Goal: Information Seeking & Learning: Learn about a topic

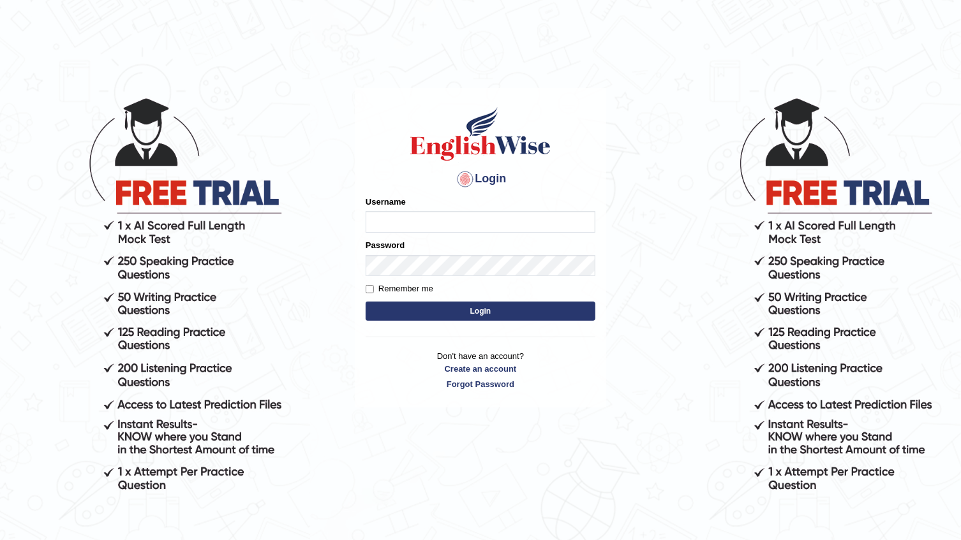
click at [447, 221] on input "Username" at bounding box center [481, 222] width 230 height 22
type input "Farzana12"
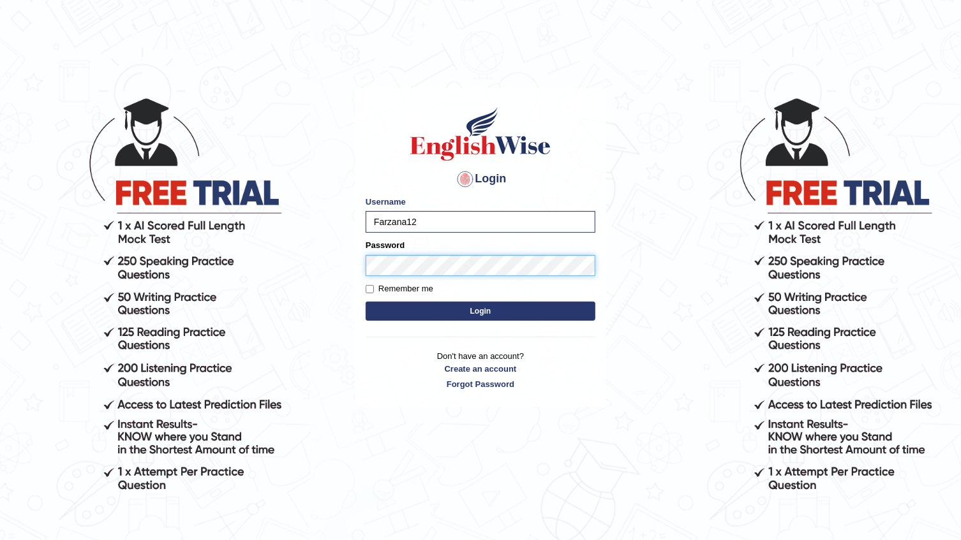
click at [366, 302] on button "Login" at bounding box center [481, 311] width 230 height 19
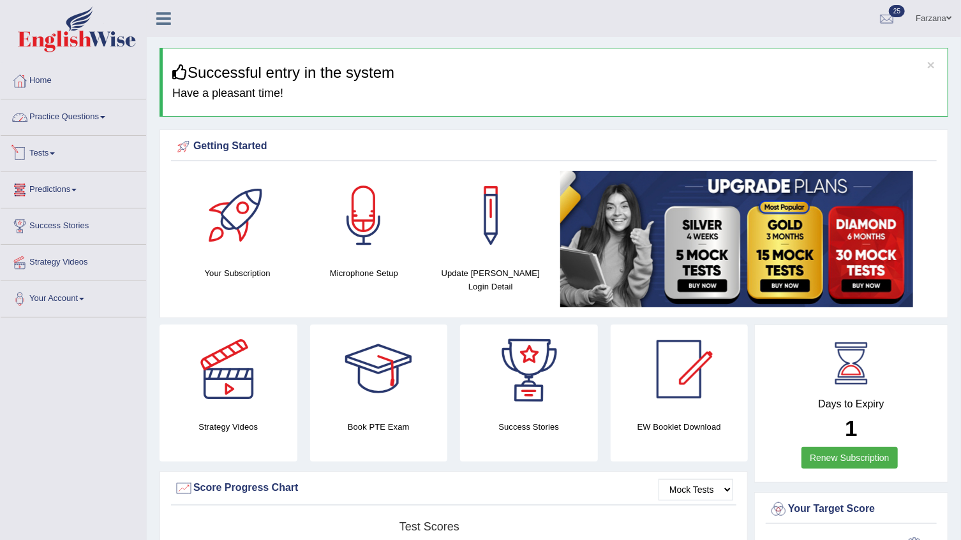
click at [92, 108] on link "Practice Questions" at bounding box center [73, 116] width 145 height 32
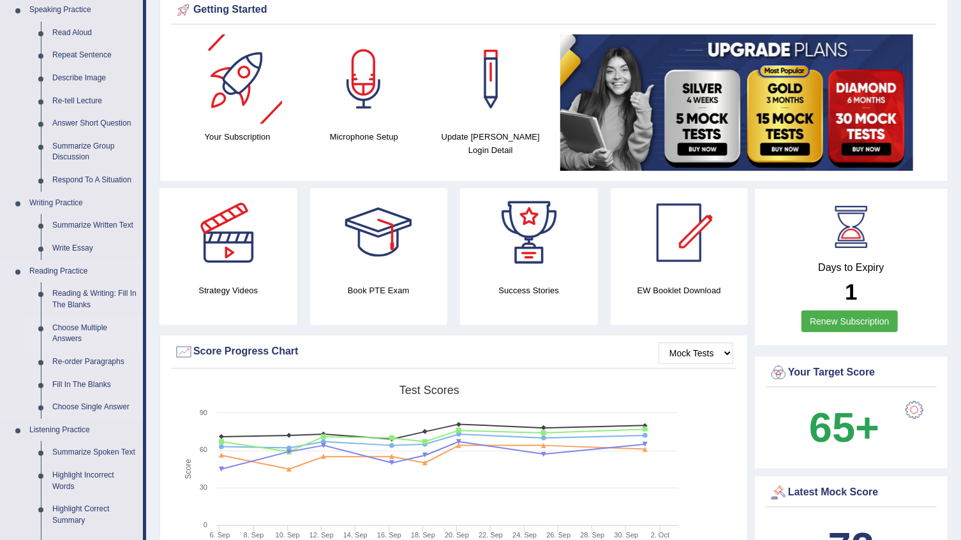
scroll to position [232, 0]
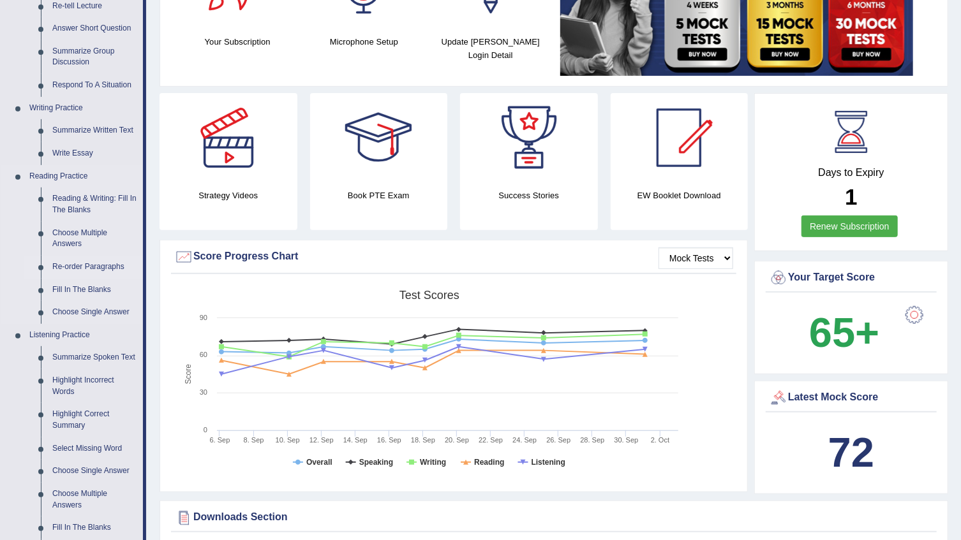
click at [70, 262] on link "Re-order Paragraphs" at bounding box center [95, 267] width 96 height 23
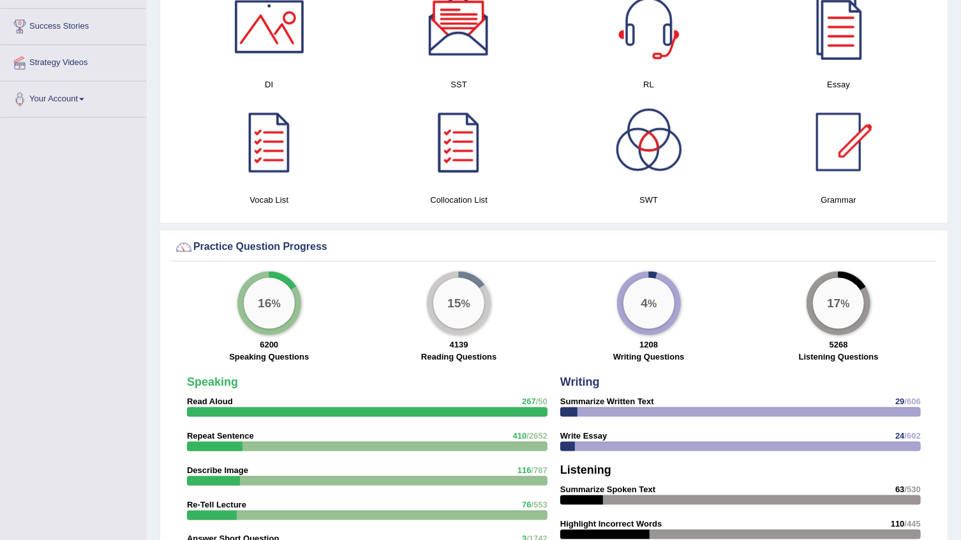
scroll to position [779, 0]
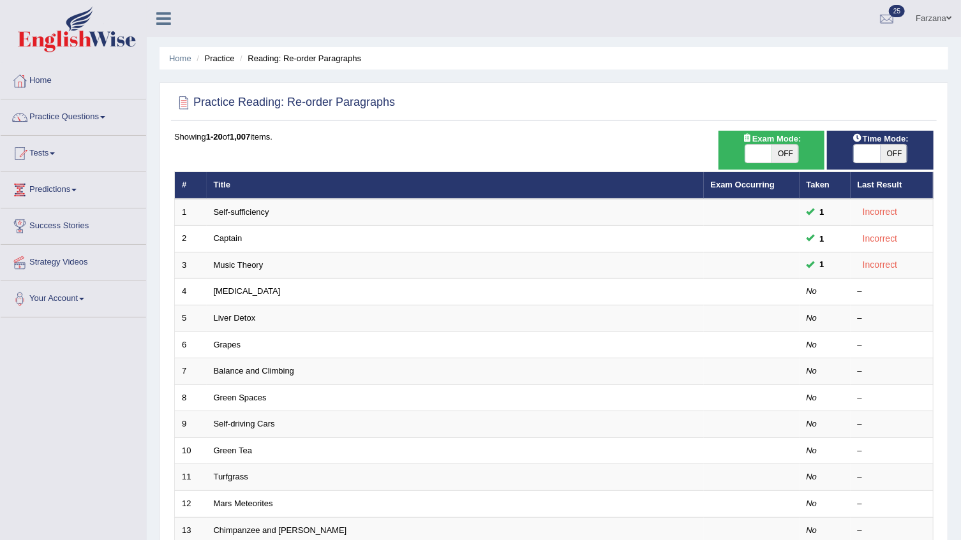
click at [879, 152] on span at bounding box center [867, 154] width 27 height 18
checkbox input "true"
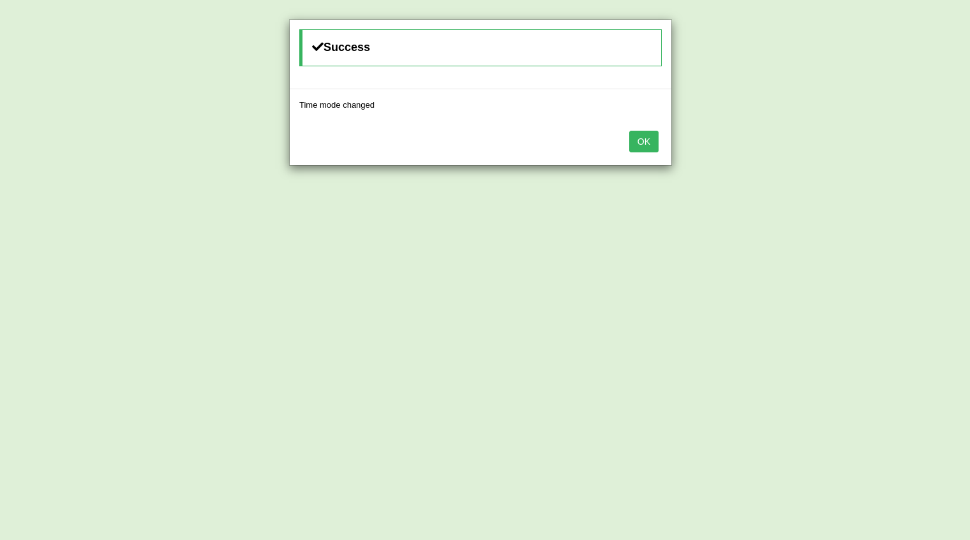
click at [649, 140] on button "OK" at bounding box center [643, 142] width 29 height 22
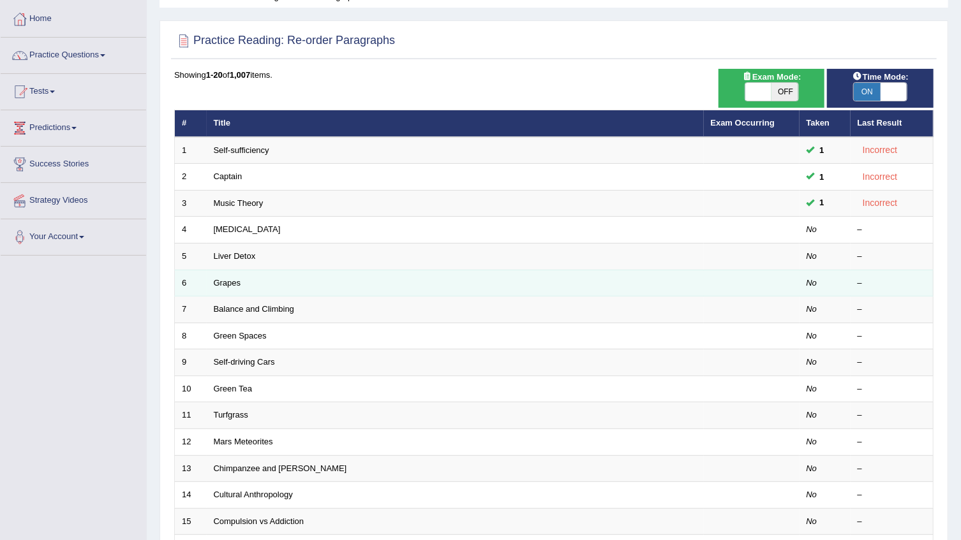
scroll to position [174, 0]
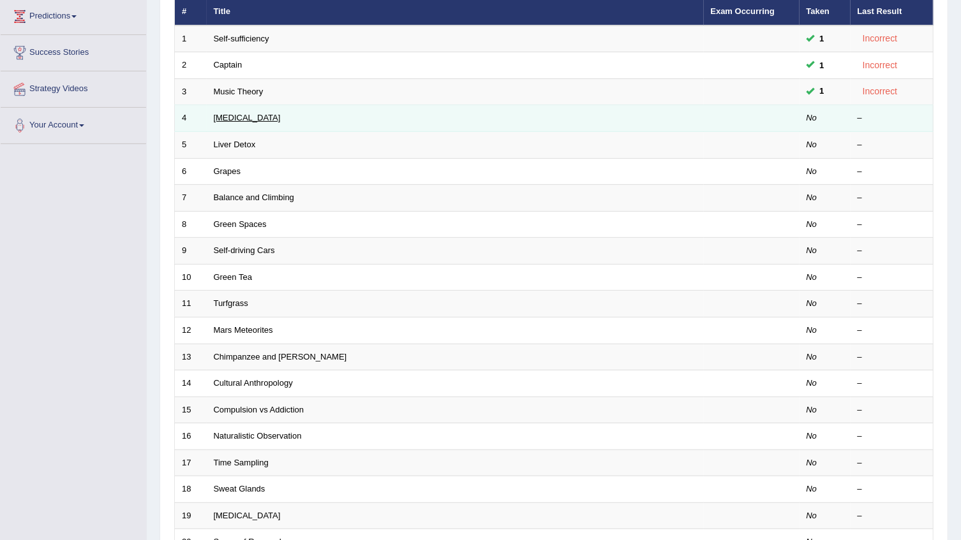
click at [227, 115] on link "Dry Skin" at bounding box center [247, 118] width 67 height 10
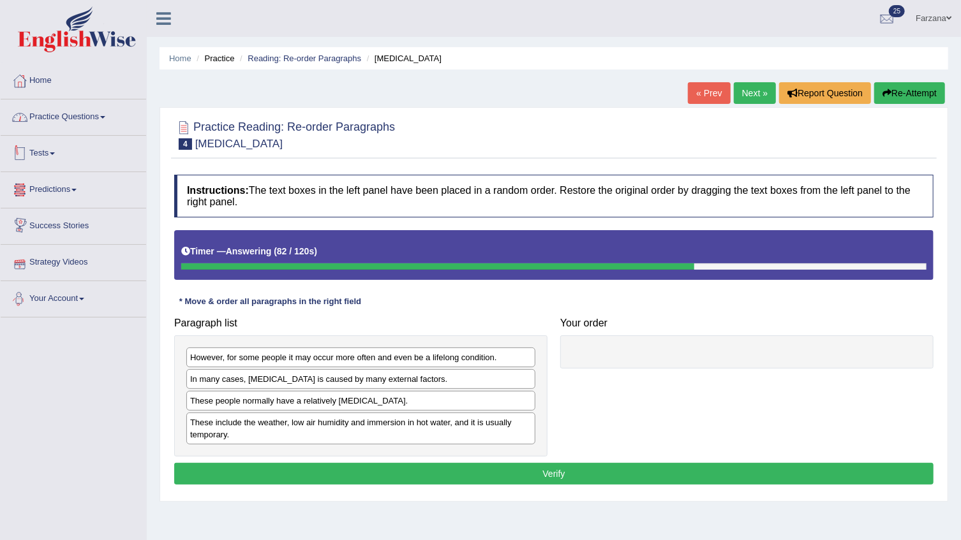
click at [83, 117] on link "Practice Questions" at bounding box center [73, 116] width 145 height 32
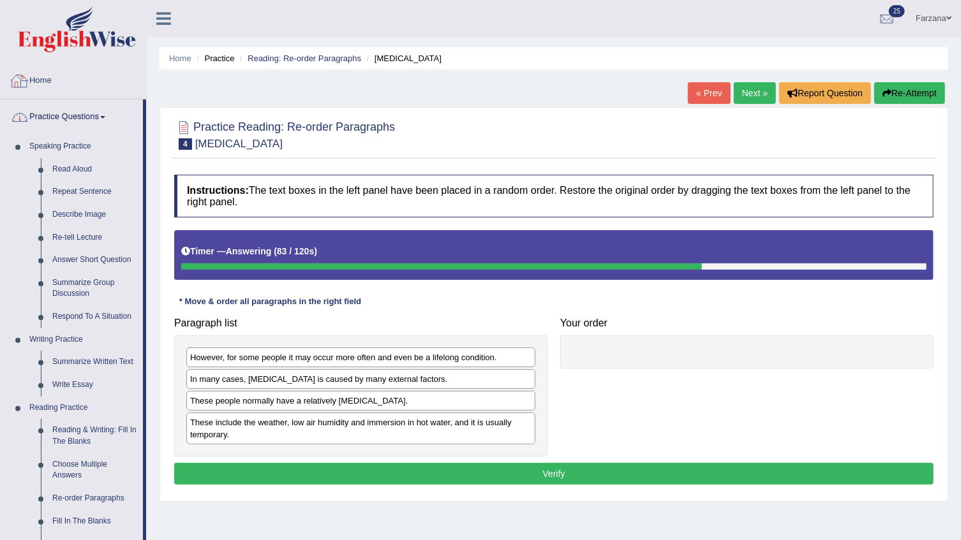
click at [68, 113] on link "Practice Questions" at bounding box center [72, 116] width 142 height 32
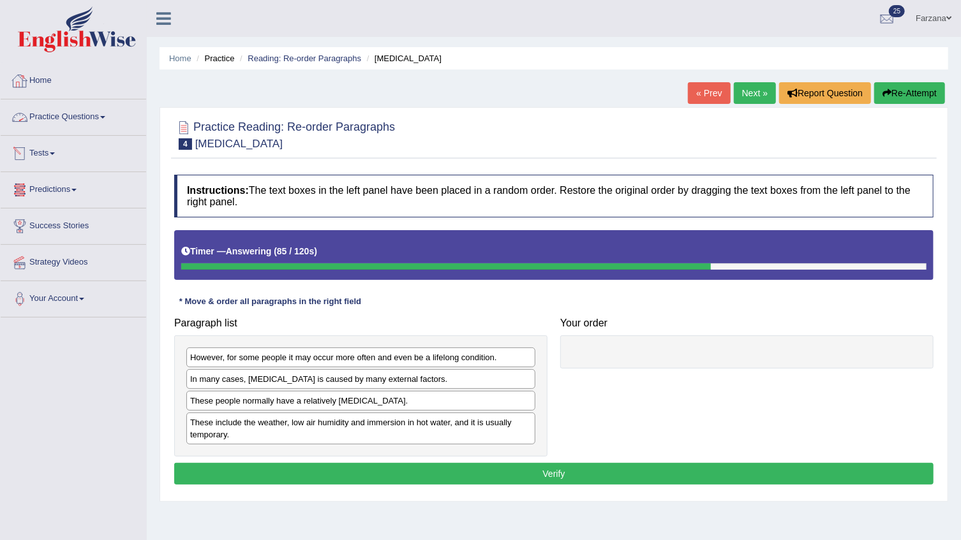
click at [40, 79] on link "Home" at bounding box center [73, 79] width 145 height 32
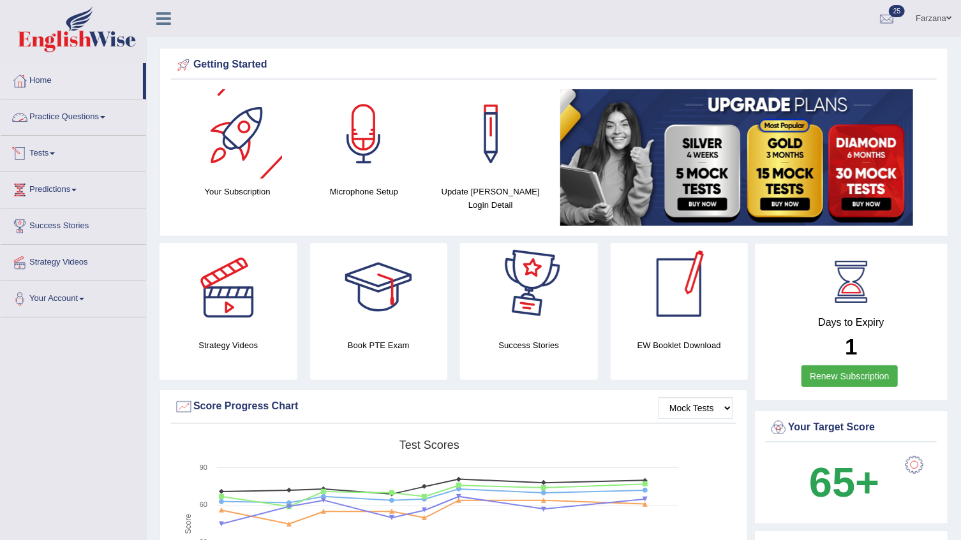
click at [68, 118] on link "Practice Questions" at bounding box center [73, 116] width 145 height 32
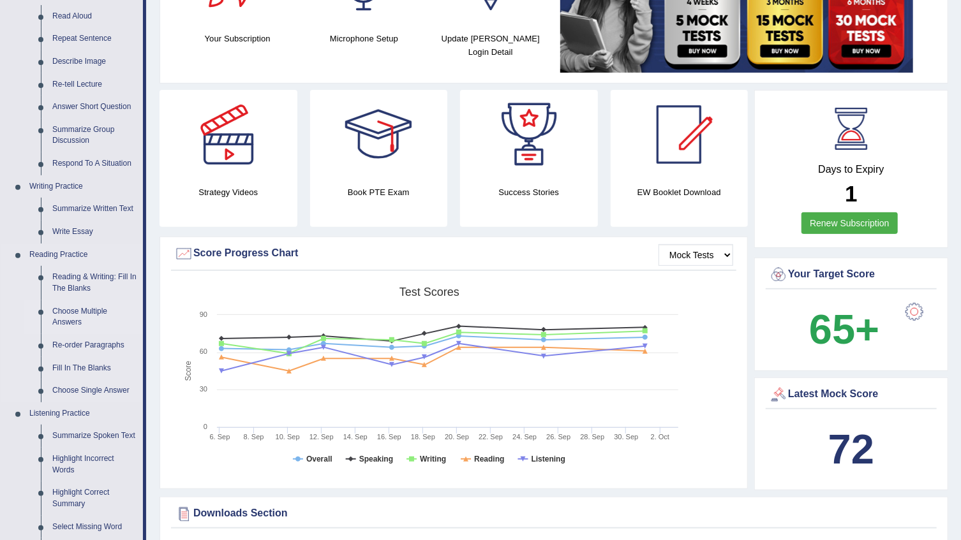
scroll to position [174, 0]
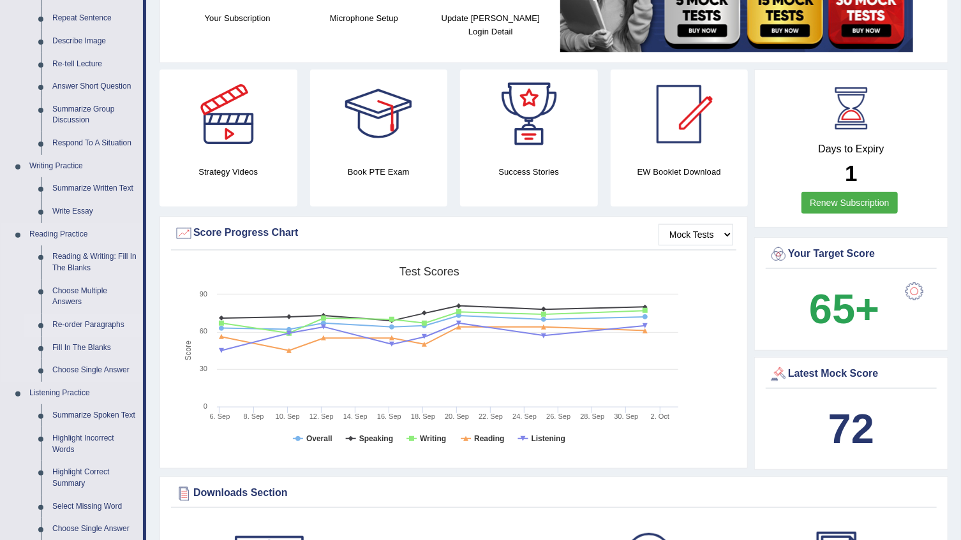
click at [90, 314] on link "Re-order Paragraphs" at bounding box center [95, 325] width 96 height 23
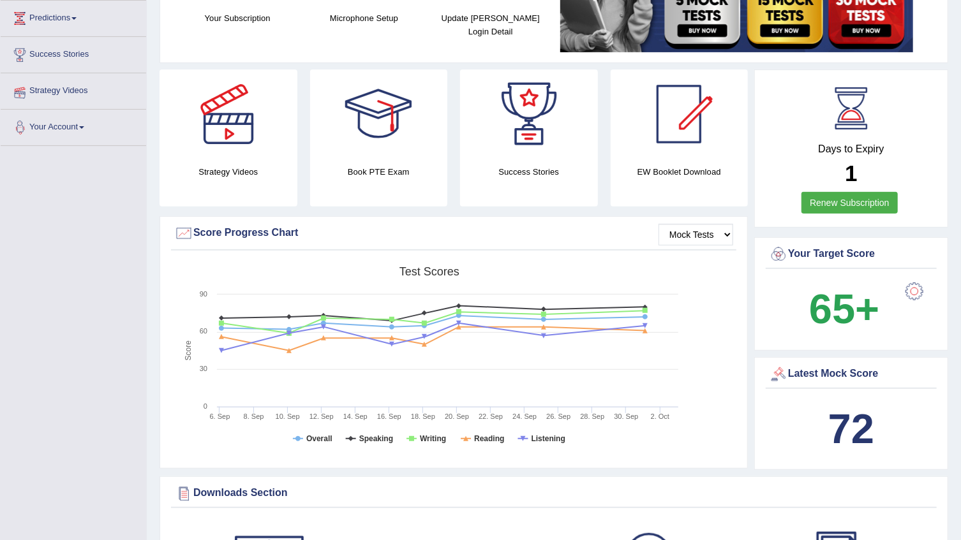
scroll to position [177, 0]
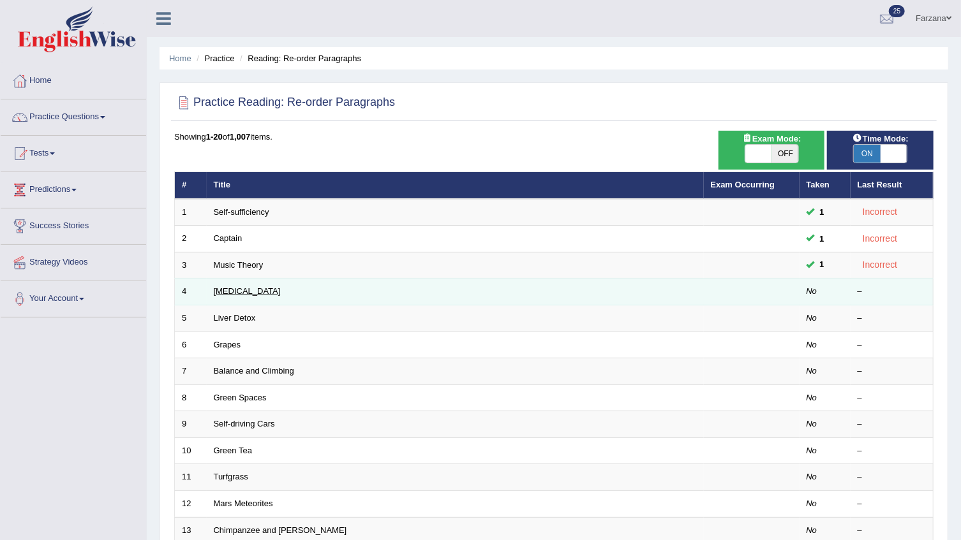
click at [228, 292] on link "[MEDICAL_DATA]" at bounding box center [247, 291] width 67 height 10
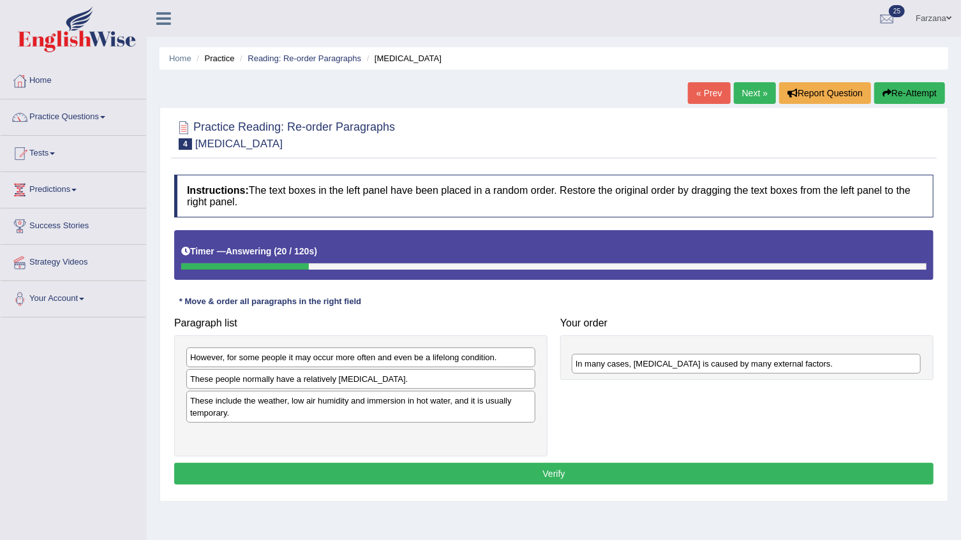
drag, startPoint x: 232, startPoint y: 376, endPoint x: 618, endPoint y: 361, distance: 385.6
click at [618, 361] on div "In many cases, dry skin is caused by many external factors." at bounding box center [746, 364] width 349 height 20
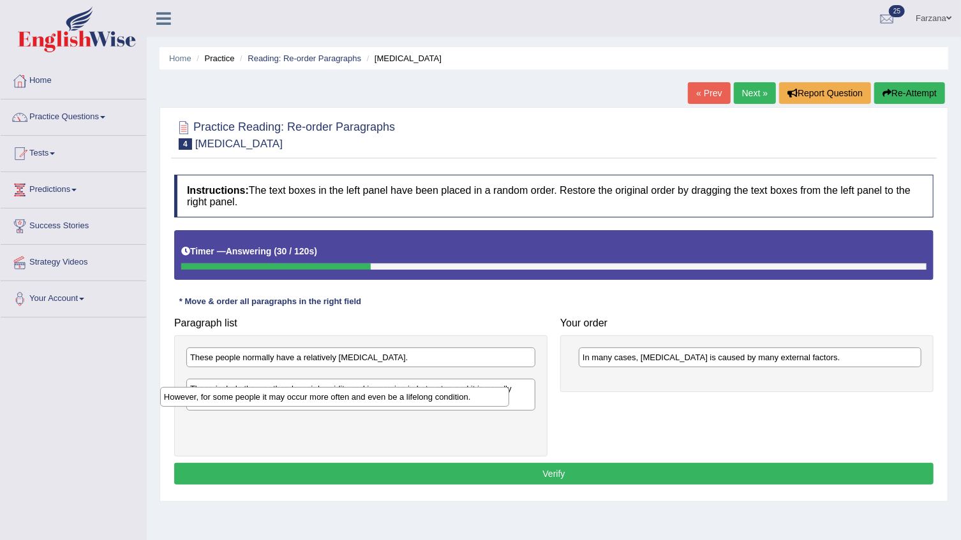
drag, startPoint x: 326, startPoint y: 353, endPoint x: 298, endPoint y: 390, distance: 46.4
click at [301, 394] on div "However, for some people it may occur more often and even be a lifelong conditi…" at bounding box center [334, 397] width 349 height 20
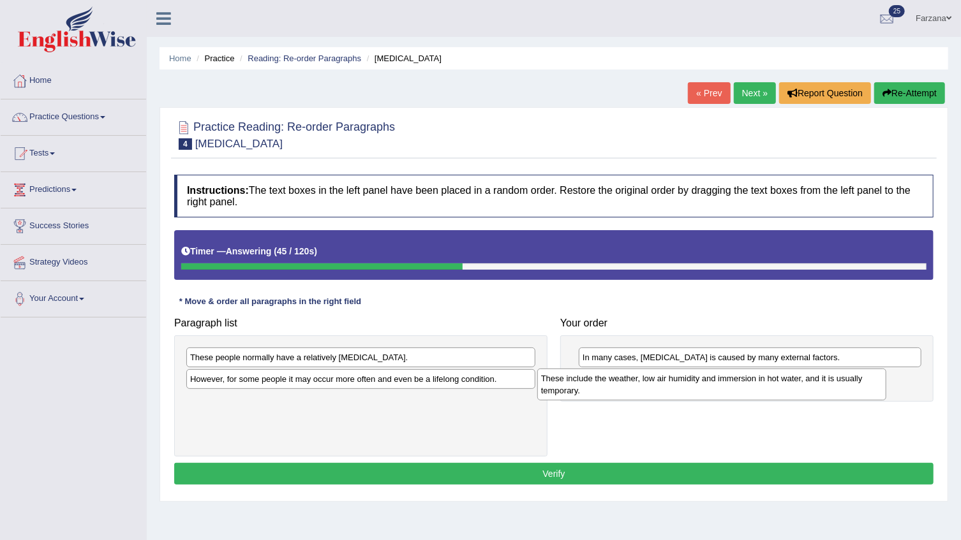
drag, startPoint x: 198, startPoint y: 380, endPoint x: 554, endPoint y: 377, distance: 356.0
click at [554, 377] on div "These include the weather, low air humidity and immersion in hot water, and it …" at bounding box center [711, 385] width 349 height 32
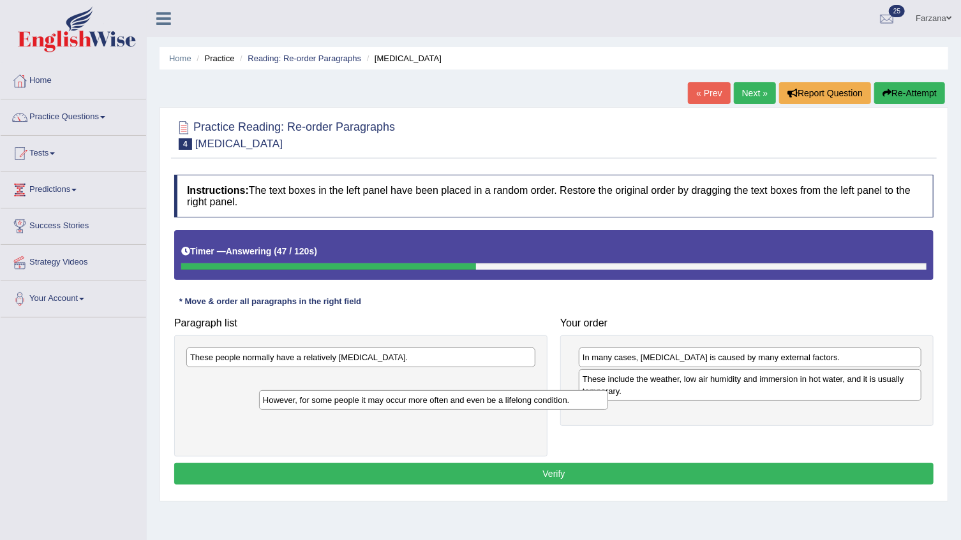
drag, startPoint x: 217, startPoint y: 376, endPoint x: 290, endPoint y: 397, distance: 75.7
click at [290, 397] on div "However, for some people it may occur more often and even be a lifelong conditi…" at bounding box center [433, 400] width 349 height 20
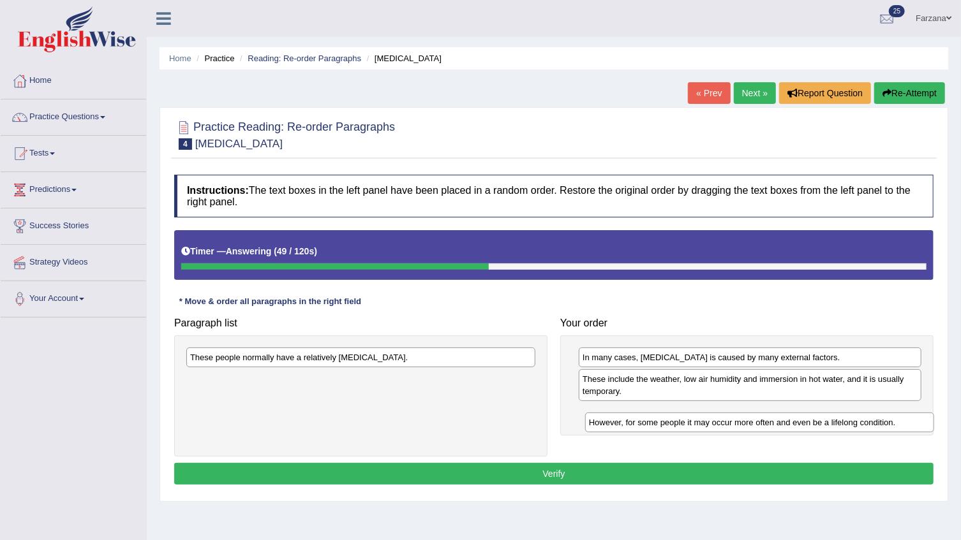
drag, startPoint x: 269, startPoint y: 381, endPoint x: 668, endPoint y: 424, distance: 401.1
click at [668, 424] on div "However, for some people it may occur more often and even be a lifelong conditi…" at bounding box center [759, 423] width 349 height 20
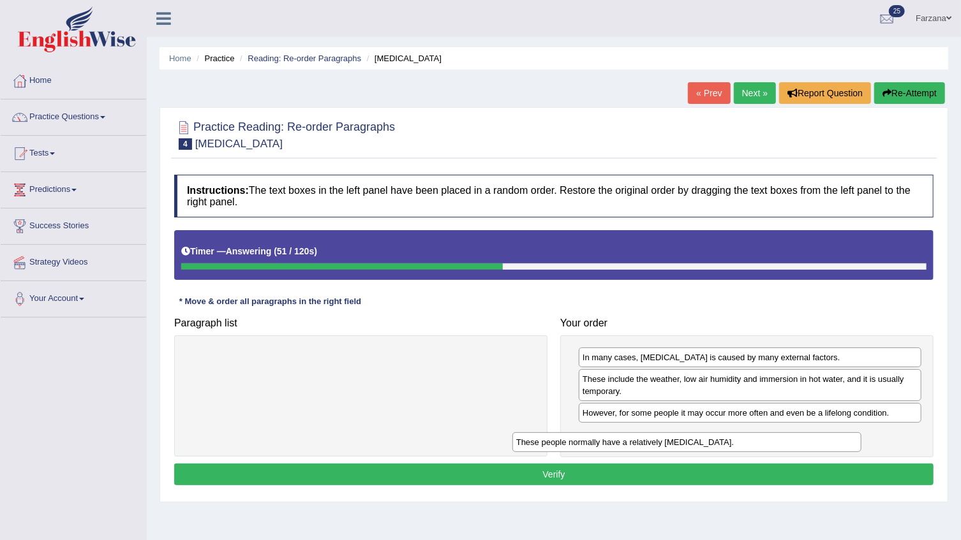
drag, startPoint x: 295, startPoint y: 355, endPoint x: 621, endPoint y: 440, distance: 336.9
click at [621, 440] on div "These people normally have a relatively sensitive skin." at bounding box center [686, 443] width 349 height 20
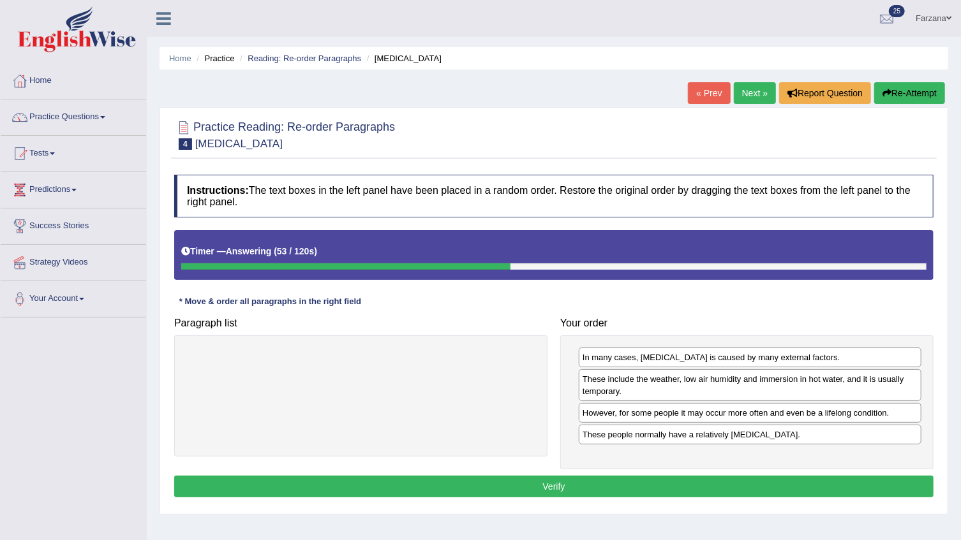
click at [602, 479] on button "Verify" at bounding box center [553, 487] width 759 height 22
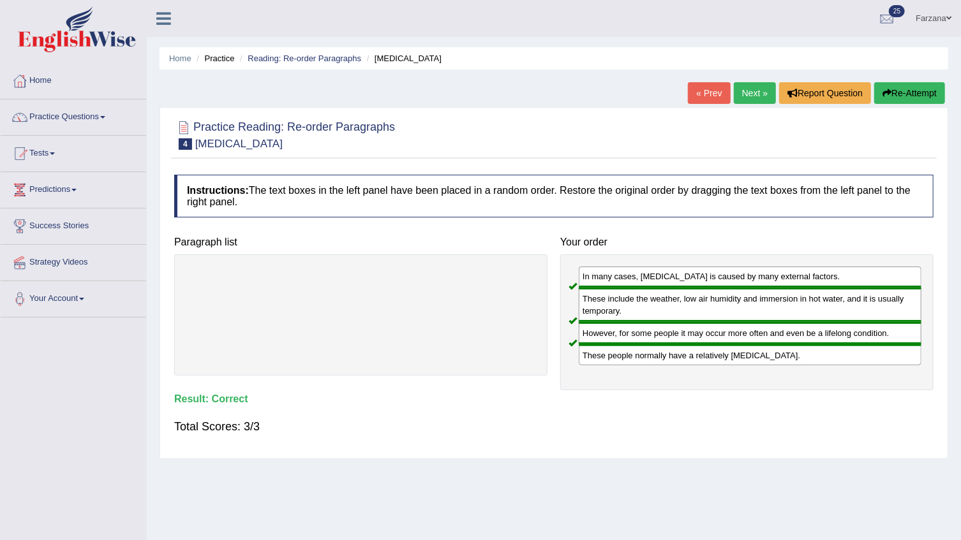
drag, startPoint x: 581, startPoint y: 297, endPoint x: 591, endPoint y: 321, distance: 26.6
click at [586, 315] on div "These include the weather, low air humidity and immersion in hot water, and it …" at bounding box center [750, 305] width 343 height 34
click at [496, 403] on h4 "Result:" at bounding box center [553, 399] width 759 height 11
click at [759, 92] on link "Next »" at bounding box center [755, 93] width 42 height 22
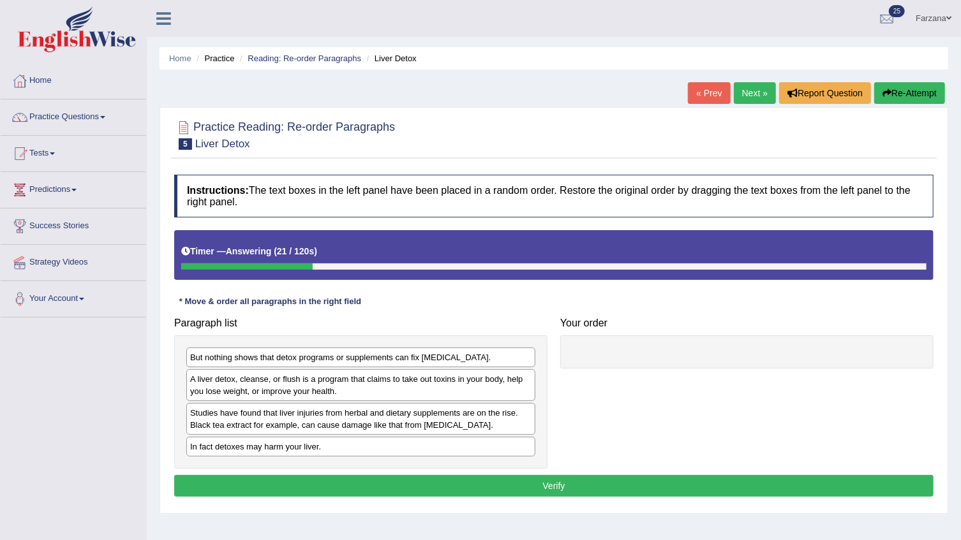
click at [278, 422] on div "Studies have found that liver injuries from herbal and dietary supplements are …" at bounding box center [360, 419] width 349 height 32
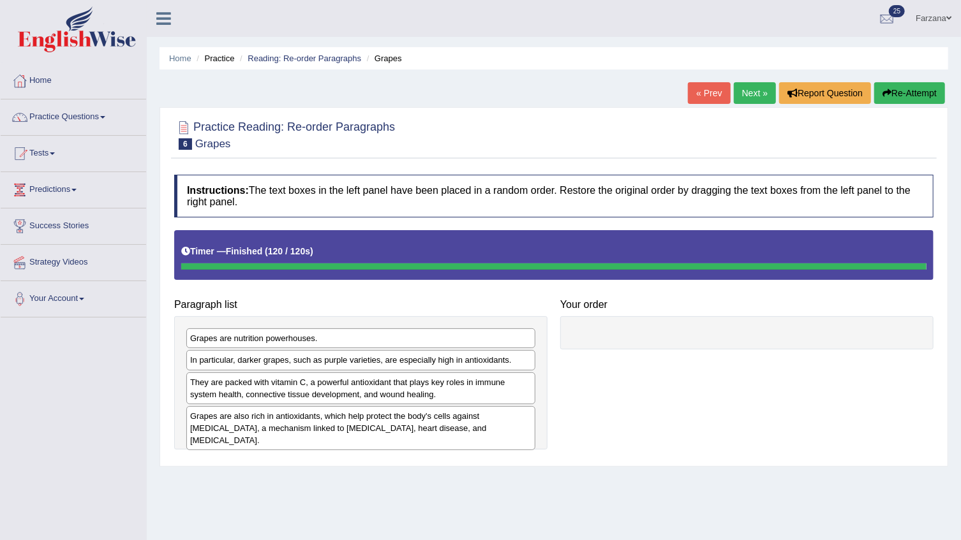
click at [899, 89] on button "Re-Attempt" at bounding box center [909, 93] width 71 height 22
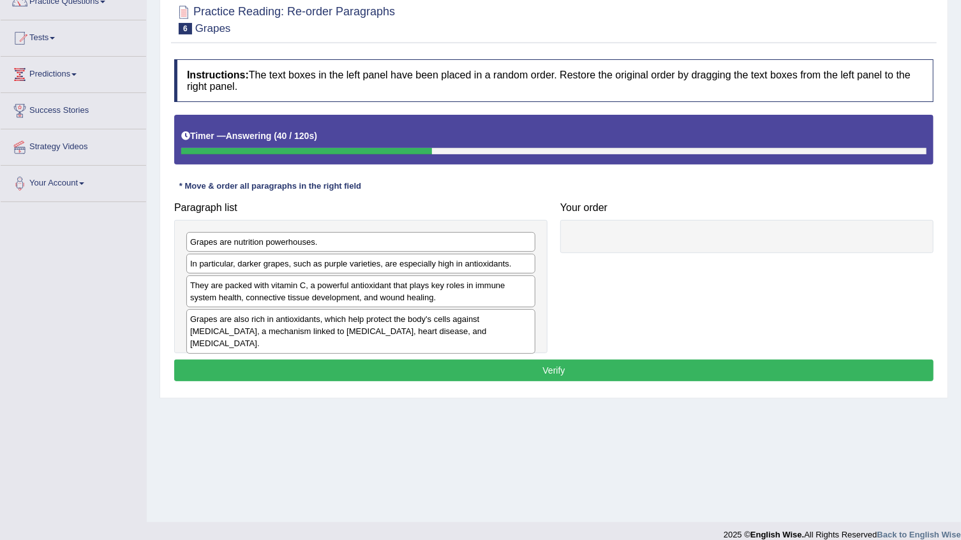
click at [514, 189] on div "Instructions: The text boxes in the left panel have been placed in a random ord…" at bounding box center [554, 222] width 766 height 339
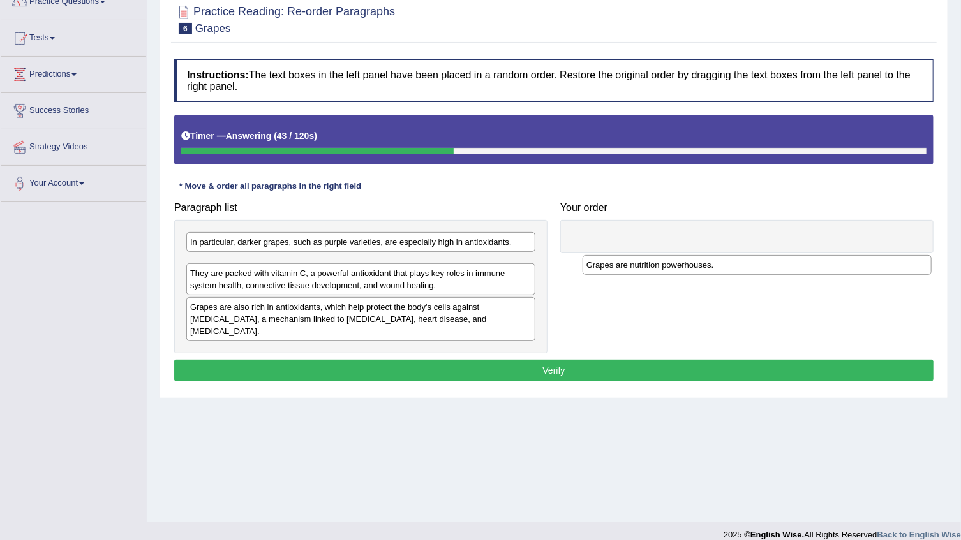
drag, startPoint x: 254, startPoint y: 235, endPoint x: 654, endPoint y: 241, distance: 400.1
click at [654, 255] on div "Grapes are nutrition powerhouses." at bounding box center [756, 265] width 349 height 20
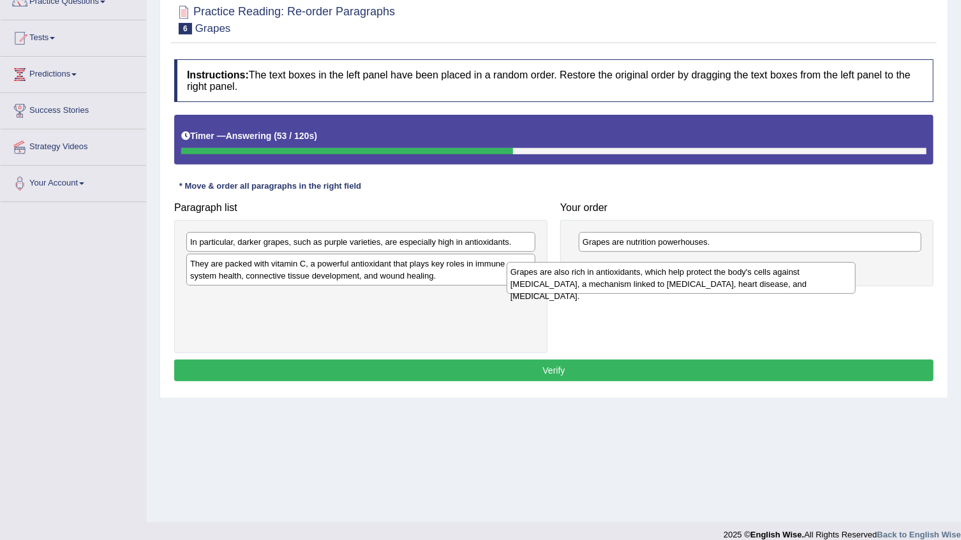
drag, startPoint x: 247, startPoint y: 311, endPoint x: 567, endPoint y: 285, distance: 321.3
click at [567, 285] on div "Grapes are also rich in antioxidants, which help protect the body's cells again…" at bounding box center [681, 278] width 349 height 32
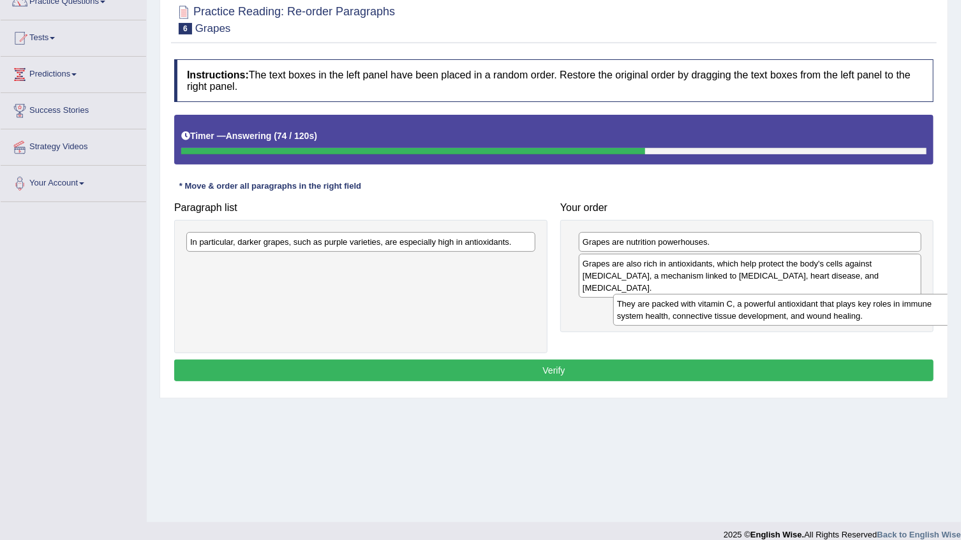
drag, startPoint x: 269, startPoint y: 277, endPoint x: 649, endPoint y: 309, distance: 381.6
click at [661, 312] on div "They are packed with vitamin C, a powerful antioxidant that plays key roles in …" at bounding box center [787, 310] width 349 height 32
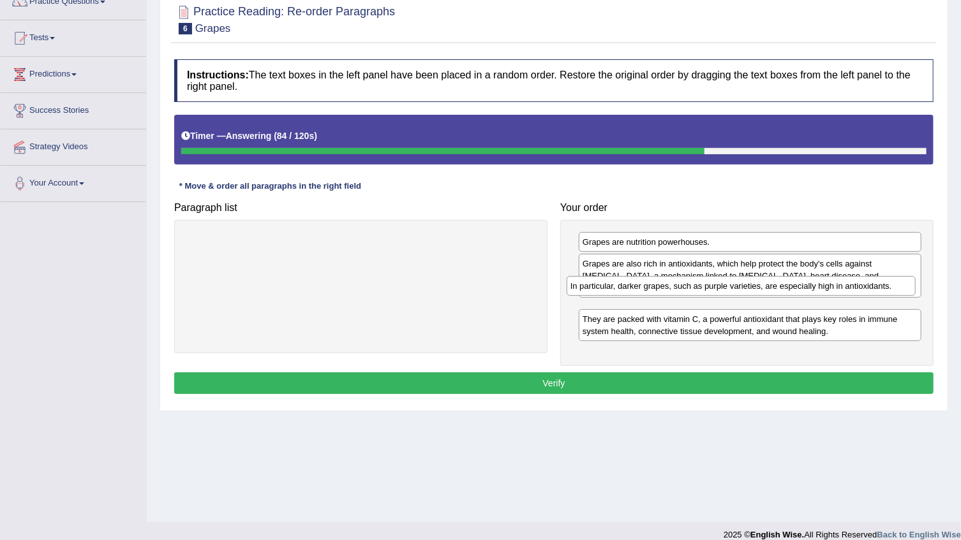
drag, startPoint x: 356, startPoint y: 243, endPoint x: 736, endPoint y: 287, distance: 382.8
click at [736, 287] on div "In particular, darker grapes, such as purple varieties, are especially high in …" at bounding box center [741, 286] width 349 height 20
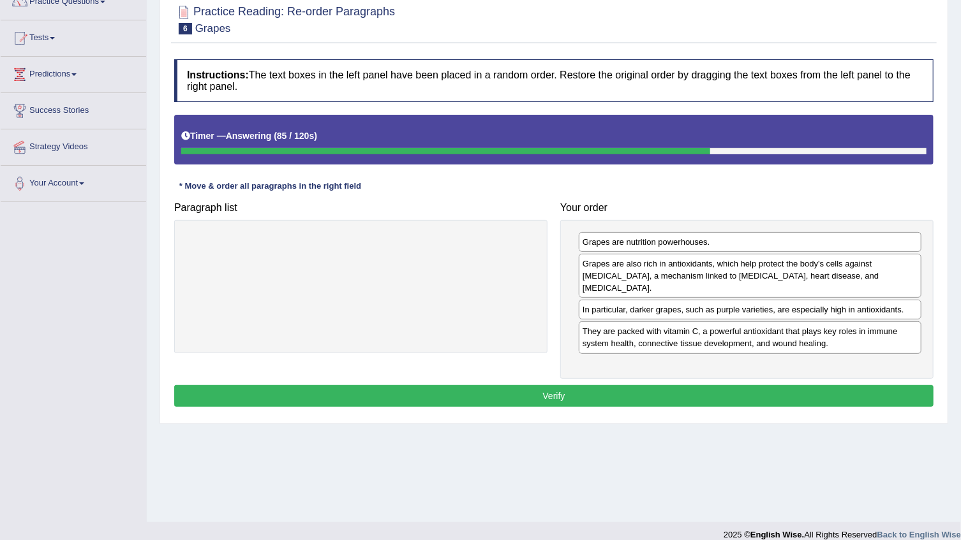
click at [681, 385] on button "Verify" at bounding box center [553, 396] width 759 height 22
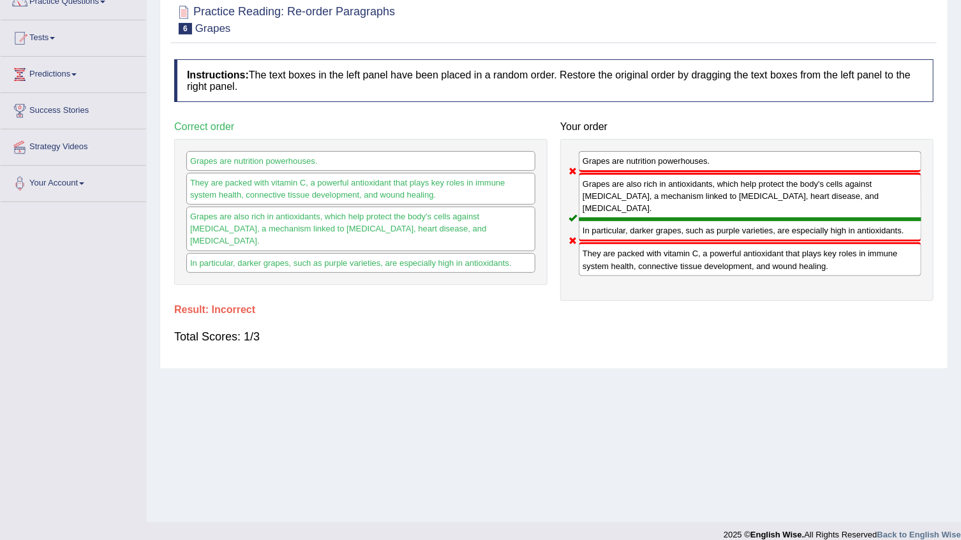
click at [642, 246] on div "Grapes are nutrition powerhouses. Grapes are also rich in antioxidants, which h…" at bounding box center [746, 220] width 373 height 162
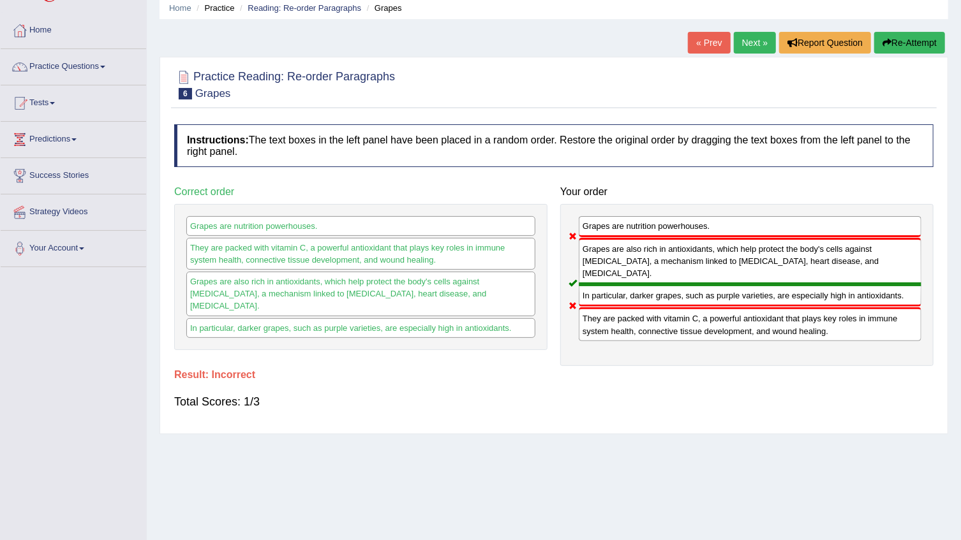
scroll to position [3, 0]
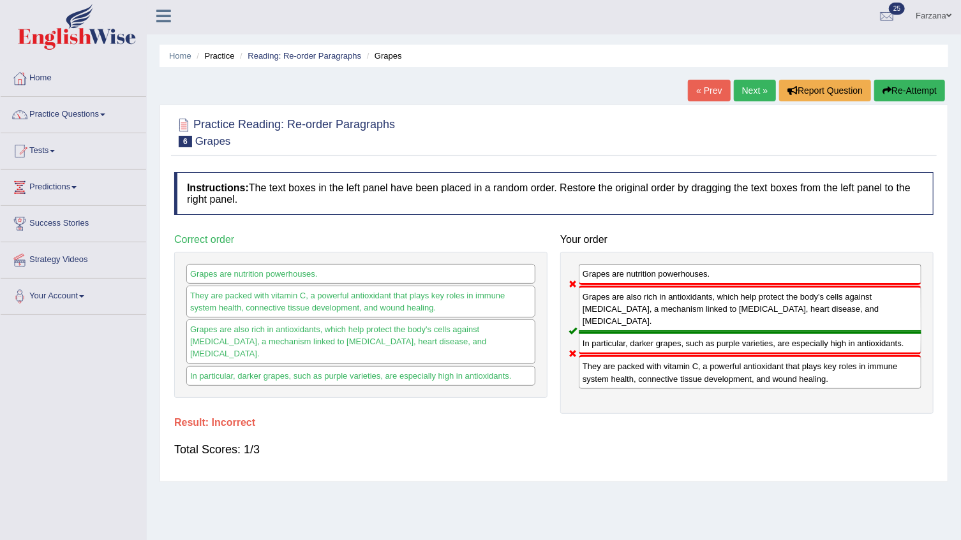
drag, startPoint x: 193, startPoint y: 422, endPoint x: 182, endPoint y: 405, distance: 20.4
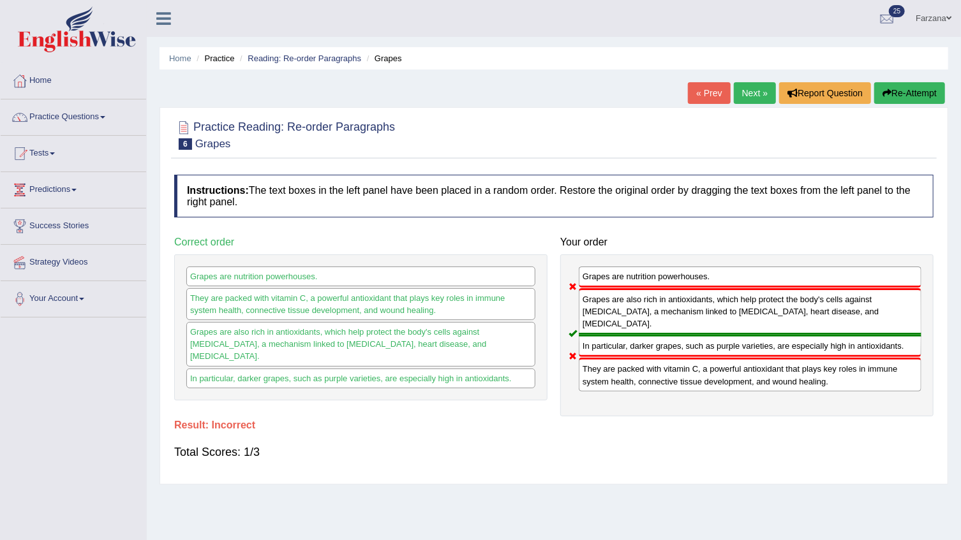
drag, startPoint x: 216, startPoint y: 197, endPoint x: 195, endPoint y: 193, distance: 21.5
click at [755, 95] on link "Next »" at bounding box center [755, 93] width 42 height 22
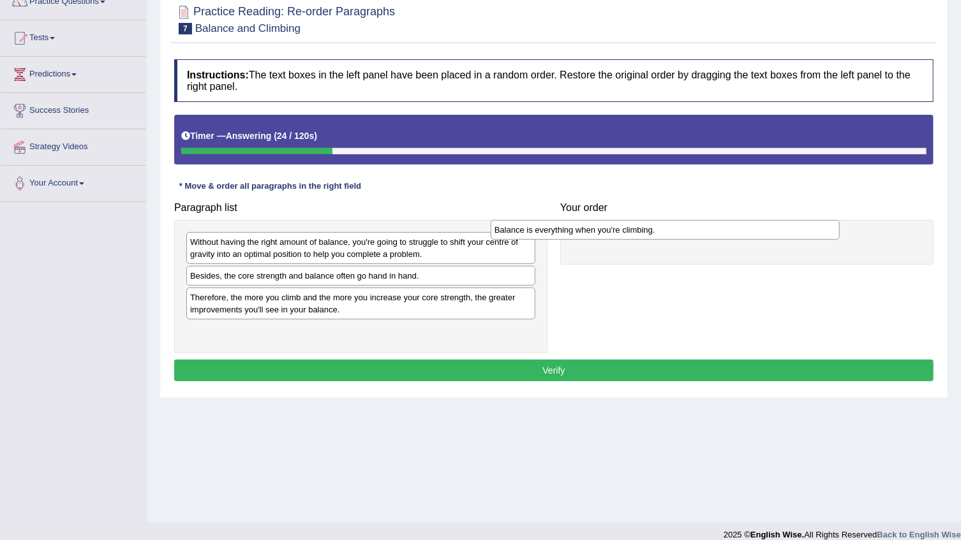
drag, startPoint x: 331, startPoint y: 281, endPoint x: 381, endPoint y: 231, distance: 70.8
click at [635, 236] on div "Balance is everything when you're climbing." at bounding box center [665, 230] width 349 height 20
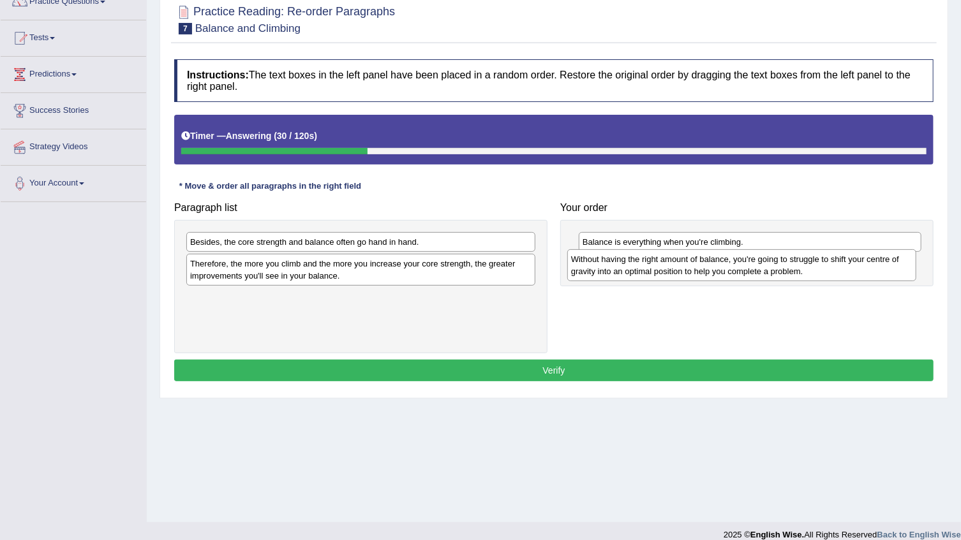
drag, startPoint x: 279, startPoint y: 249, endPoint x: 660, endPoint y: 267, distance: 381.3
click at [660, 267] on div "Without having the right amount of balance, you're going to struggle to shift y…" at bounding box center [741, 265] width 349 height 32
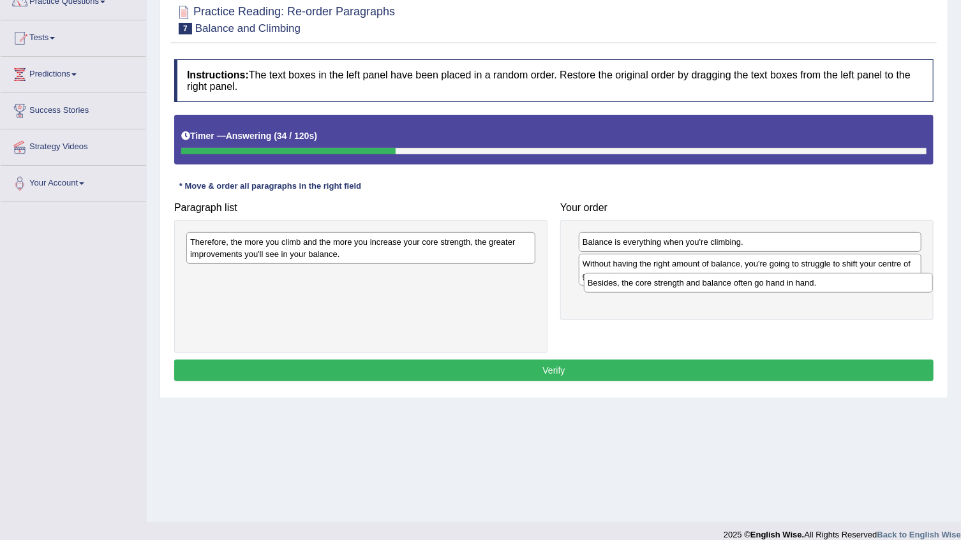
drag, startPoint x: 307, startPoint y: 241, endPoint x: 703, endPoint y: 290, distance: 399.1
click at [703, 290] on div "Besides, the core strength and balance often go hand in hand." at bounding box center [758, 283] width 349 height 20
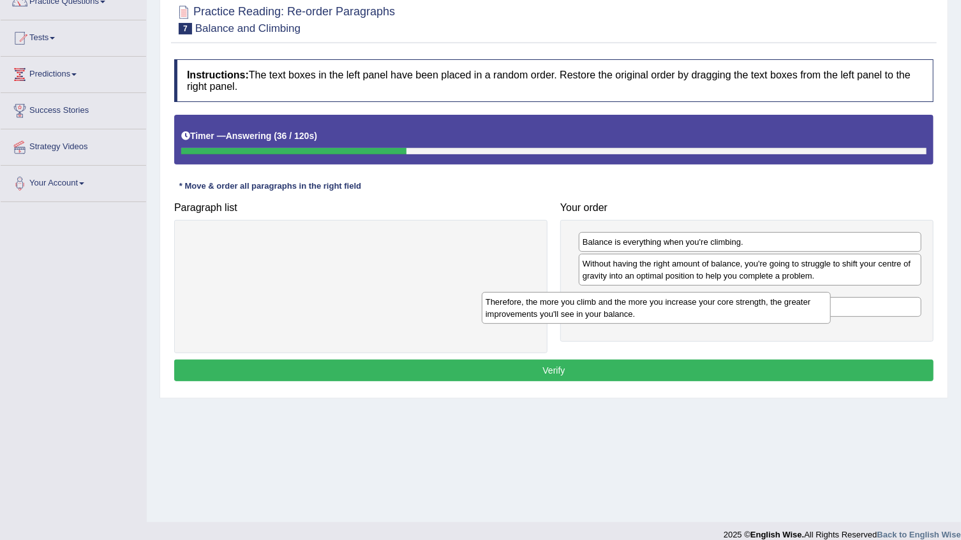
drag, startPoint x: 362, startPoint y: 240, endPoint x: 657, endPoint y: 300, distance: 301.4
click at [657, 300] on div "Therefore, the more you climb and the more you increase your core strength, the…" at bounding box center [656, 308] width 349 height 32
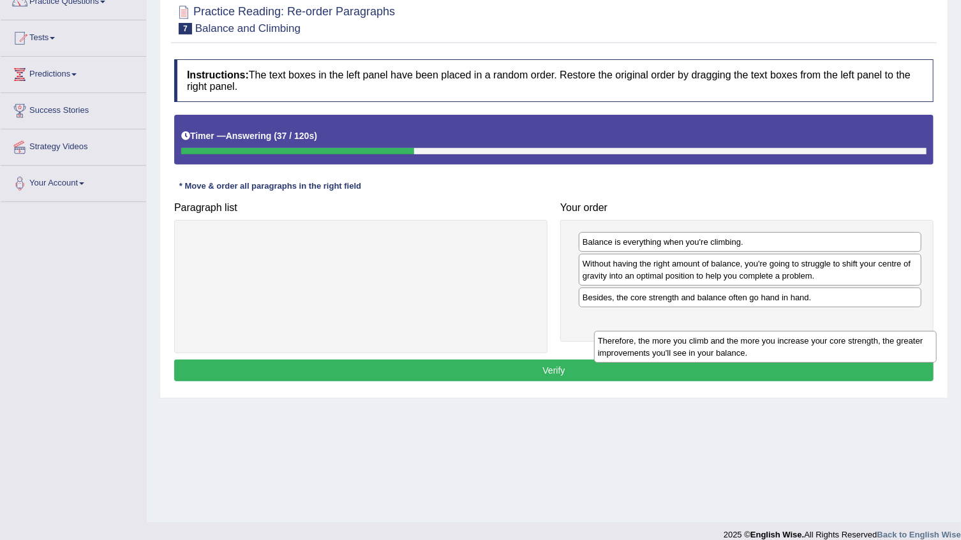
drag, startPoint x: 636, startPoint y: 293, endPoint x: 651, endPoint y: 335, distance: 44.0
click at [651, 335] on div "Therefore, the more you climb and the more you increase your core strength, the…" at bounding box center [765, 347] width 343 height 32
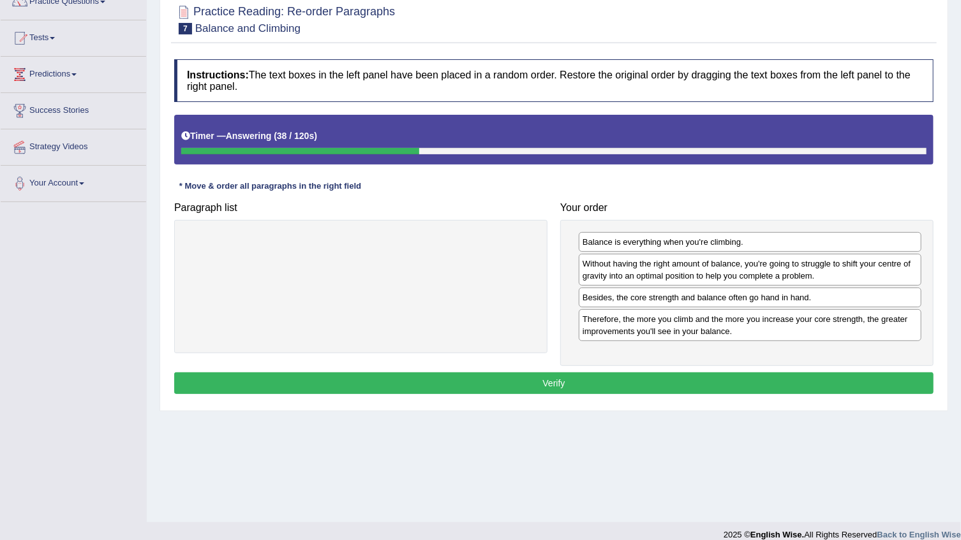
click at [595, 383] on button "Verify" at bounding box center [553, 384] width 759 height 22
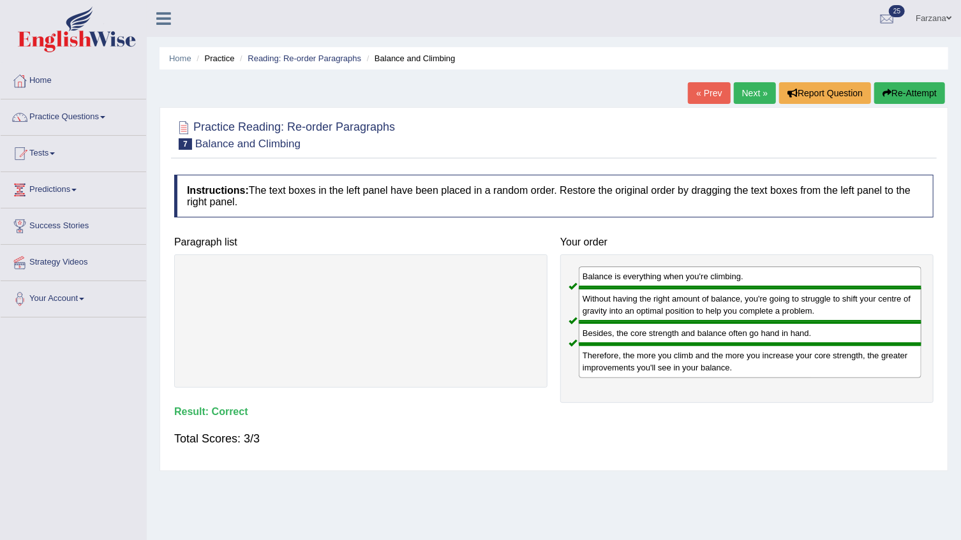
drag, startPoint x: 772, startPoint y: 80, endPoint x: 733, endPoint y: 101, distance: 43.9
click at [755, 88] on div "Home Practice Reading: Re-order Paragraphs Balance and Climbing « Prev Next » R…" at bounding box center [554, 319] width 814 height 638
click at [751, 88] on link "Next »" at bounding box center [755, 93] width 42 height 22
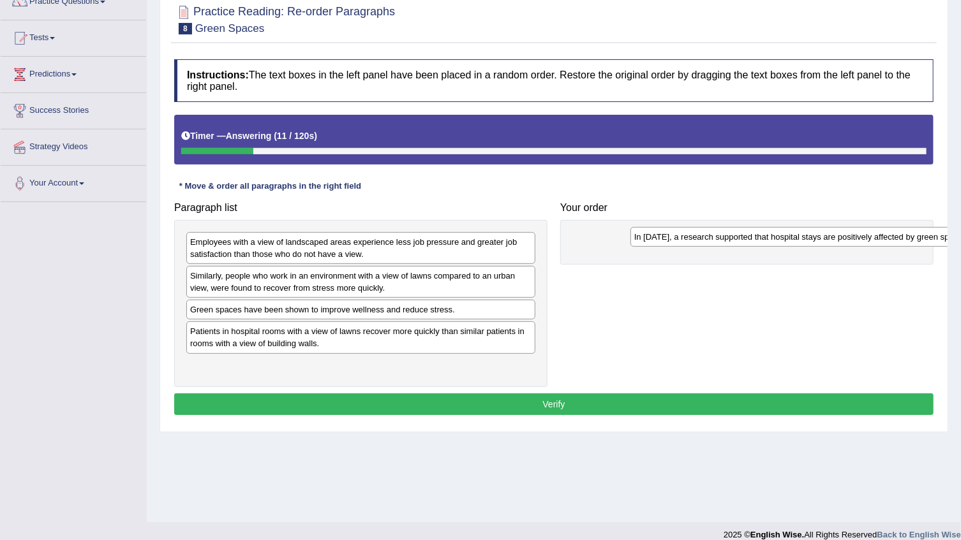
drag, startPoint x: 369, startPoint y: 245, endPoint x: 813, endPoint y: 240, distance: 444.1
click at [813, 240] on div "In [DATE], a research supported that hospital stays are positively affected by …" at bounding box center [804, 237] width 349 height 20
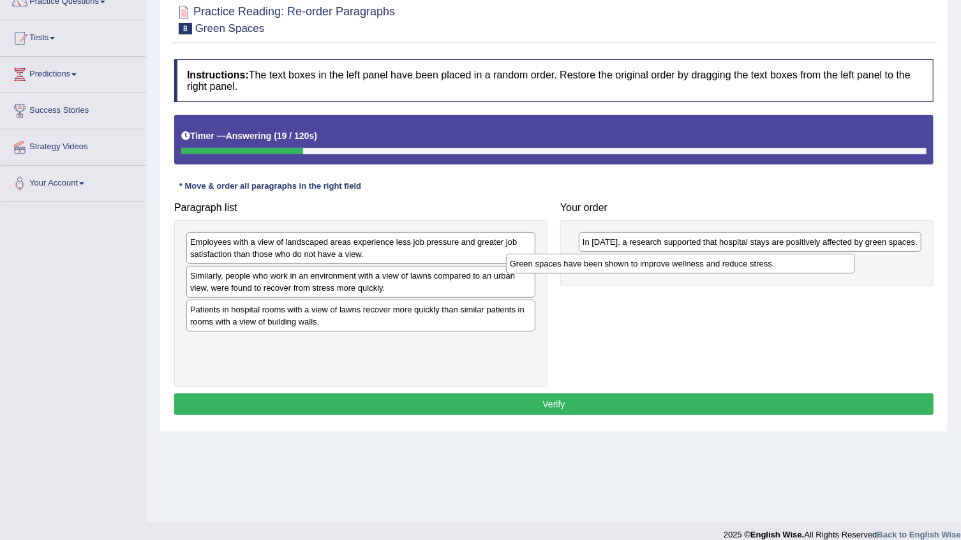
drag, startPoint x: 292, startPoint y: 313, endPoint x: 612, endPoint y: 268, distance: 322.8
click at [612, 268] on div "Green spaces have been shown to improve wellness and reduce stress." at bounding box center [680, 264] width 349 height 20
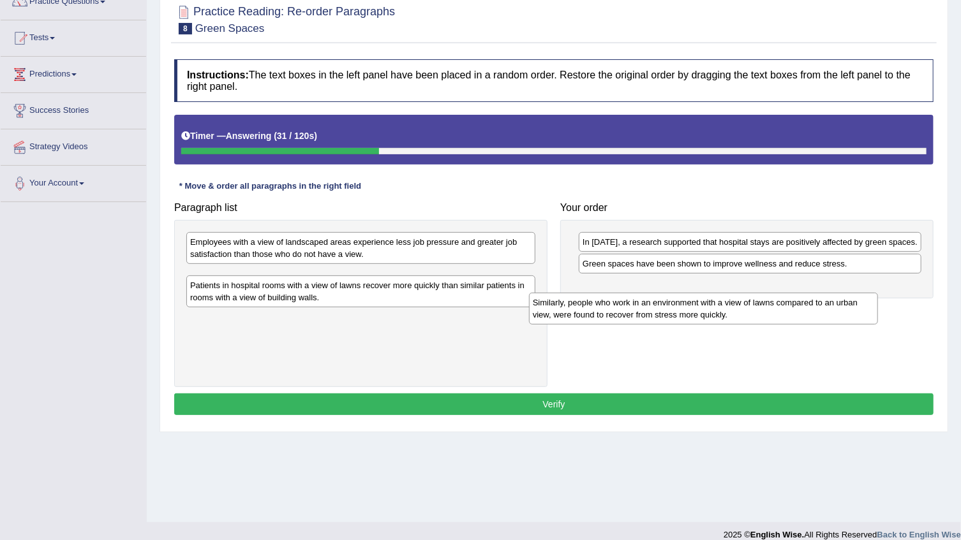
drag, startPoint x: 219, startPoint y: 286, endPoint x: 559, endPoint y: 307, distance: 340.1
click at [561, 308] on div "Similarly, people who work in an environment with a view of lawns compared to a…" at bounding box center [703, 309] width 349 height 32
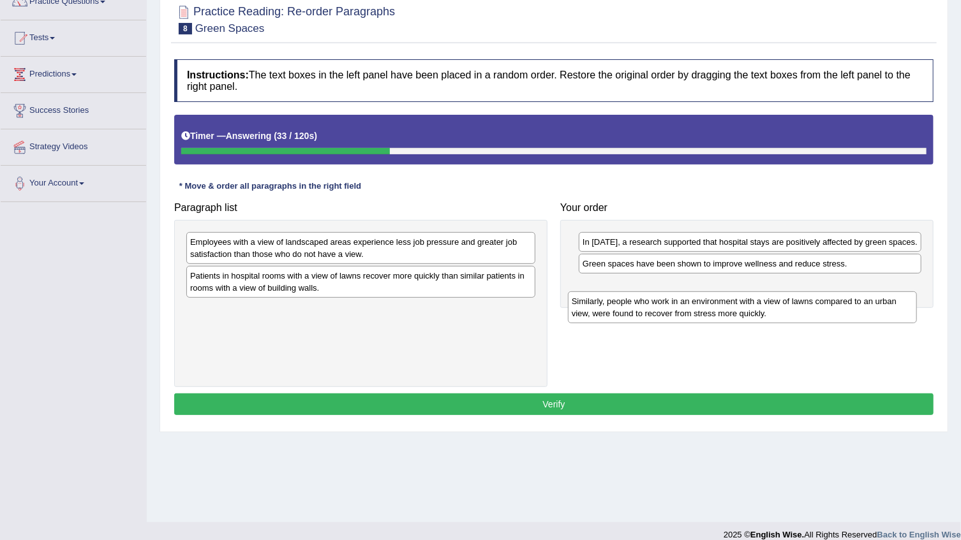
drag, startPoint x: 364, startPoint y: 280, endPoint x: 745, endPoint y: 306, distance: 382.4
click at [745, 306] on div "Similarly, people who work in an environment with a view of lawns compared to a…" at bounding box center [742, 308] width 349 height 32
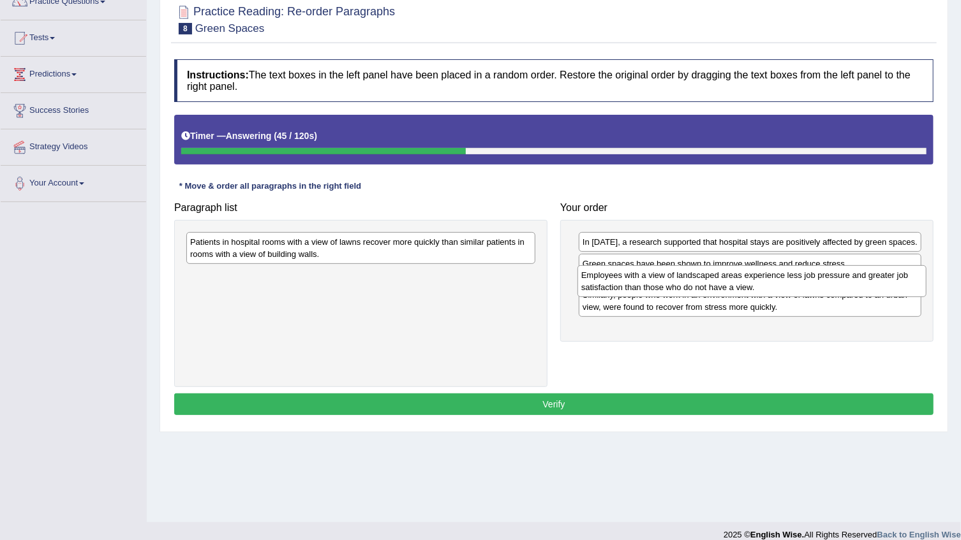
drag, startPoint x: 304, startPoint y: 246, endPoint x: 695, endPoint y: 279, distance: 392.5
click at [695, 279] on div "Employees with a view of landscaped areas experience less job pressure and grea…" at bounding box center [751, 281] width 349 height 32
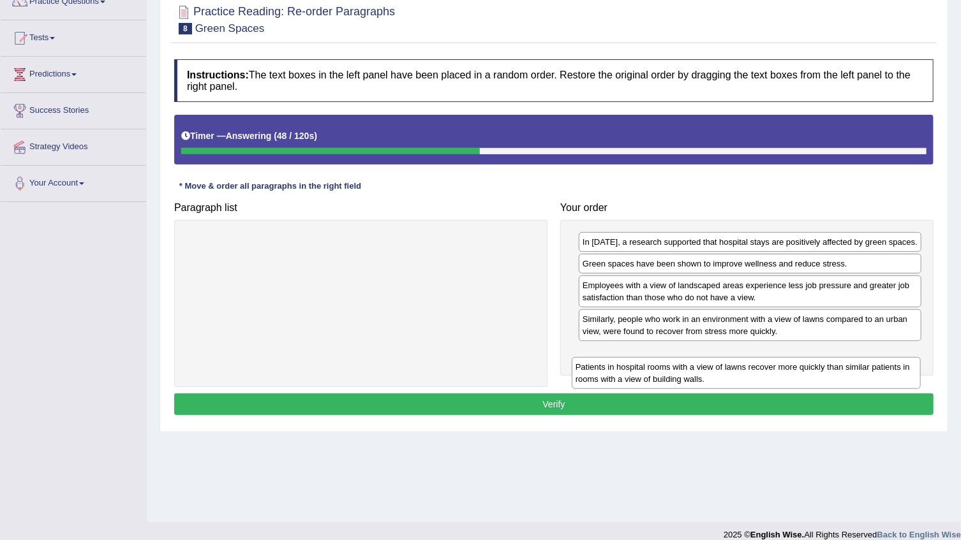
drag, startPoint x: 414, startPoint y: 255, endPoint x: 765, endPoint y: 375, distance: 370.8
click at [796, 371] on div "Patients in hospital rooms with a view of lawns recover more quickly than simil…" at bounding box center [746, 373] width 349 height 32
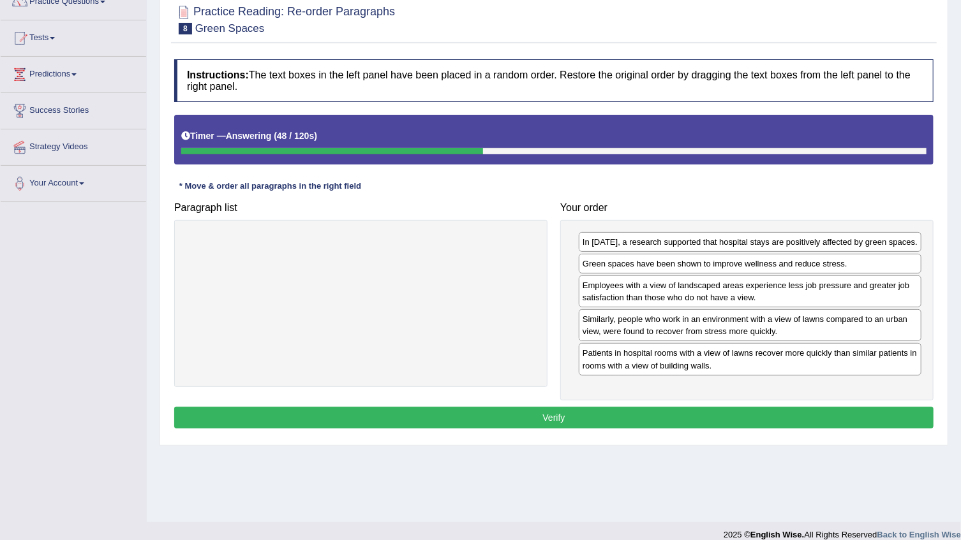
click at [670, 417] on button "Verify" at bounding box center [553, 418] width 759 height 22
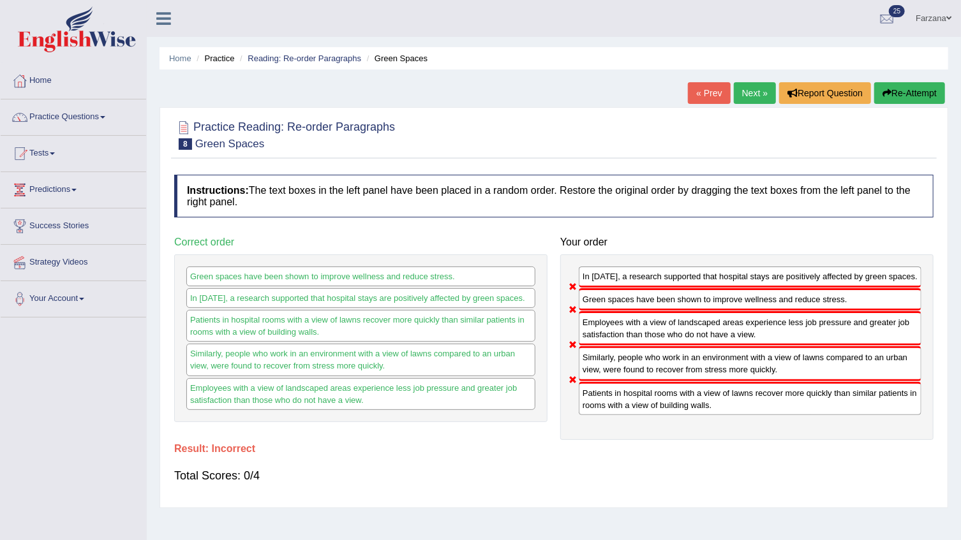
click at [759, 93] on link "Next »" at bounding box center [755, 93] width 42 height 22
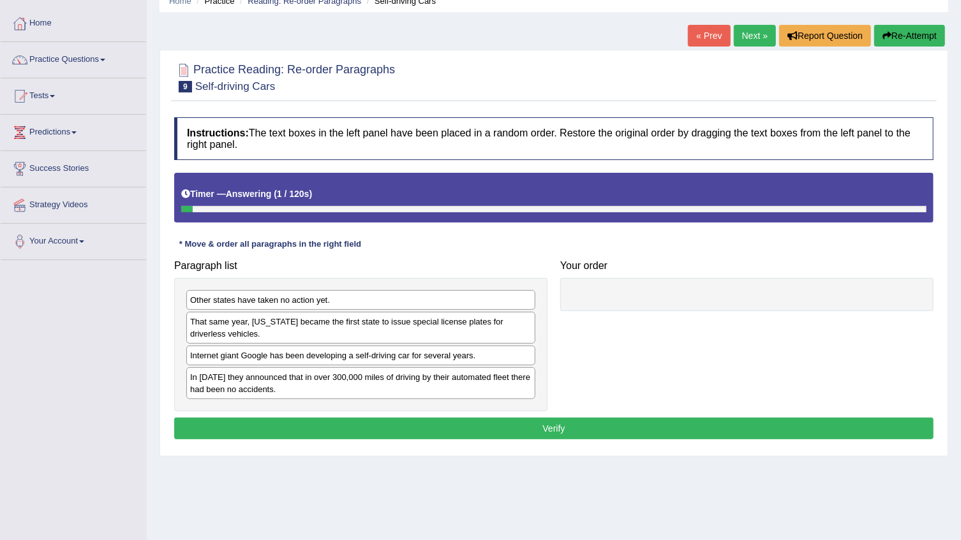
click at [704, 26] on link "« Prev" at bounding box center [709, 36] width 42 height 22
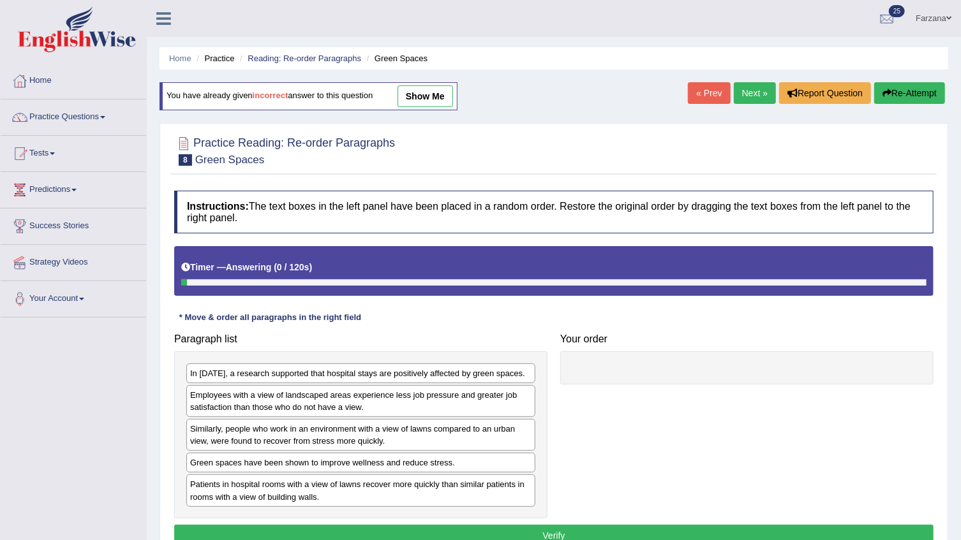
click at [422, 84] on div "You have already given incorrect answer to this question show me" at bounding box center [308, 96] width 298 height 28
click at [423, 94] on link "show me" at bounding box center [425, 96] width 56 height 22
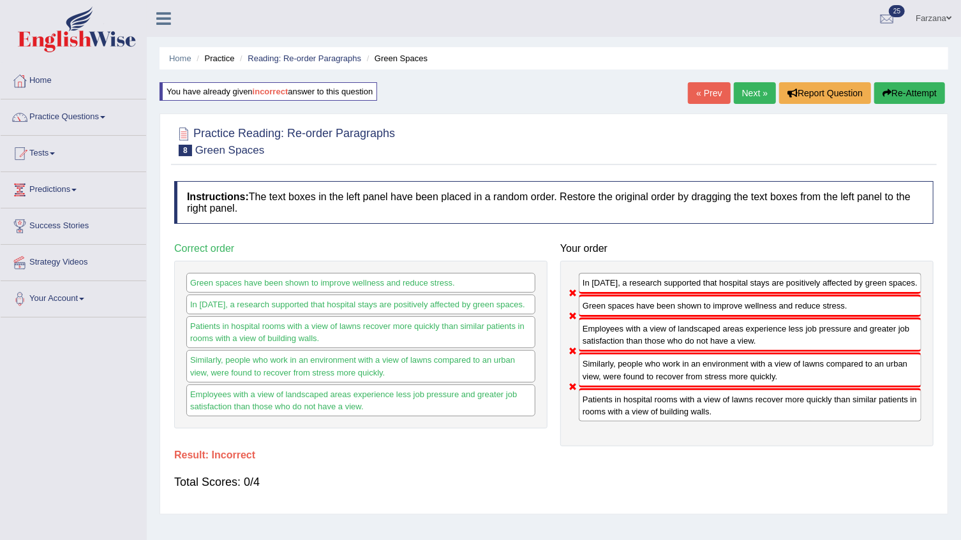
click at [745, 101] on link "Next »" at bounding box center [755, 93] width 42 height 22
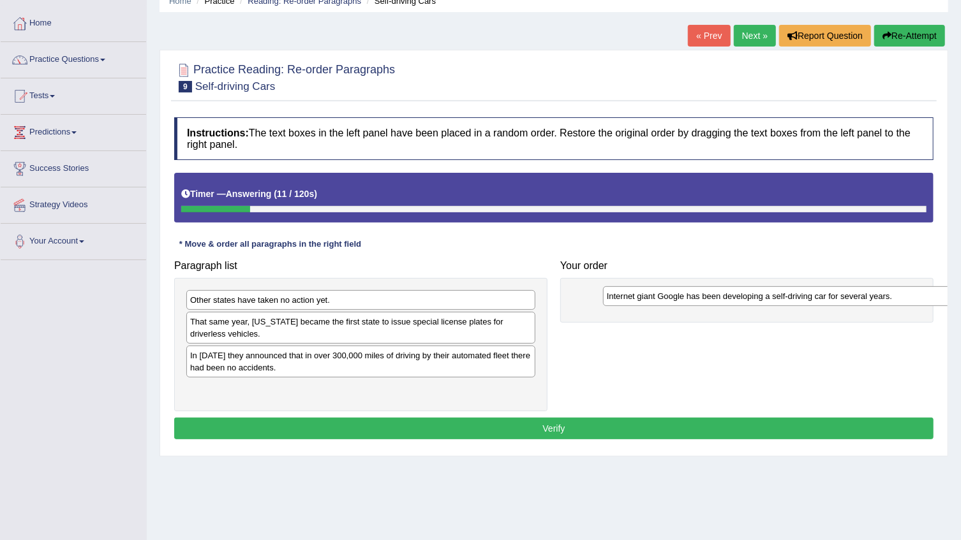
drag, startPoint x: 280, startPoint y: 360, endPoint x: 697, endPoint y: 301, distance: 420.8
click at [697, 301] on div "Internet giant Google has been developing a self-driving car for several years." at bounding box center [777, 296] width 349 height 20
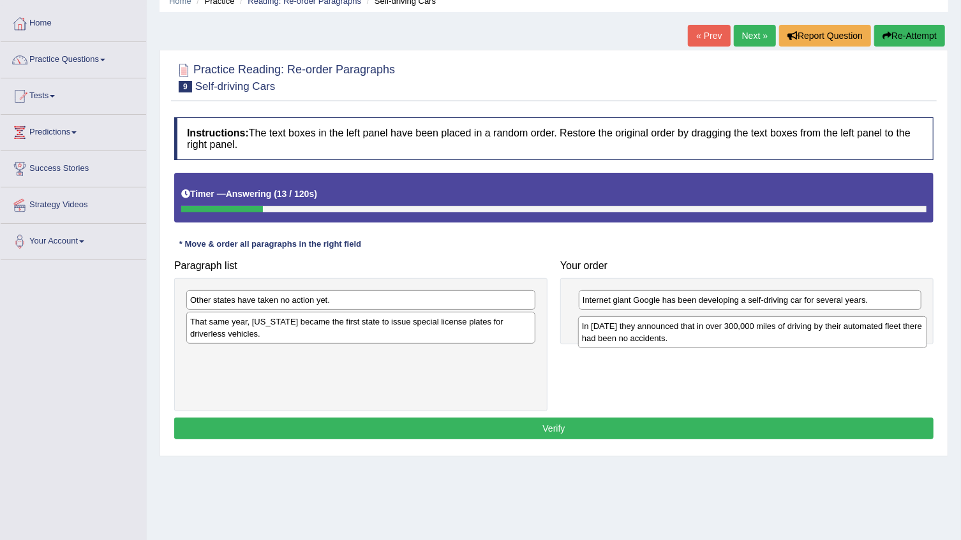
drag, startPoint x: 374, startPoint y: 366, endPoint x: 766, endPoint y: 337, distance: 392.8
click at [766, 337] on div "In [DATE] they announced that in over 300,000 miles of driving by their automat…" at bounding box center [752, 332] width 349 height 32
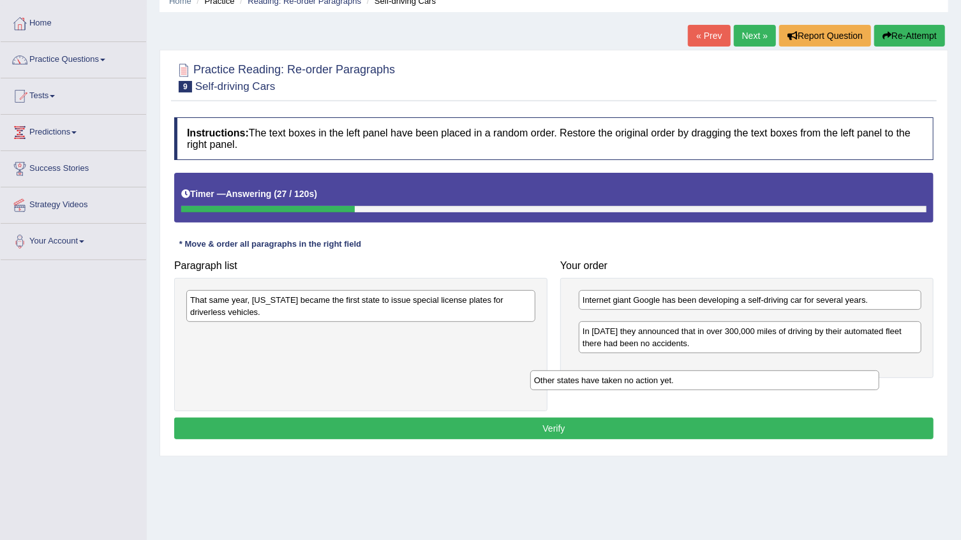
drag, startPoint x: 235, startPoint y: 303, endPoint x: 582, endPoint y: 383, distance: 356.1
click at [582, 383] on div "Other states have taken no action yet." at bounding box center [704, 381] width 349 height 20
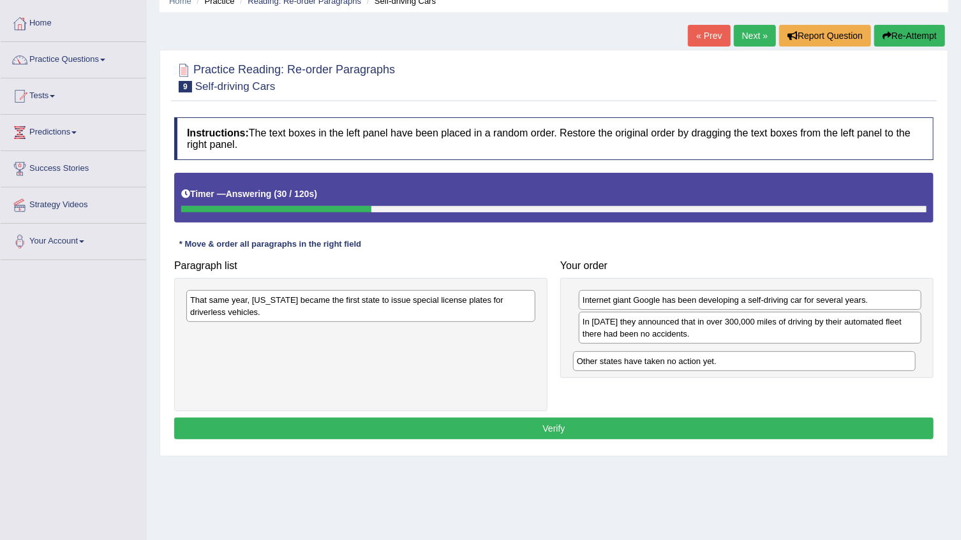
drag, startPoint x: 697, startPoint y: 323, endPoint x: 691, endPoint y: 364, distance: 40.6
click at [691, 364] on div "Other states have taken no action yet." at bounding box center [744, 362] width 343 height 20
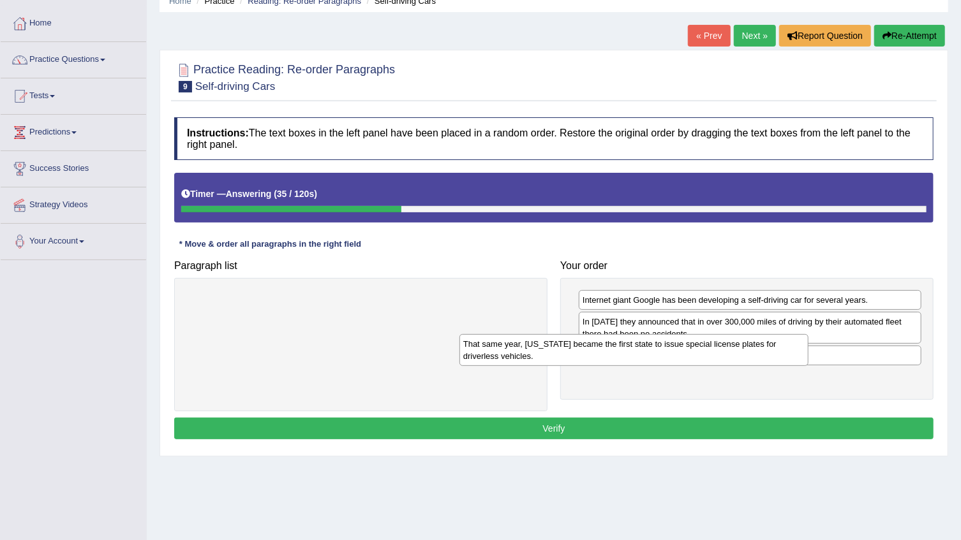
drag, startPoint x: 332, startPoint y: 318, endPoint x: 605, endPoint y: 362, distance: 276.6
click at [605, 362] on div "That same year, [US_STATE] became the first state to issue special license plat…" at bounding box center [633, 350] width 349 height 32
drag, startPoint x: 606, startPoint y: 384, endPoint x: 602, endPoint y: 350, distance: 34.7
click at [602, 350] on div "That same year, [US_STATE] became the first state to issue special license plat…" at bounding box center [746, 349] width 343 height 32
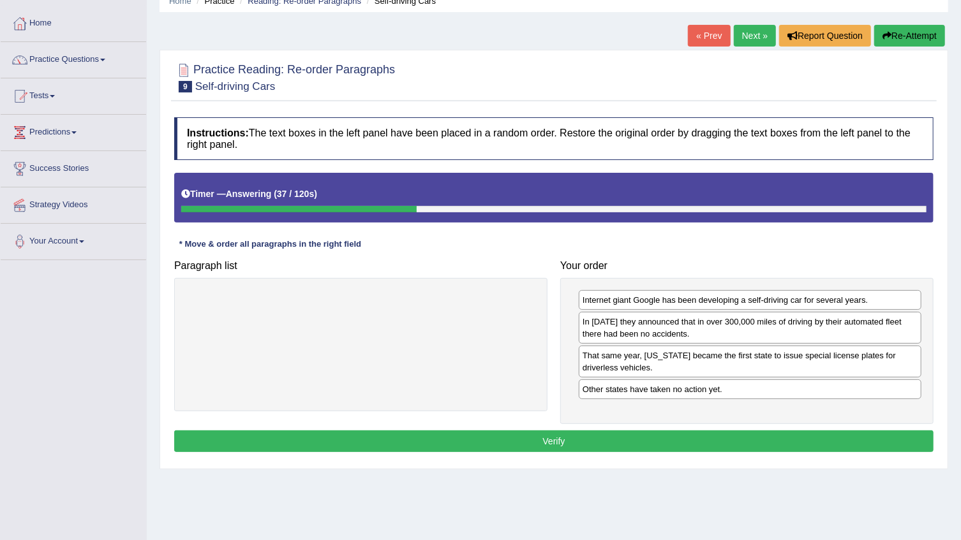
click at [605, 447] on button "Verify" at bounding box center [553, 442] width 759 height 22
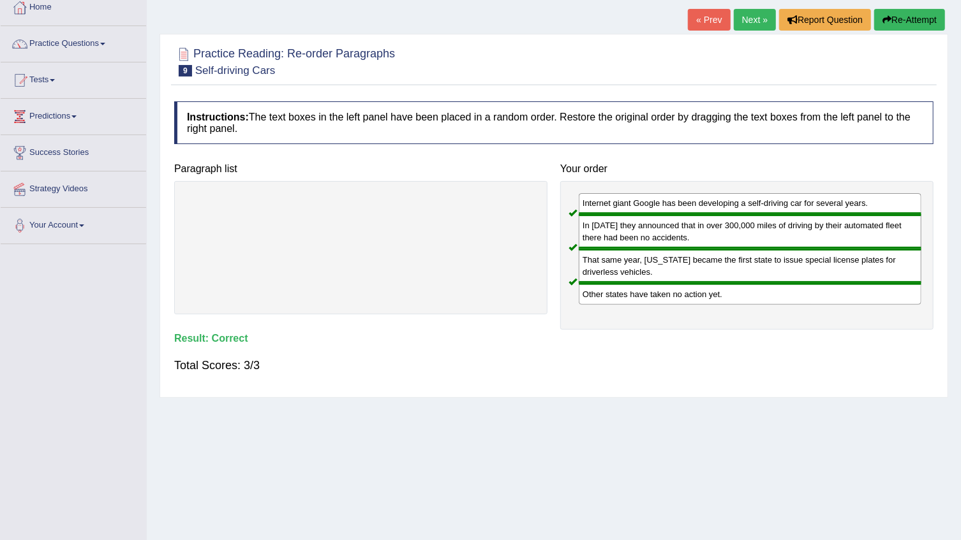
scroll to position [13, 0]
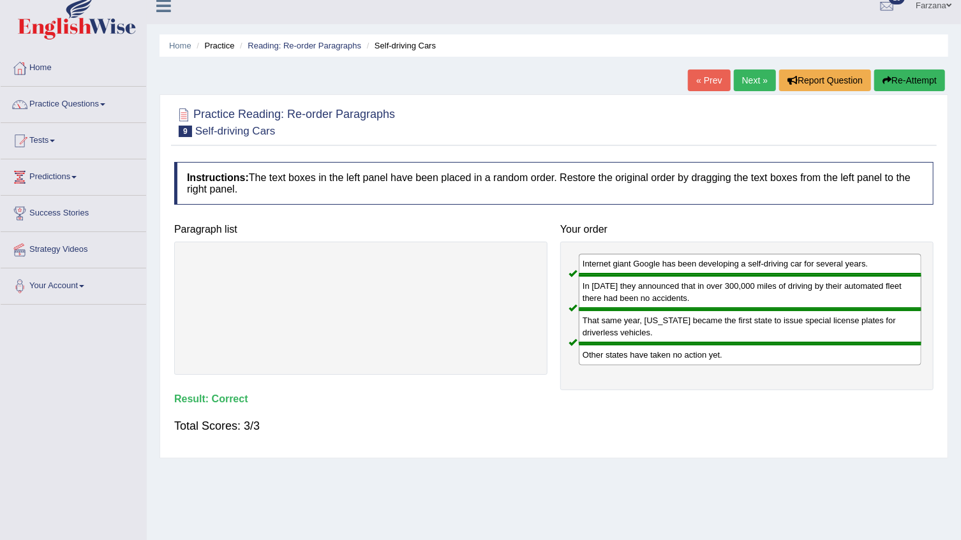
click at [763, 81] on link "Next »" at bounding box center [755, 81] width 42 height 22
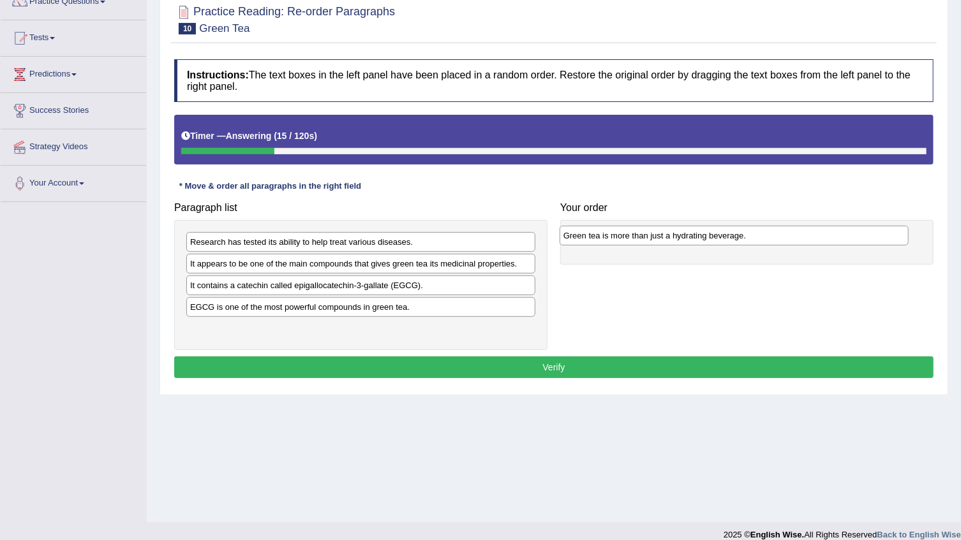
drag, startPoint x: 205, startPoint y: 329, endPoint x: 579, endPoint y: 237, distance: 384.5
click at [579, 237] on div "Green tea is more than just a hydrating beverage." at bounding box center [734, 236] width 349 height 20
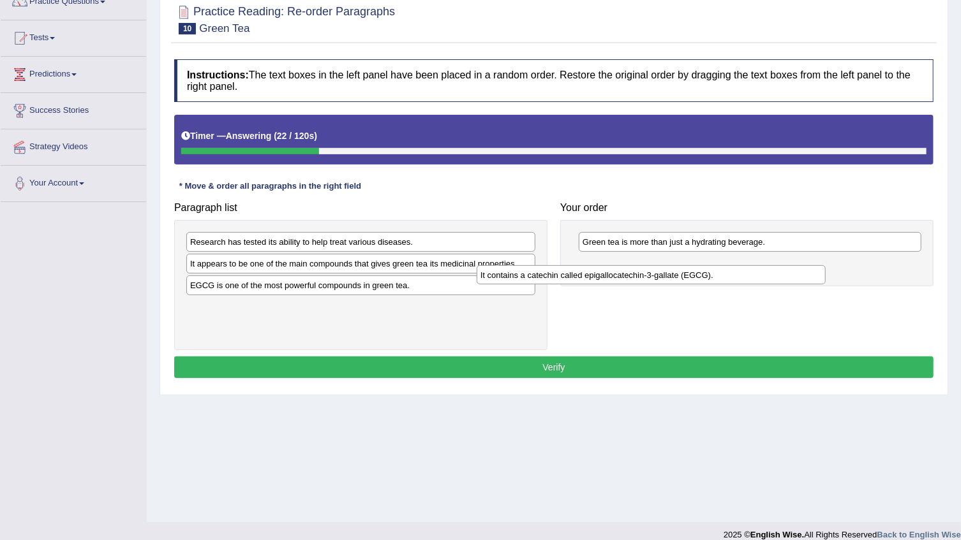
drag, startPoint x: 264, startPoint y: 286, endPoint x: 336, endPoint y: 279, distance: 72.5
click at [545, 278] on div "It contains a catechin called epigallocatechin-3-gallate (EGCG)." at bounding box center [651, 275] width 349 height 20
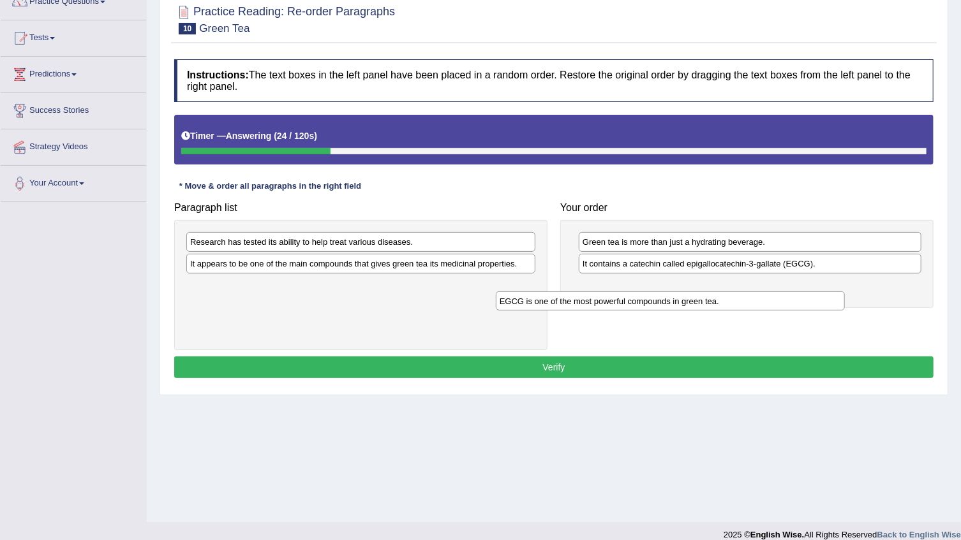
drag, startPoint x: 198, startPoint y: 281, endPoint x: 556, endPoint y: 297, distance: 358.2
click at [556, 297] on div "EGCG is one of the most powerful compounds in green tea." at bounding box center [670, 302] width 349 height 20
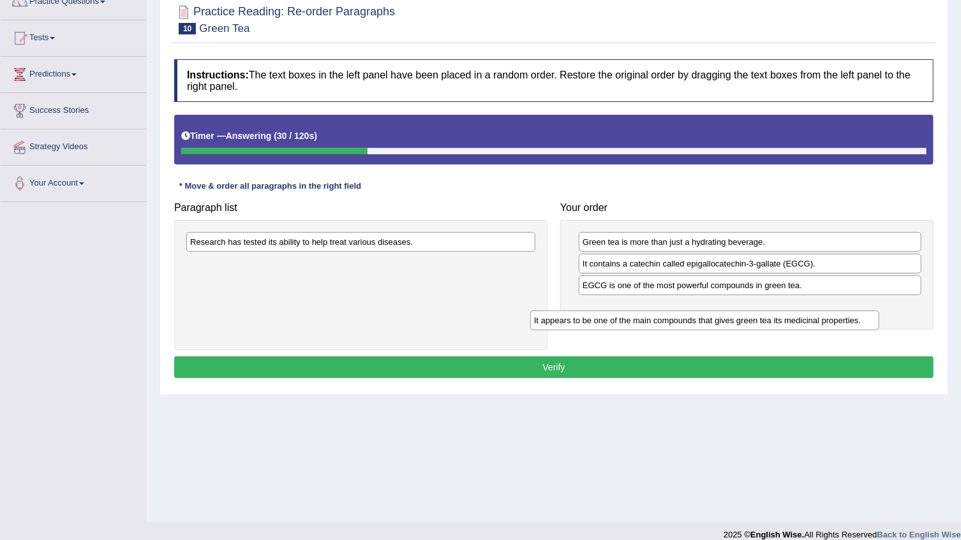
drag, startPoint x: 276, startPoint y: 265, endPoint x: 619, endPoint y: 322, distance: 348.5
click at [619, 322] on div "It appears to be one of the main compounds that gives green tea its medicinal p…" at bounding box center [704, 321] width 349 height 20
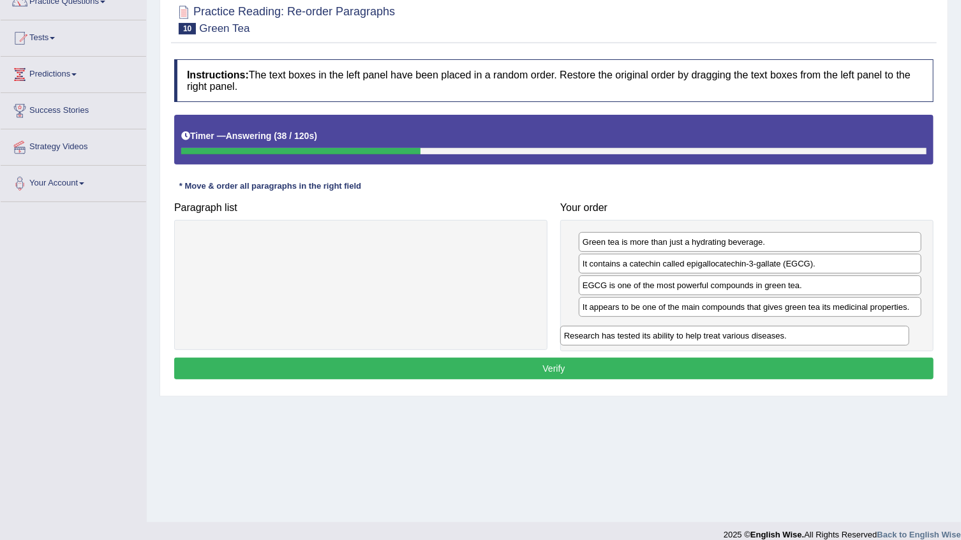
drag, startPoint x: 334, startPoint y: 241, endPoint x: 708, endPoint y: 336, distance: 385.6
click at [708, 336] on div "Research has tested its ability to help treat various diseases." at bounding box center [734, 336] width 349 height 20
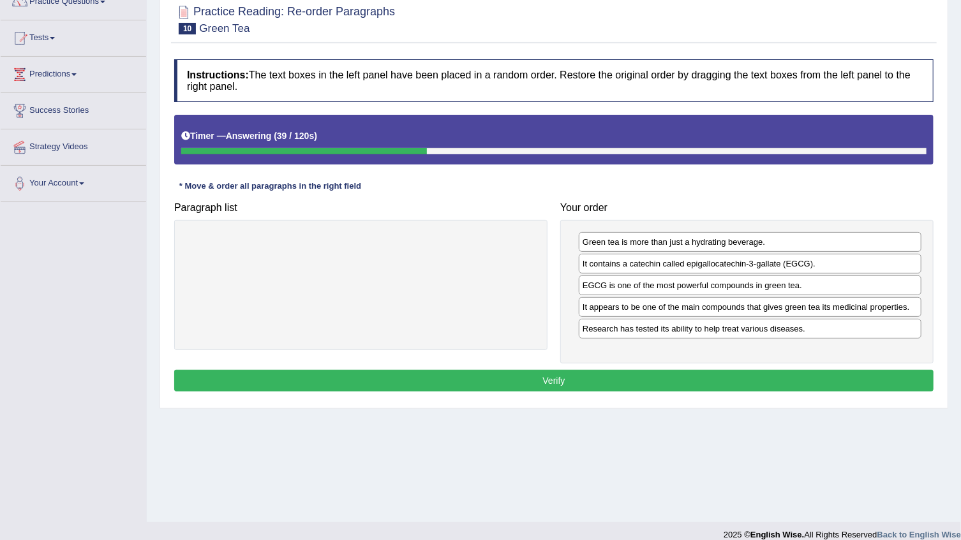
drag, startPoint x: 676, startPoint y: 362, endPoint x: 643, endPoint y: 401, distance: 50.2
click at [643, 401] on div "Practice Reading: Re-order Paragraphs 10 Green Tea Instructions: The text boxes…" at bounding box center [553, 200] width 789 height 417
click at [637, 383] on button "Verify" at bounding box center [553, 381] width 759 height 22
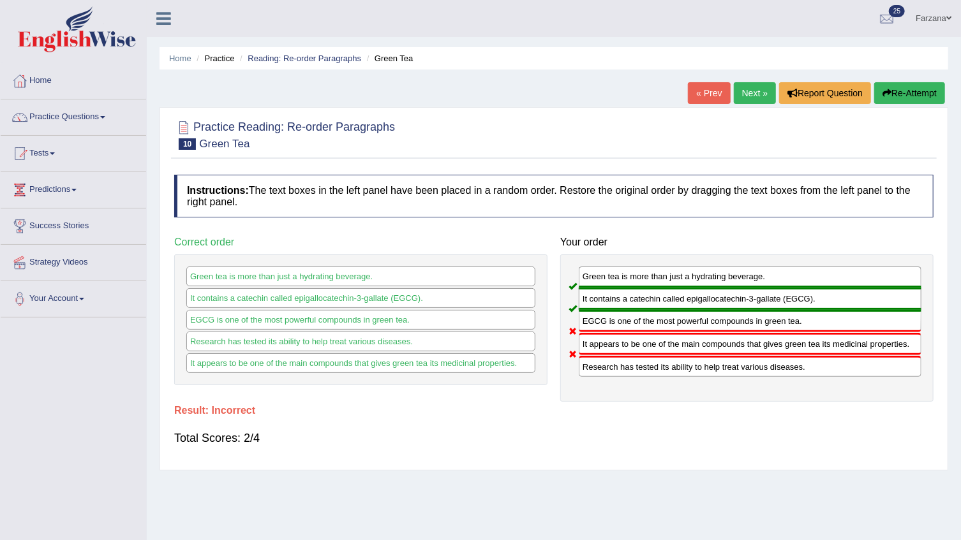
drag, startPoint x: 739, startPoint y: 80, endPoint x: 738, endPoint y: 93, distance: 12.1
click at [738, 88] on div "Home Practice Reading: Re-order Paragraphs Green Tea « Prev Next » Report Quest…" at bounding box center [554, 319] width 814 height 638
click at [738, 91] on link "Next »" at bounding box center [755, 93] width 42 height 22
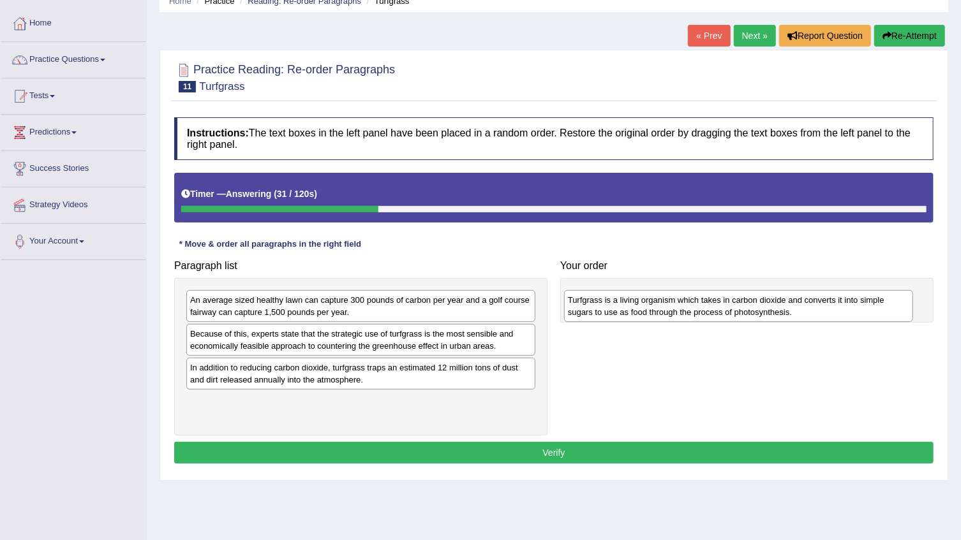
drag, startPoint x: 221, startPoint y: 416, endPoint x: 600, endPoint y: 310, distance: 392.9
click at [600, 310] on div "Turfgrass is a living organism which takes in carbon dioxide and converts it in…" at bounding box center [738, 306] width 349 height 32
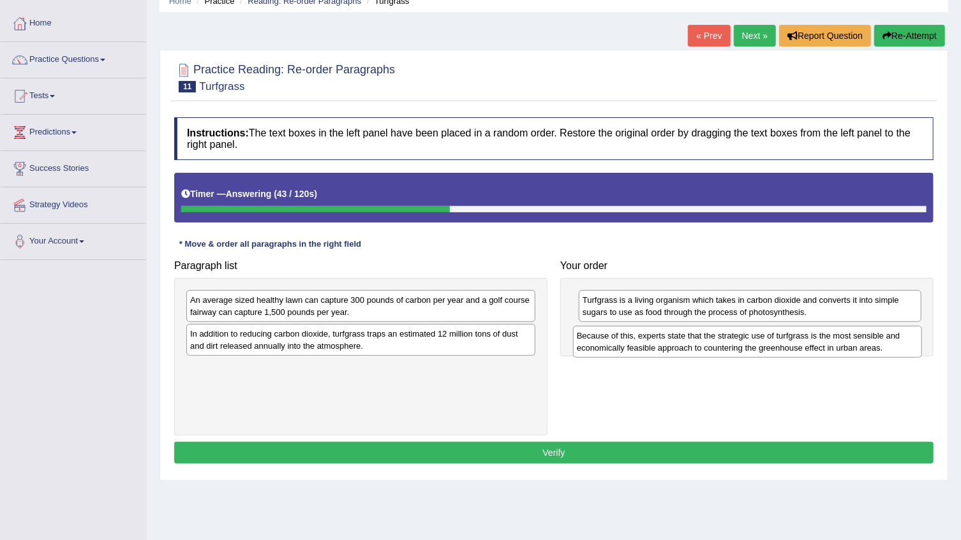
drag, startPoint x: 369, startPoint y: 345, endPoint x: 756, endPoint y: 346, distance: 386.6
click at [756, 346] on div "Because of this, experts state that the strategic use of turfgrass is the most …" at bounding box center [747, 342] width 349 height 32
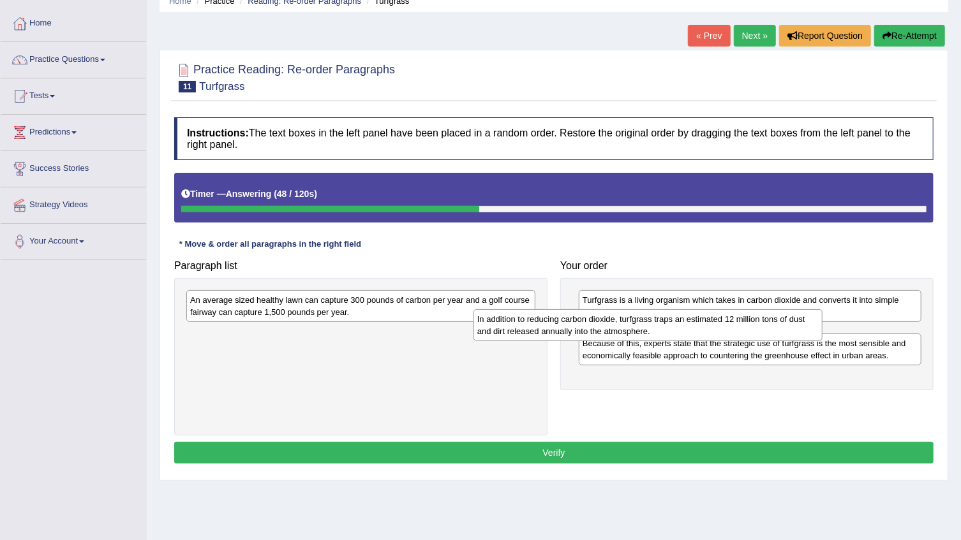
drag, startPoint x: 397, startPoint y: 345, endPoint x: 684, endPoint y: 329, distance: 287.5
click at [684, 329] on div "In addition to reducing carbon dioxide, turfgrass traps an estimated 12 million…" at bounding box center [647, 325] width 349 height 32
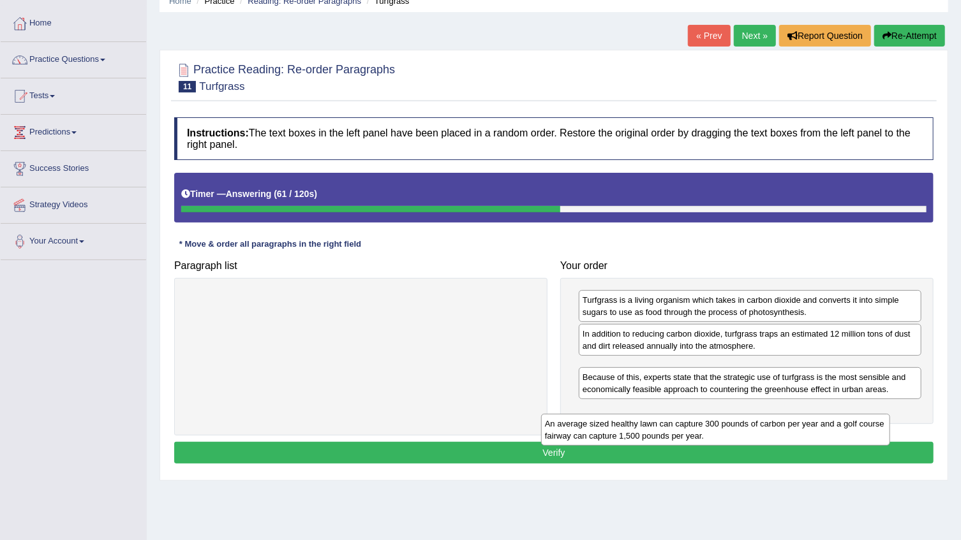
drag, startPoint x: 336, startPoint y: 309, endPoint x: 691, endPoint y: 434, distance: 375.9
click at [691, 434] on div "An average sized healthy lawn can capture 300 pounds of carbon per year and a g…" at bounding box center [715, 430] width 349 height 32
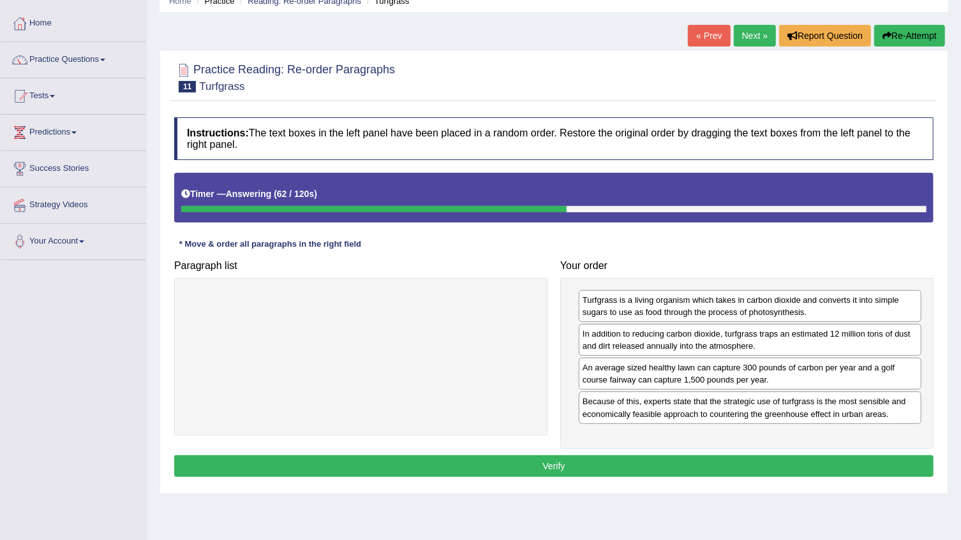
click at [646, 456] on button "Verify" at bounding box center [553, 467] width 759 height 22
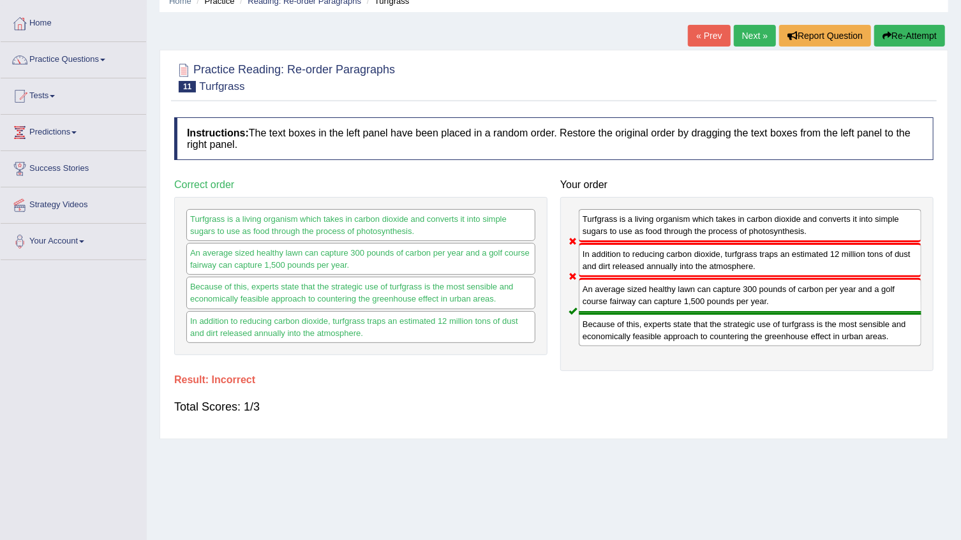
click at [630, 332] on div "Because of this, experts state that the strategic use of turfgrass is the most …" at bounding box center [750, 329] width 343 height 33
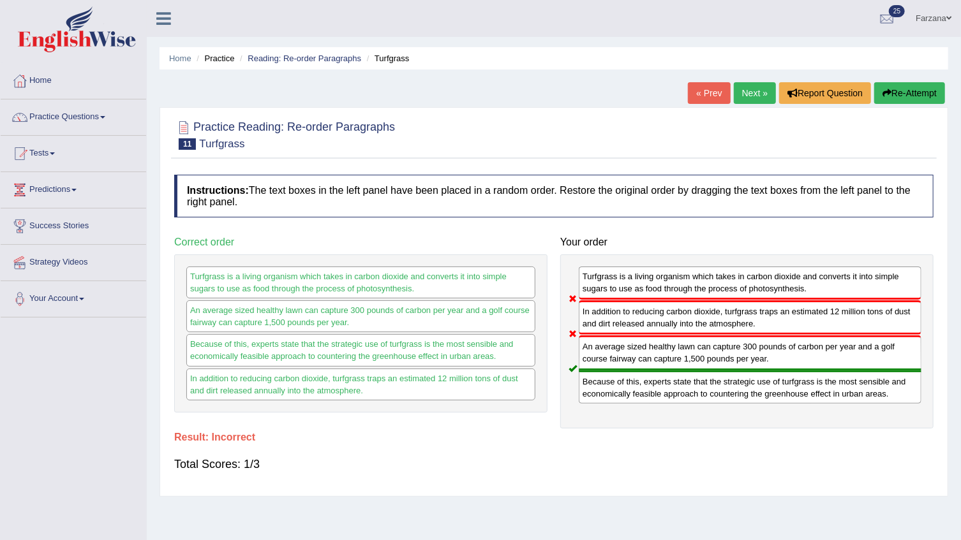
click at [222, 326] on div "An average sized healthy lawn can capture 300 pounds of carbon per year and a g…" at bounding box center [360, 316] width 349 height 32
click at [223, 323] on div "An average sized healthy lawn can capture 300 pounds of carbon per year and a g…" at bounding box center [360, 316] width 349 height 32
drag, startPoint x: 223, startPoint y: 323, endPoint x: 212, endPoint y: 363, distance: 41.5
click at [212, 363] on div "Turfgrass is a living organism which takes in carbon dioxide and converts it in…" at bounding box center [360, 334] width 373 height 158
click at [755, 78] on div "Home Practice Reading: Re-order Paragraphs Turfgrass « Prev Next » Report Quest…" at bounding box center [554, 319] width 814 height 638
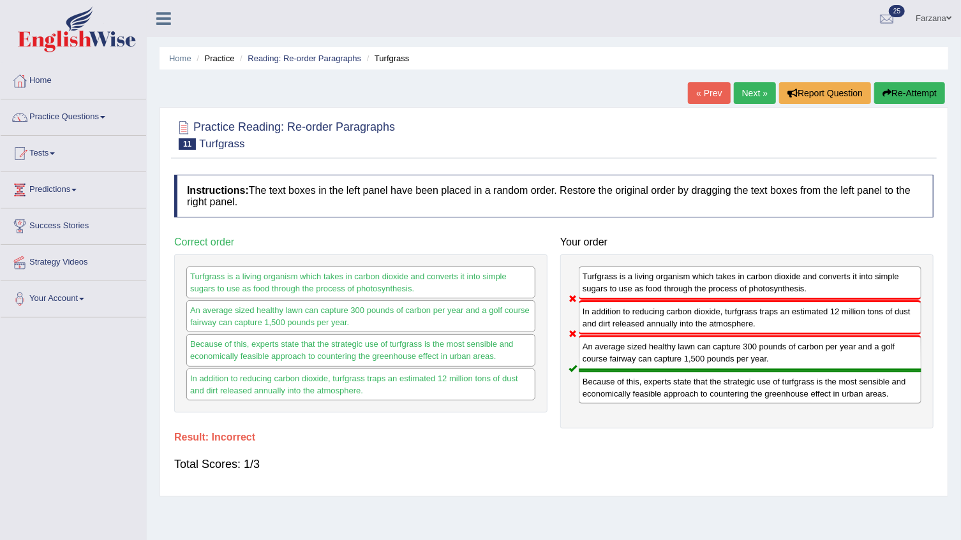
click at [748, 96] on link "Next »" at bounding box center [755, 93] width 42 height 22
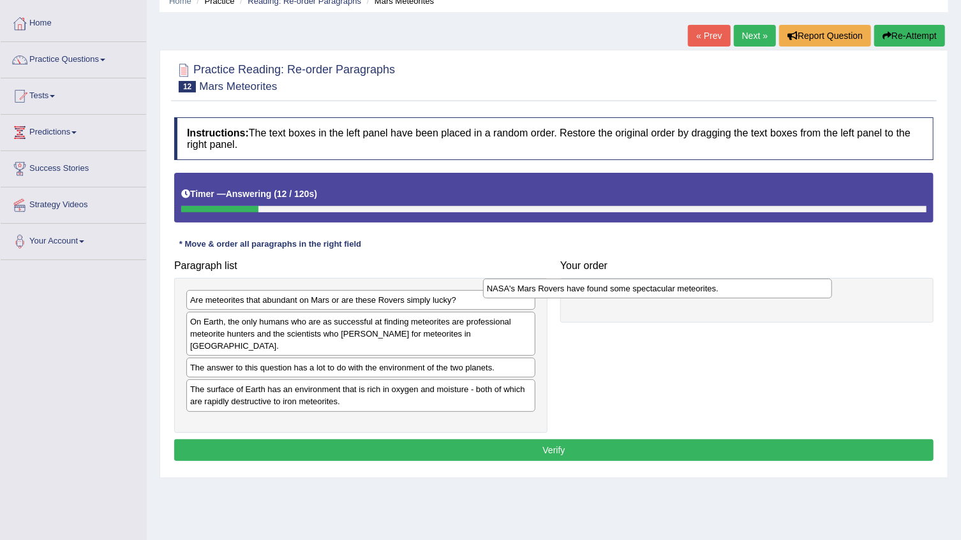
drag, startPoint x: 264, startPoint y: 357, endPoint x: 561, endPoint y: 290, distance: 304.3
click at [561, 290] on div "NASA's Mars Rovers have found some spectacular meteorites." at bounding box center [657, 289] width 349 height 20
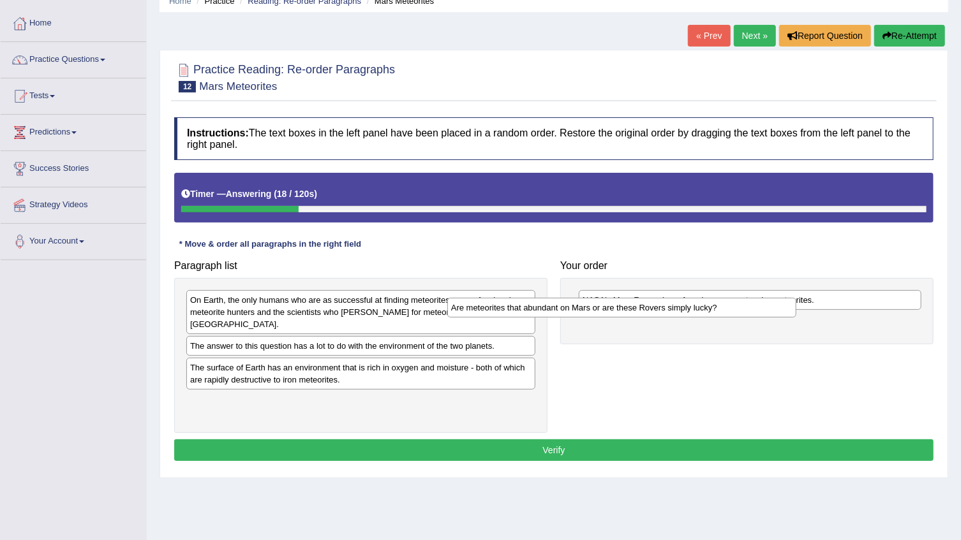
drag, startPoint x: 336, startPoint y: 302, endPoint x: 597, endPoint y: 310, distance: 261.0
click at [597, 310] on div "Are meteorites that abundant on Mars or are these Rovers simply lucky?" at bounding box center [621, 308] width 349 height 20
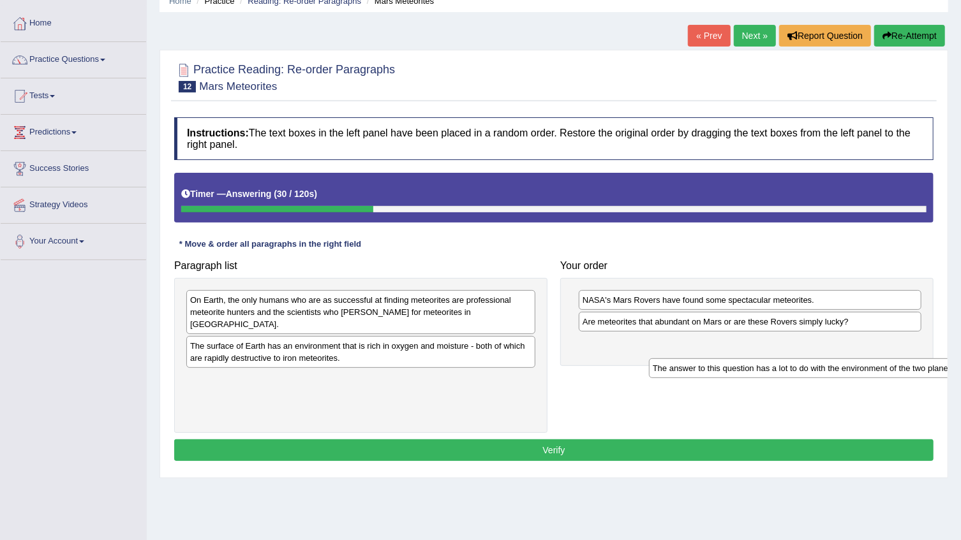
drag, startPoint x: 258, startPoint y: 336, endPoint x: 729, endPoint y: 361, distance: 472.2
click at [725, 366] on div "The answer to this question has a lot to do with the environment of the two pla…" at bounding box center [823, 369] width 349 height 20
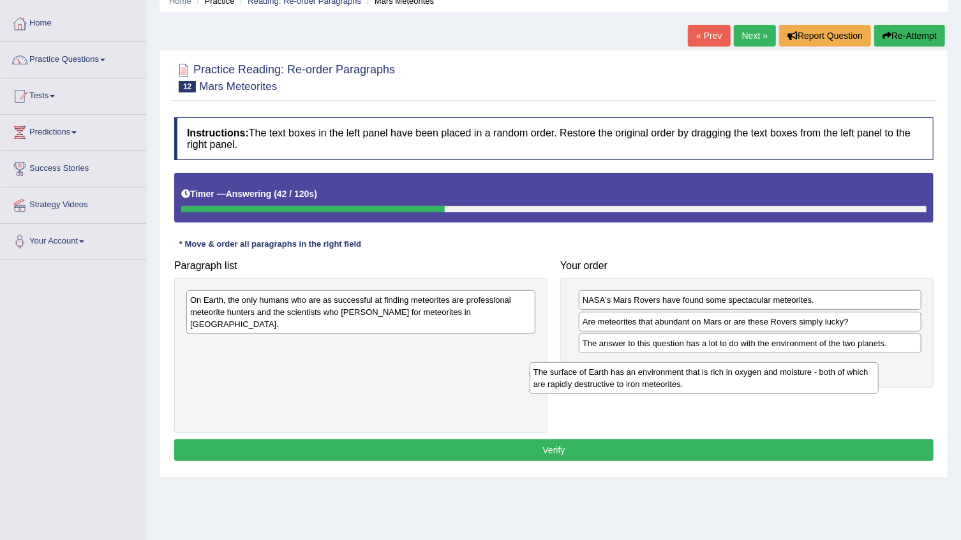
drag, startPoint x: 308, startPoint y: 344, endPoint x: 651, endPoint y: 382, distance: 345.4
click at [651, 382] on div "The surface of Earth has an environment that is rich in oxygen and moisture - b…" at bounding box center [704, 378] width 349 height 32
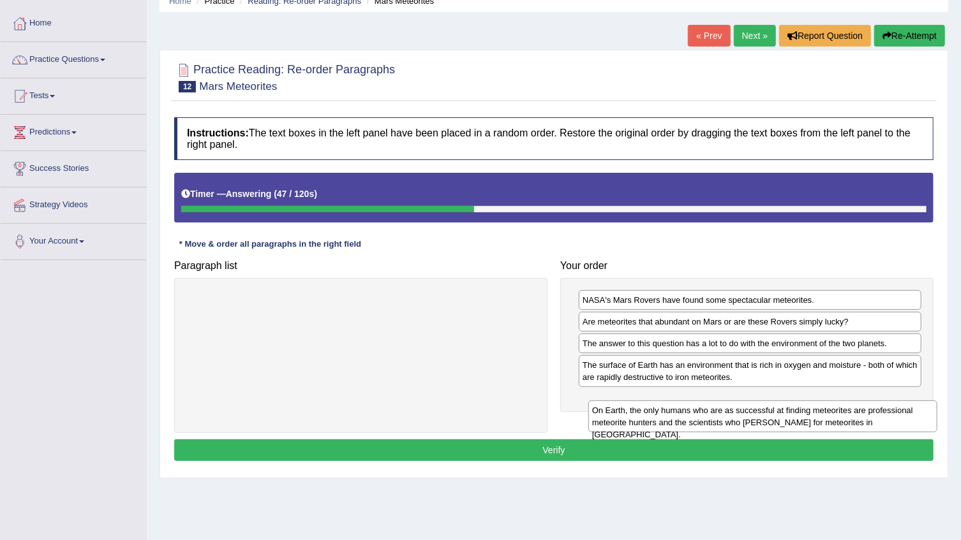
drag, startPoint x: 441, startPoint y: 359, endPoint x: 761, endPoint y: 420, distance: 325.3
click at [761, 420] on div "On Earth, the only humans who are as successful at finding meteorites are profe…" at bounding box center [762, 417] width 349 height 32
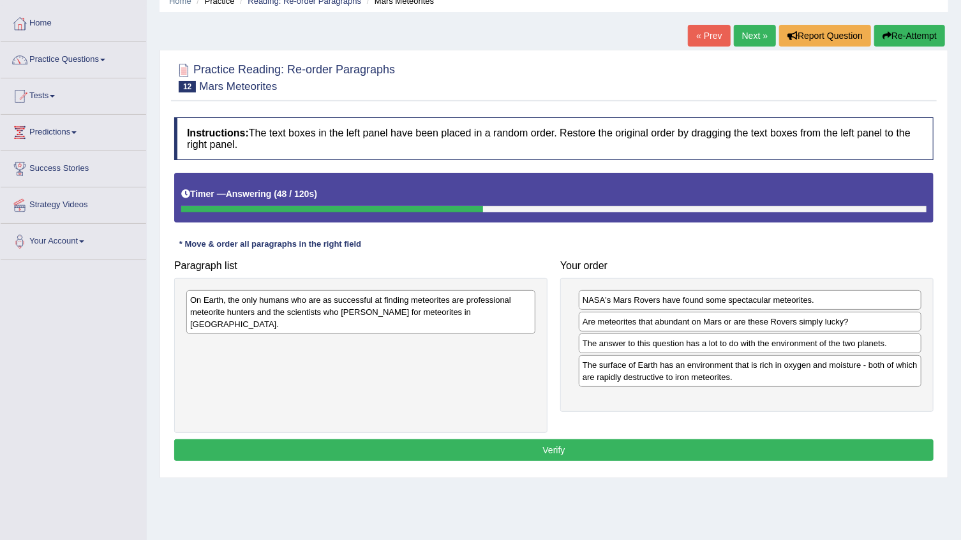
drag, startPoint x: 427, startPoint y: 284, endPoint x: 585, endPoint y: 345, distance: 169.4
click at [585, 345] on div "Paragraph list On Earth, the only humans who are as successful at finding meteo…" at bounding box center [554, 343] width 772 height 179
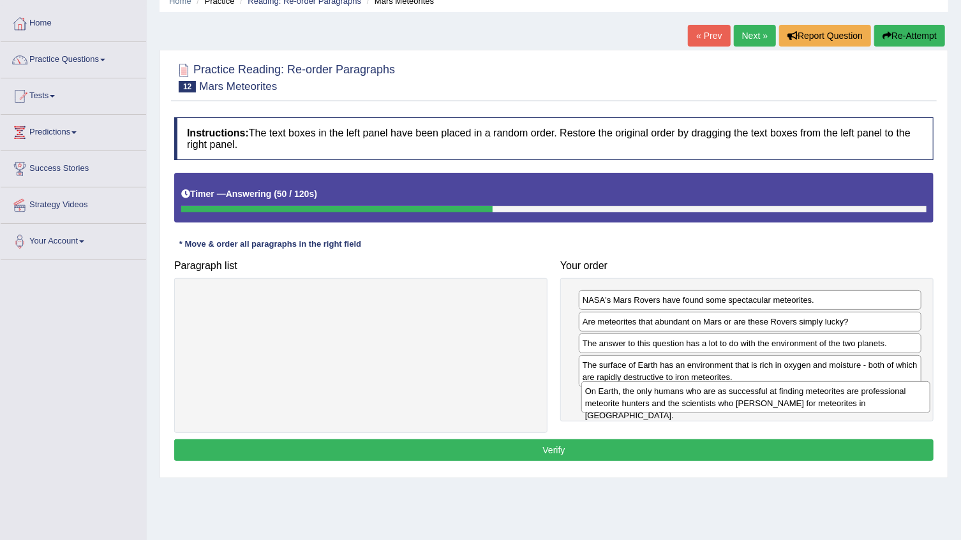
drag, startPoint x: 513, startPoint y: 308, endPoint x: 908, endPoint y: 399, distance: 405.3
click at [908, 399] on div "On Earth, the only humans who are as successful at finding meteorites are profe…" at bounding box center [755, 398] width 349 height 32
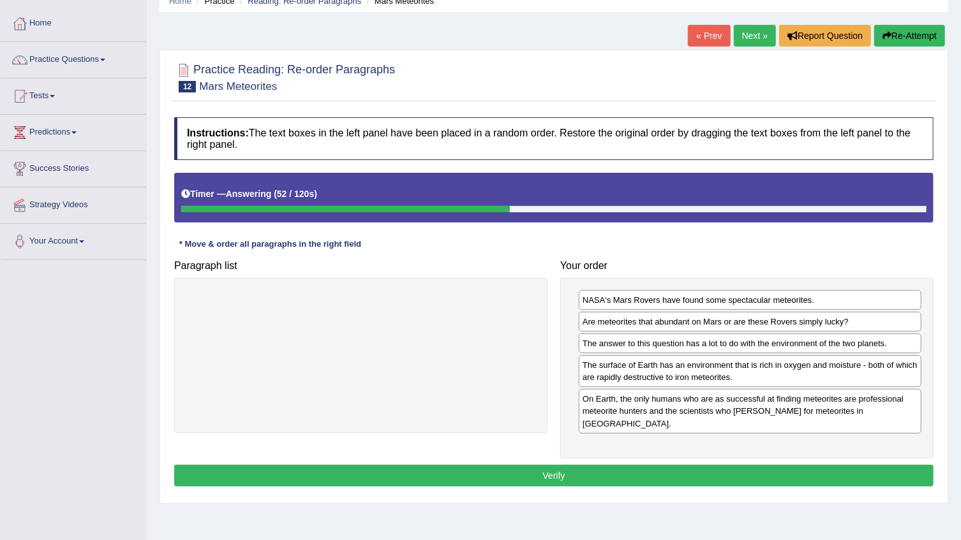
click at [598, 466] on button "Verify" at bounding box center [553, 476] width 759 height 22
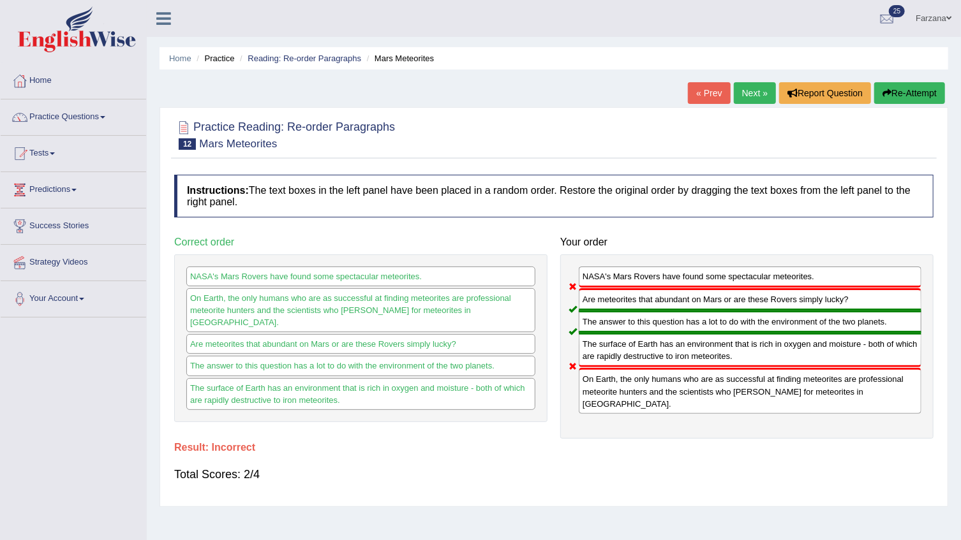
click at [748, 84] on link "Next »" at bounding box center [755, 93] width 42 height 22
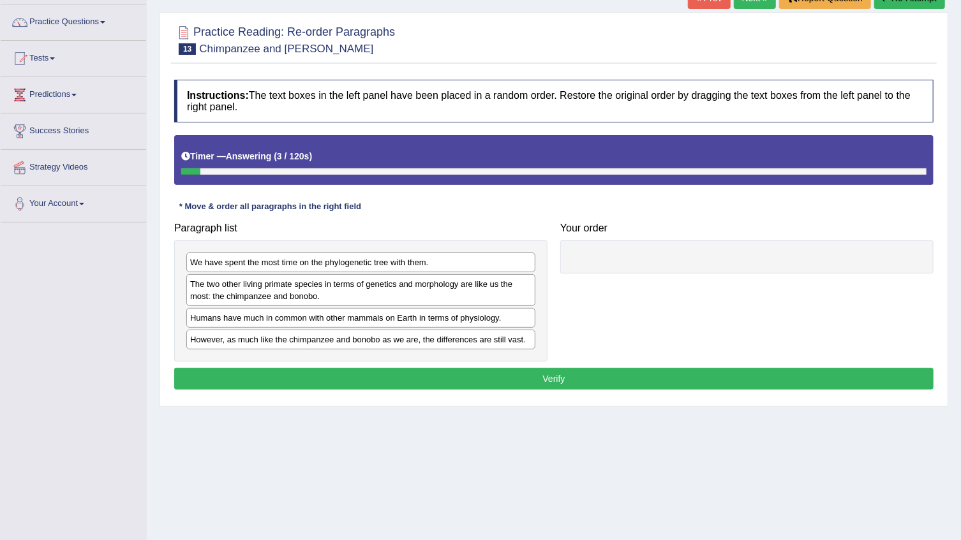
scroll to position [115, 0]
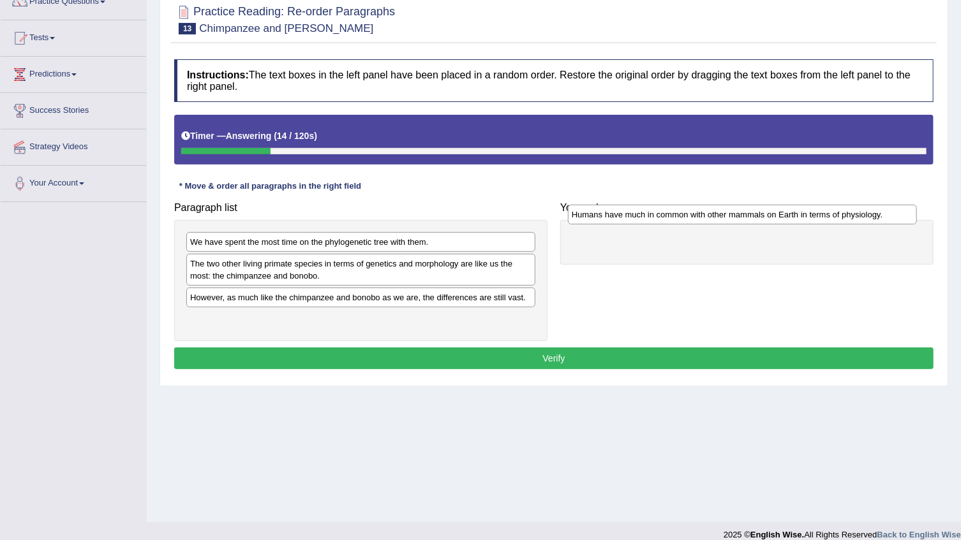
drag, startPoint x: 310, startPoint y: 294, endPoint x: 678, endPoint y: 225, distance: 373.9
click at [678, 225] on div "Humans have much in common with other mammals on Earth in terms of physiology." at bounding box center [742, 215] width 349 height 20
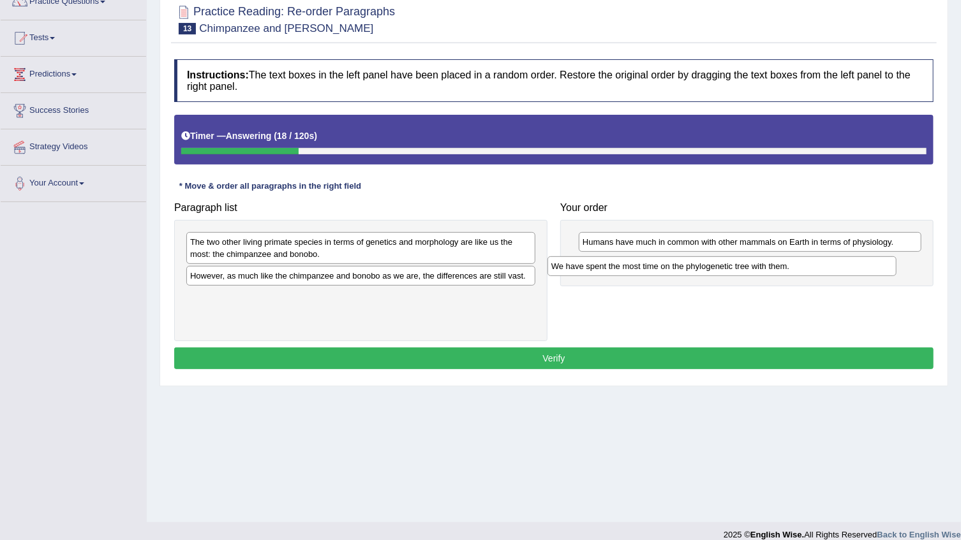
drag, startPoint x: 318, startPoint y: 242, endPoint x: 679, endPoint y: 265, distance: 361.9
click at [680, 265] on div "We have spent the most time on the phylogenetic tree with them." at bounding box center [721, 266] width 349 height 20
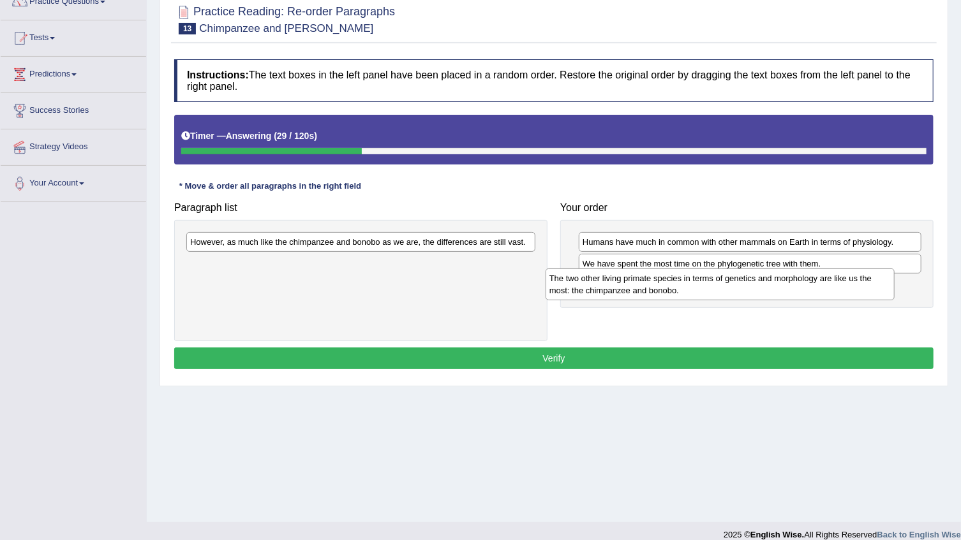
drag, startPoint x: 357, startPoint y: 250, endPoint x: 716, endPoint y: 286, distance: 361.0
click at [716, 286] on div "The two other living primate species in terms of genetics and morphology are li…" at bounding box center [719, 285] width 349 height 32
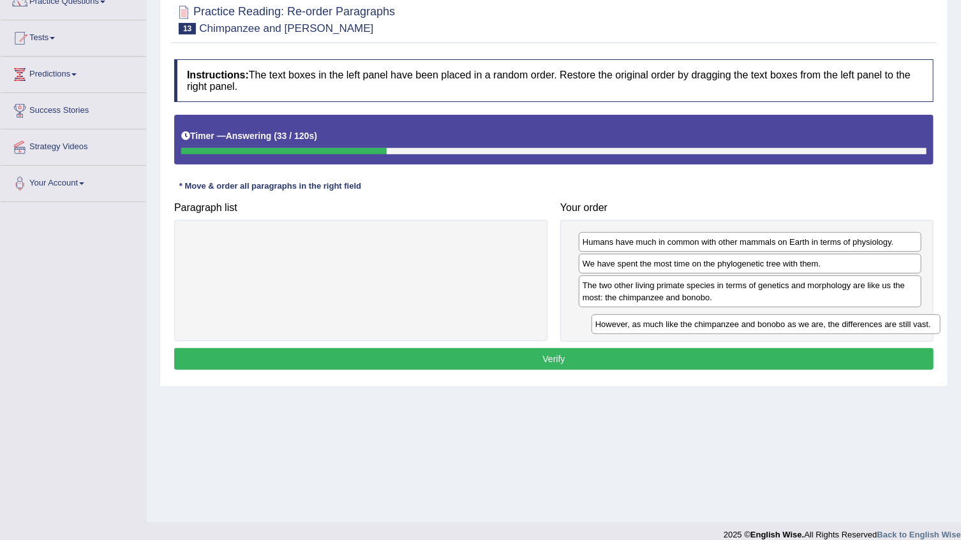
drag, startPoint x: 374, startPoint y: 237, endPoint x: 779, endPoint y: 320, distance: 413.4
click at [779, 320] on div "However, as much like the chimpanzee and bonobo as we are, the differences are …" at bounding box center [765, 325] width 349 height 20
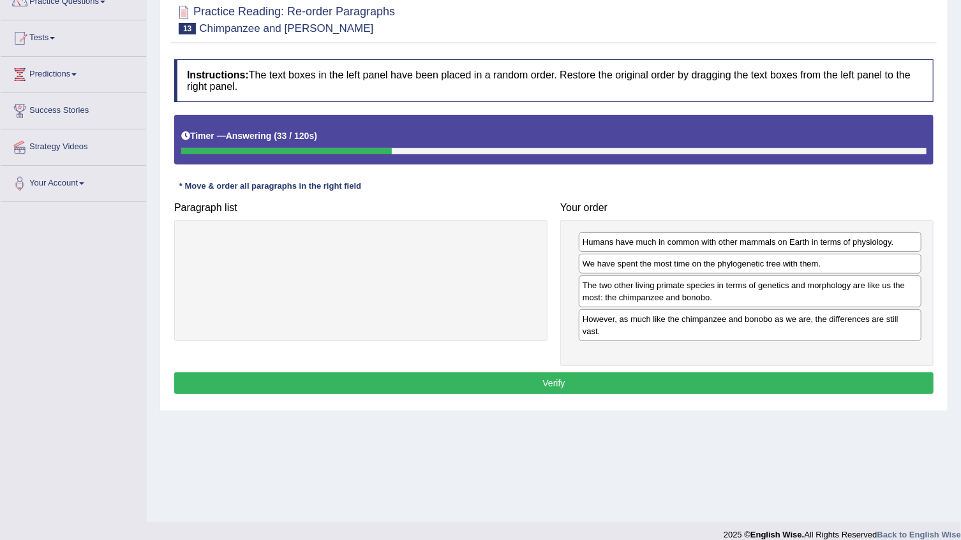
click at [738, 357] on div "Instructions: The text boxes in the left panel have been placed in a random ord…" at bounding box center [554, 229] width 766 height 352
click at [723, 373] on button "Verify" at bounding box center [553, 384] width 759 height 22
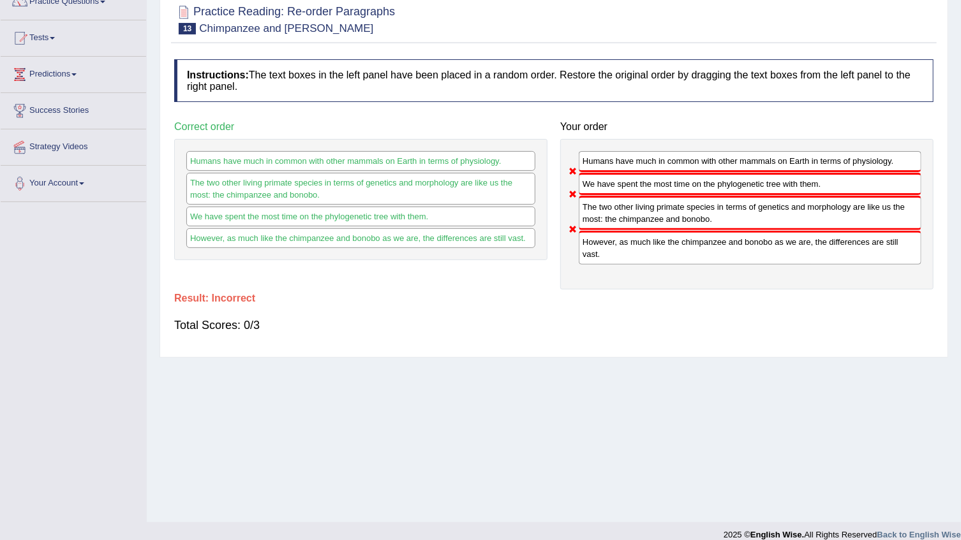
click at [614, 180] on div "We have spent the most time on the phylogenetic tree with them." at bounding box center [750, 184] width 343 height 22
click at [613, 189] on div "We have spent the most time on the phylogenetic tree with them." at bounding box center [750, 184] width 343 height 22
drag, startPoint x: 602, startPoint y: 216, endPoint x: 597, endPoint y: 65, distance: 151.3
click at [597, 65] on div "Instructions: The text boxes in the left panel have been placed in a random ord…" at bounding box center [554, 202] width 766 height 298
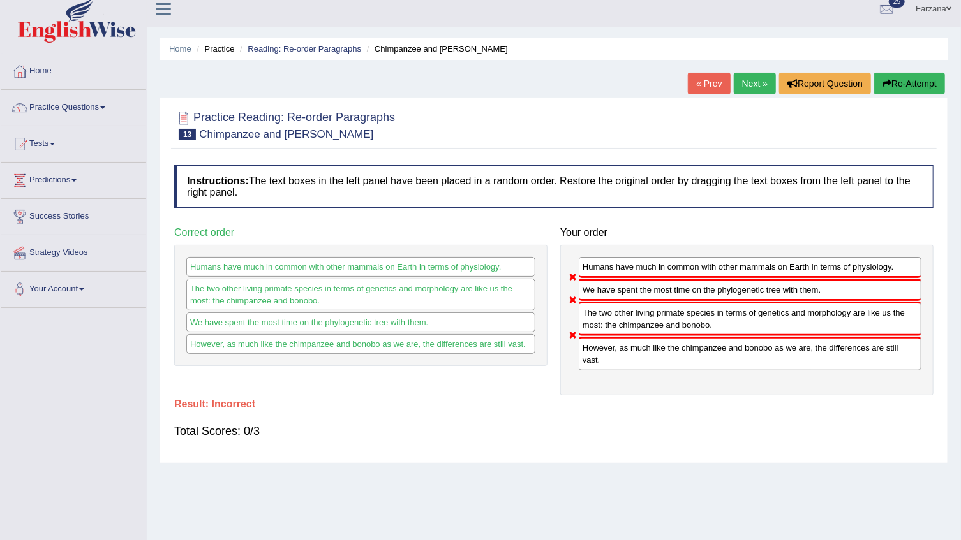
scroll to position [0, 0]
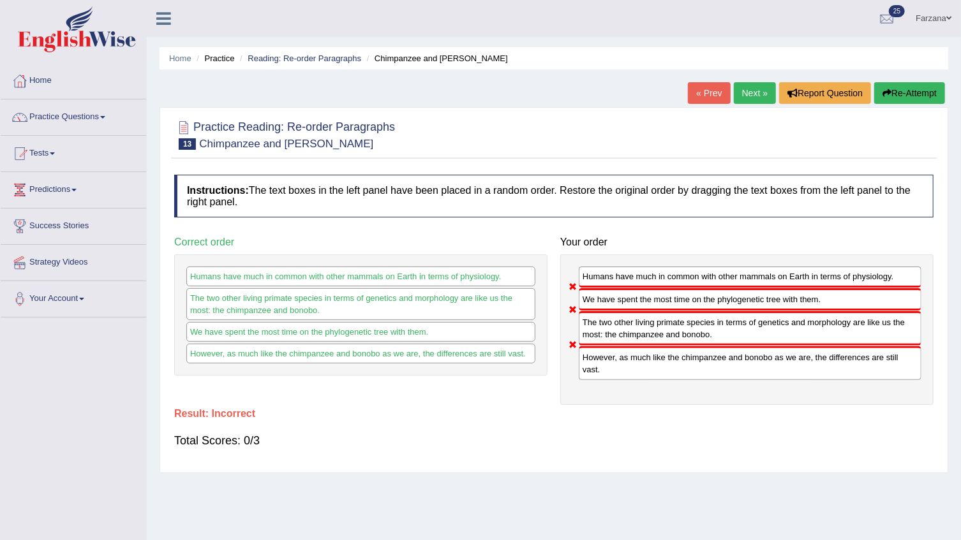
click at [750, 87] on link "Next »" at bounding box center [755, 93] width 42 height 22
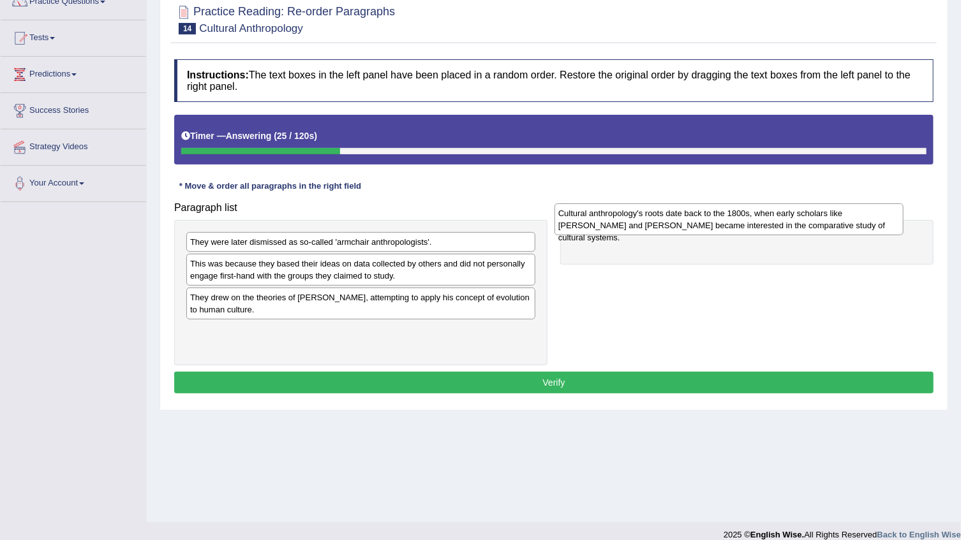
drag, startPoint x: 276, startPoint y: 277, endPoint x: 644, endPoint y: 226, distance: 371.6
click at [644, 226] on div "Cultural anthropology's roots date back to the 1800s, when early scholars like …" at bounding box center [728, 220] width 349 height 32
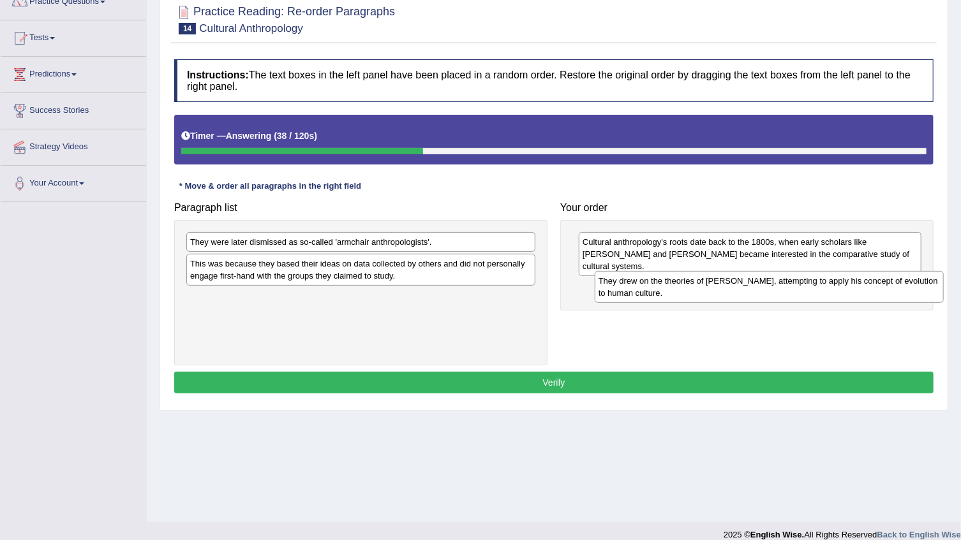
drag, startPoint x: 246, startPoint y: 313, endPoint x: 655, endPoint y: 296, distance: 408.6
click at [655, 296] on div "They drew on the theories of [PERSON_NAME], attempting to apply his concept of …" at bounding box center [769, 287] width 349 height 32
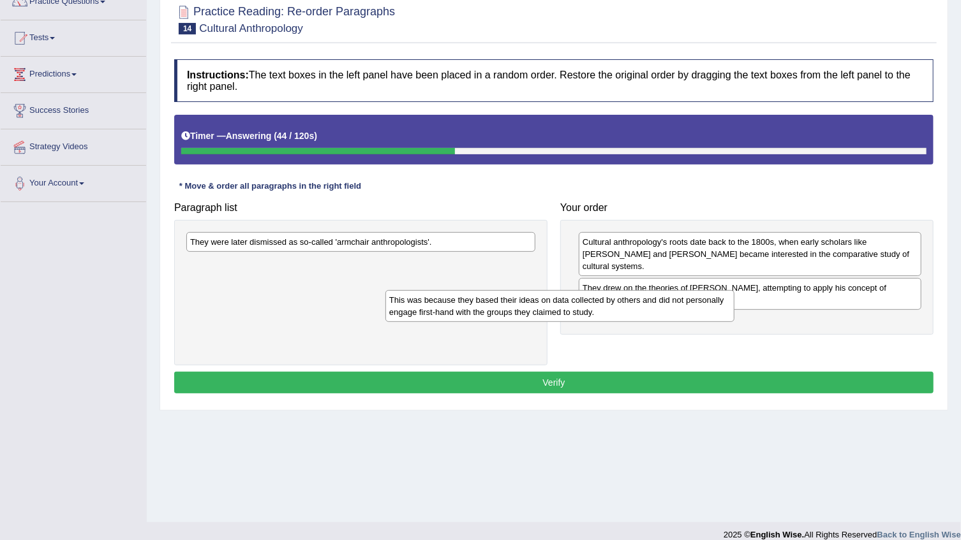
drag, startPoint x: 315, startPoint y: 276, endPoint x: 571, endPoint y: 324, distance: 260.9
click at [570, 322] on div "This was because they based their ideas on data collected by others and did not…" at bounding box center [559, 306] width 349 height 32
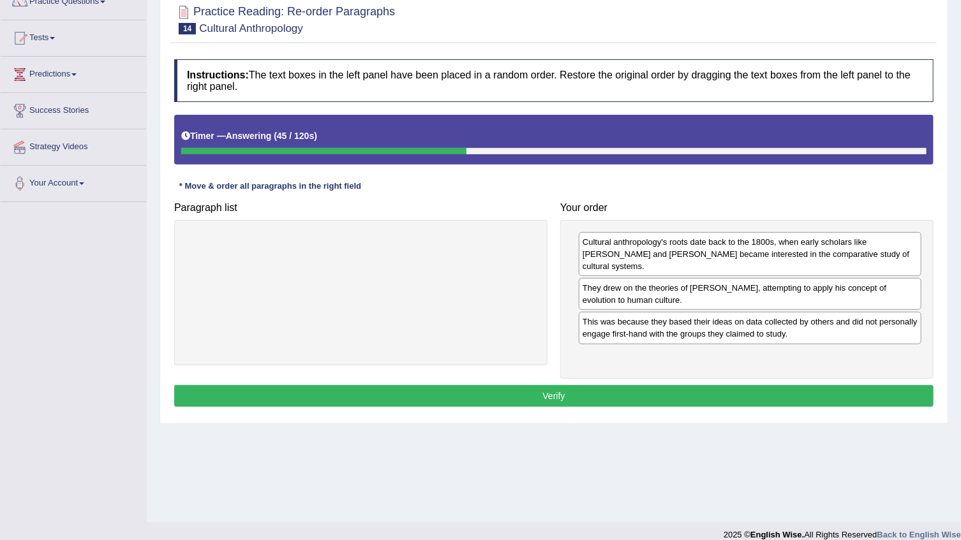
drag, startPoint x: 359, startPoint y: 236, endPoint x: 969, endPoint y: 422, distance: 637.5
click at [960, 425] on html "Toggle navigation Home Practice Questions Speaking Practice Read Aloud Repeat S…" at bounding box center [480, 155] width 961 height 540
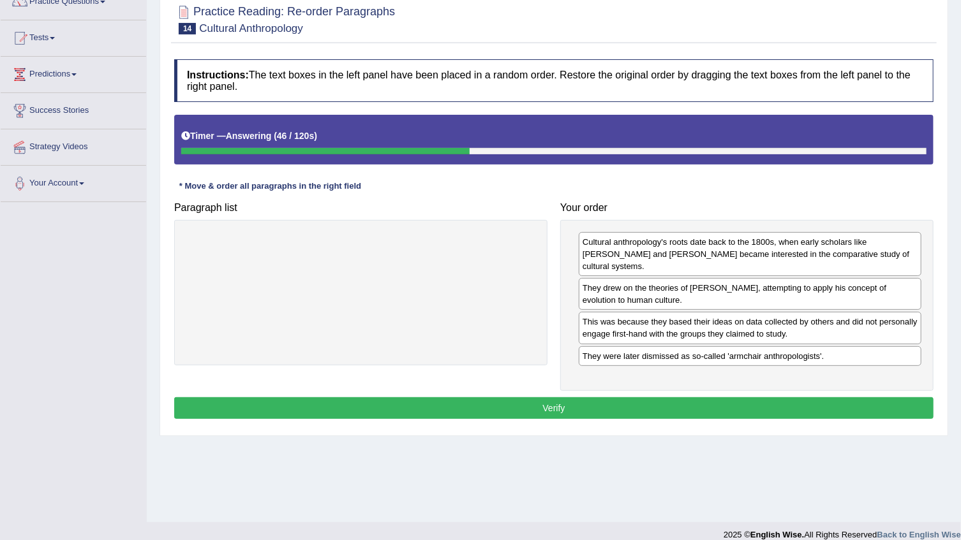
drag, startPoint x: 926, startPoint y: 389, endPoint x: 849, endPoint y: 374, distance: 78.6
drag, startPoint x: 813, startPoint y: 408, endPoint x: 767, endPoint y: 378, distance: 54.7
click at [808, 406] on div "Instructions: The text boxes in the left panel have been placed in a random ord…" at bounding box center [554, 241] width 766 height 376
click at [767, 378] on div "Instructions: The text boxes in the left panel have been placed in a random ord…" at bounding box center [554, 241] width 766 height 376
click at [757, 397] on button "Verify" at bounding box center [553, 408] width 759 height 22
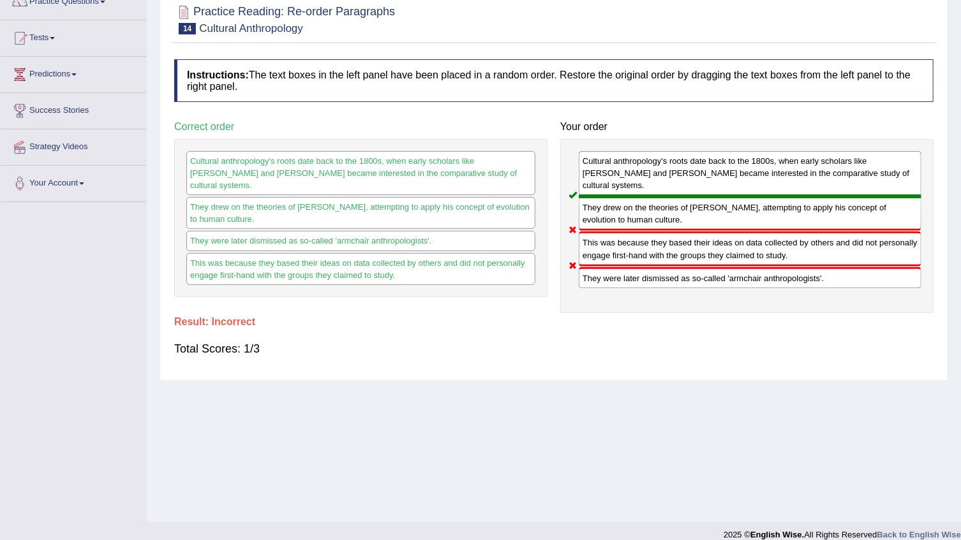
drag, startPoint x: 597, startPoint y: 190, endPoint x: 602, endPoint y: 236, distance: 46.2
click at [602, 234] on div "Cultural anthropology's roots date back to the 1800s, when early scholars like …" at bounding box center [746, 226] width 373 height 174
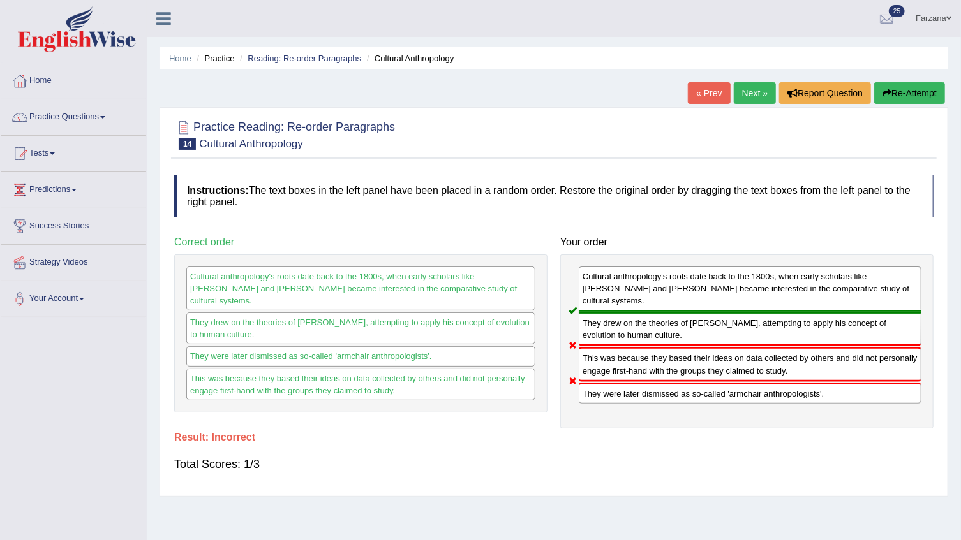
click at [753, 87] on link "Next »" at bounding box center [755, 93] width 42 height 22
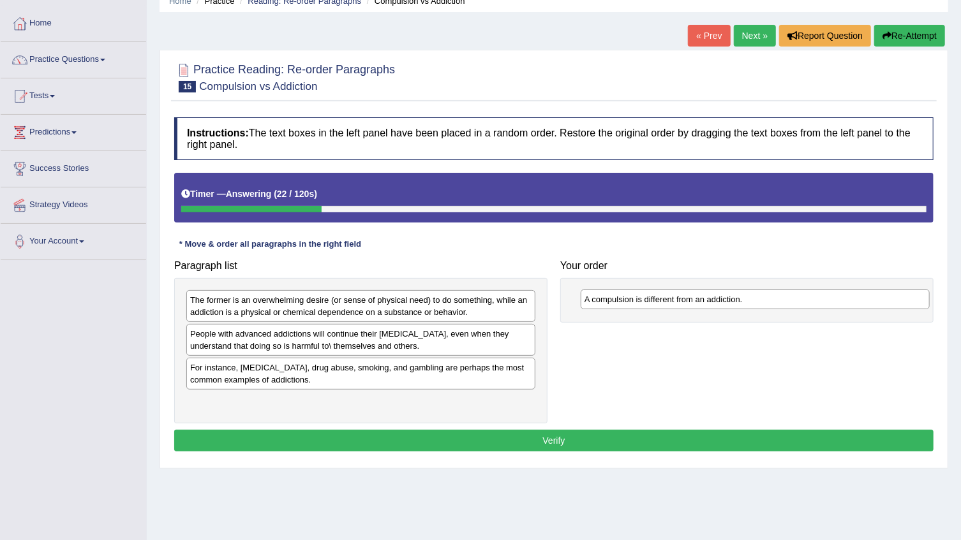
drag, startPoint x: 388, startPoint y: 369, endPoint x: 782, endPoint y: 300, distance: 400.2
click at [782, 300] on div "A compulsion is different from an addiction." at bounding box center [755, 300] width 349 height 20
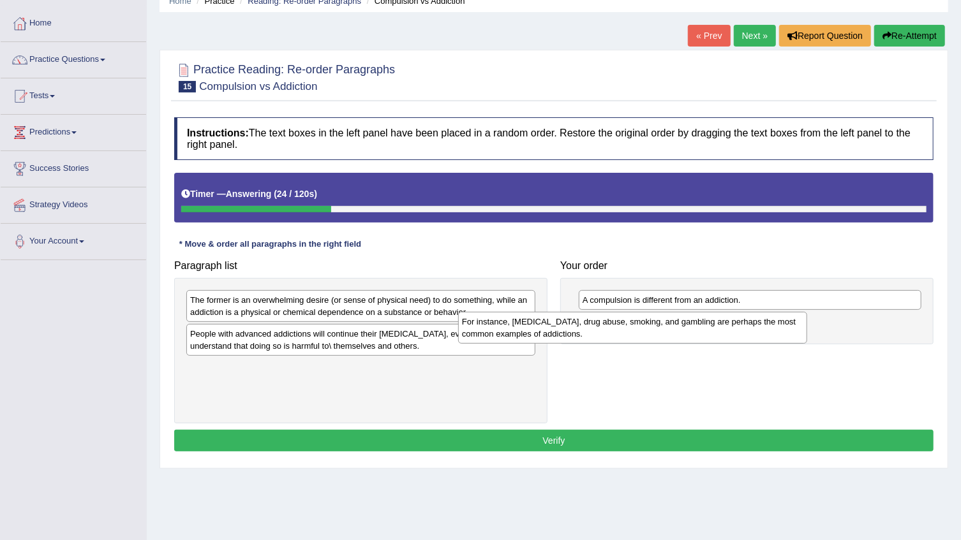
drag, startPoint x: 459, startPoint y: 369, endPoint x: 734, endPoint y: 323, distance: 278.2
click at [734, 323] on div "For instance, [MEDICAL_DATA], drug abuse, smoking, and gambling are perhaps the…" at bounding box center [632, 328] width 349 height 32
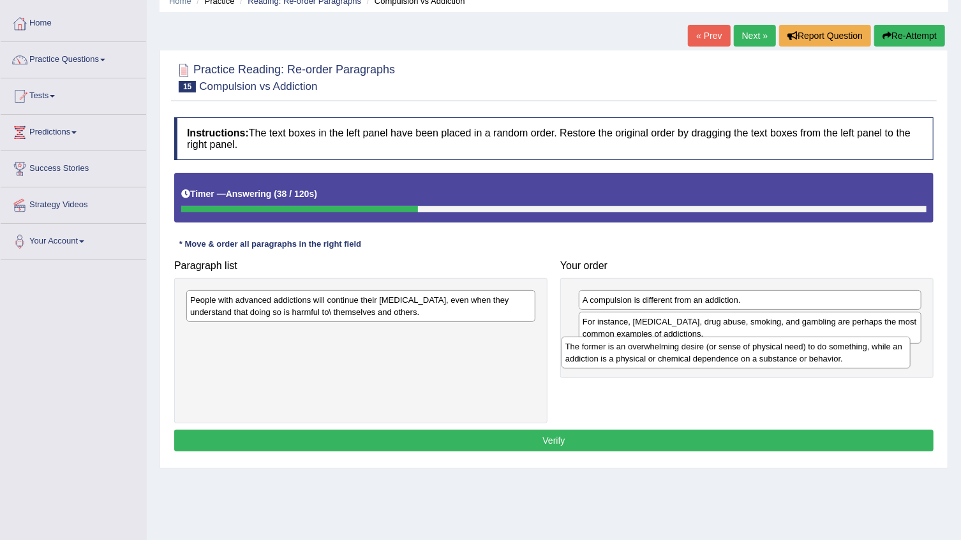
drag, startPoint x: 396, startPoint y: 299, endPoint x: 771, endPoint y: 346, distance: 378.0
click at [771, 346] on div "The former is an overwhelming desire (or sense of physical need) to do somethin…" at bounding box center [735, 353] width 349 height 32
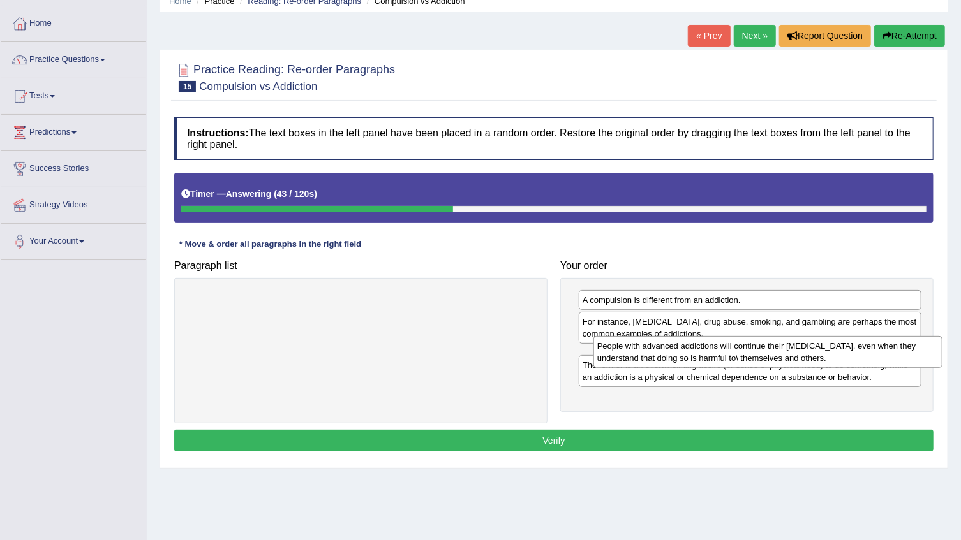
drag, startPoint x: 310, startPoint y: 315, endPoint x: 717, endPoint y: 361, distance: 409.6
click at [717, 361] on div "People with advanced addictions will continue their [MEDICAL_DATA], even when t…" at bounding box center [767, 352] width 349 height 32
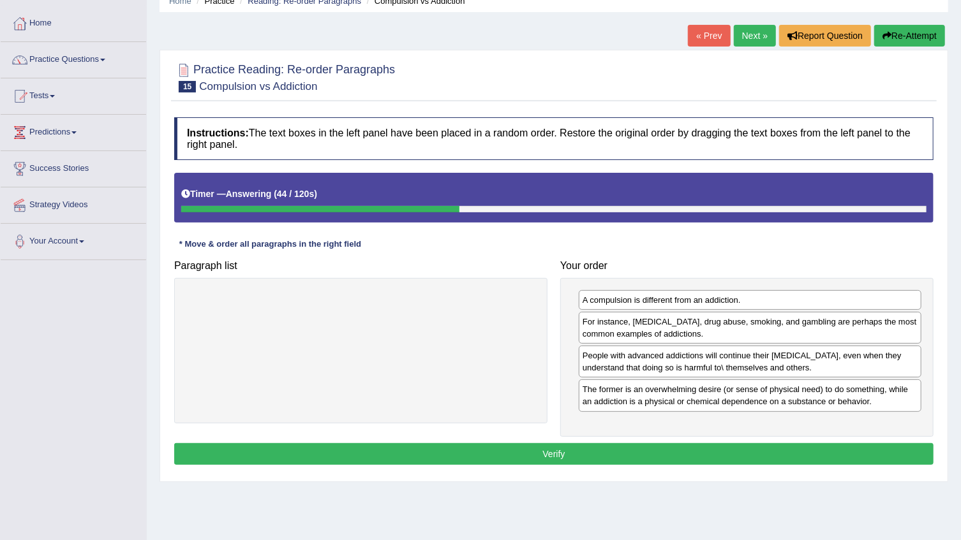
click at [650, 450] on button "Verify" at bounding box center [553, 454] width 759 height 22
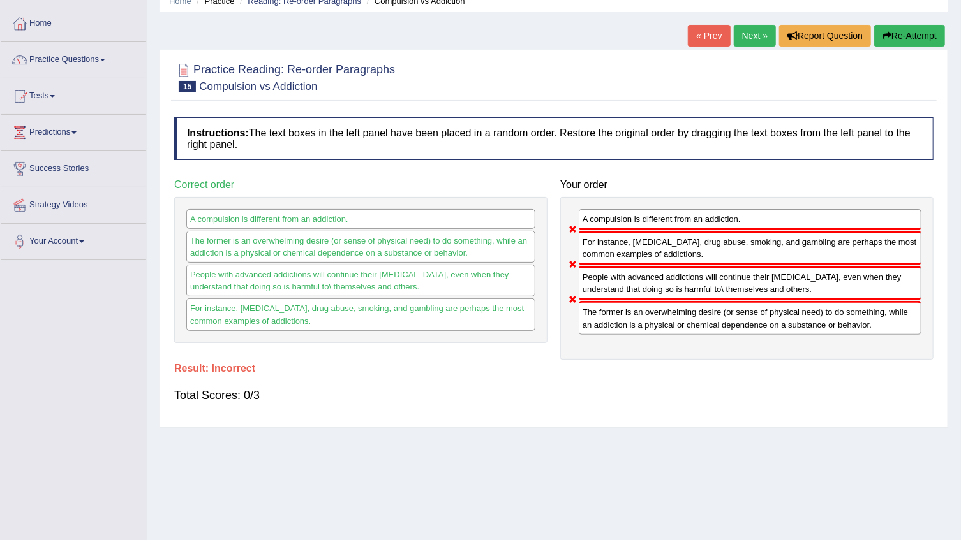
drag, startPoint x: 589, startPoint y: 254, endPoint x: 602, endPoint y: 261, distance: 14.6
click at [594, 257] on div "For instance, [MEDICAL_DATA], drug abuse, smoking, and gambling are perhaps the…" at bounding box center [750, 248] width 343 height 34
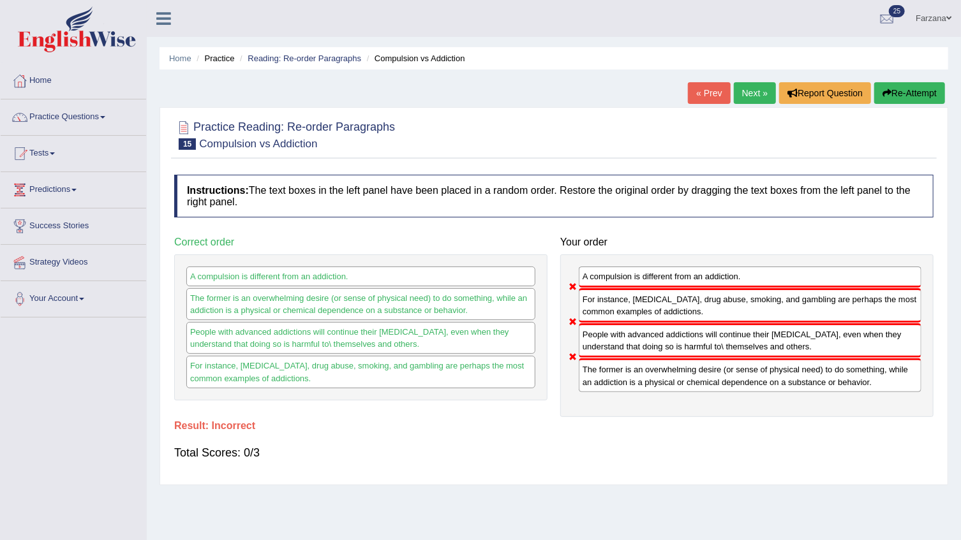
click at [748, 89] on link "Next »" at bounding box center [755, 93] width 42 height 22
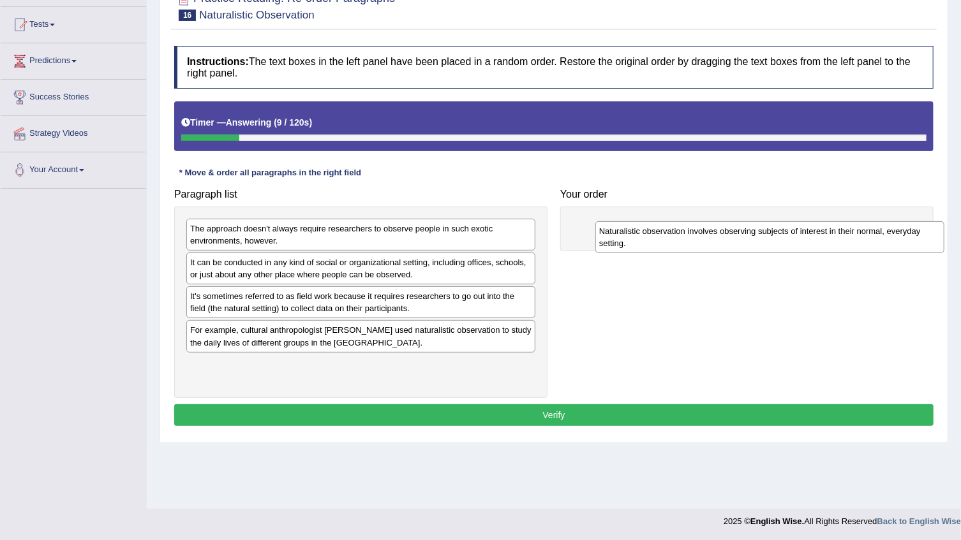
drag, startPoint x: 280, startPoint y: 340, endPoint x: 689, endPoint y: 242, distance: 420.6
click at [689, 242] on div "Naturalistic observation involves observing subjects of interest in their norma…" at bounding box center [769, 237] width 349 height 32
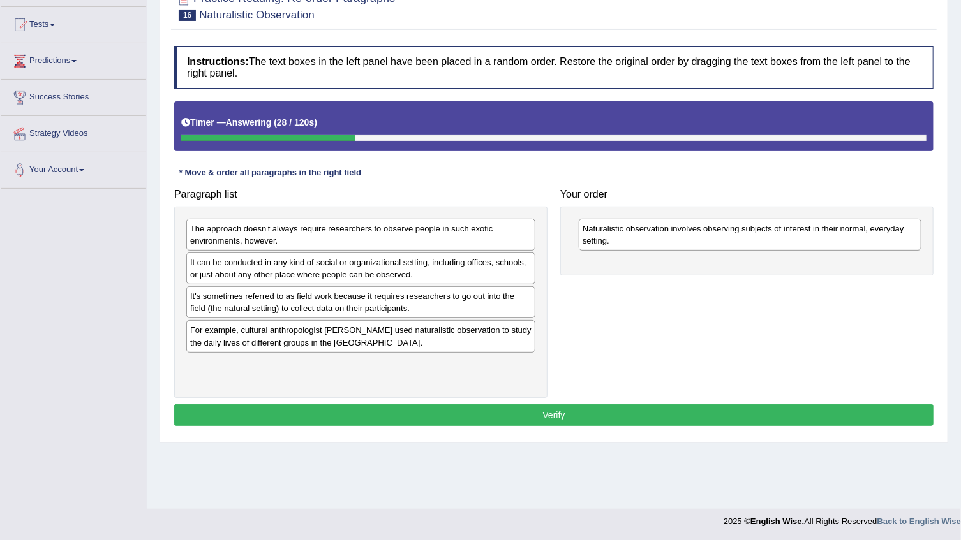
drag, startPoint x: 394, startPoint y: 345, endPoint x: 558, endPoint y: 329, distance: 164.7
click at [570, 329] on div "Paragraph list The approach doesn't always require researchers to observe peopl…" at bounding box center [554, 290] width 772 height 216
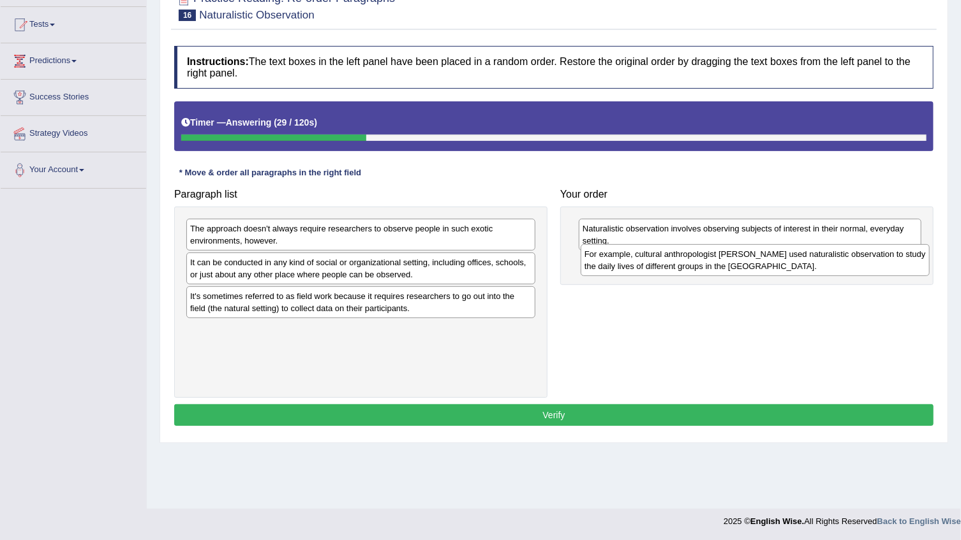
drag, startPoint x: 340, startPoint y: 327, endPoint x: 730, endPoint y: 263, distance: 395.0
click at [730, 263] on div "For example, cultural anthropologist [PERSON_NAME] used naturalistic observatio…" at bounding box center [755, 260] width 349 height 32
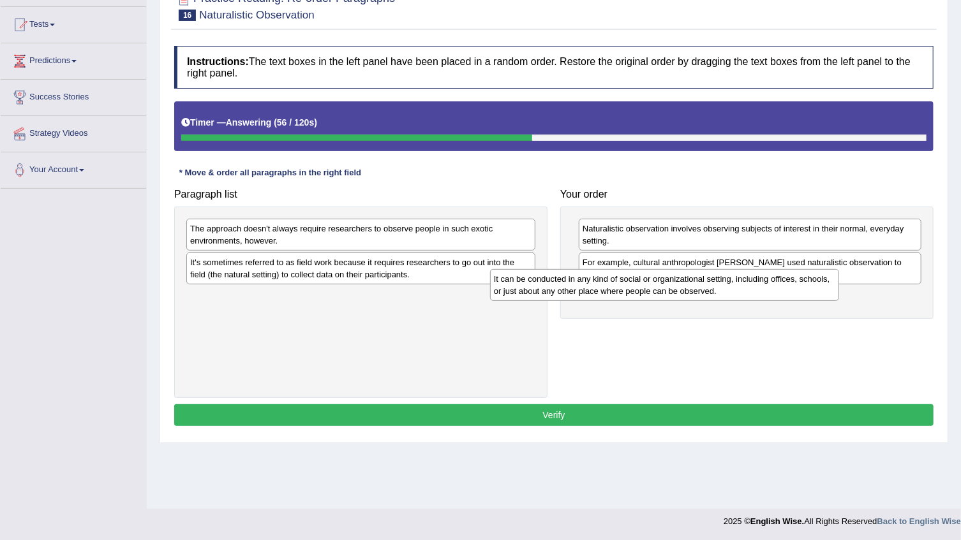
drag, startPoint x: 316, startPoint y: 274, endPoint x: 619, endPoint y: 290, distance: 304.1
click at [619, 290] on div "It can be conducted in any kind of social or organizational setting, including …" at bounding box center [664, 285] width 349 height 32
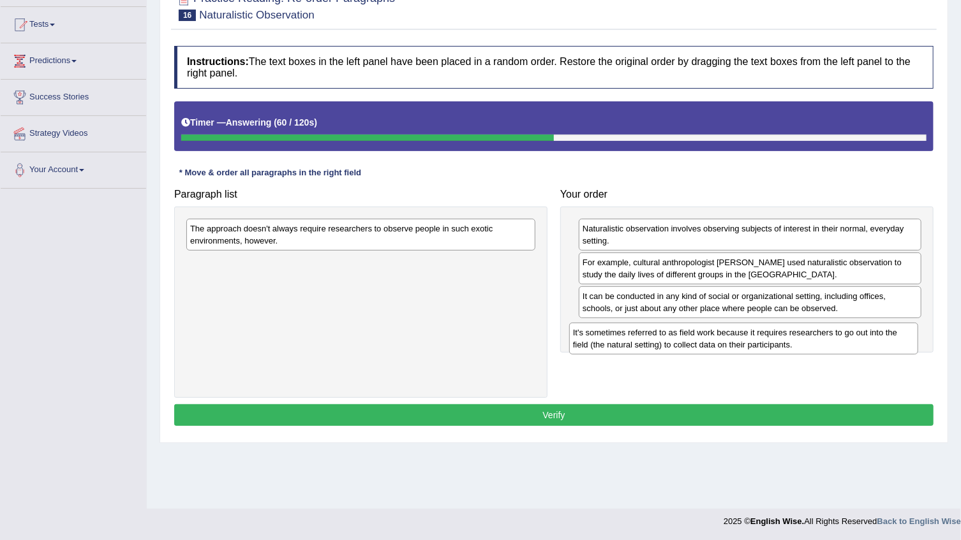
drag, startPoint x: 219, startPoint y: 269, endPoint x: 602, endPoint y: 339, distance: 389.2
click at [602, 339] on div "It's sometimes referred to as field work because it requires researchers to go …" at bounding box center [743, 339] width 349 height 32
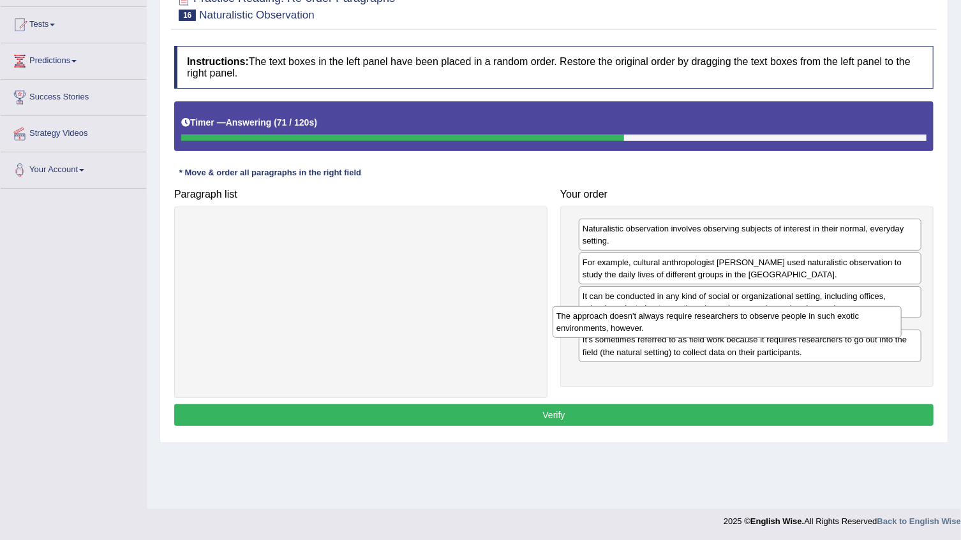
drag, startPoint x: 316, startPoint y: 236, endPoint x: 683, endPoint y: 323, distance: 376.5
click at [683, 323] on div "The approach doesn't always require researchers to observe people in such exoti…" at bounding box center [726, 322] width 349 height 32
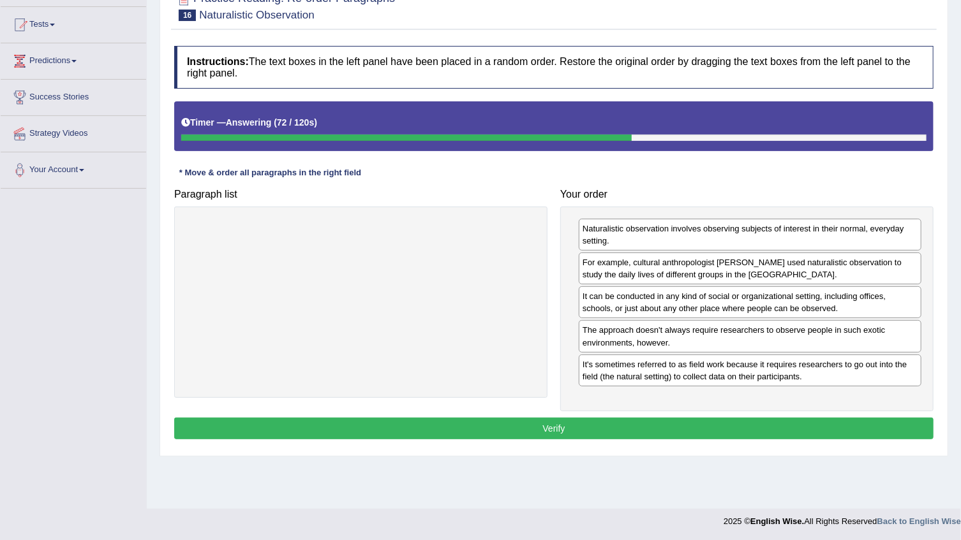
click at [571, 434] on button "Verify" at bounding box center [553, 429] width 759 height 22
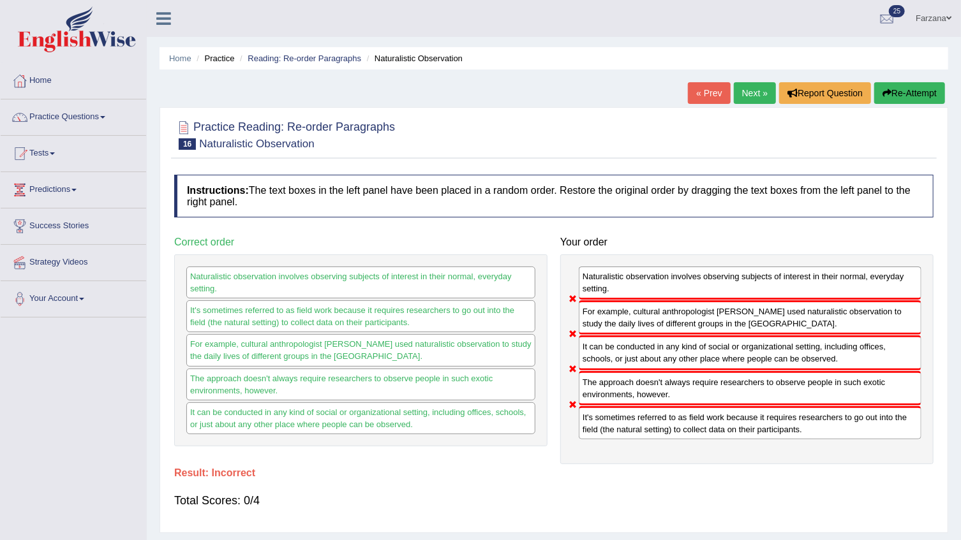
click at [746, 87] on link "Next »" at bounding box center [755, 93] width 42 height 22
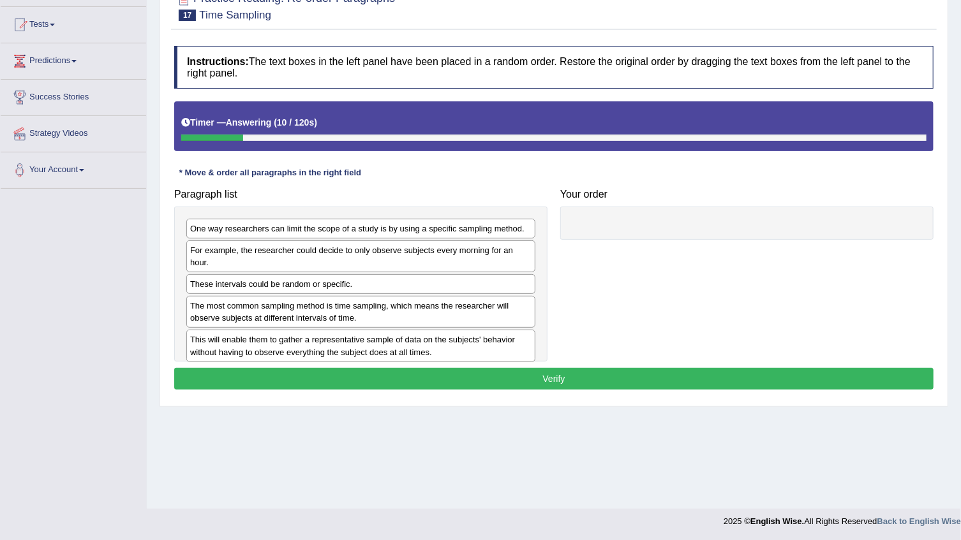
click at [332, 238] on div "One way researchers can limit the scope of a study is by using a specific sampl…" at bounding box center [360, 284] width 373 height 155
click at [340, 230] on div "One way researchers can limit the scope of a study is by using a specific sampl…" at bounding box center [360, 229] width 349 height 20
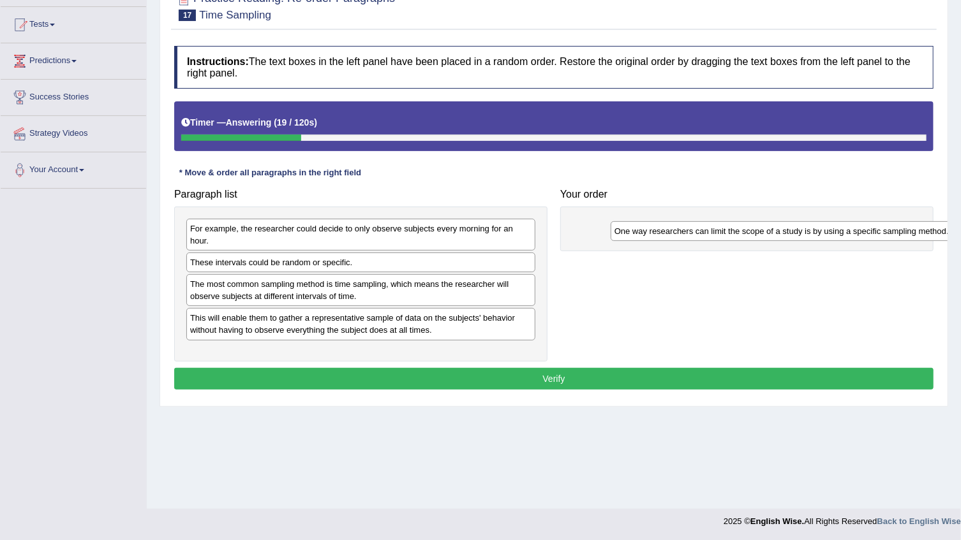
drag, startPoint x: 405, startPoint y: 231, endPoint x: 824, endPoint y: 232, distance: 419.2
click at [824, 232] on div "One way researchers can limit the scope of a study is by using a specific sampl…" at bounding box center [785, 231] width 349 height 20
drag, startPoint x: 459, startPoint y: 213, endPoint x: 459, endPoint y: 226, distance: 12.8
click at [459, 217] on div "For example, the researcher could decide to only observe subjects every morning…" at bounding box center [360, 284] width 373 height 155
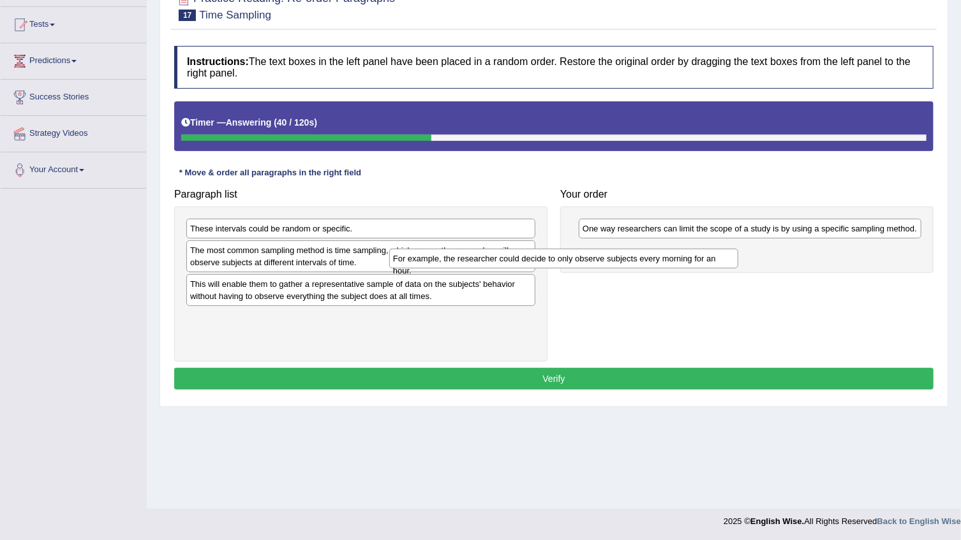
drag, startPoint x: 459, startPoint y: 226, endPoint x: 815, endPoint y: 243, distance: 355.8
click at [738, 251] on div "For example, the researcher could decide to only observe subjects every morning…" at bounding box center [563, 259] width 349 height 20
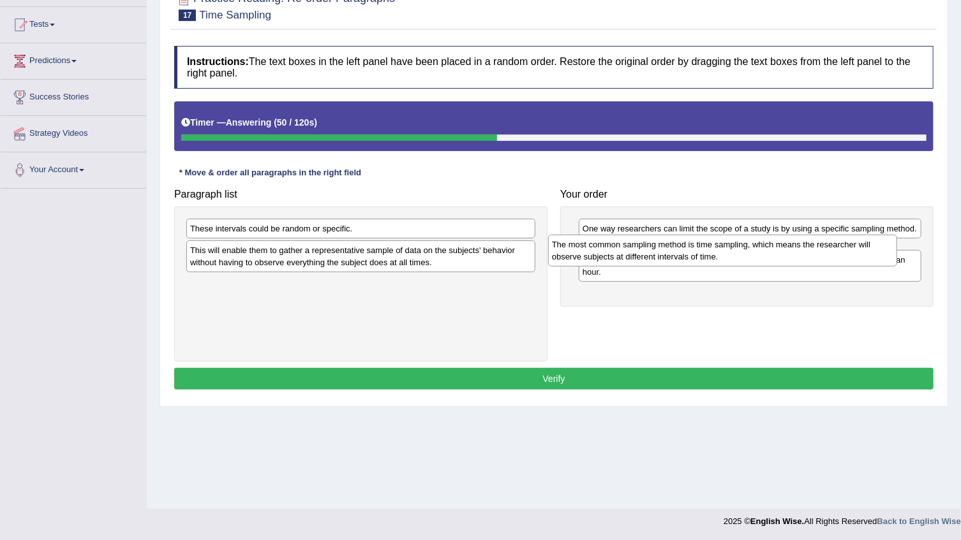
drag, startPoint x: 327, startPoint y: 259, endPoint x: 689, endPoint y: 254, distance: 361.8
click at [689, 254] on div "The most common sampling method is time sampling, which means the researcher wi…" at bounding box center [722, 251] width 349 height 32
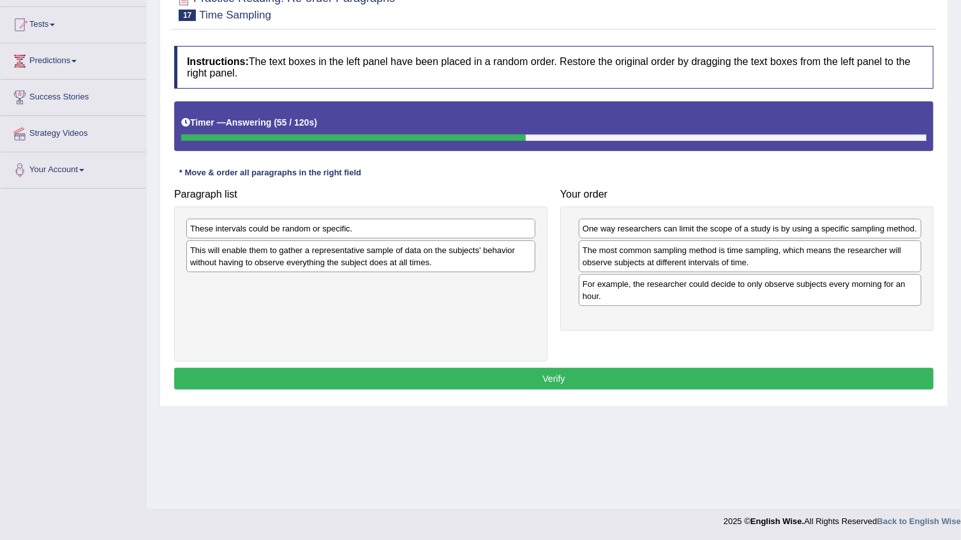
click at [306, 257] on div "This will enable them to gather a representative sample of data on the subjects…" at bounding box center [360, 257] width 349 height 32
drag, startPoint x: 168, startPoint y: 40, endPoint x: 204, endPoint y: 94, distance: 65.8
click at [191, 82] on div "Instructions: The text boxes in the left panel have been placed in a random ord…" at bounding box center [554, 220] width 766 height 360
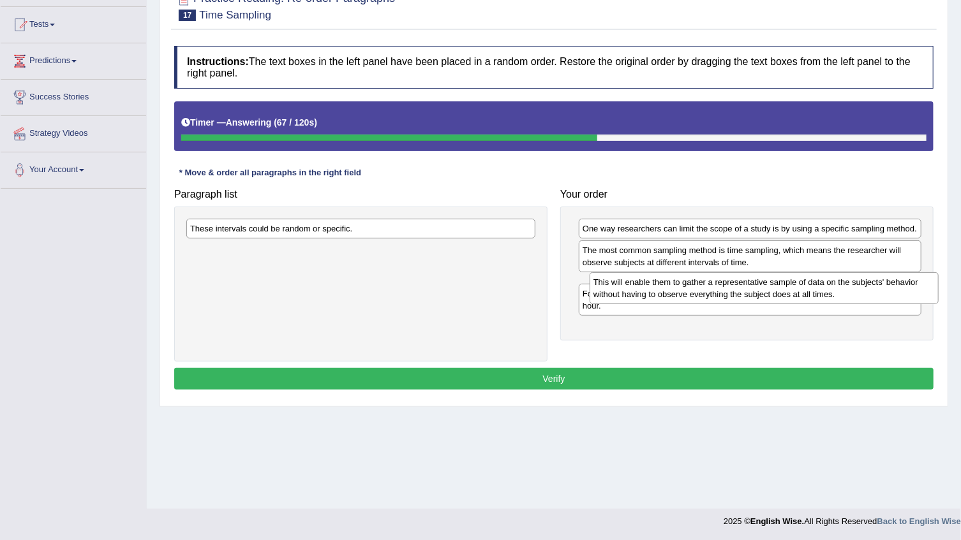
drag, startPoint x: 231, startPoint y: 256, endPoint x: 634, endPoint y: 288, distance: 404.5
click at [634, 288] on div "This will enable them to gather a representative sample of data on the subjects…" at bounding box center [763, 288] width 349 height 32
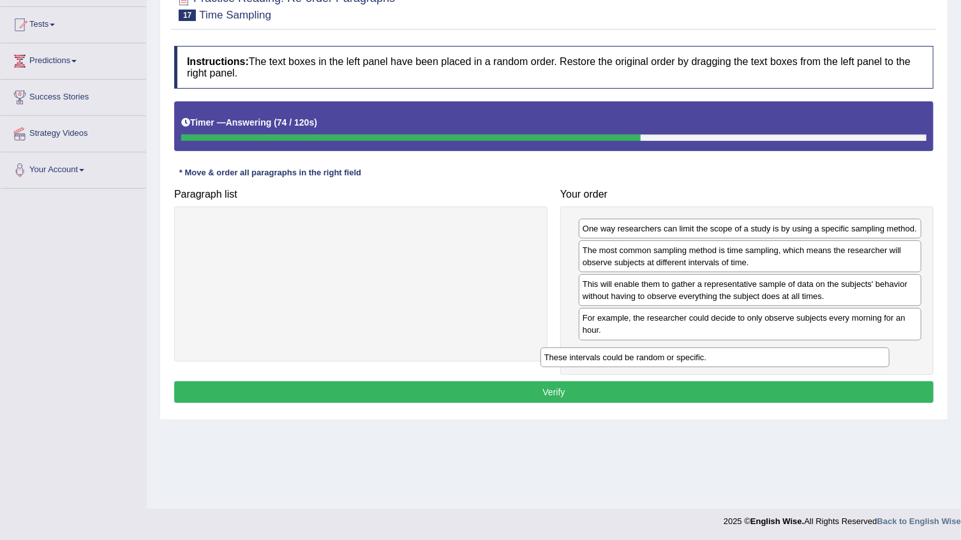
drag, startPoint x: 319, startPoint y: 226, endPoint x: 673, endPoint y: 356, distance: 377.0
click at [673, 356] on div "These intervals could be random or specific." at bounding box center [714, 358] width 349 height 20
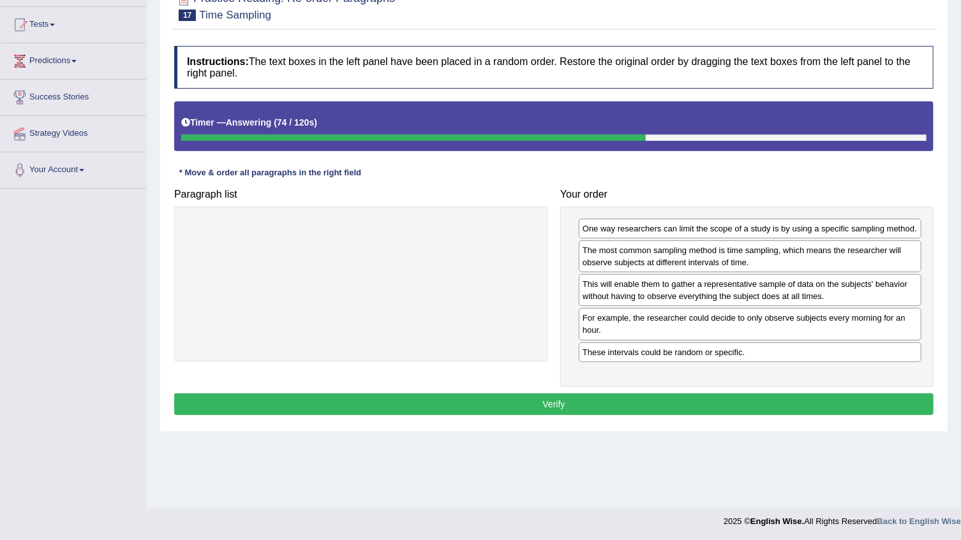
click at [635, 390] on div "Instructions: The text boxes in the left panel have been placed in a random ord…" at bounding box center [554, 233] width 766 height 386
click at [632, 400] on button "Verify" at bounding box center [553, 405] width 759 height 22
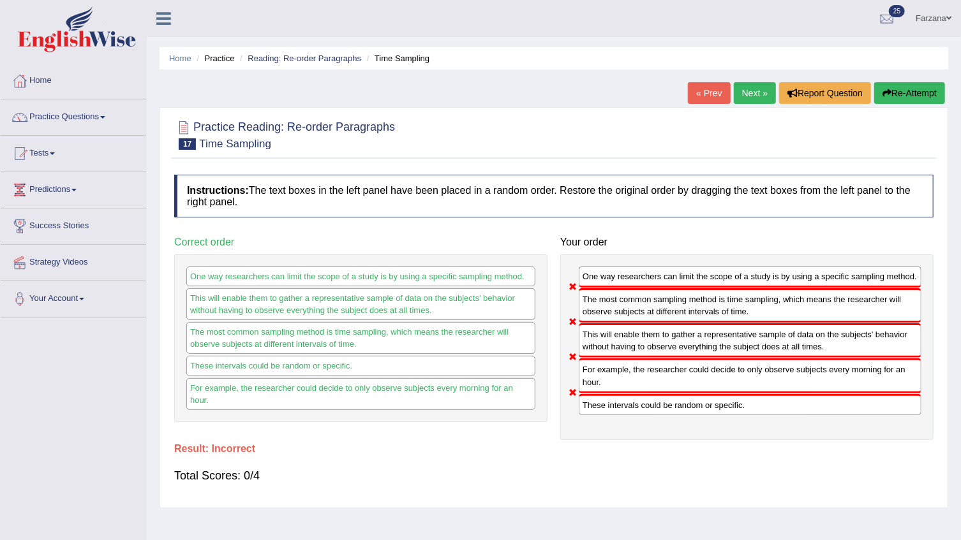
click at [756, 96] on link "Next »" at bounding box center [755, 93] width 42 height 22
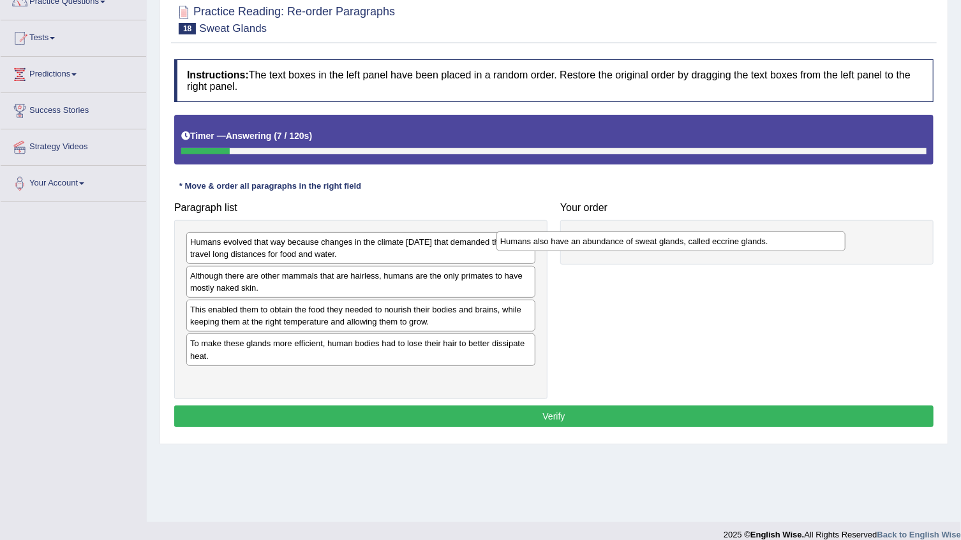
drag, startPoint x: 346, startPoint y: 313, endPoint x: 656, endPoint y: 244, distance: 317.5
click at [656, 244] on div "Humans also have an abundance of sweat glands, called eccrine glands." at bounding box center [670, 242] width 349 height 20
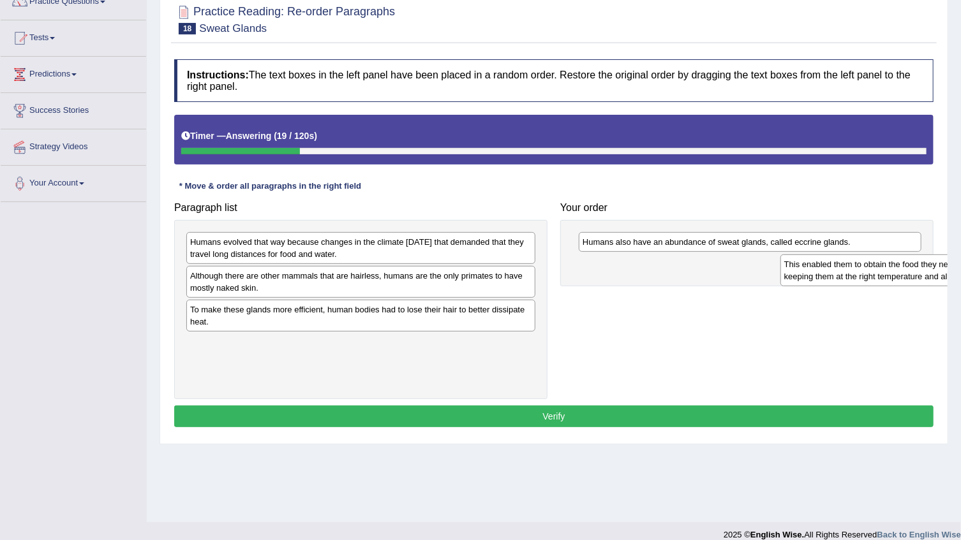
drag, startPoint x: 298, startPoint y: 323, endPoint x: 892, endPoint y: 278, distance: 595.7
click at [892, 278] on div "This enabled them to obtain the food they needed to nourish their bodies and br…" at bounding box center [954, 271] width 349 height 32
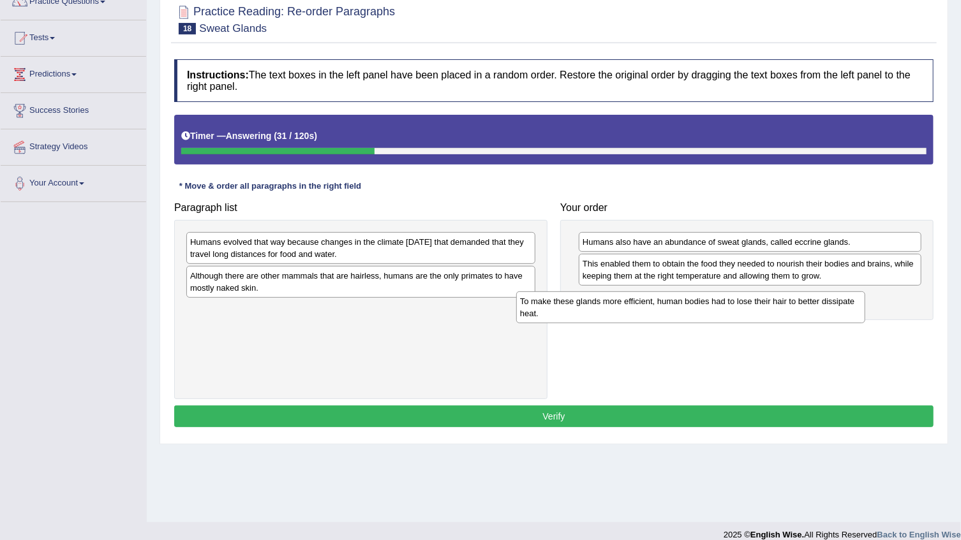
drag, startPoint x: 346, startPoint y: 312, endPoint x: 678, endPoint y: 303, distance: 331.2
click at [678, 303] on div "To make these glands more efficient, human bodies had to lose their hair to bet…" at bounding box center [690, 308] width 349 height 32
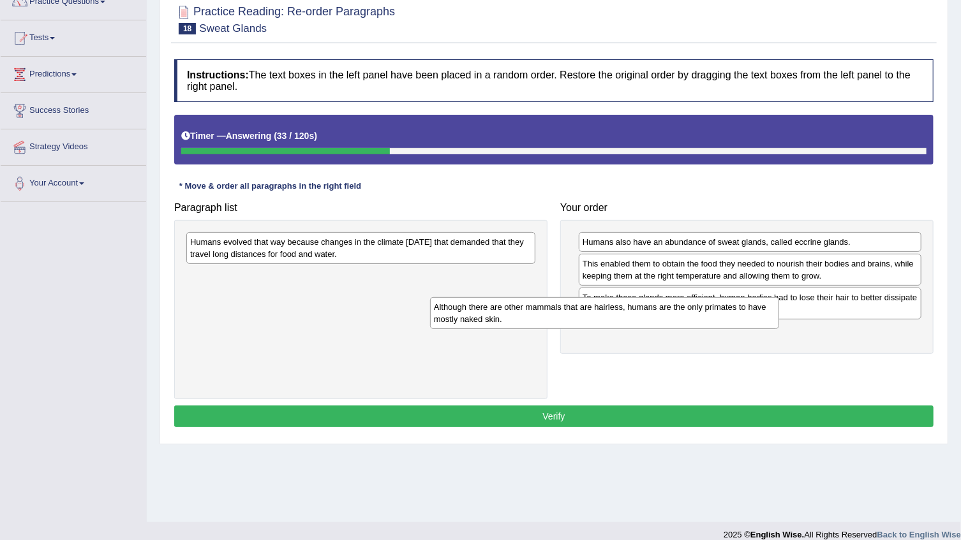
drag, startPoint x: 317, startPoint y: 285, endPoint x: 518, endPoint y: 350, distance: 211.2
click at [521, 329] on div "Although there are other mammals that are hairless, humans are the only primate…" at bounding box center [604, 313] width 349 height 32
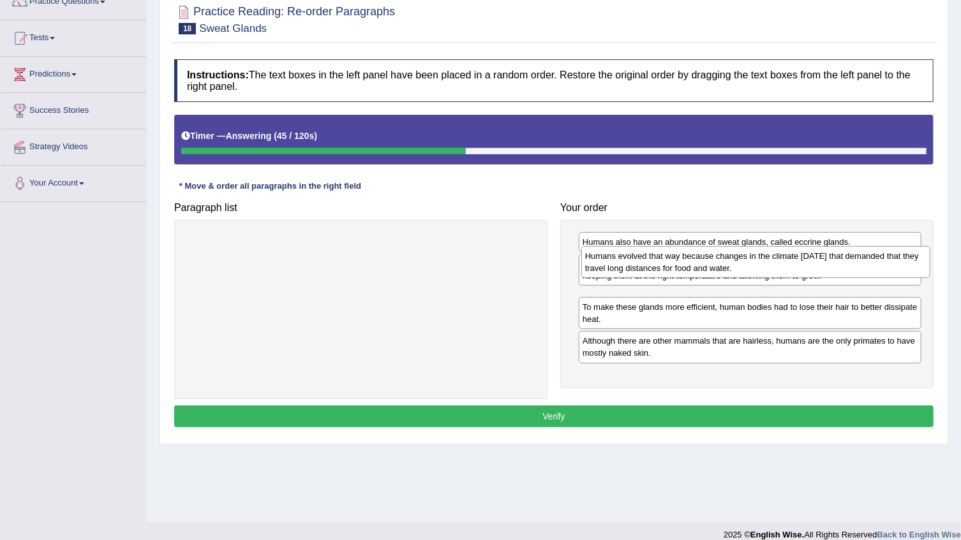
drag, startPoint x: 346, startPoint y: 256, endPoint x: 741, endPoint y: 271, distance: 395.2
click at [741, 271] on div "Humans evolved that way because changes in the climate 200,000 years ago that d…" at bounding box center [755, 262] width 349 height 32
drag, startPoint x: 678, startPoint y: 290, endPoint x: 666, endPoint y: 249, distance: 43.2
click at [666, 249] on div "Humans evolved that way because changes in the climate 200,000 years ago that d…" at bounding box center [738, 262] width 343 height 32
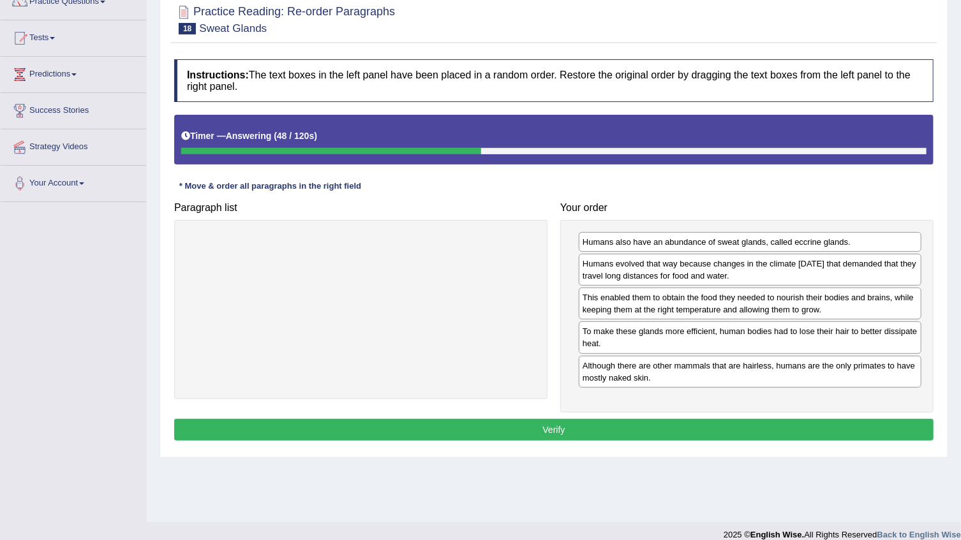
click at [576, 434] on button "Verify" at bounding box center [553, 430] width 759 height 22
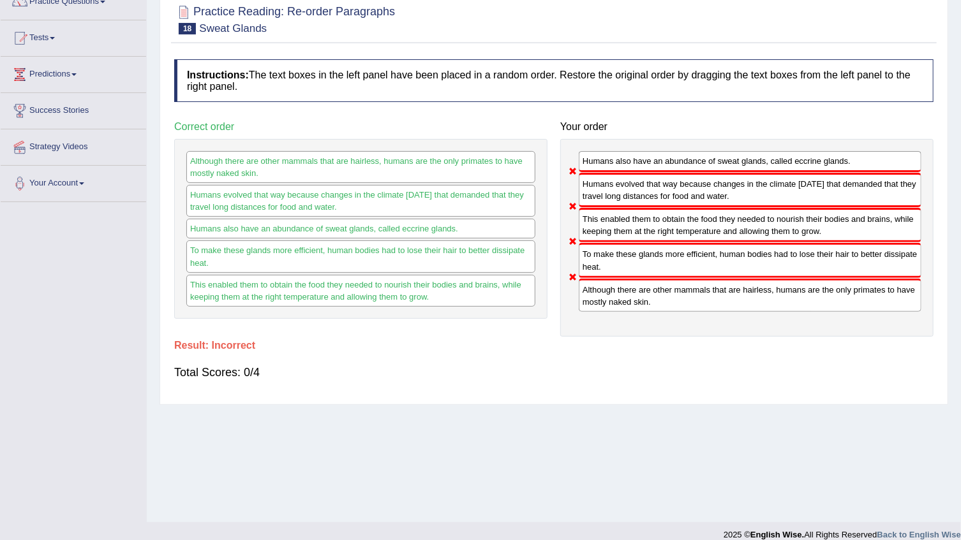
drag, startPoint x: 627, startPoint y: 250, endPoint x: 621, endPoint y: 281, distance: 31.8
click at [621, 281] on div "Humans also have an abundance of sweat glands, called eccrine glands. Humans ev…" at bounding box center [746, 238] width 373 height 198
click at [512, 245] on div "To make these glands more efficient, human bodies had to lose their hair to bet…" at bounding box center [360, 257] width 349 height 32
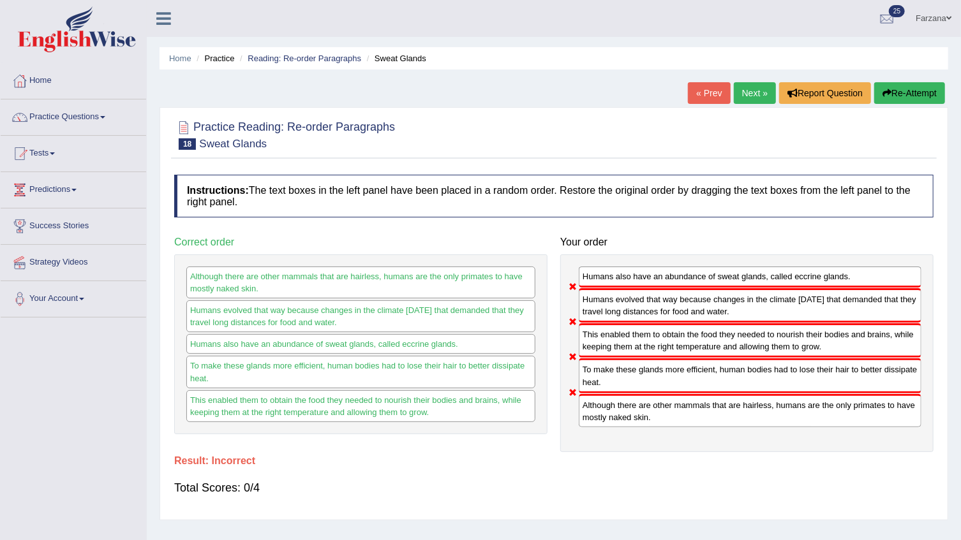
click at [751, 96] on link "Next »" at bounding box center [755, 93] width 42 height 22
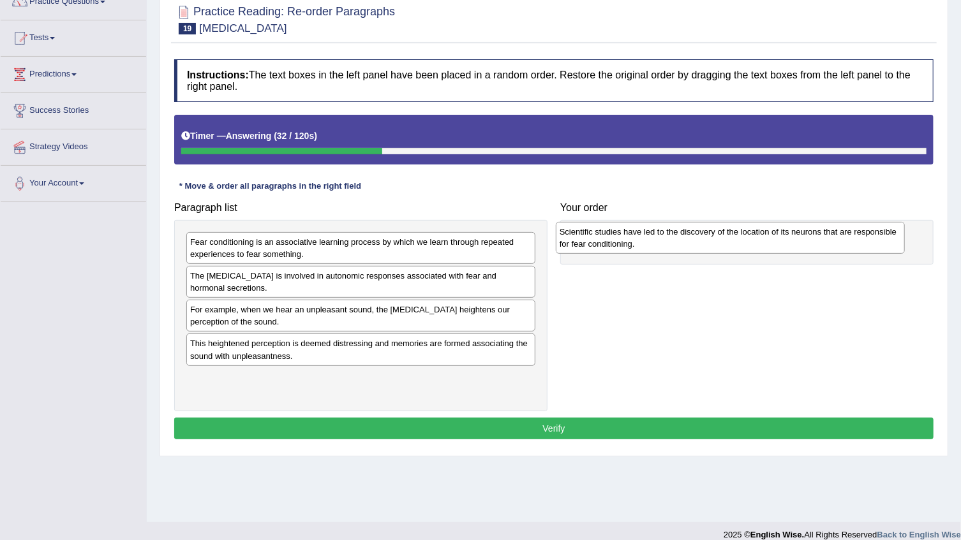
drag, startPoint x: 223, startPoint y: 250, endPoint x: 593, endPoint y: 240, distance: 369.5
click at [593, 240] on div "Scientific studies have led to the discovery of the location of its neurons tha…" at bounding box center [730, 238] width 349 height 32
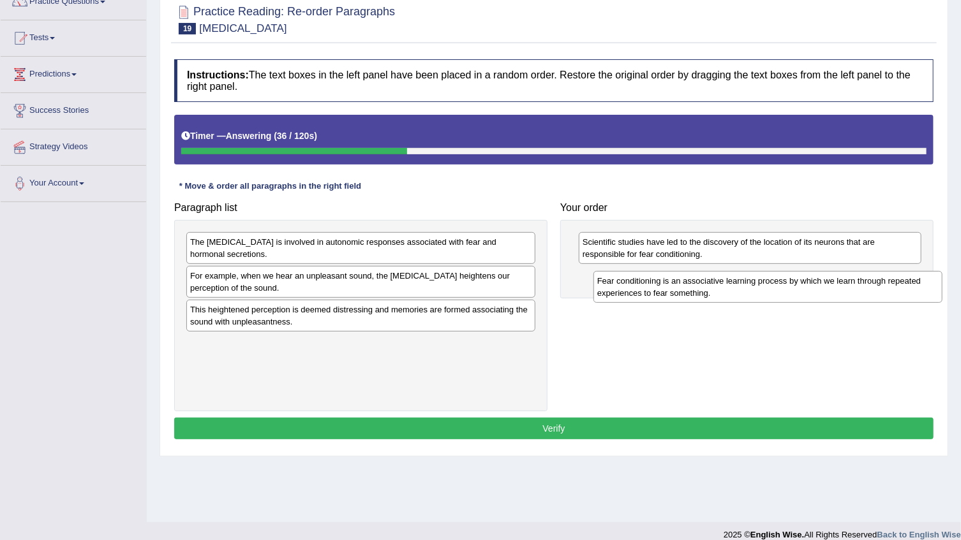
drag, startPoint x: 235, startPoint y: 253, endPoint x: 637, endPoint y: 293, distance: 404.5
click at [637, 293] on div "Fear conditioning is an associative learning process by which we learn through …" at bounding box center [767, 287] width 349 height 32
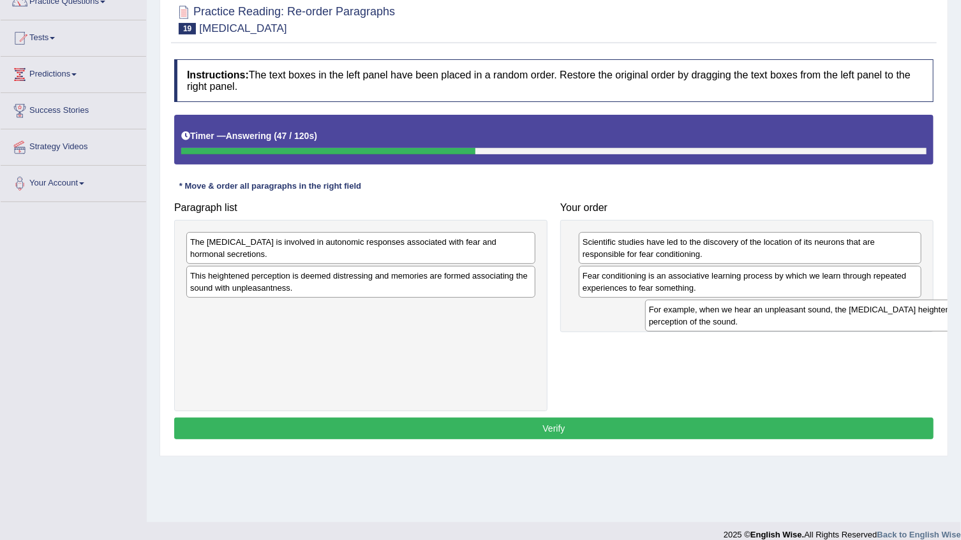
drag, startPoint x: 322, startPoint y: 286, endPoint x: 781, endPoint y: 320, distance: 459.9
click at [781, 320] on div "For example, when we hear an unpleasant sound, the amygdala heightens our perce…" at bounding box center [819, 316] width 349 height 32
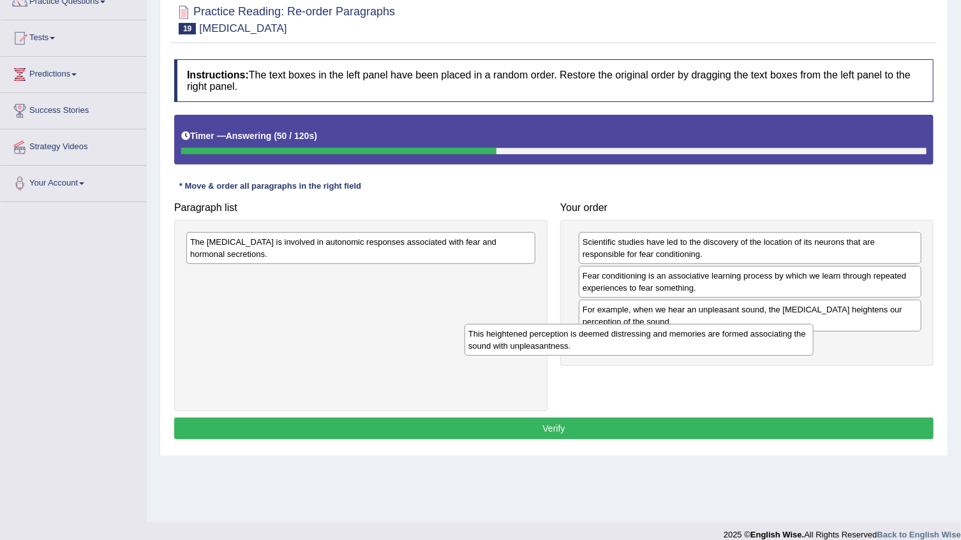
drag, startPoint x: 376, startPoint y: 281, endPoint x: 640, endPoint y: 334, distance: 269.3
click at [671, 343] on div "This heightened perception is deemed distressing and memories are formed associ…" at bounding box center [638, 340] width 349 height 32
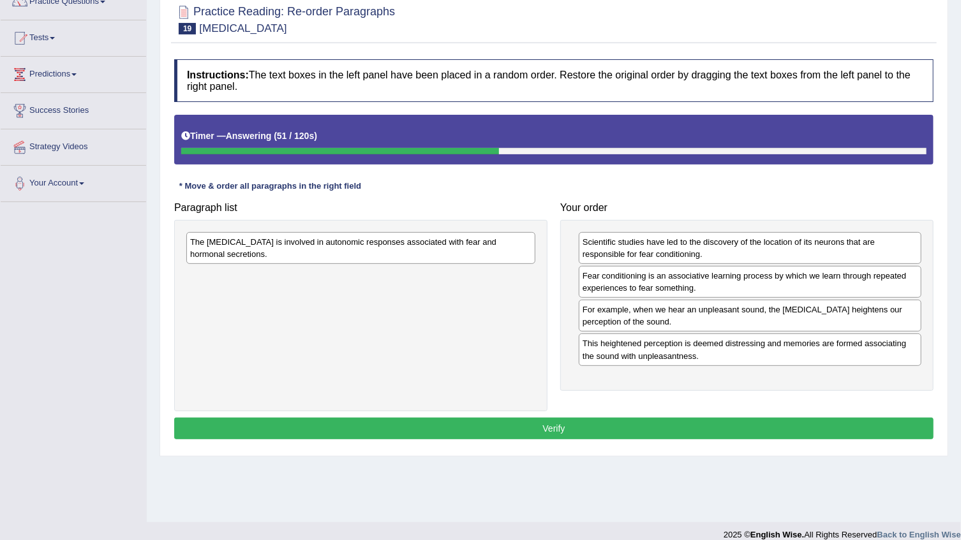
click at [359, 239] on div "The amygdala is involved in autonomic responses associated with fear and hormon…" at bounding box center [360, 248] width 349 height 32
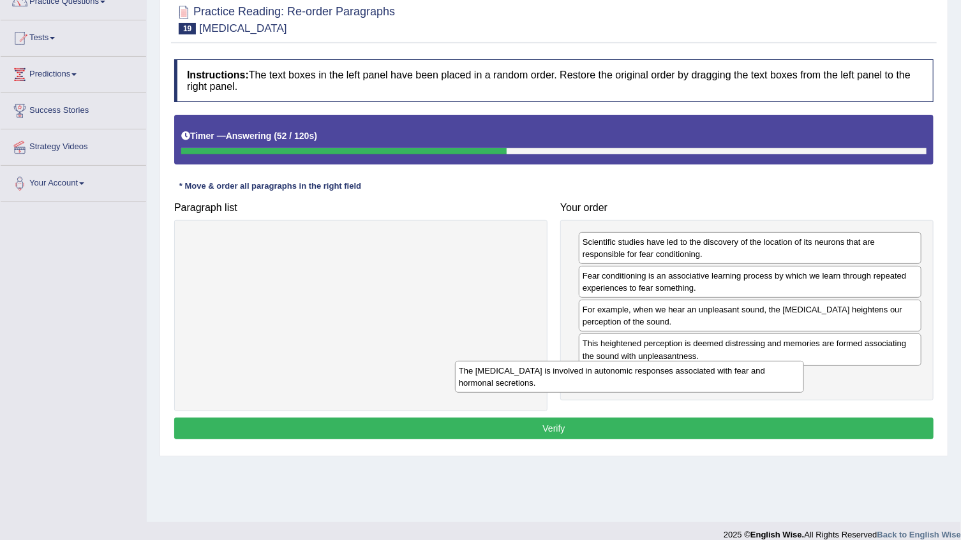
drag, startPoint x: 411, startPoint y: 257, endPoint x: 646, endPoint y: 376, distance: 263.1
click at [646, 376] on div "The amygdala is involved in autonomic responses associated with fear and hormon…" at bounding box center [629, 377] width 349 height 32
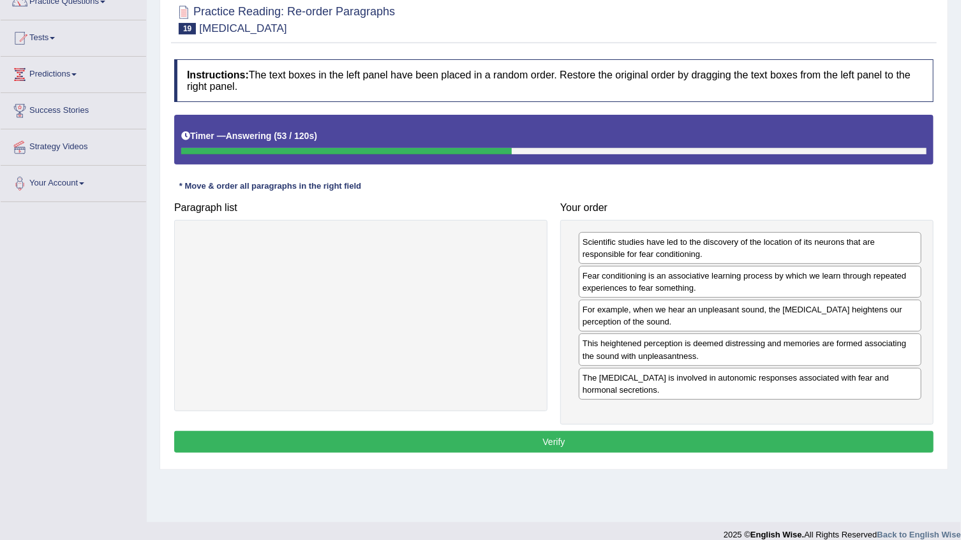
click at [635, 443] on button "Verify" at bounding box center [553, 442] width 759 height 22
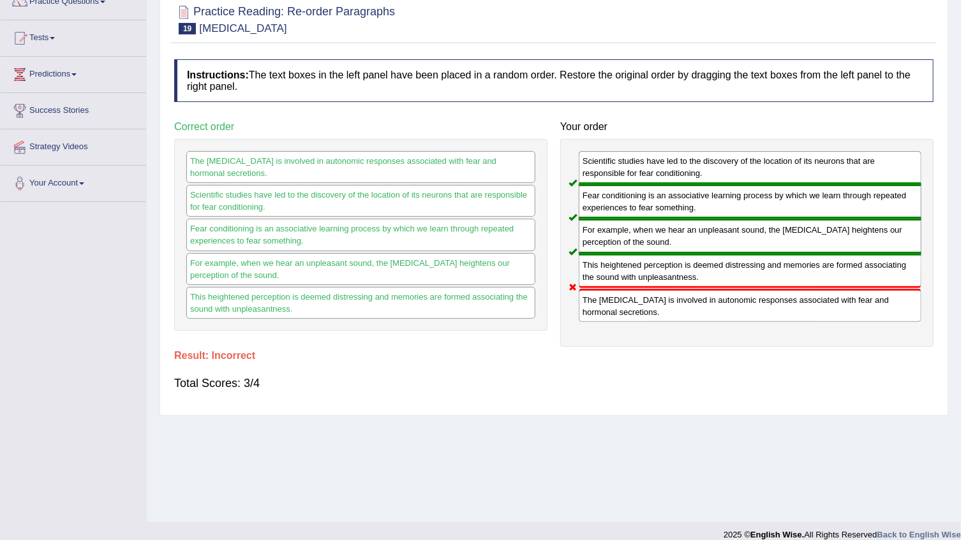
drag, startPoint x: 610, startPoint y: 258, endPoint x: 631, endPoint y: 306, distance: 52.3
click at [629, 306] on div "Scientific studies have led to the discovery of the location of its neurons tha…" at bounding box center [746, 243] width 373 height 208
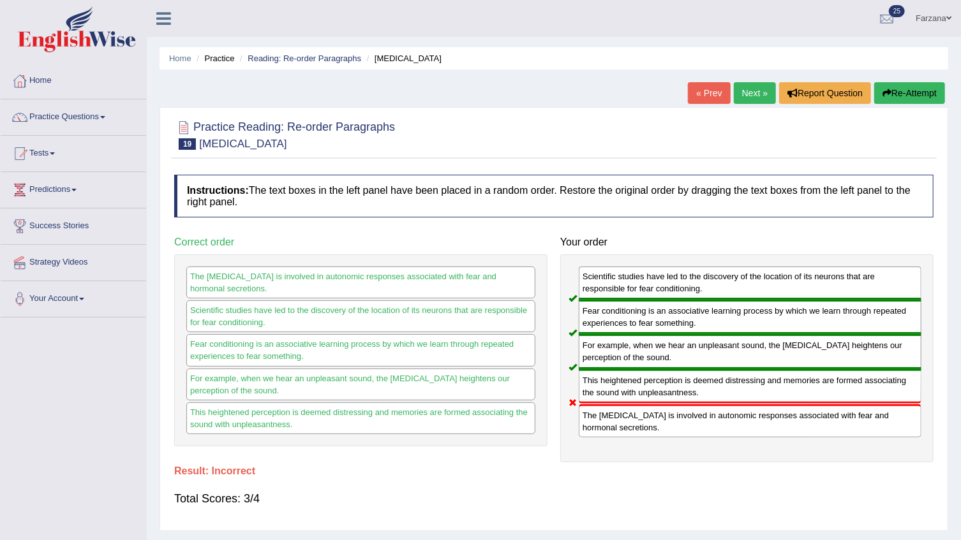
click at [740, 96] on link "Next »" at bounding box center [755, 93] width 42 height 22
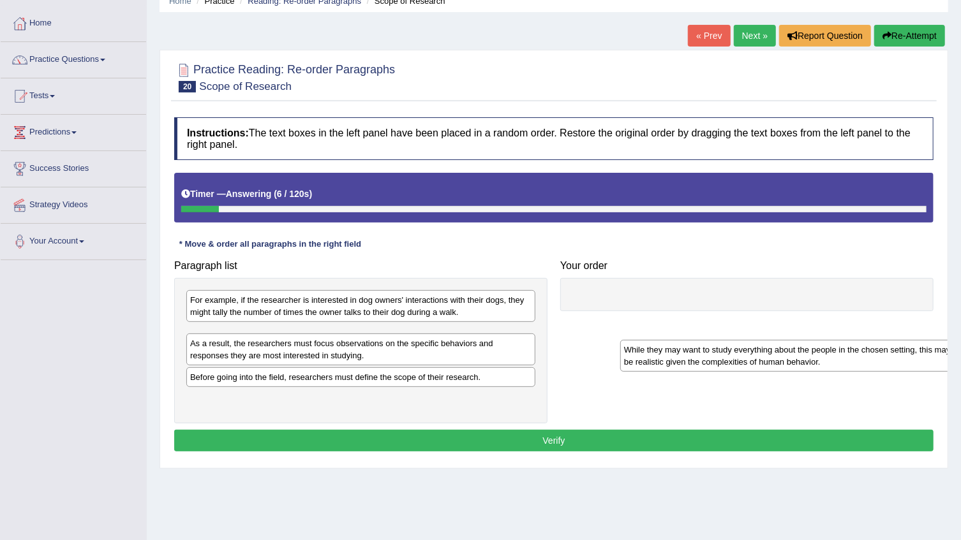
drag, startPoint x: 217, startPoint y: 336, endPoint x: 627, endPoint y: 323, distance: 410.4
click at [632, 340] on div "While they may want to study everything about the people in the chosen setting,…" at bounding box center [794, 356] width 349 height 32
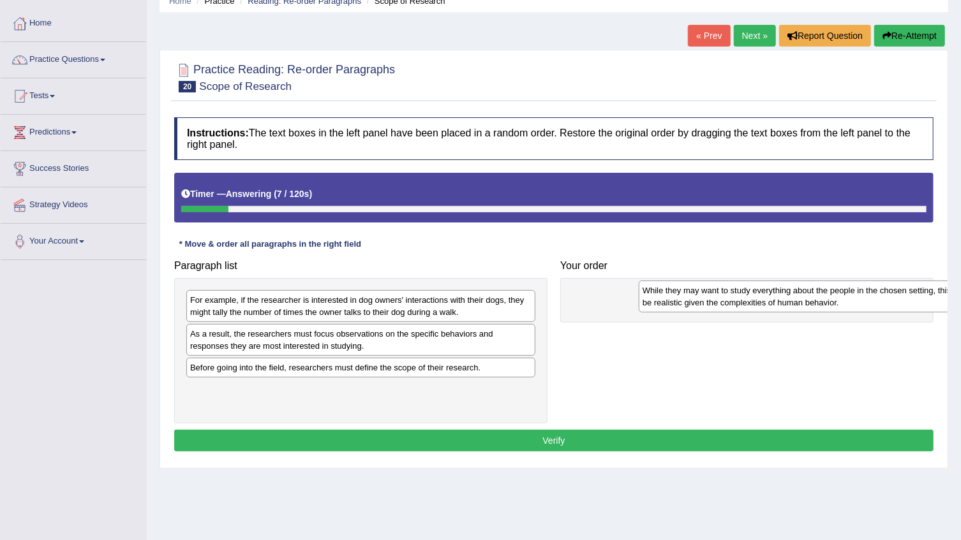
drag, startPoint x: 376, startPoint y: 355, endPoint x: 688, endPoint y: 302, distance: 317.0
click at [688, 302] on div "Paragraph list For example, if the researcher is interested in dog owners' inte…" at bounding box center [554, 339] width 772 height 170
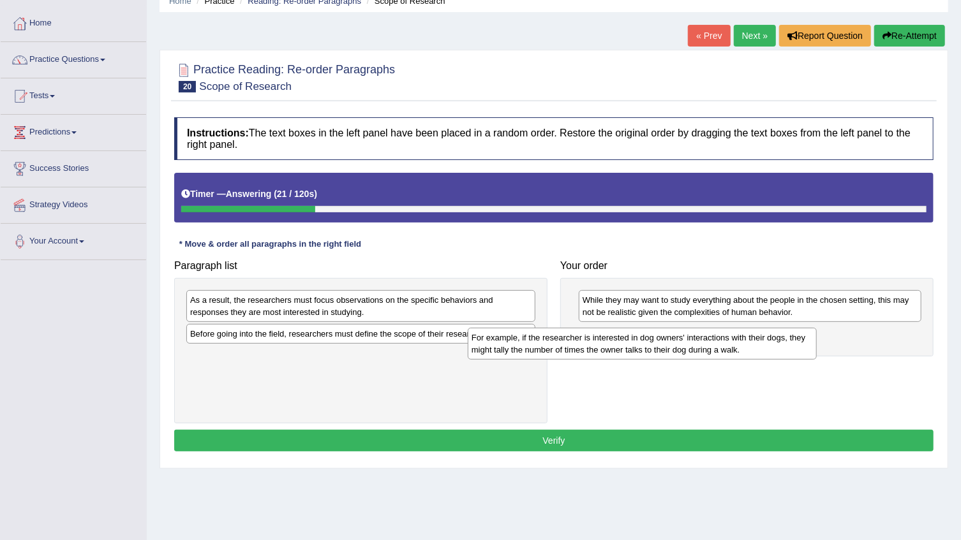
drag, startPoint x: 362, startPoint y: 301, endPoint x: 660, endPoint y: 338, distance: 300.2
click at [660, 338] on div "For example, if the researcher is interested in dog owners' interactions with t…" at bounding box center [642, 344] width 349 height 32
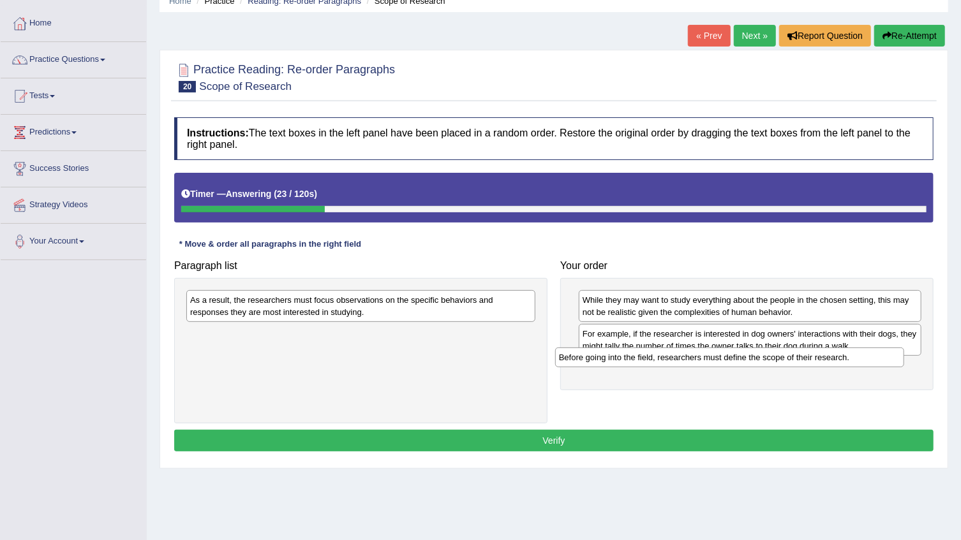
drag, startPoint x: 343, startPoint y: 336, endPoint x: 716, endPoint y: 364, distance: 374.3
click at [716, 364] on div "Before going into the field, researchers must define the scope of their researc…" at bounding box center [729, 358] width 349 height 20
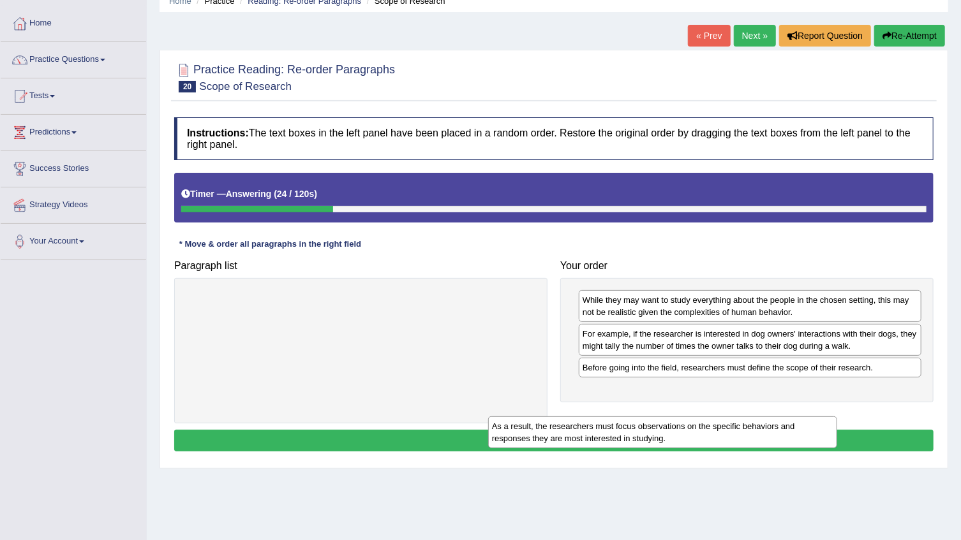
drag, startPoint x: 499, startPoint y: 302, endPoint x: 820, endPoint y: 403, distance: 337.0
click at [820, 417] on div "As a result, the researchers must focus observations on the specific behaviors …" at bounding box center [662, 433] width 349 height 32
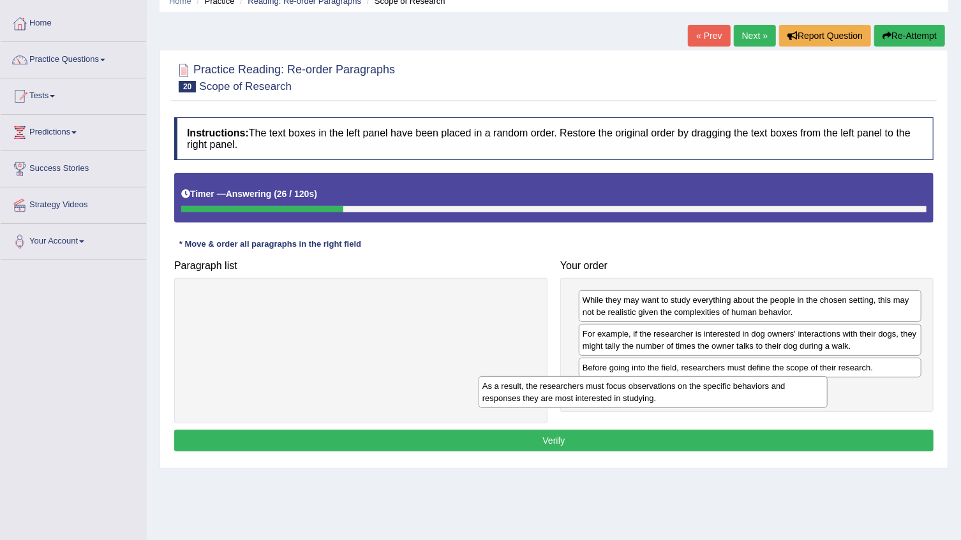
drag, startPoint x: 408, startPoint y: 315, endPoint x: 701, endPoint y: 401, distance: 304.8
click at [701, 401] on div "As a result, the researchers must focus observations on the specific behaviors …" at bounding box center [652, 392] width 349 height 32
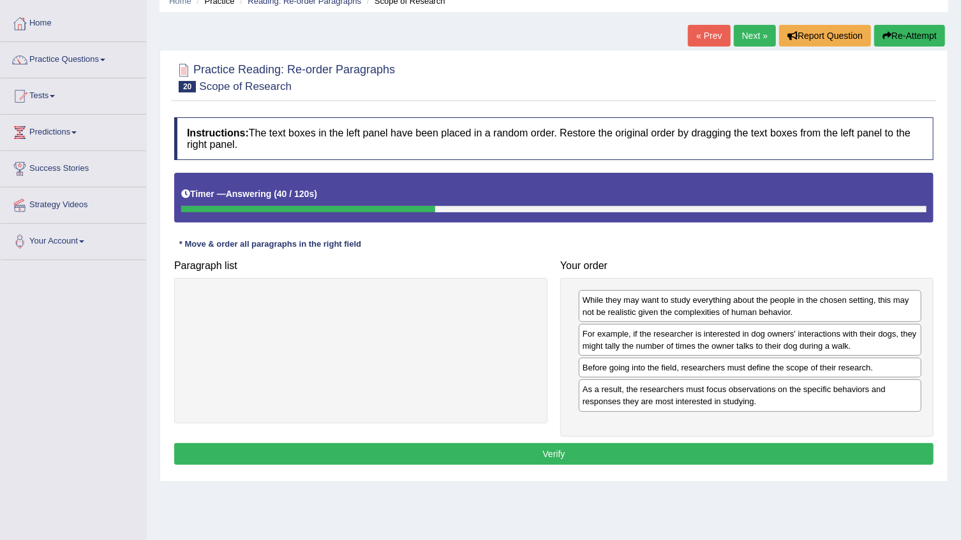
click at [574, 453] on button "Verify" at bounding box center [553, 454] width 759 height 22
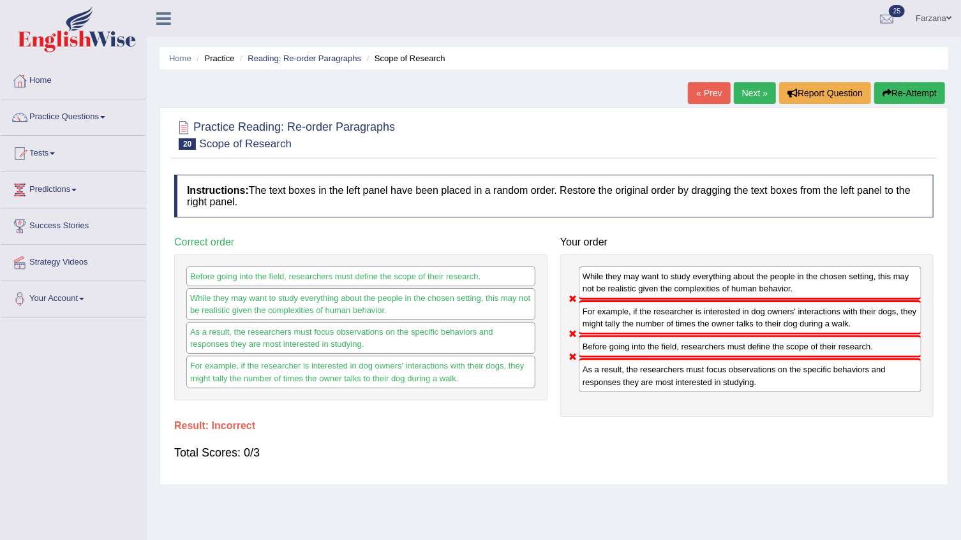
drag, startPoint x: 325, startPoint y: 348, endPoint x: 335, endPoint y: 376, distance: 29.1
click at [328, 371] on div "Before going into the field, researchers must define the scope of their researc…" at bounding box center [360, 328] width 373 height 146
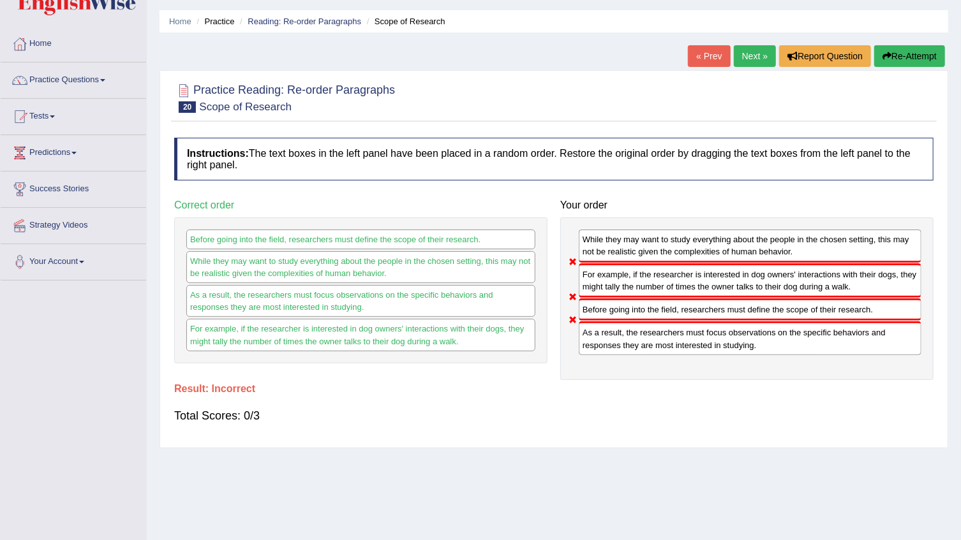
scroll to position [57, 0]
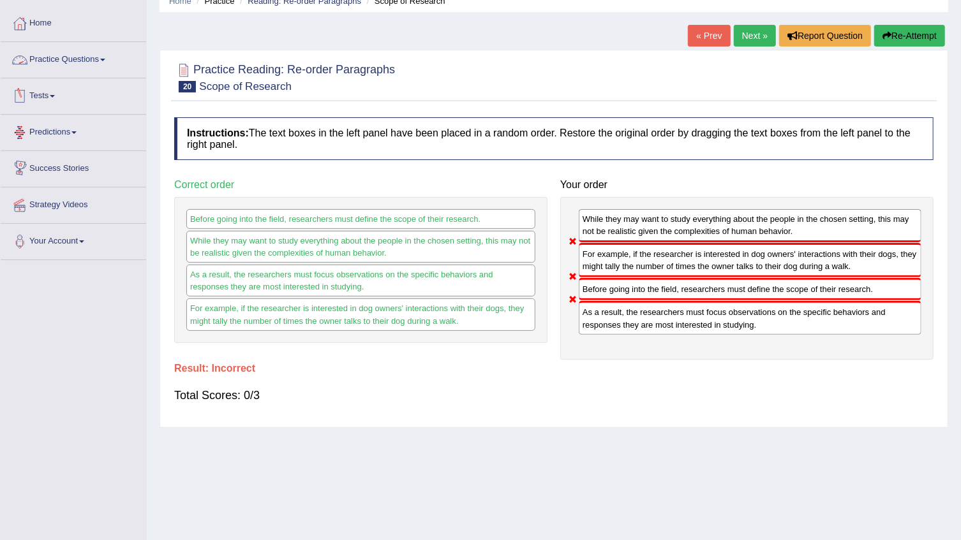
click at [51, 69] on link "Practice Questions" at bounding box center [73, 58] width 145 height 32
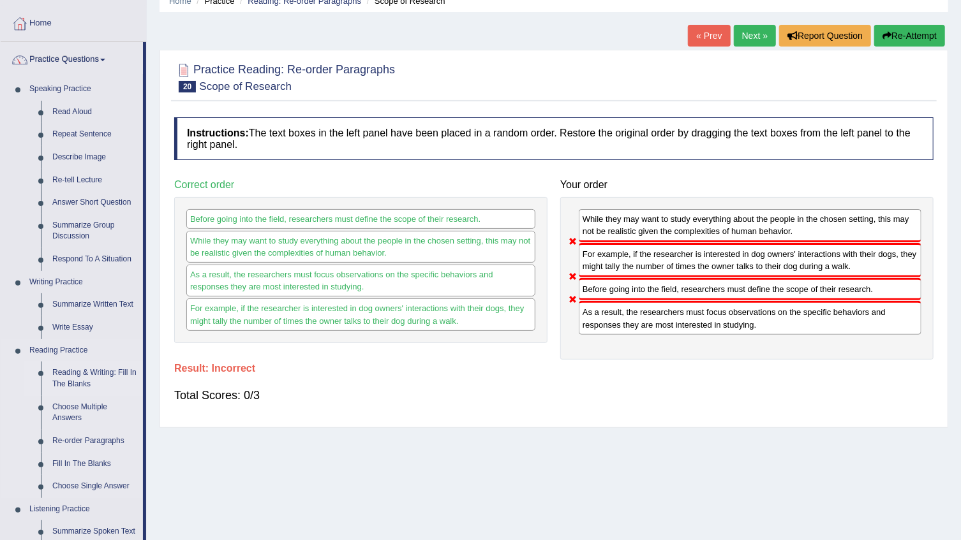
click at [94, 366] on link "Reading & Writing: Fill In The Blanks" at bounding box center [95, 379] width 96 height 34
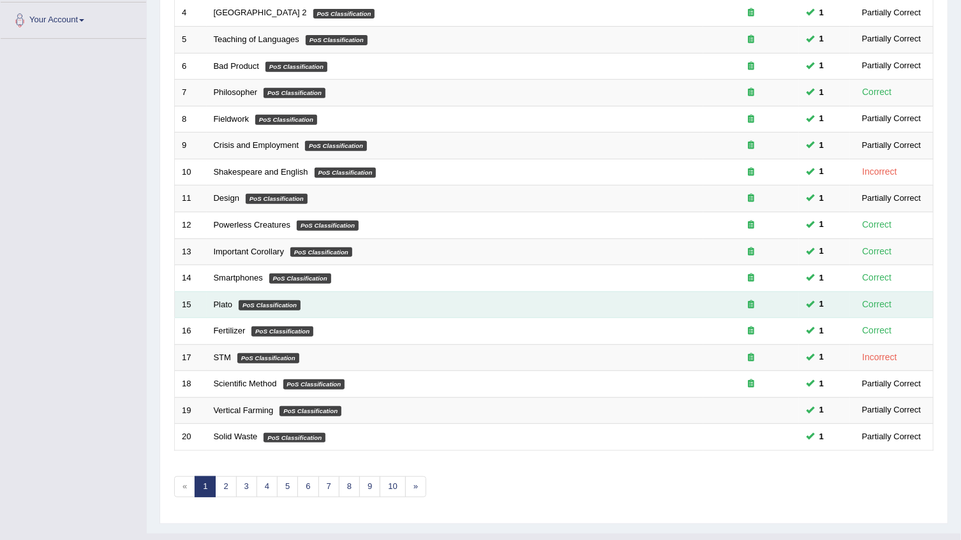
scroll to position [302, 0]
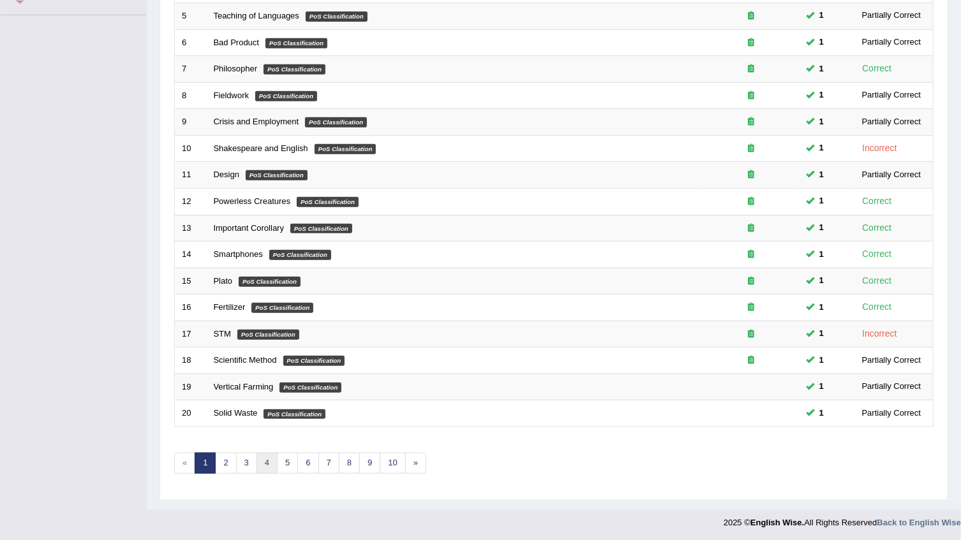
click at [271, 463] on link "4" at bounding box center [266, 463] width 21 height 21
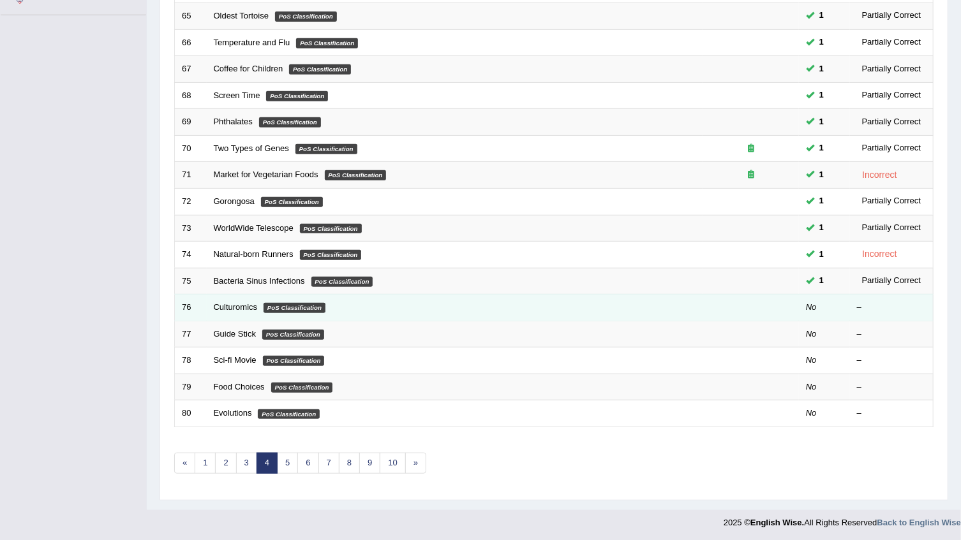
click at [233, 299] on td "Culturomics PoS Classification" at bounding box center [455, 308] width 496 height 27
click at [228, 304] on link "Culturomics" at bounding box center [236, 307] width 44 height 10
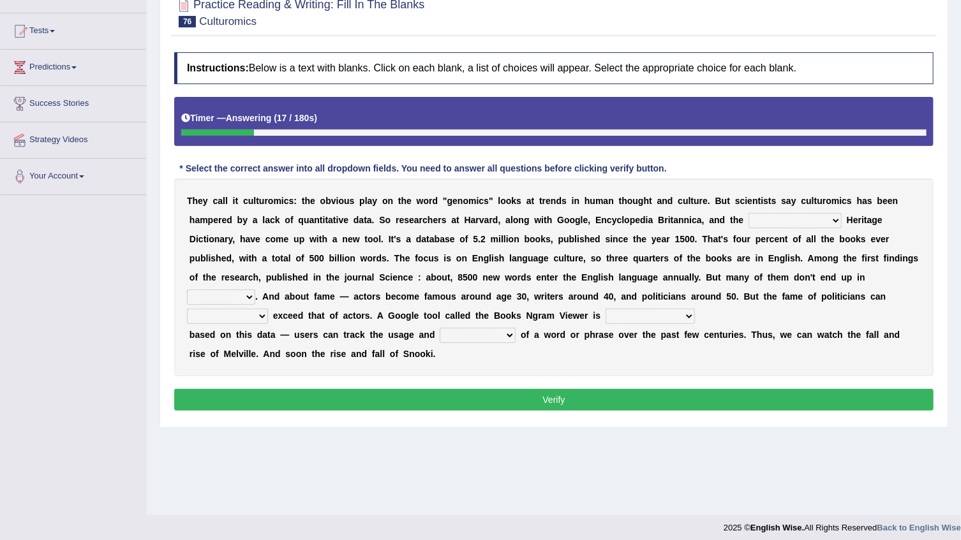
click at [748, 223] on select "Mettlesome Silicon [MEDICAL_DATA] American" at bounding box center [794, 220] width 93 height 15
select select "American"
click at [748, 213] on select "Mettlesome Silicon [MEDICAL_DATA] American" at bounding box center [794, 220] width 93 height 15
click at [255, 290] on select "veterinaries fairies dictionaries smithies" at bounding box center [221, 297] width 68 height 15
select select "dictionaries"
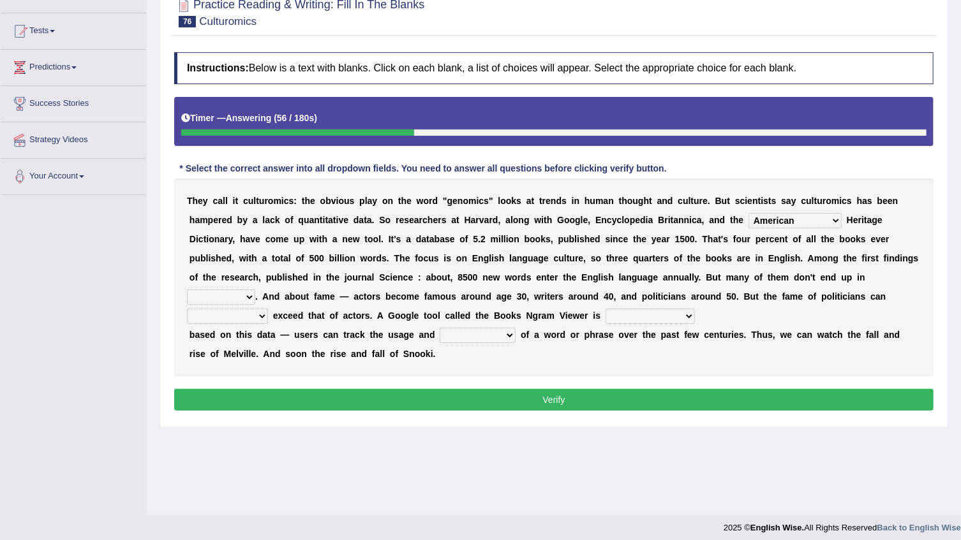
click at [255, 290] on select "veterinaries fairies dictionaries smithies" at bounding box center [221, 297] width 68 height 15
drag, startPoint x: 544, startPoint y: 298, endPoint x: 591, endPoint y: 265, distance: 57.3
click at [591, 265] on div "T h e y c a l l i t c u l t u r o m i c s : t h e o b v i o u s p l a y o n t h…" at bounding box center [553, 278] width 759 height 198
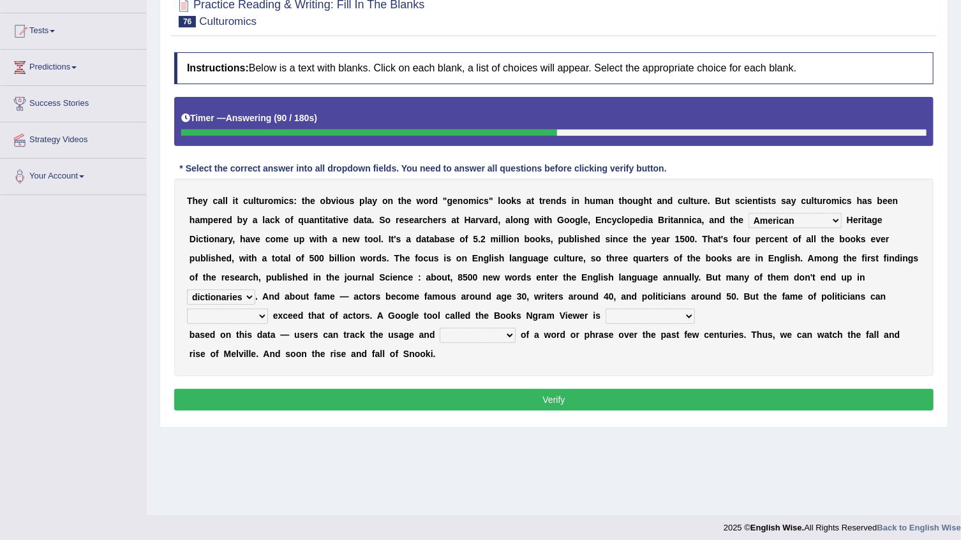
select select "eventually"
click at [268, 309] on select "intelligibly eventually venturesomely preferably" at bounding box center [227, 316] width 81 height 15
click at [605, 318] on select "nonoccupational nonbreakable trainable available" at bounding box center [649, 316] width 89 height 15
select select "available"
click at [605, 309] on select "nonoccupational nonbreakable trainable available" at bounding box center [649, 316] width 89 height 15
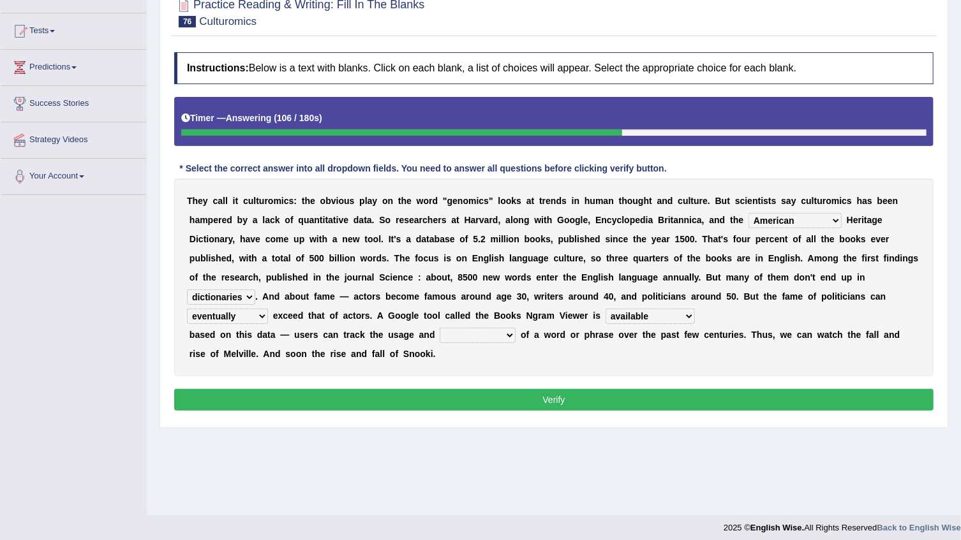
click at [471, 328] on select "frequency derisory drearily inappreciably" at bounding box center [478, 335] width 76 height 15
select select "frequency"
click at [440, 328] on select "frequency derisory drearily inappreciably" at bounding box center [478, 335] width 76 height 15
click at [459, 396] on button "Verify" at bounding box center [553, 400] width 759 height 22
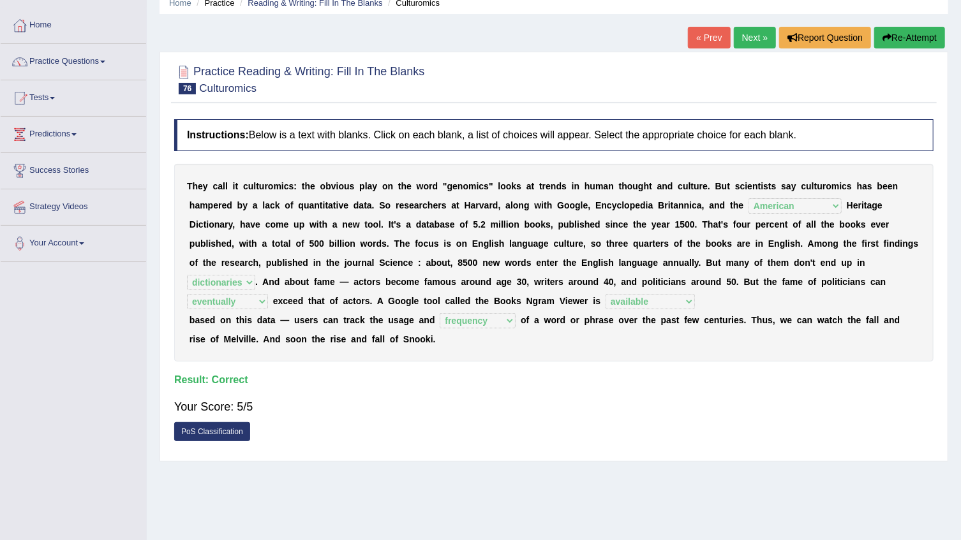
scroll to position [6, 0]
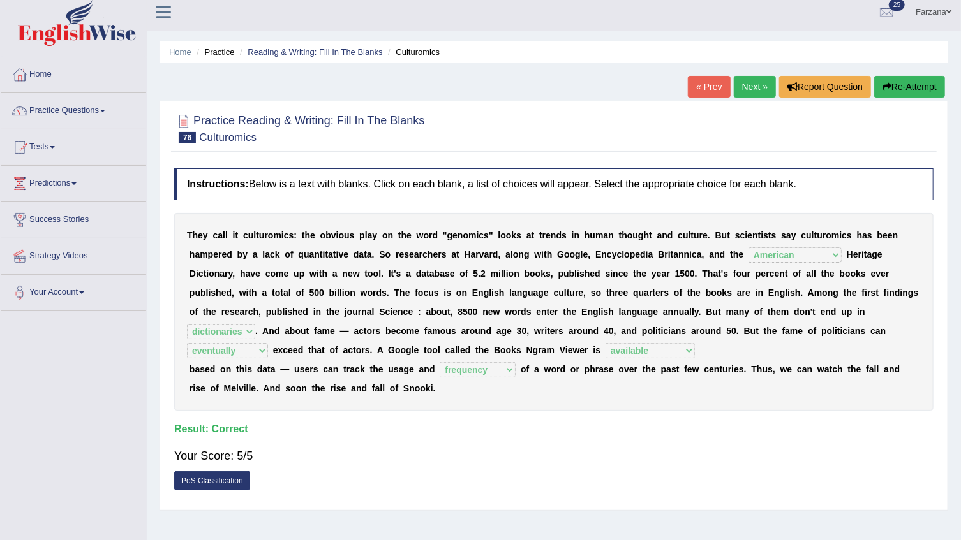
click at [747, 93] on link "Next »" at bounding box center [755, 87] width 42 height 22
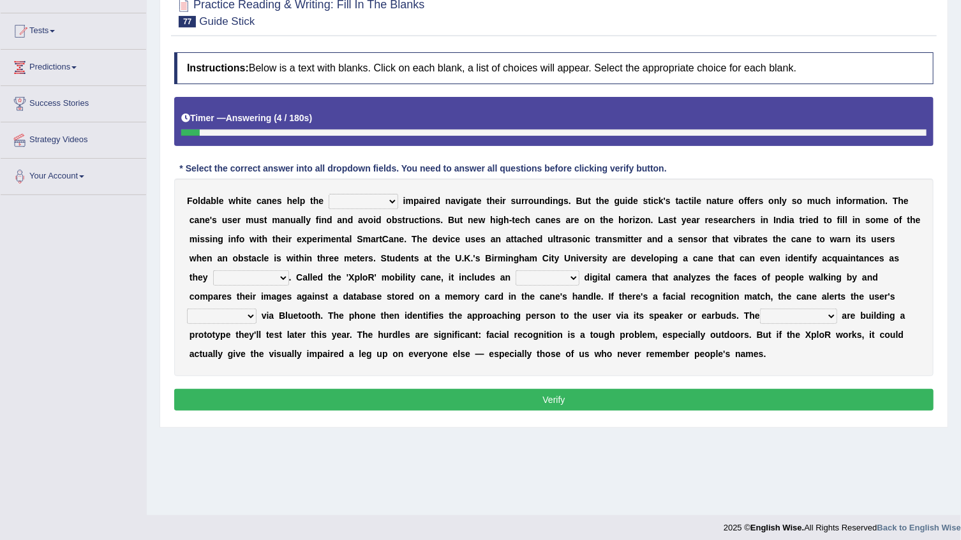
click at [352, 202] on select "felicity insensitivity visually malleability" at bounding box center [364, 201] width 70 height 15
select select "insensitivity"
click at [329, 194] on select "felicity insensitivity visually malleability" at bounding box center [364, 201] width 70 height 15
click at [289, 271] on select "likelihood throat northernmost approach" at bounding box center [251, 278] width 76 height 15
select select "approach"
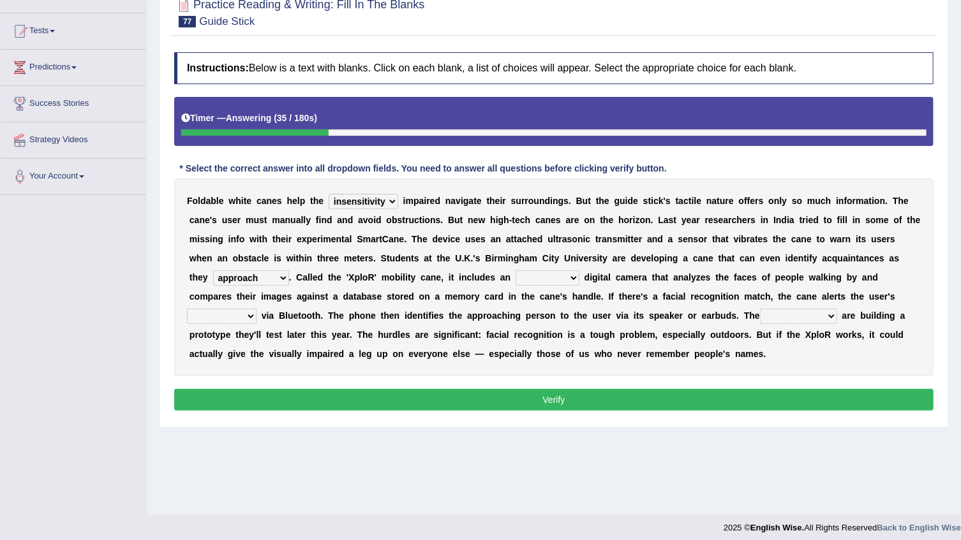
click at [289, 271] on select "likelihood throat northernmost approach" at bounding box center [251, 278] width 76 height 15
click at [515, 277] on select "untested embedded deadest skinhead" at bounding box center [547, 278] width 64 height 15
select select "untested"
click at [515, 271] on select "untested embedded deadest skinhead" at bounding box center [547, 278] width 64 height 15
click at [515, 275] on select "untested embedded deadest skinhead" at bounding box center [547, 278] width 64 height 15
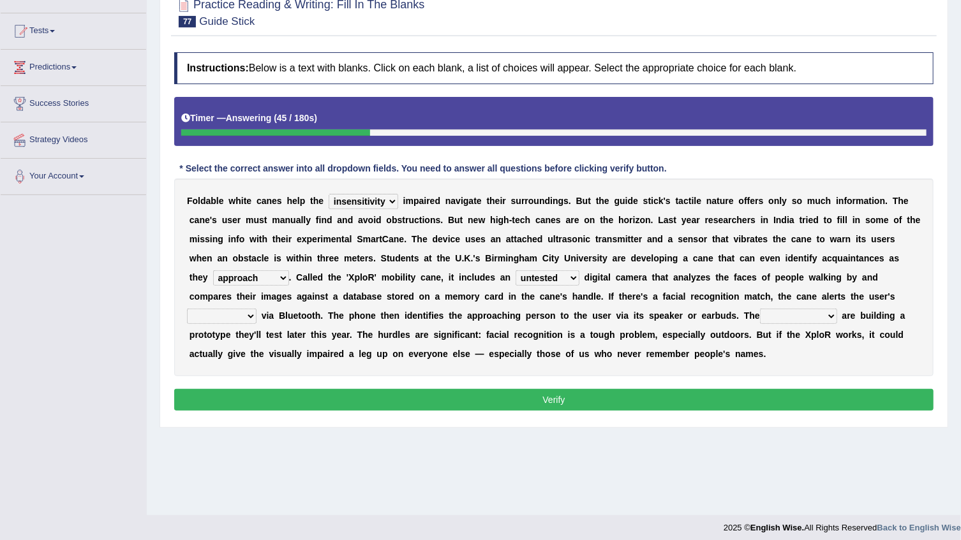
click at [515, 277] on select "untested embedded deadest skinhead" at bounding box center [547, 278] width 64 height 15
click at [256, 309] on select "waterborne alone smartphone postpone" at bounding box center [222, 316] width 70 height 15
select select "smartphone"
click at [256, 309] on select "waterborne alone smartphone postpone" at bounding box center [222, 316] width 70 height 15
click at [760, 316] on select "jurisprudence bootless students jukebox" at bounding box center [798, 316] width 77 height 15
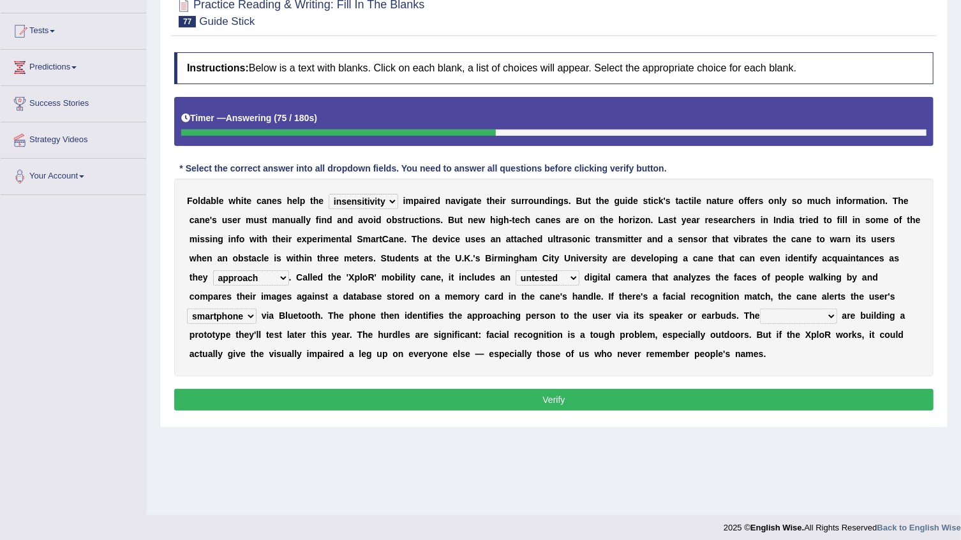
select select "students"
click at [760, 309] on select "jurisprudence bootless students jukebox" at bounding box center [798, 316] width 77 height 15
click at [484, 396] on button "Verify" at bounding box center [553, 400] width 759 height 22
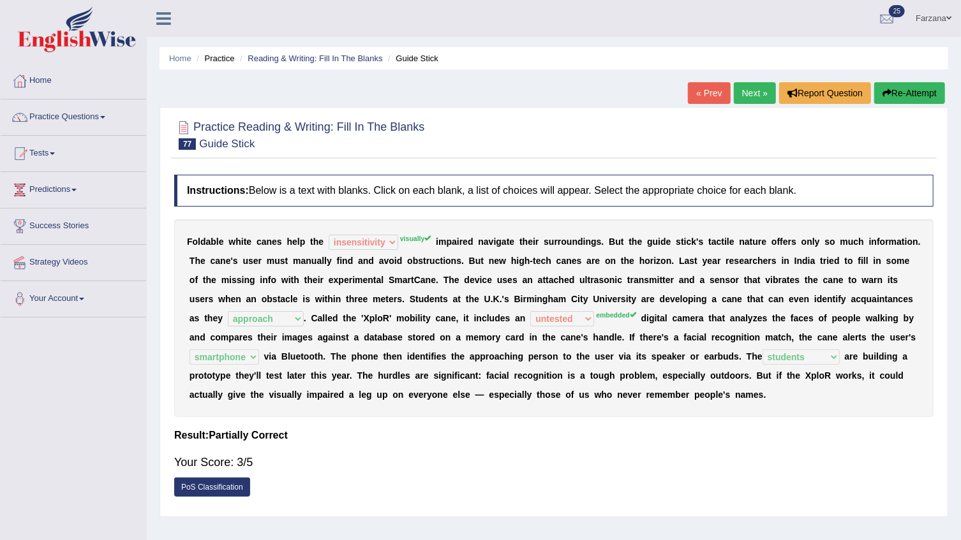
click at [750, 98] on link "Next »" at bounding box center [755, 93] width 42 height 22
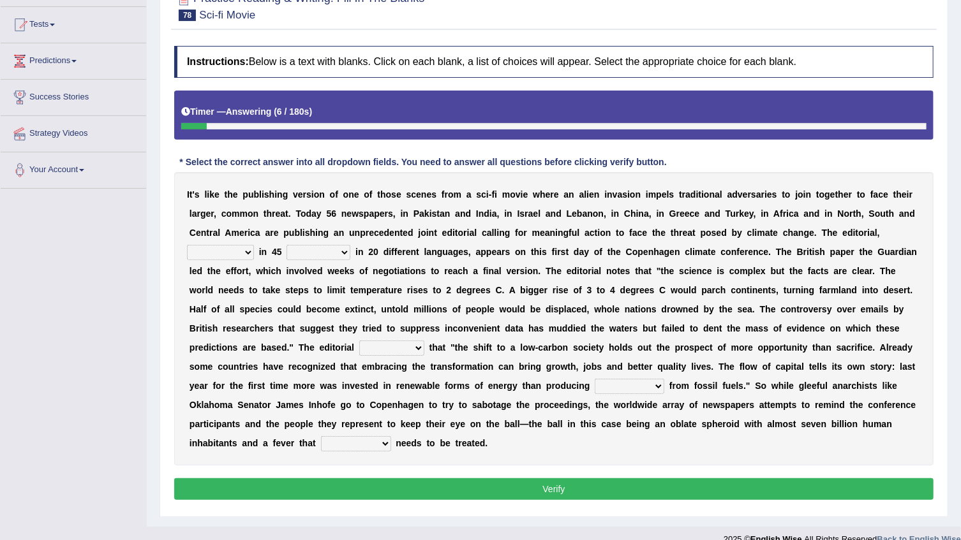
click at [221, 248] on select "published publicized burnished transmitted" at bounding box center [220, 252] width 67 height 15
select select "published"
click at [187, 245] on select "published publicized burnished transmitted" at bounding box center [220, 252] width 67 height 15
click at [319, 253] on select "clans countries continents terraces" at bounding box center [318, 252] width 64 height 15
click at [236, 249] on select "published publicized burnished transmitted" at bounding box center [220, 252] width 67 height 15
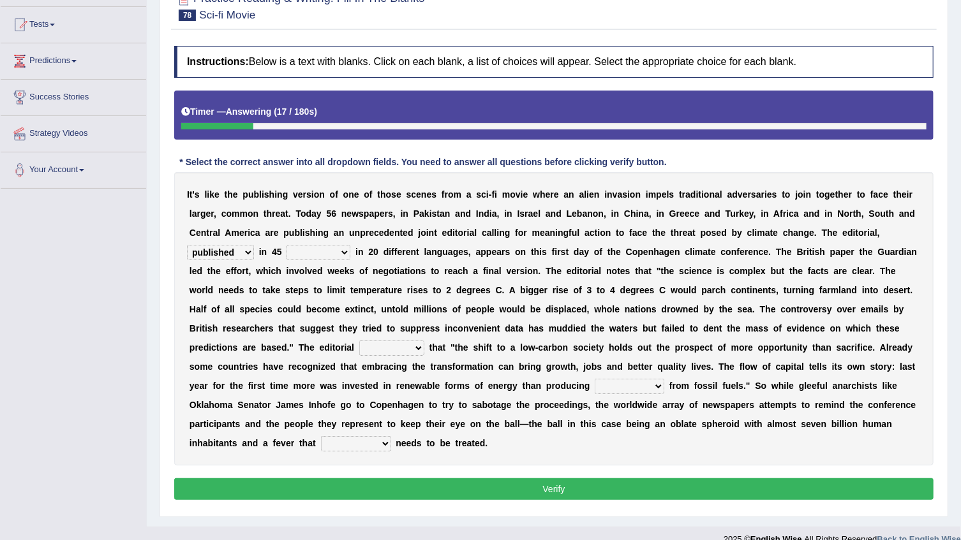
click at [296, 251] on select "clans countries continents terraces" at bounding box center [318, 252] width 64 height 15
select select "countries"
click at [286, 245] on select "clans countries continents terraces" at bounding box center [318, 252] width 64 height 15
click at [225, 250] on select "published publicized burnished transmitted" at bounding box center [220, 252] width 67 height 15
click at [286, 278] on div "I t ' s l i k e t h e p u b l i s h i n g v e r s i o n o f o n e o f t h o s e…" at bounding box center [553, 318] width 759 height 293
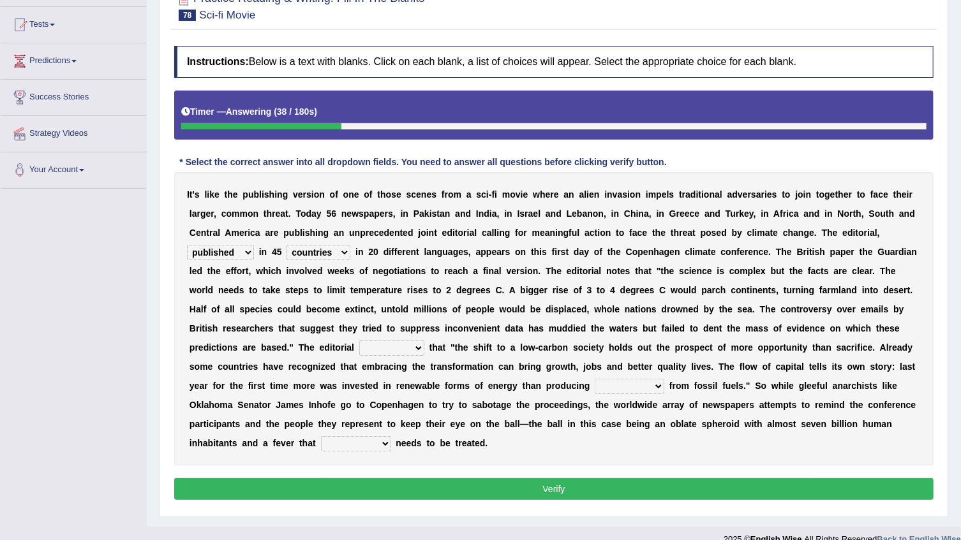
click at [424, 341] on select "modified protested recognized declined" at bounding box center [391, 348] width 65 height 15
select select "modified"
click at [424, 341] on select "modified protested recognized declined" at bounding box center [391, 348] width 65 height 15
click at [595, 385] on select "electricity indivisibility negativity significance" at bounding box center [630, 386] width 70 height 15
select select "electricity"
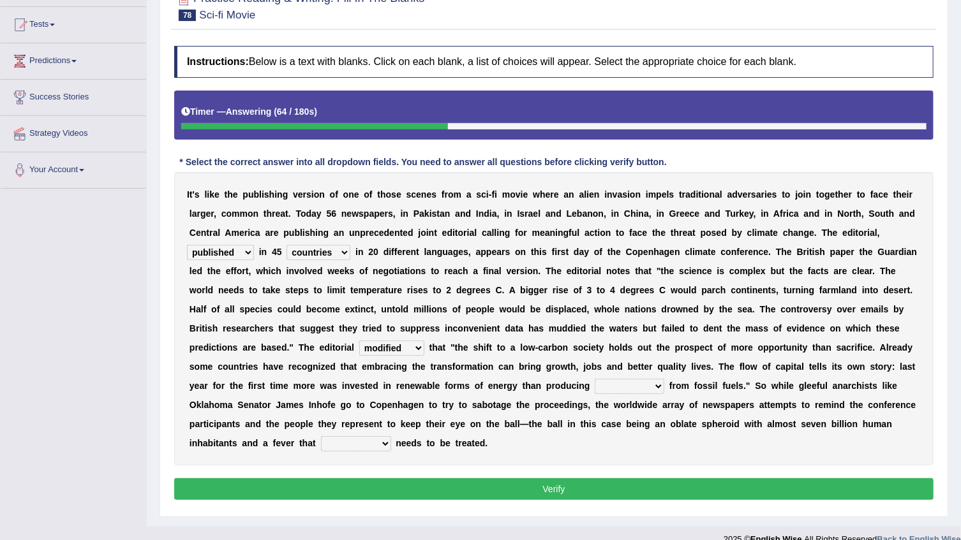
click at [595, 379] on select "electricity indivisibility negativity significance" at bounding box center [630, 386] width 70 height 15
click at [391, 436] on select "solicitously desperately ephemerally peripherally" at bounding box center [356, 443] width 70 height 15
select select "desperately"
click at [391, 436] on select "solicitously desperately ephemerally peripherally" at bounding box center [356, 443] width 70 height 15
click at [637, 478] on button "Verify" at bounding box center [553, 489] width 759 height 22
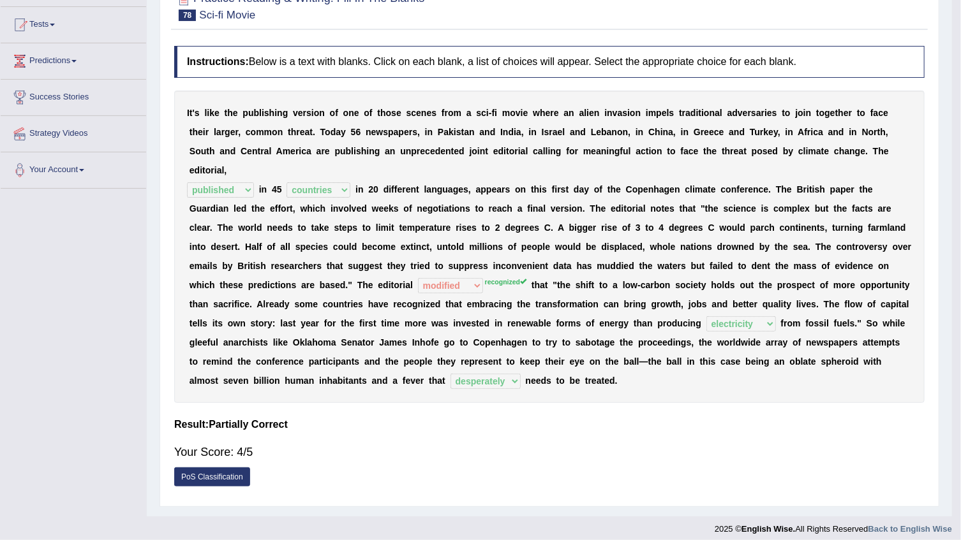
click at [637, 472] on div "Home Practice Reading & Writing: Fill In The Blanks Sci-fi Movie « Prev Next » …" at bounding box center [549, 194] width 805 height 646
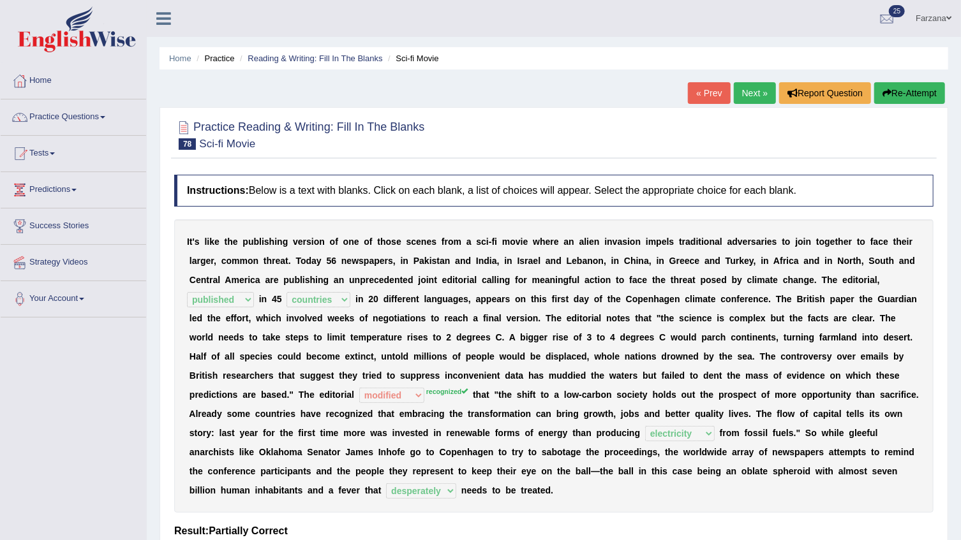
click at [748, 85] on link "Next »" at bounding box center [755, 93] width 42 height 22
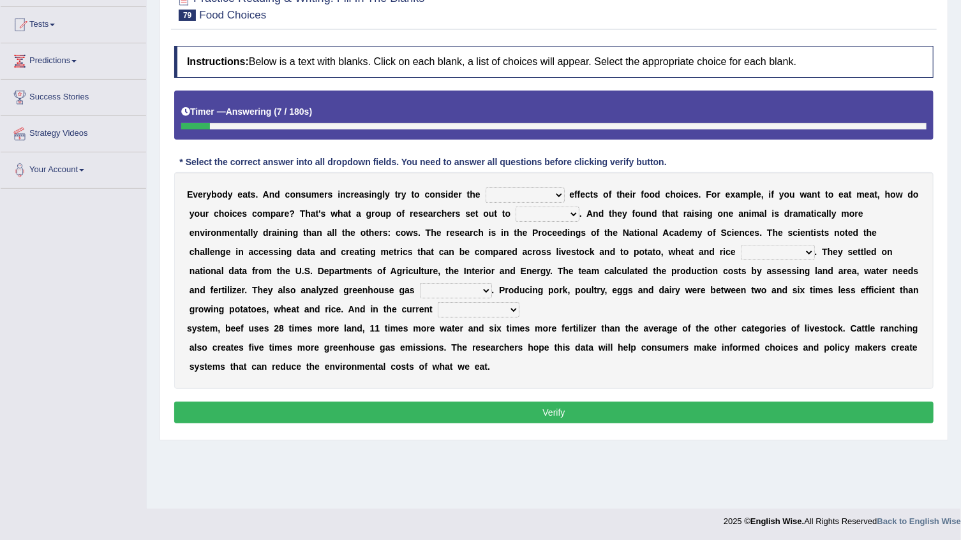
drag, startPoint x: 304, startPoint y: 201, endPoint x: 234, endPoint y: 204, distance: 70.3
click at [234, 204] on div "E v e r y b o d y e a t s . A n d c o n s u m e r s i n c r e a s i n g l y t r…" at bounding box center [553, 280] width 759 height 217
drag, startPoint x: 472, startPoint y: 191, endPoint x: 500, endPoint y: 204, distance: 30.3
click at [495, 201] on select "spiritual economic environmental material" at bounding box center [525, 195] width 79 height 15
click at [498, 198] on select "spiritual economic environmental material" at bounding box center [525, 195] width 79 height 15
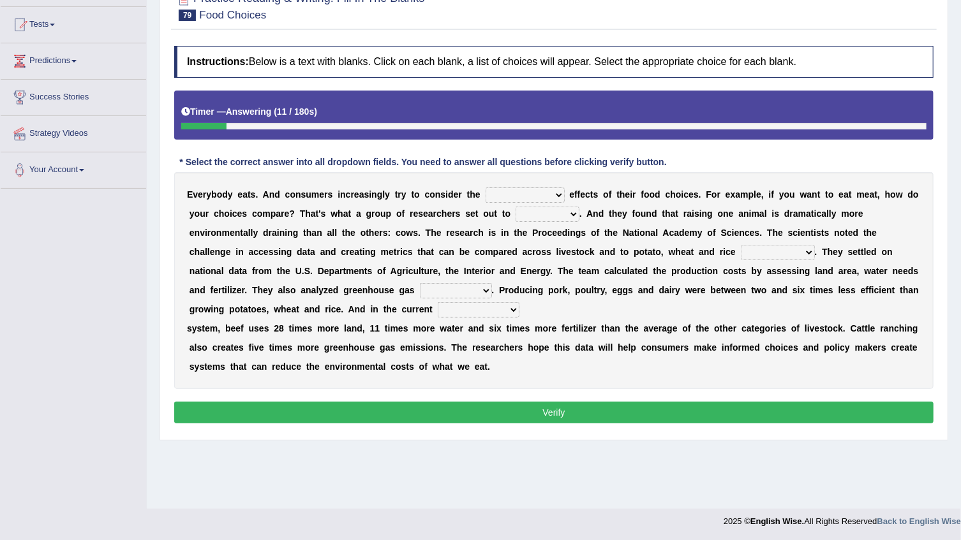
click at [498, 198] on select "spiritual economic environmental material" at bounding box center [525, 195] width 79 height 15
click at [204, 223] on div "E v e r y b o d y e a t s . A n d c o n s u m e r s i n c r e a s i n g l y t r…" at bounding box center [553, 280] width 759 height 217
click at [515, 214] on select "exemplify squander discover purchase" at bounding box center [547, 214] width 64 height 15
select select "discover"
click at [515, 207] on select "exemplify squander discover purchase" at bounding box center [547, 214] width 64 height 15
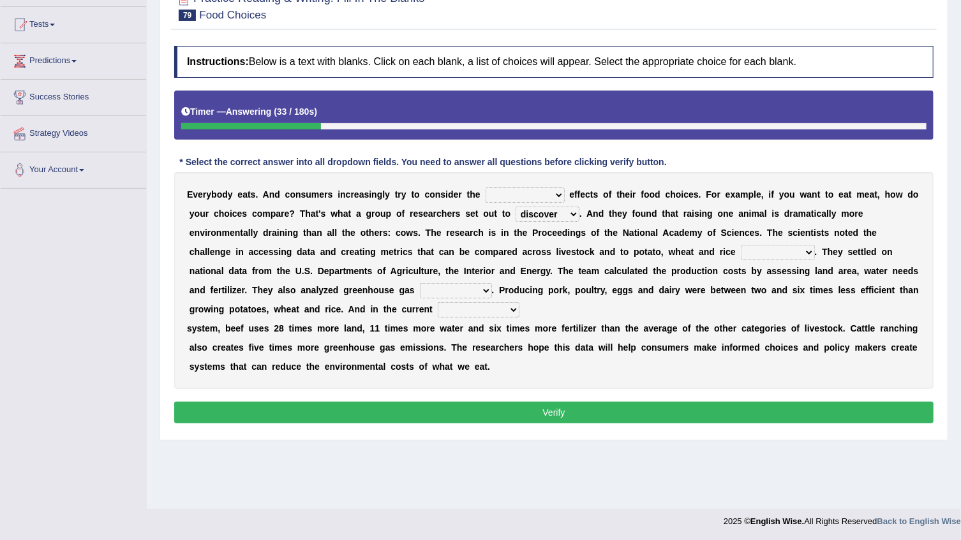
click at [478, 181] on div "E v e r y b o d y e a t s . A n d c o n s u m e r s i n c r e a s i n g l y t r…" at bounding box center [553, 280] width 759 height 217
click at [486, 197] on select "spiritual economic environmental material" at bounding box center [525, 195] width 79 height 15
select select "environmental"
click at [486, 188] on select "spiritual economic environmental material" at bounding box center [525, 195] width 79 height 15
click at [741, 251] on select "production corruption consumption inventory" at bounding box center [778, 252] width 74 height 15
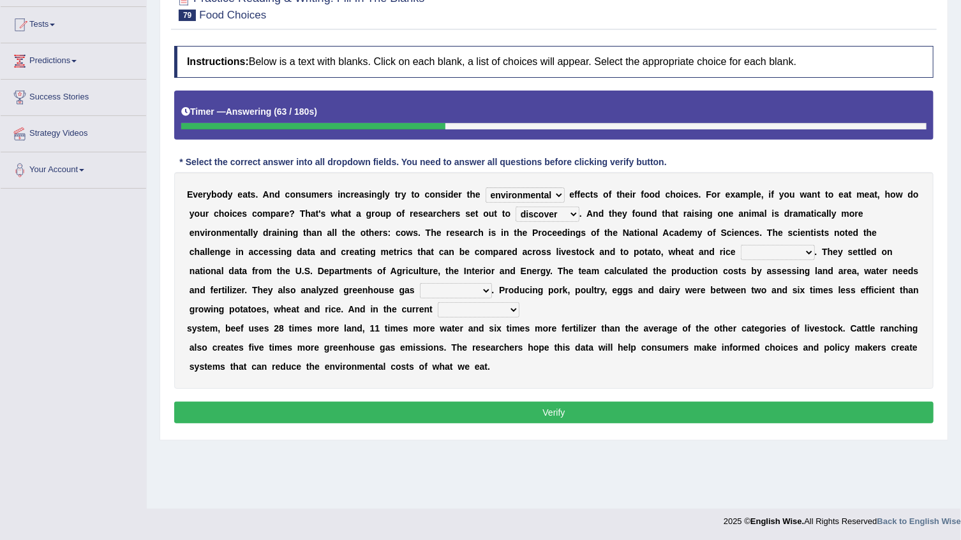
select select "consumption"
click at [741, 245] on select "production corruption consumption inventory" at bounding box center [778, 252] width 74 height 15
click at [420, 287] on select "conjectures manufacture emissions purification" at bounding box center [456, 290] width 72 height 15
select select "emissions"
click at [420, 283] on select "conjectures manufacture emissions purification" at bounding box center [456, 290] width 72 height 15
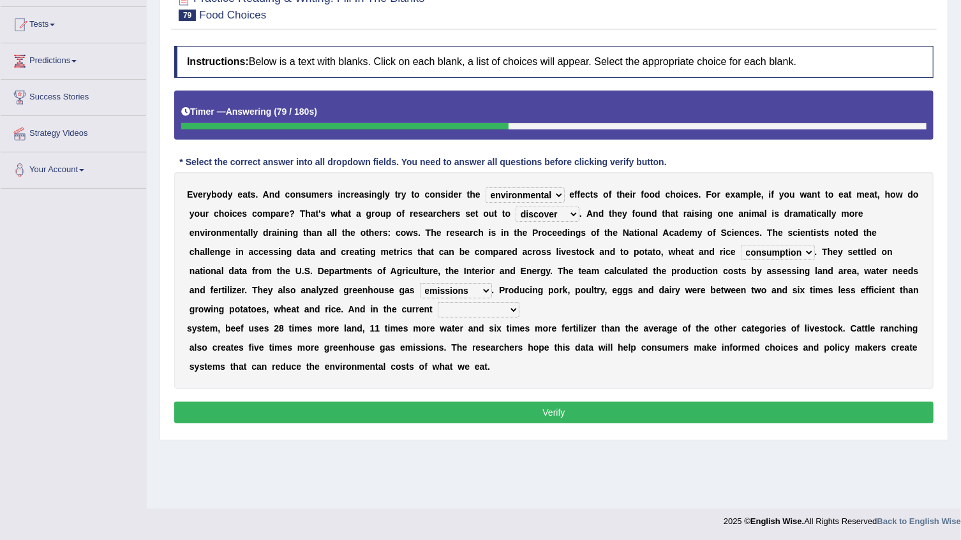
click at [438, 313] on select "agricultural impalpable ungrammatical terminal" at bounding box center [479, 309] width 82 height 15
select select "agricultural"
click at [438, 302] on select "agricultural impalpable ungrammatical terminal" at bounding box center [479, 309] width 82 height 15
click at [426, 411] on button "Verify" at bounding box center [553, 413] width 759 height 22
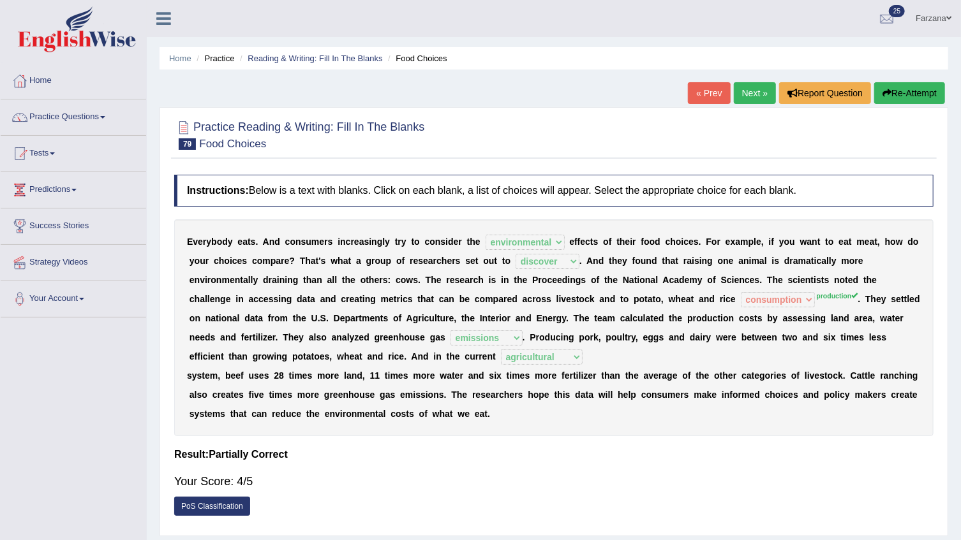
click at [759, 91] on link "Next »" at bounding box center [755, 93] width 42 height 22
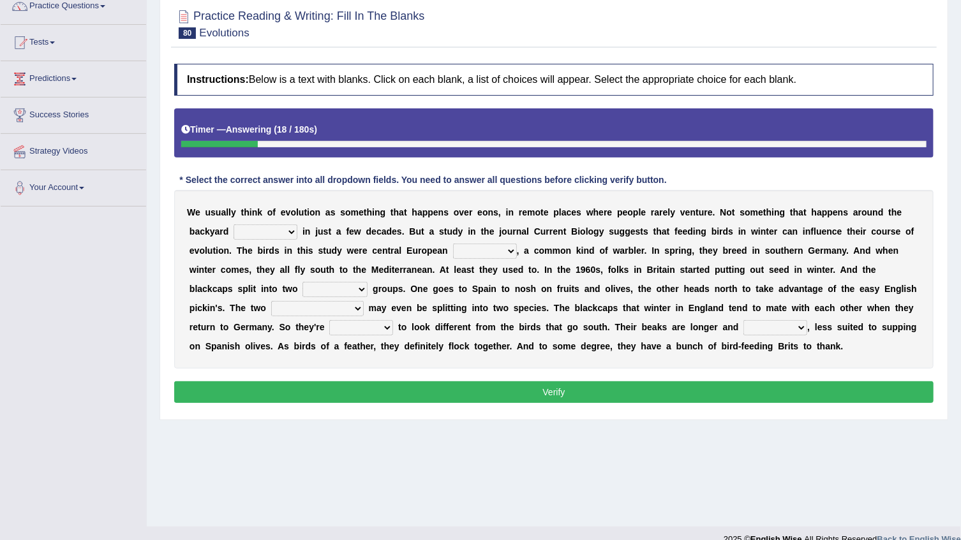
scroll to position [115, 0]
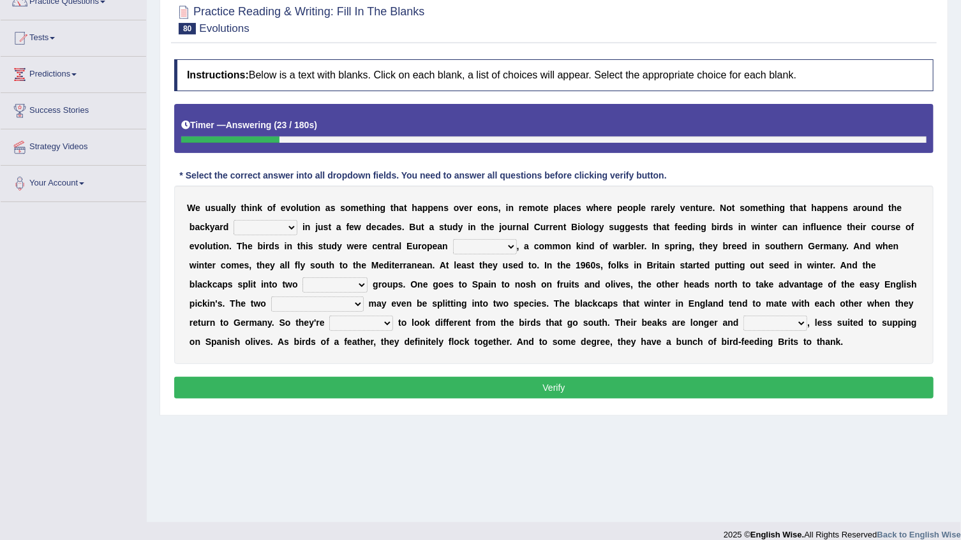
click at [234, 230] on select "beaver believer birdfeeder phonier" at bounding box center [266, 227] width 64 height 15
click at [453, 249] on select "blackcaps pox flaps chats" at bounding box center [485, 246] width 64 height 15
click at [453, 239] on select "blackcaps pox flaps chats" at bounding box center [485, 246] width 64 height 15
click at [453, 246] on select "blackcaps pox flaps chats" at bounding box center [485, 246] width 64 height 15
click at [720, 283] on b "o" at bounding box center [723, 284] width 6 height 10
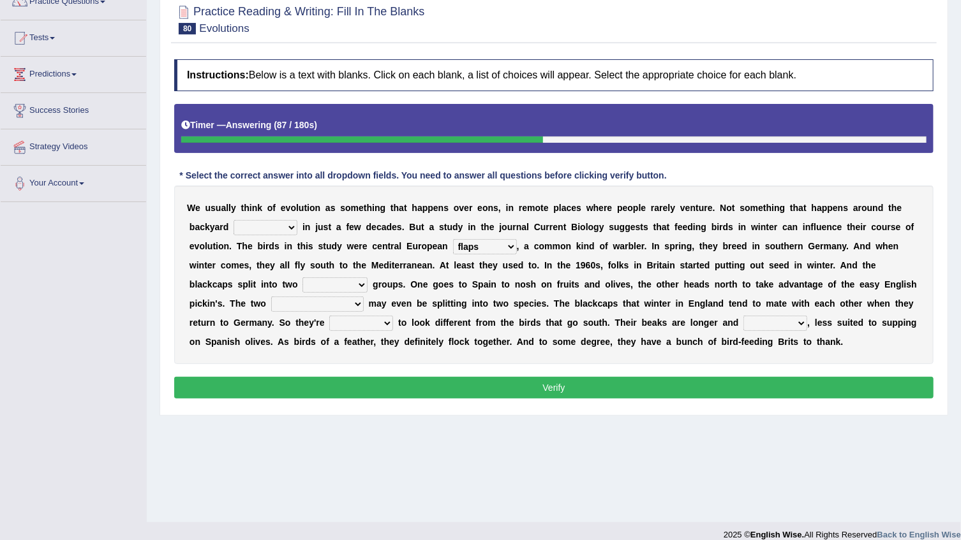
click at [357, 237] on div "W e u s u a l l y t h i n k o f e v o l u t i o n a s s o m e t h i n g t h a t…" at bounding box center [553, 275] width 759 height 179
click at [453, 248] on select "blackcaps pox flaps chats" at bounding box center [485, 246] width 64 height 15
select select "blackcaps"
click at [453, 239] on select "blackcaps pox flaps chats" at bounding box center [485, 246] width 64 height 15
click at [367, 278] on select "distinct bit disconnect split" at bounding box center [334, 285] width 65 height 15
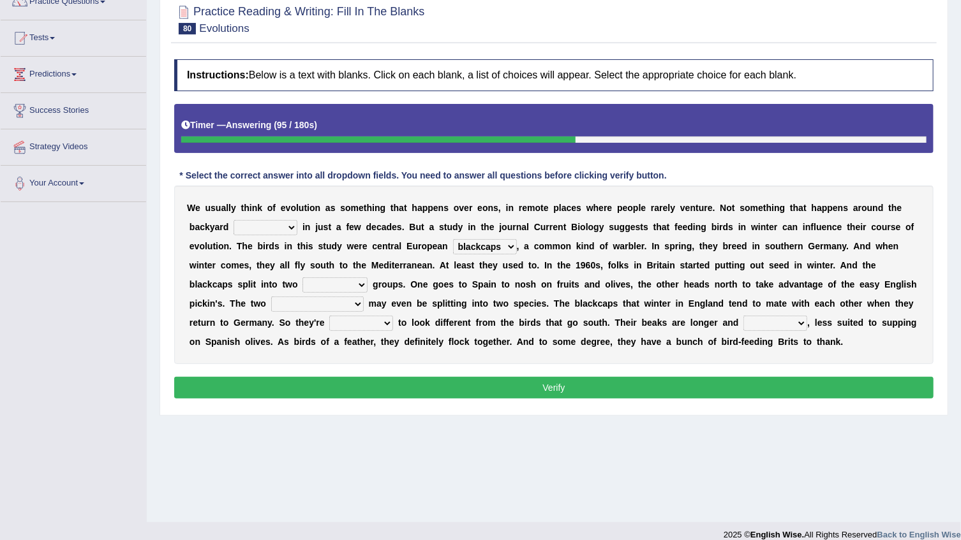
select select "distinct"
click at [367, 278] on select "distinct bit disconnect split" at bounding box center [334, 285] width 65 height 15
click at [364, 297] on select "elevators populations breakers contraindications" at bounding box center [317, 304] width 93 height 15
select select "breakers"
click at [364, 297] on select "elevators populations breakers contraindications" at bounding box center [317, 304] width 93 height 15
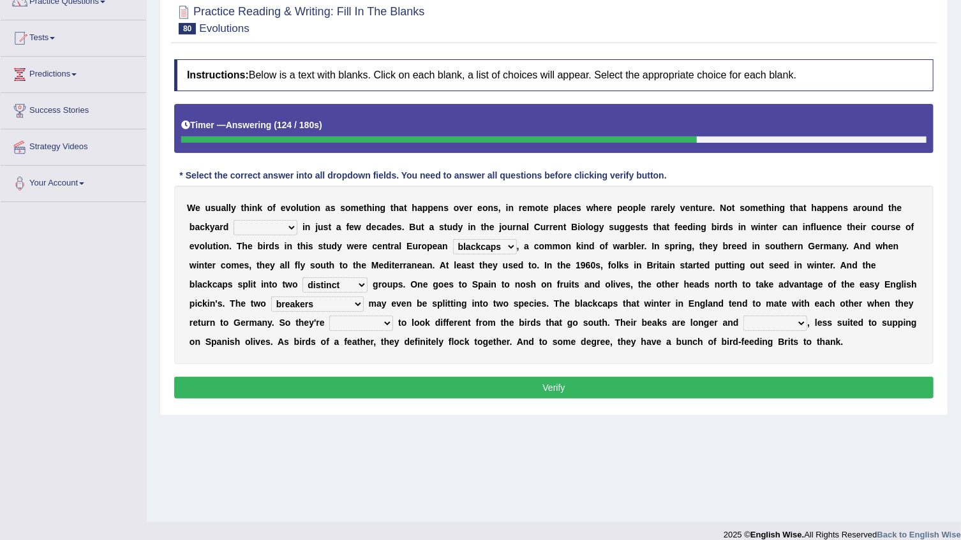
click at [393, 316] on select "starting blotting wanting padding" at bounding box center [361, 323] width 64 height 15
select select "starting"
click at [393, 316] on select "starting blotting wanting padding" at bounding box center [361, 323] width 64 height 15
click at [743, 323] on select "freshwater spillover scheduler narrower" at bounding box center [775, 323] width 64 height 15
select select "narrower"
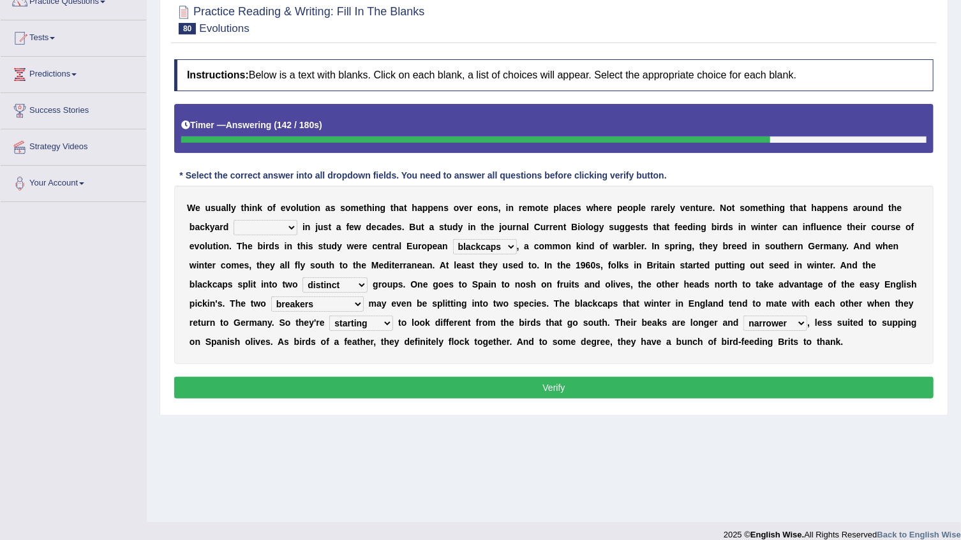
click at [743, 316] on select "freshwater spillover scheduler narrower" at bounding box center [775, 323] width 64 height 15
click at [455, 389] on button "Verify" at bounding box center [553, 388] width 759 height 22
click at [234, 233] on select "beaver believer birdfeeder phonier" at bounding box center [266, 227] width 64 height 15
select select "birdfeeder"
click at [234, 220] on select "beaver believer birdfeeder phonier" at bounding box center [266, 227] width 64 height 15
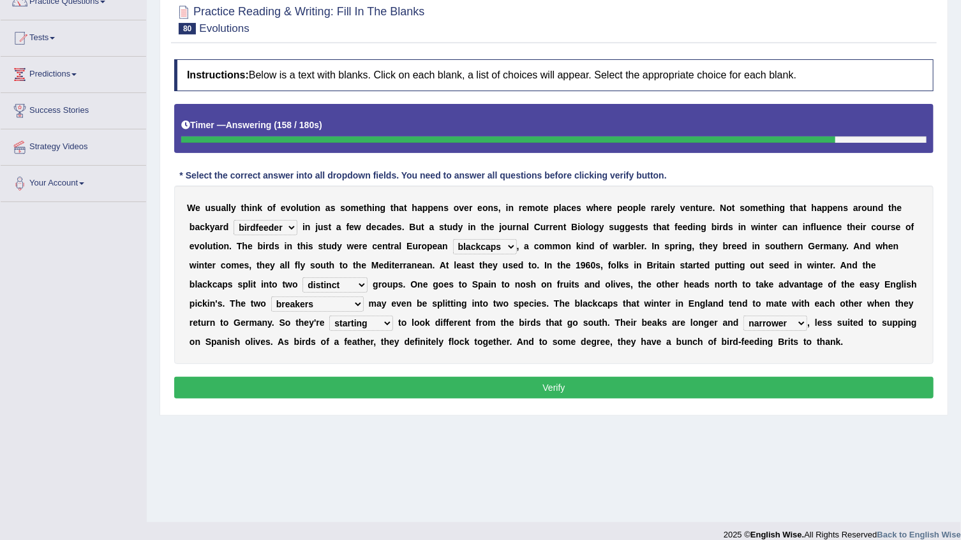
click at [214, 390] on button "Verify" at bounding box center [553, 388] width 759 height 22
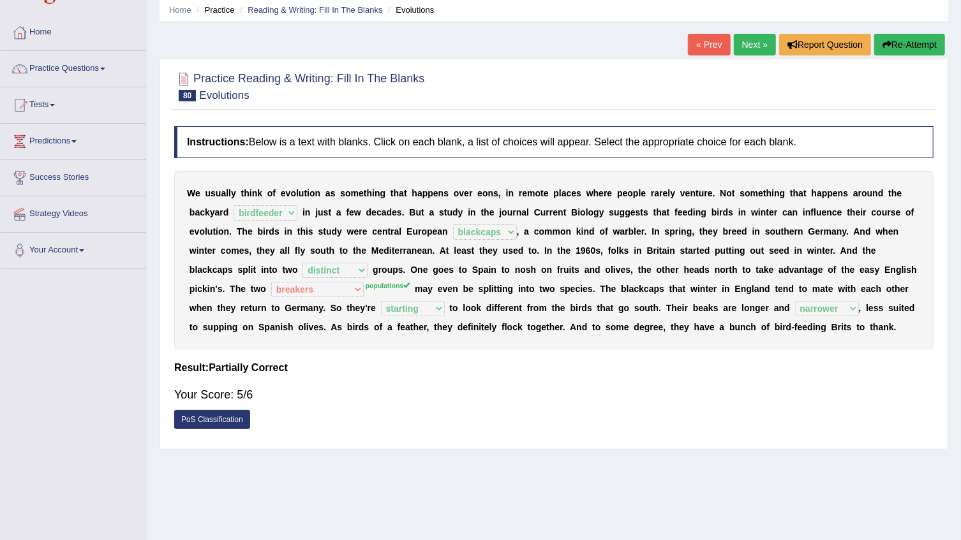
scroll to position [0, 0]
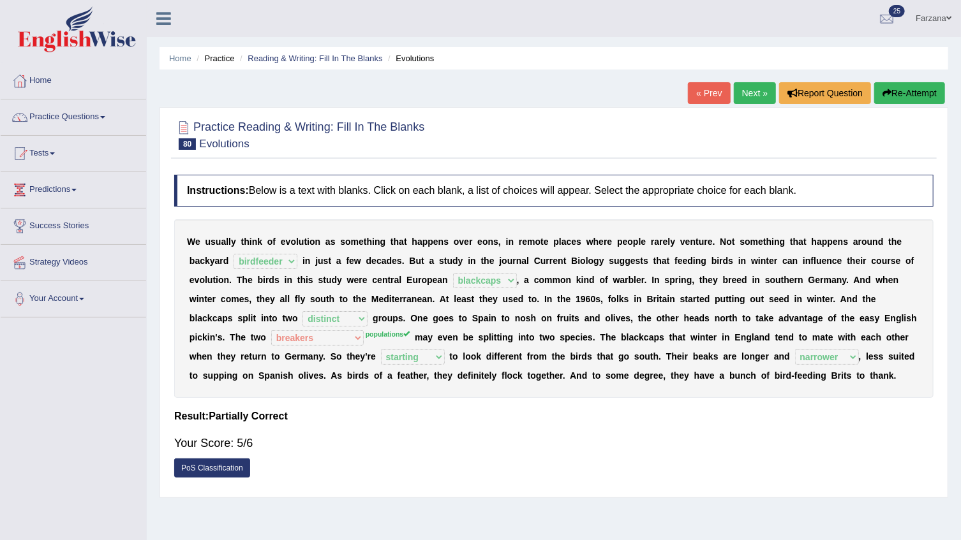
click at [744, 87] on link "Next »" at bounding box center [755, 93] width 42 height 22
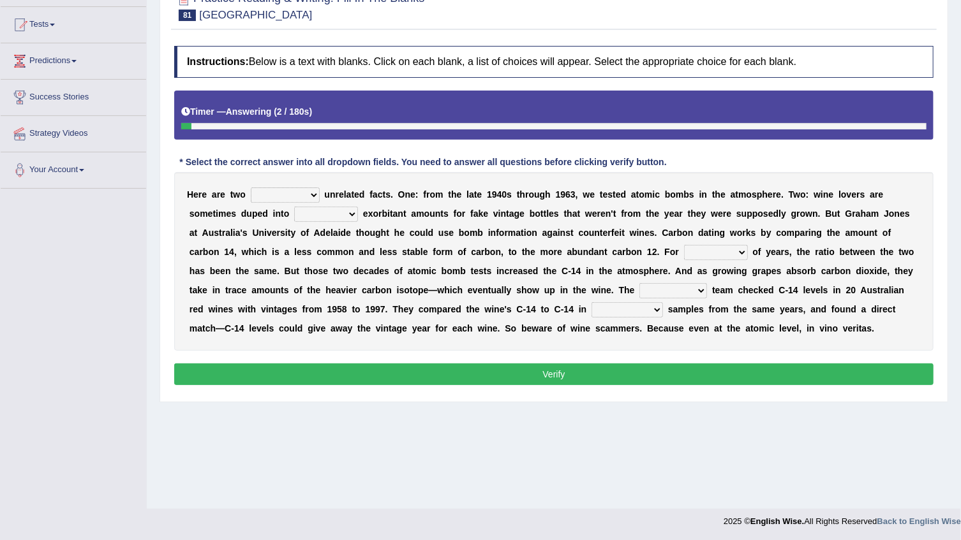
click at [284, 191] on select "seemingly feelingly endearingly entreatingly" at bounding box center [285, 195] width 69 height 15
select select "entreatingly"
click at [251, 188] on select "seemingly feelingly endearingly entreatingly" at bounding box center [285, 195] width 69 height 15
click at [294, 214] on select "dipping trekking spending swinging" at bounding box center [326, 214] width 64 height 15
select select "spending"
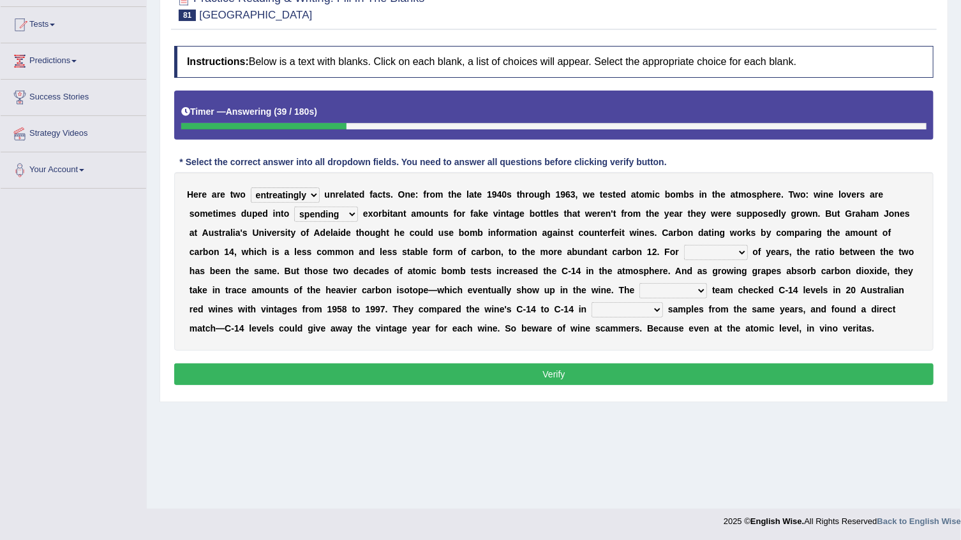
click at [294, 207] on select "dipping trekking spending swinging" at bounding box center [326, 214] width 64 height 15
click at [684, 257] on select "couples much thousands numerous" at bounding box center [716, 252] width 64 height 15
select select "couples"
click at [684, 245] on select "couples much thousands numerous" at bounding box center [716, 252] width 64 height 15
click at [639, 290] on select "research individual preparation strange" at bounding box center [673, 290] width 68 height 15
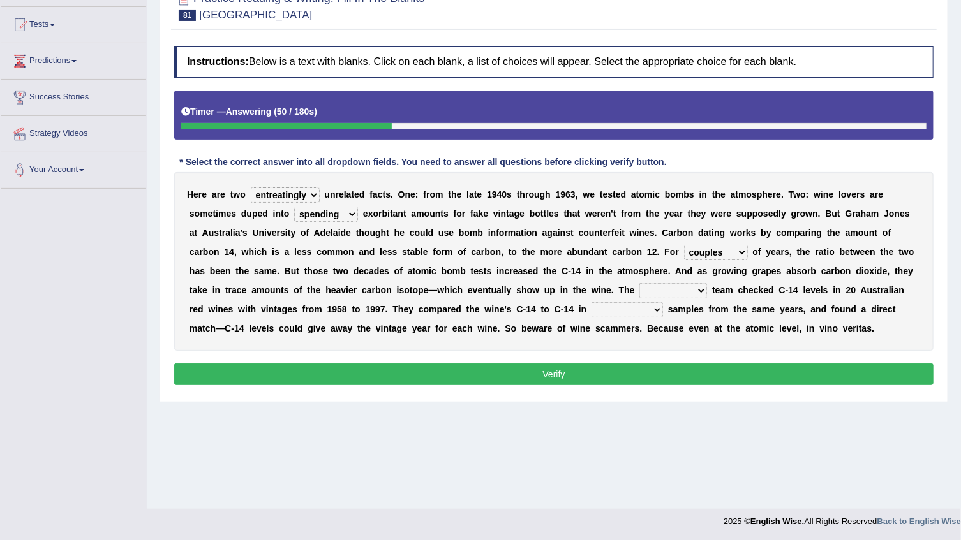
select select "research"
click at [639, 283] on select "research individual preparation strange" at bounding box center [673, 290] width 68 height 15
click at [591, 309] on select "physical atmospheric fluid solid" at bounding box center [626, 309] width 71 height 15
click at [437, 357] on div "Instructions: Below is a text with blanks. Click on each blank, a list of choic…" at bounding box center [554, 218] width 766 height 356
click at [398, 296] on div "H e r e a r e t w o seemingly feelingly endearingly entreatingly u n r e l a t …" at bounding box center [553, 261] width 759 height 179
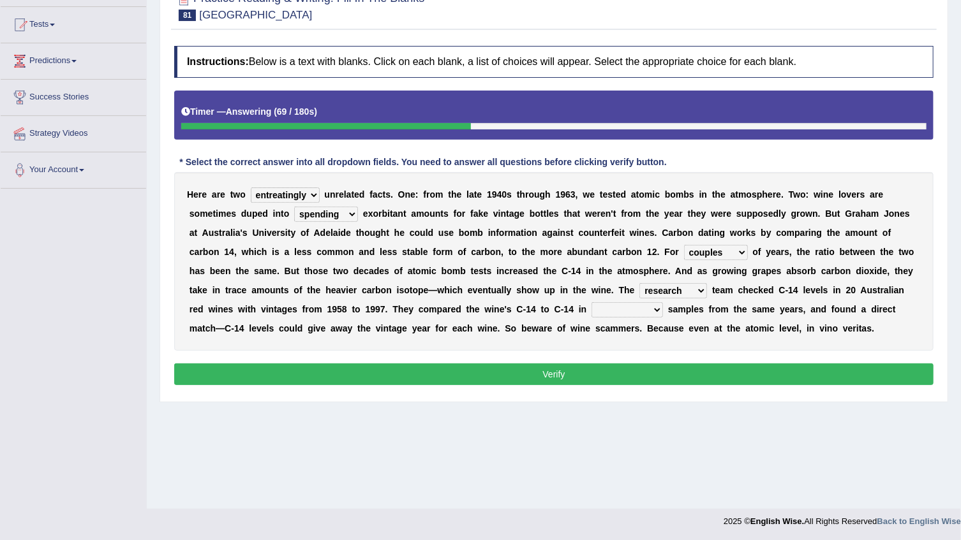
click at [591, 302] on select "physical atmospheric fluid solid" at bounding box center [626, 309] width 71 height 15
select select "fluid"
click at [591, 302] on select "physical atmospheric fluid solid" at bounding box center [626, 309] width 71 height 15
click at [591, 308] on select "physical atmospheric fluid solid" at bounding box center [626, 309] width 71 height 15
drag, startPoint x: 479, startPoint y: 384, endPoint x: 463, endPoint y: 369, distance: 22.1
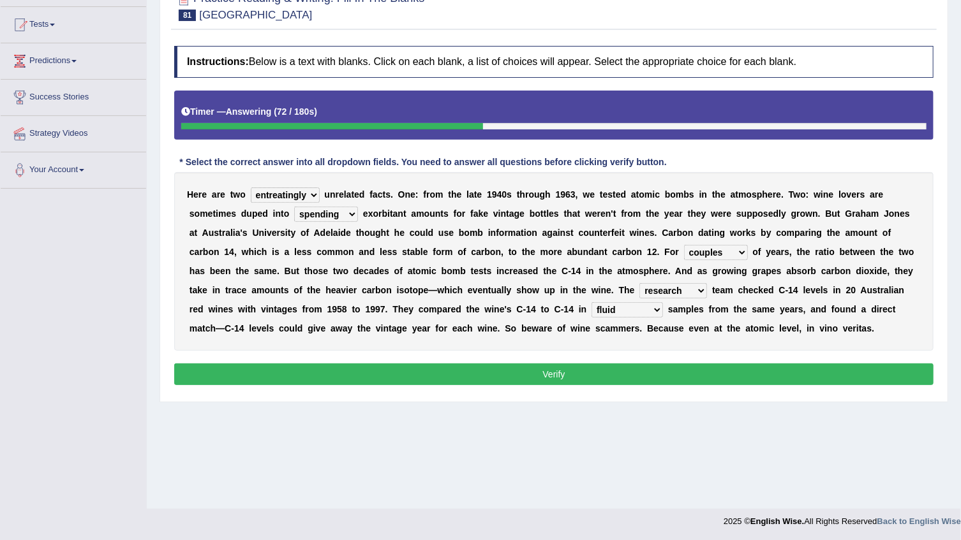
click at [474, 377] on div "Instructions: Below is a text with blanks. Click on each blank, a list of choic…" at bounding box center [554, 218] width 766 height 356
click at [463, 369] on button "Verify" at bounding box center [553, 375] width 759 height 22
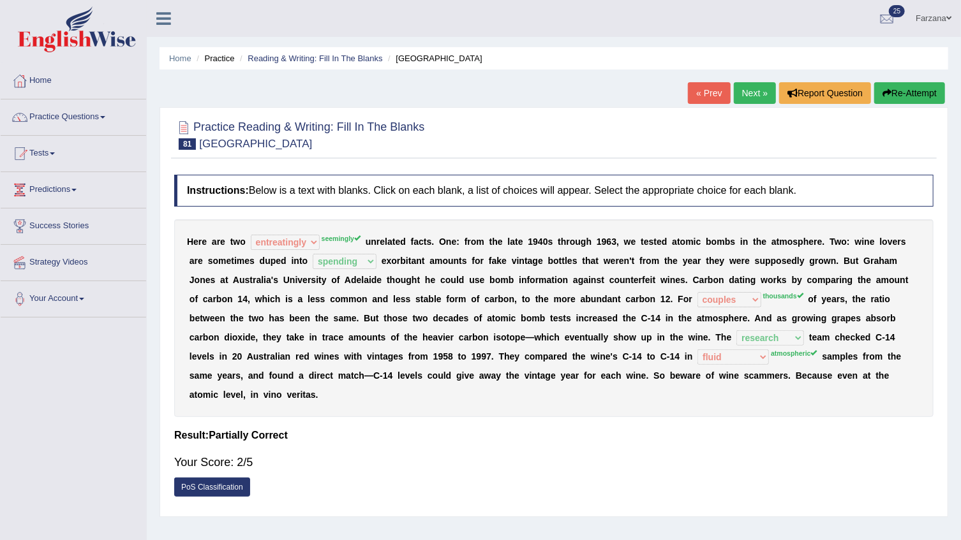
drag, startPoint x: 738, startPoint y: 78, endPoint x: 737, endPoint y: 91, distance: 12.8
click at [738, 88] on div "Home Practice Reading & Writing: Fill In The Blanks [GEOGRAPHIC_DATA] « Prev Ne…" at bounding box center [554, 319] width 814 height 638
click at [737, 91] on link "Next »" at bounding box center [755, 93] width 42 height 22
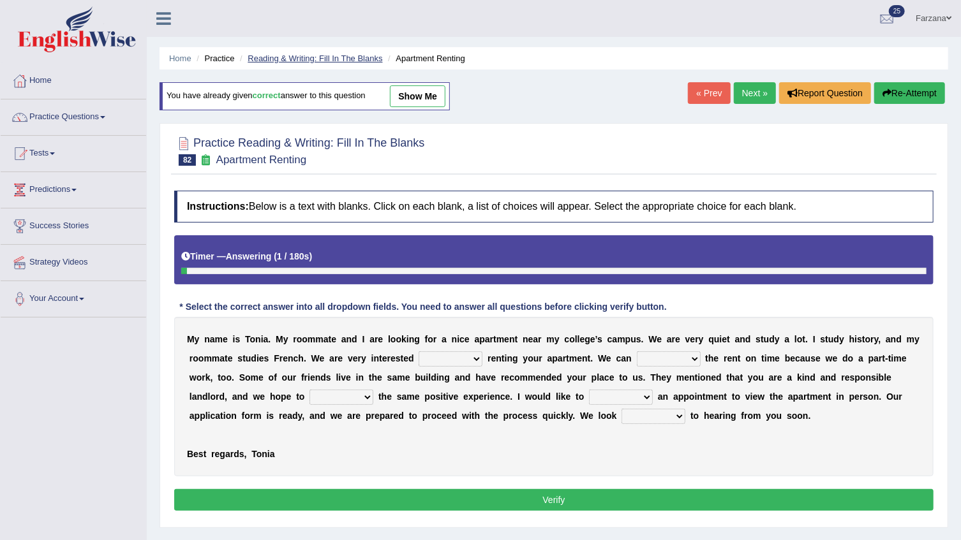
click at [306, 54] on link "Reading & Writing: Fill In The Blanks" at bounding box center [315, 59] width 135 height 10
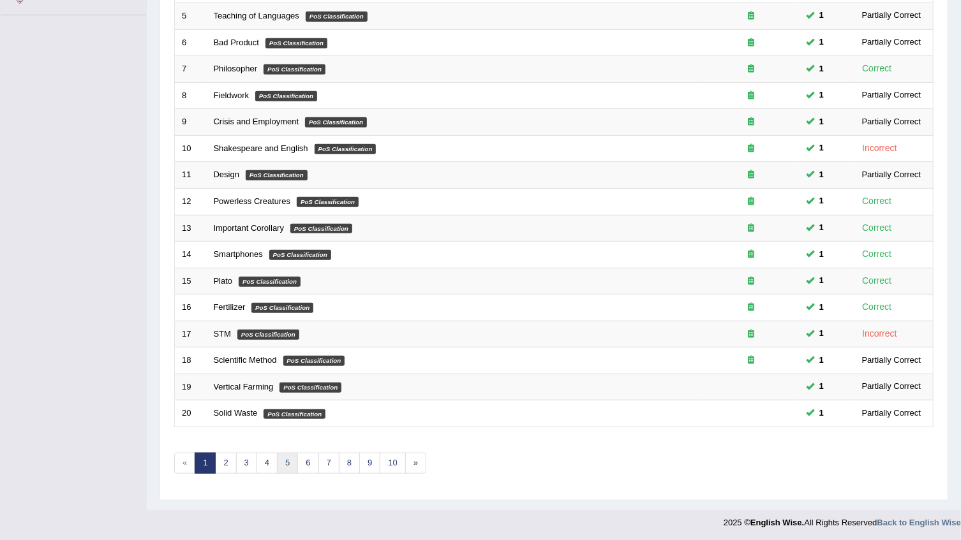
scroll to position [302, 0]
click at [290, 460] on link "5" at bounding box center [287, 463] width 21 height 21
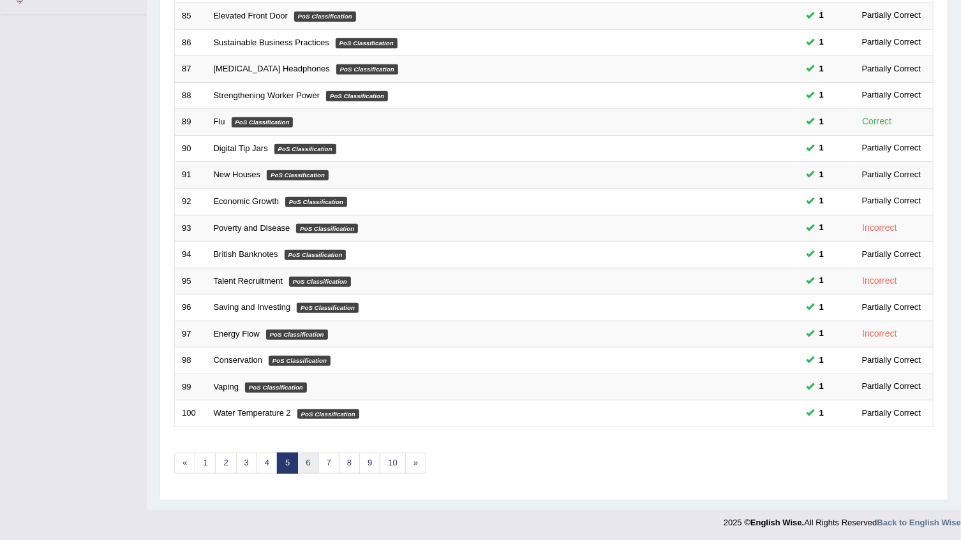
click at [306, 468] on link "6" at bounding box center [307, 463] width 21 height 21
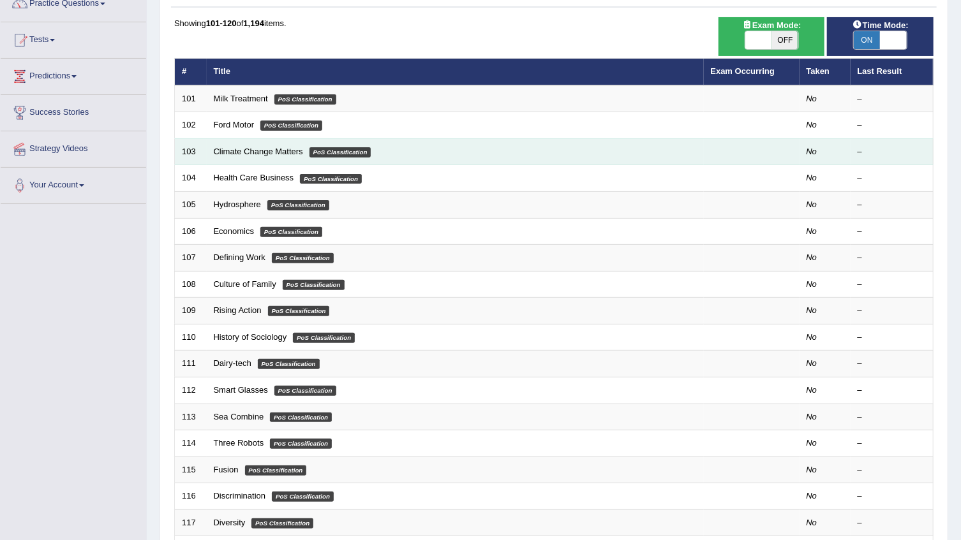
scroll to position [115, 0]
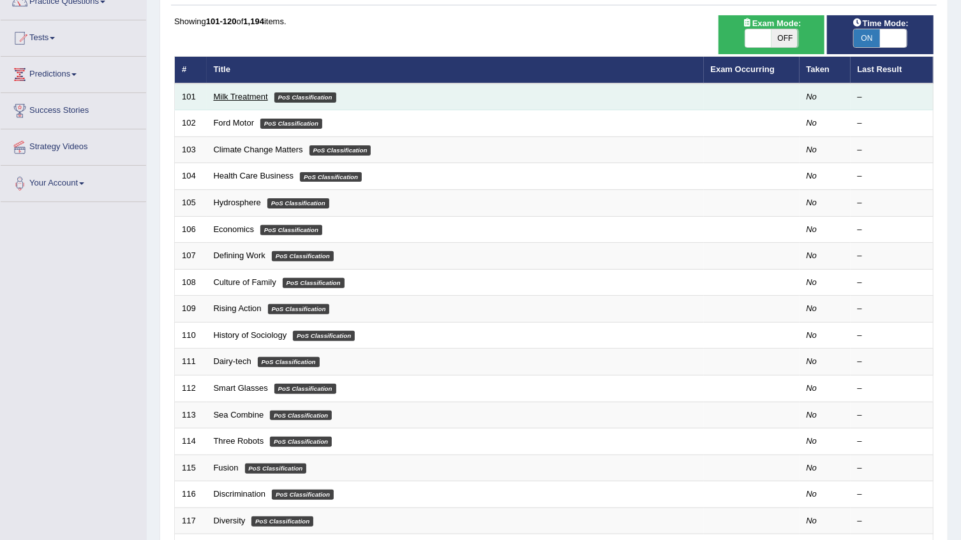
click at [248, 93] on link "Milk Treatment" at bounding box center [241, 97] width 54 height 10
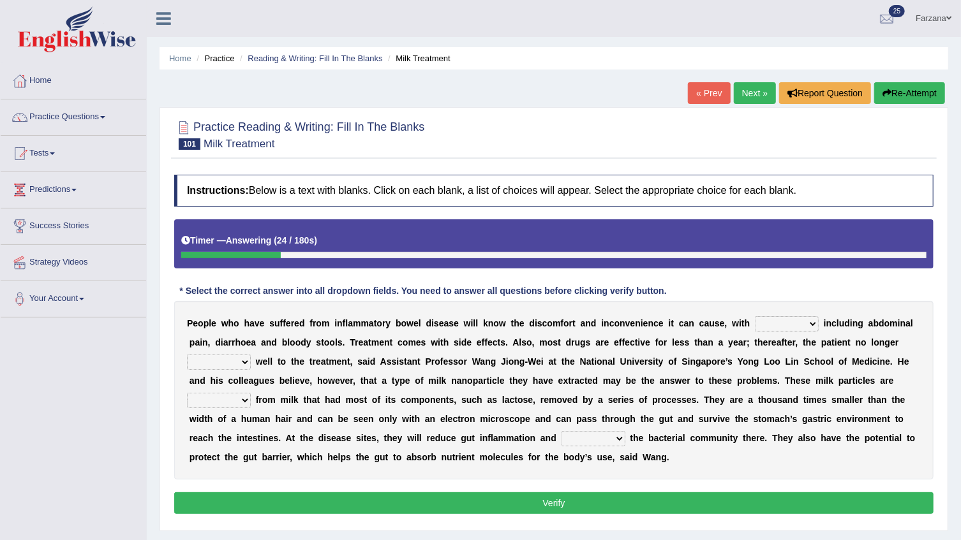
click at [755, 326] on select "symptoms sources causes benefits" at bounding box center [787, 323] width 64 height 15
select select "symptoms"
click at [755, 316] on select "symptoms sources causes benefits" at bounding box center [787, 323] width 64 height 15
click at [251, 355] on select "returns refers responds refuses" at bounding box center [219, 362] width 64 height 15
select select "responds"
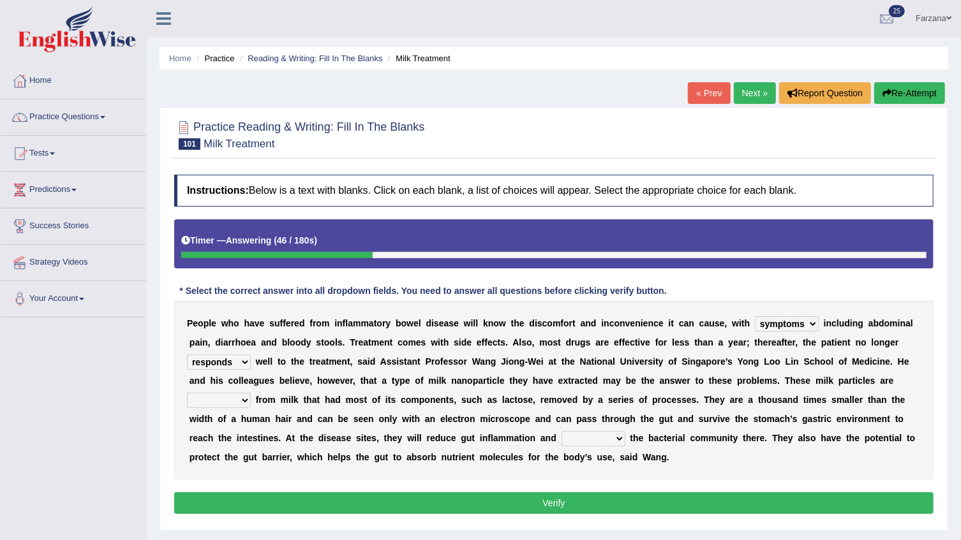
click at [251, 355] on select "returns refers responds refuses" at bounding box center [219, 362] width 64 height 15
click at [251, 393] on select "prohibited derived missed prevented" at bounding box center [219, 400] width 64 height 15
select select "prevented"
click at [251, 393] on select "prohibited derived missed prevented" at bounding box center [219, 400] width 64 height 15
click at [561, 440] on select "restore erase quarantine disturb" at bounding box center [593, 438] width 64 height 15
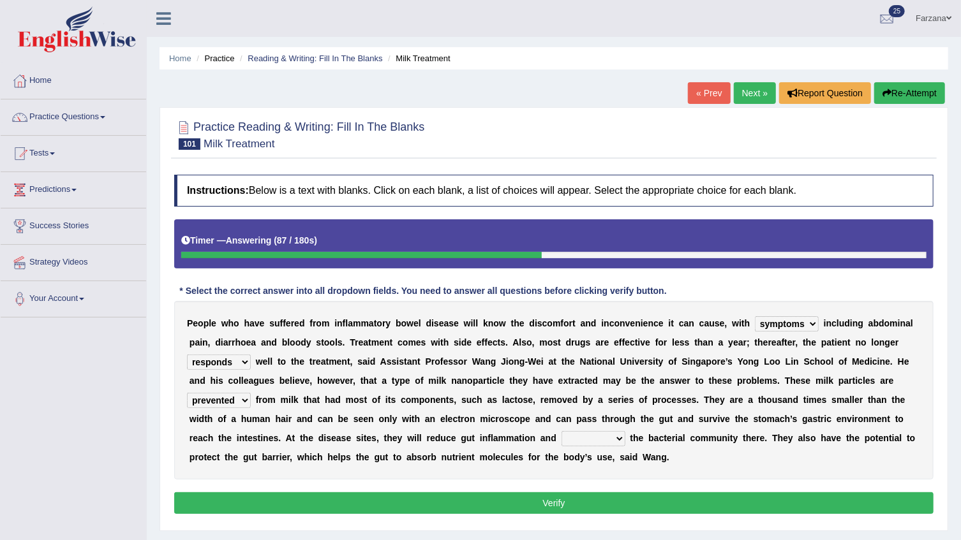
select select "disturb"
click at [561, 431] on select "restore erase quarantine disturb" at bounding box center [593, 438] width 64 height 15
click at [293, 502] on button "Verify" at bounding box center [553, 504] width 759 height 22
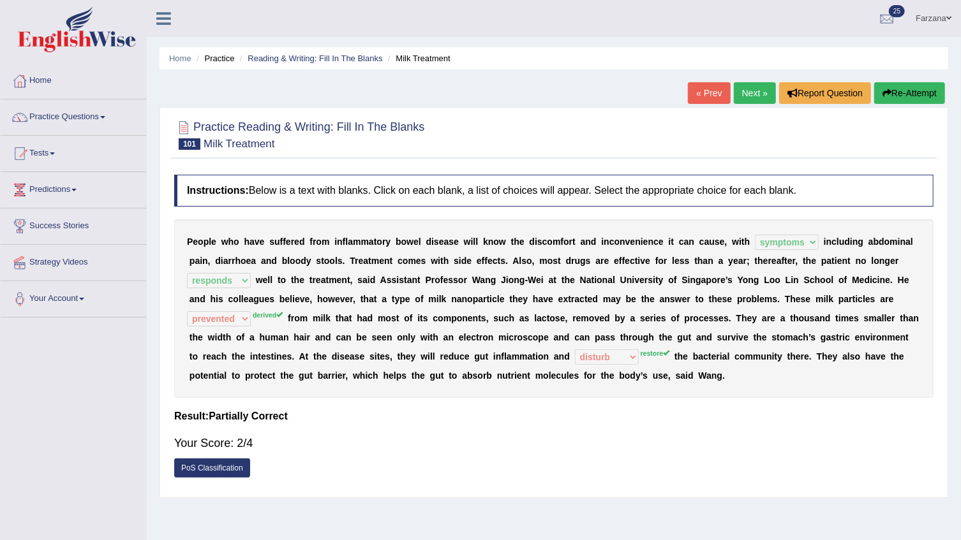
click at [750, 95] on link "Next »" at bounding box center [755, 93] width 42 height 22
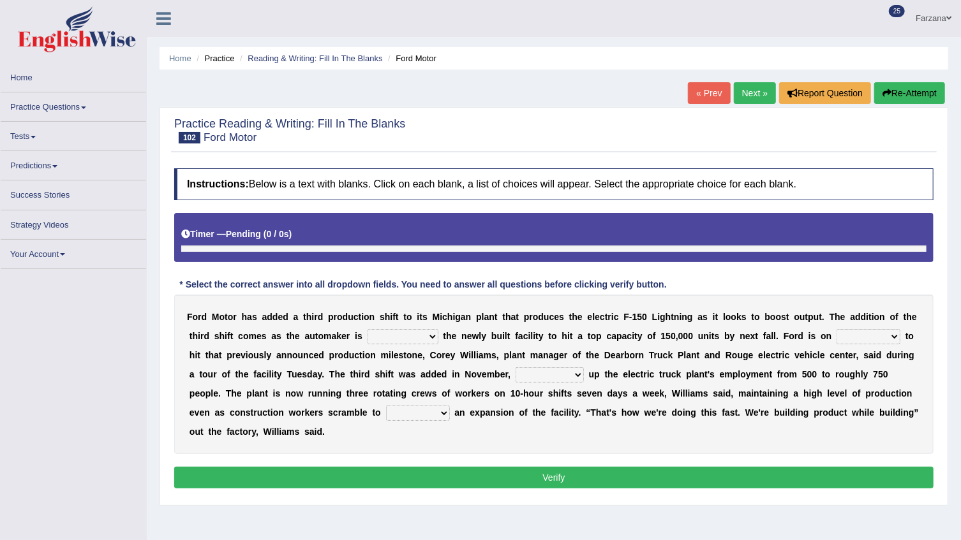
click at [367, 338] on select "selling decorating demolishing expanding" at bounding box center [402, 336] width 71 height 15
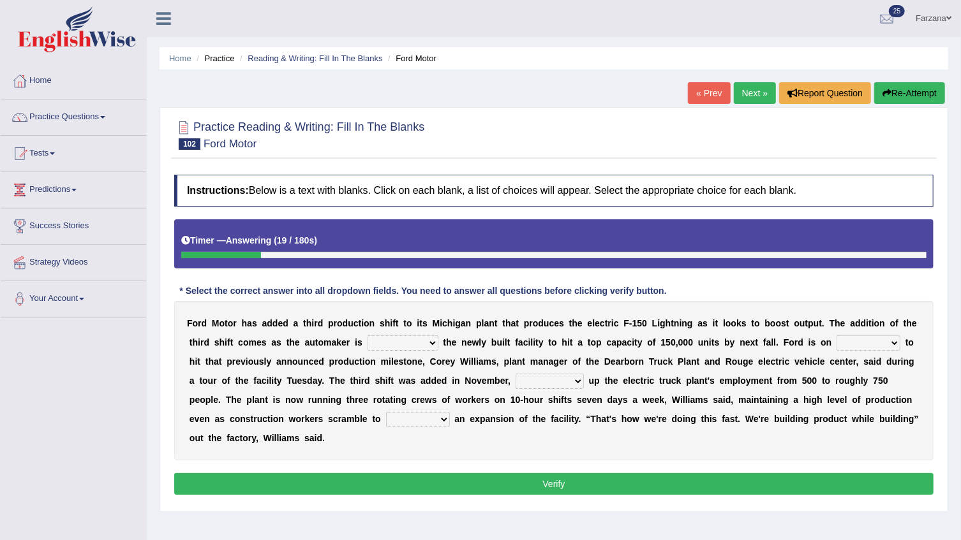
select select "expanding"
click at [367, 336] on select "selling decorating demolishing expanding" at bounding box center [402, 343] width 71 height 15
click at [836, 337] on select "foot table time track" at bounding box center [868, 343] width 64 height 15
select select "track"
click at [836, 336] on select "foot table time track" at bounding box center [868, 343] width 64 height 15
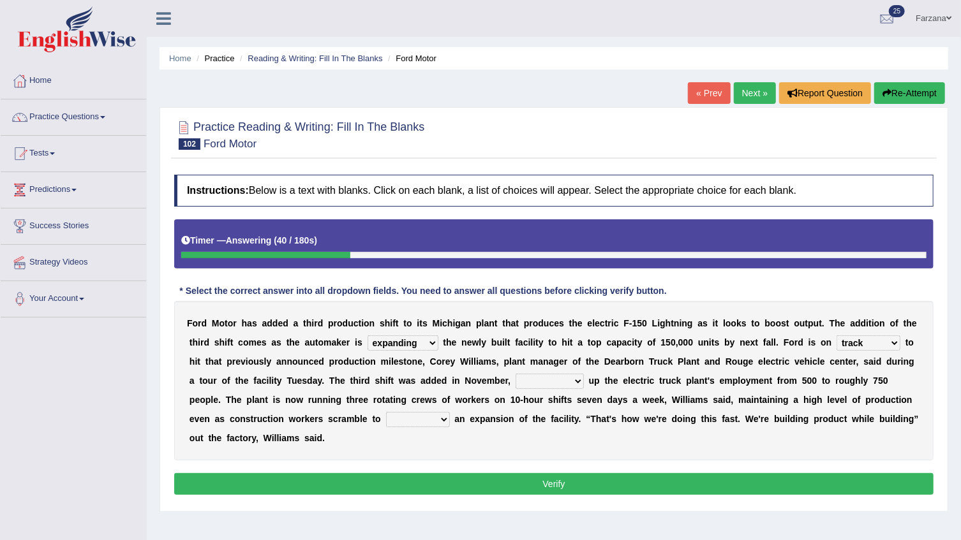
click at [515, 384] on select "maintaining diminishing decreasing bumping" at bounding box center [549, 381] width 68 height 15
click at [386, 417] on select "cease postpone complete reverse" at bounding box center [418, 419] width 64 height 15
click at [515, 383] on select "maintaining diminishing decreasing bumping" at bounding box center [549, 381] width 68 height 15
select select "maintaining"
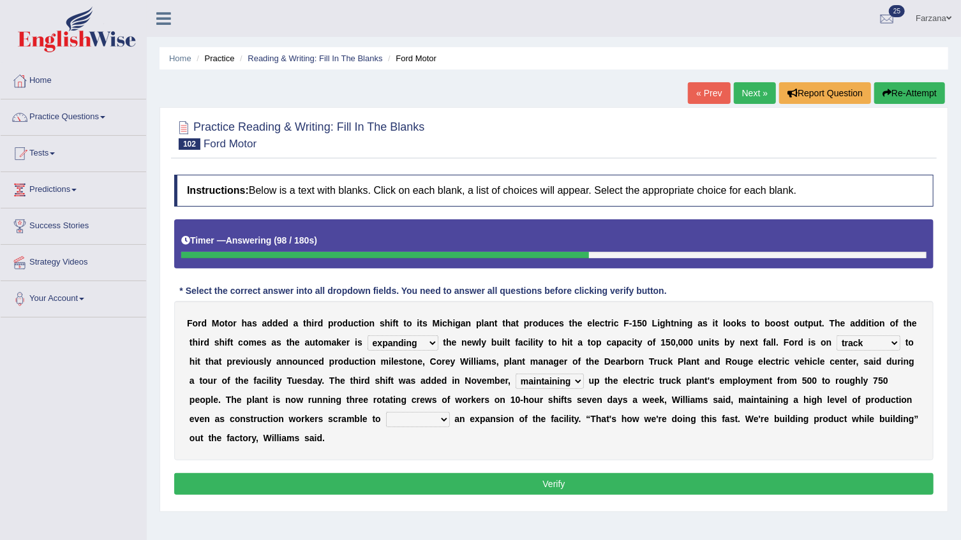
click at [515, 374] on select "maintaining diminishing decreasing bumping" at bounding box center [549, 381] width 68 height 15
click at [386, 426] on select "cease postpone complete reverse" at bounding box center [418, 419] width 64 height 15
select select "postpone"
click at [386, 412] on select "cease postpone complete reverse" at bounding box center [418, 419] width 64 height 15
click at [225, 473] on button "Verify" at bounding box center [553, 484] width 759 height 22
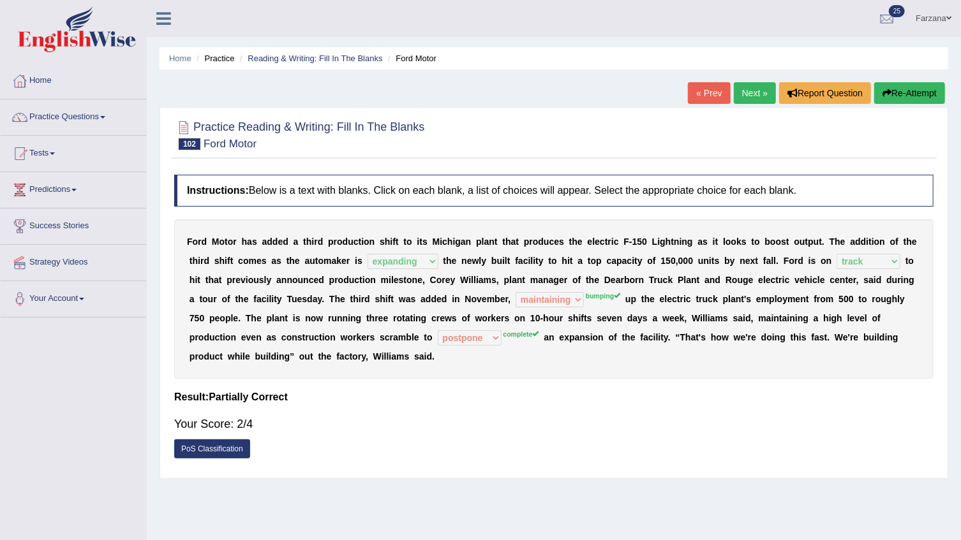
drag, startPoint x: 486, startPoint y: 304, endPoint x: 443, endPoint y: 308, distance: 42.3
click at [445, 308] on div "F o r d M o t o r h a s a d d e d a t h i r d p r o d u c t i o n s h i f t t o…" at bounding box center [553, 298] width 759 height 159
click at [586, 299] on sup "bumping" at bounding box center [603, 296] width 34 height 8
click at [424, 315] on div "F o r d M o t o r h a s a d d e d a t h i r d p r o d u c t i o n s h i f t t o…" at bounding box center [553, 298] width 759 height 159
click at [503, 338] on sup "complete" at bounding box center [521, 334] width 36 height 8
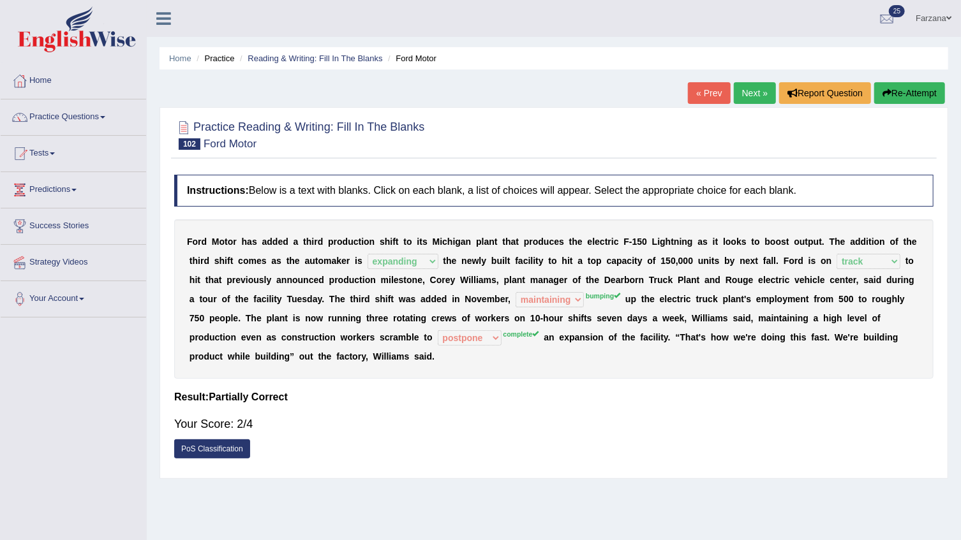
click at [503, 338] on sup "complete" at bounding box center [521, 334] width 36 height 8
click at [753, 102] on link "Next »" at bounding box center [755, 93] width 42 height 22
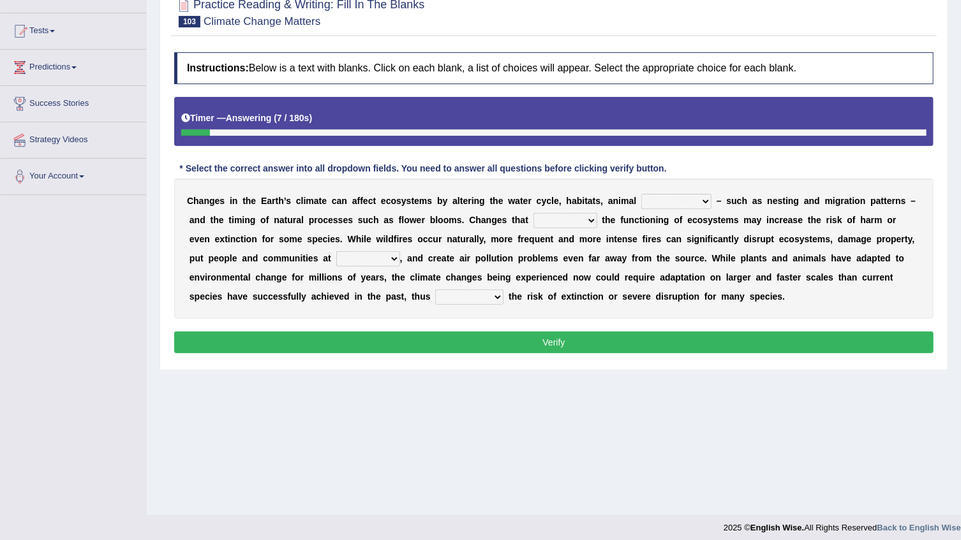
click at [641, 202] on select "creativity behavior weaknesses amounts" at bounding box center [676, 201] width 70 height 15
select select "behavior"
click at [641, 194] on select "creativity behavior weaknesses amounts" at bounding box center [676, 201] width 70 height 15
click at [649, 209] on div "C h a n g e s i n t h e E a r t h ’ s c l i m a t e c a n a f f e c t e c o s y…" at bounding box center [553, 249] width 759 height 140
click at [597, 219] on b at bounding box center [599, 220] width 5 height 10
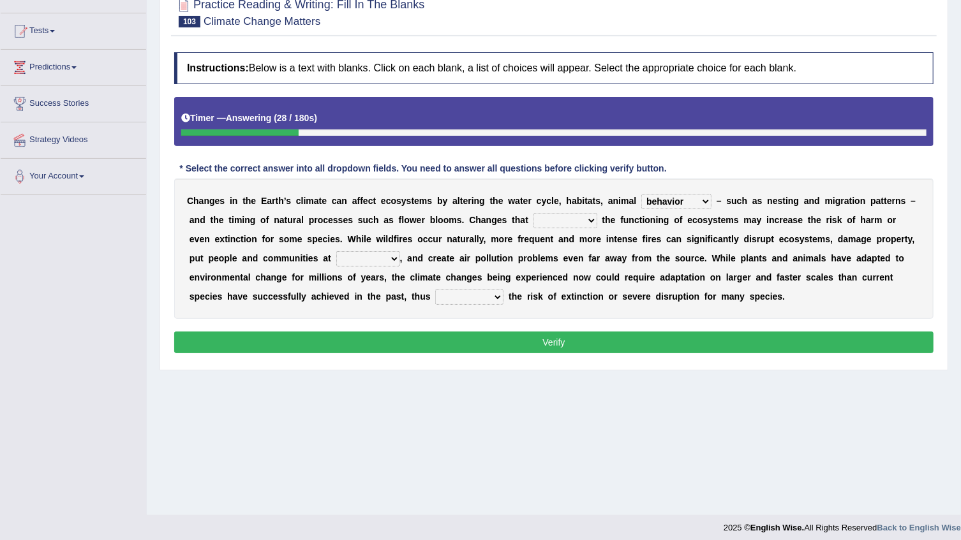
click at [533, 221] on select "enclose interfere disrupt benefit" at bounding box center [565, 220] width 64 height 15
click at [533, 213] on select "enclose interfere disrupt benefit" at bounding box center [565, 220] width 64 height 15
click at [533, 223] on select "enclose interfere disrupt benefit" at bounding box center [565, 220] width 64 height 15
click at [533, 213] on select "enclose interfere disrupt benefit" at bounding box center [565, 220] width 64 height 15
click at [533, 222] on select "enclose interfere disrupt benefit" at bounding box center [565, 220] width 64 height 15
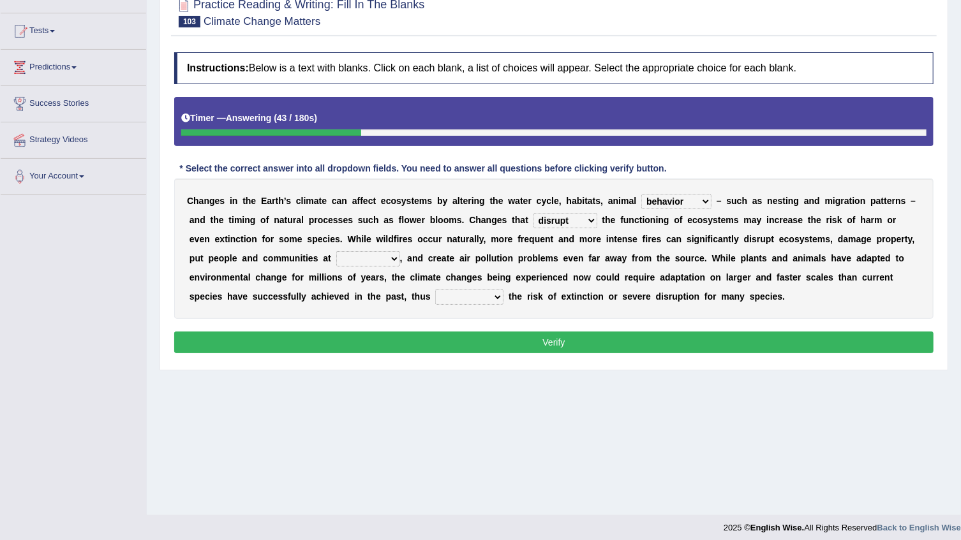
select select "interfere"
click at [533, 213] on select "enclose interfere disrupt benefit" at bounding box center [565, 220] width 64 height 15
click at [336, 258] on select "ease front risk first" at bounding box center [368, 258] width 64 height 15
select select "risk"
click at [336, 251] on select "ease front risk first" at bounding box center [368, 258] width 64 height 15
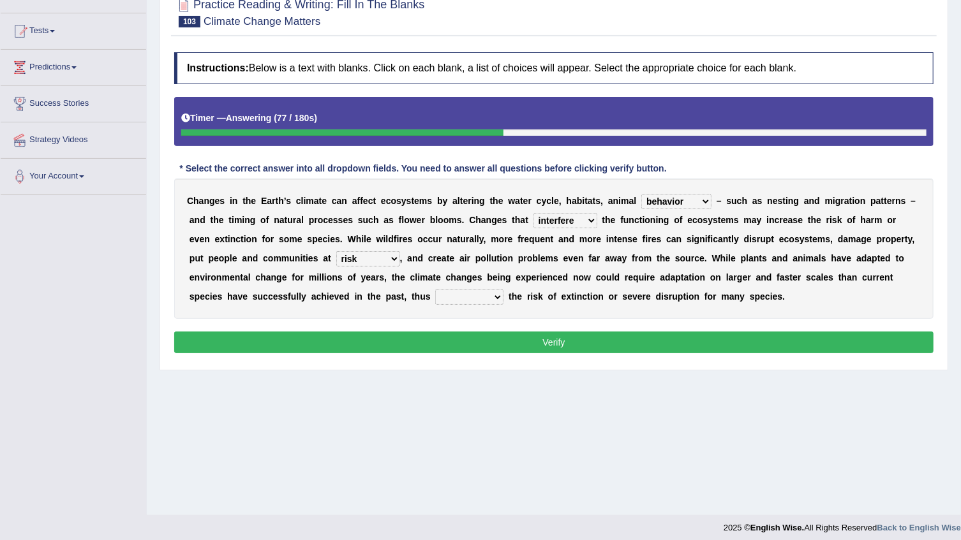
click at [435, 296] on select "mitigating increasing maintaining decreasing" at bounding box center [469, 297] width 68 height 15
select select "maintaining"
click at [435, 290] on select "mitigating increasing maintaining decreasing" at bounding box center [469, 297] width 68 height 15
click at [237, 357] on div "Instructions: Below is a text with blanks. Click on each blank, a list of choic…" at bounding box center [554, 205] width 766 height 318
click at [225, 346] on button "Verify" at bounding box center [553, 343] width 759 height 22
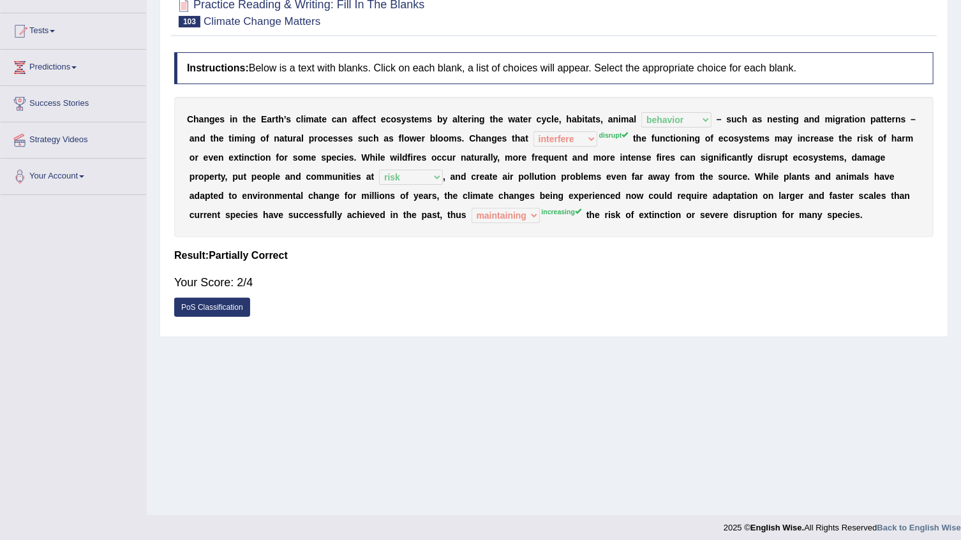
drag, startPoint x: -3, startPoint y: 84, endPoint x: -3, endPoint y: 65, distance: 19.1
drag, startPoint x: -3, startPoint y: 65, endPoint x: 485, endPoint y: 130, distance: 491.7
click at [485, 130] on div "C h a n g e s i n t h e E a r t h ’ s c l i m a t e c a n a f f e c t e c o s y…" at bounding box center [553, 167] width 759 height 140
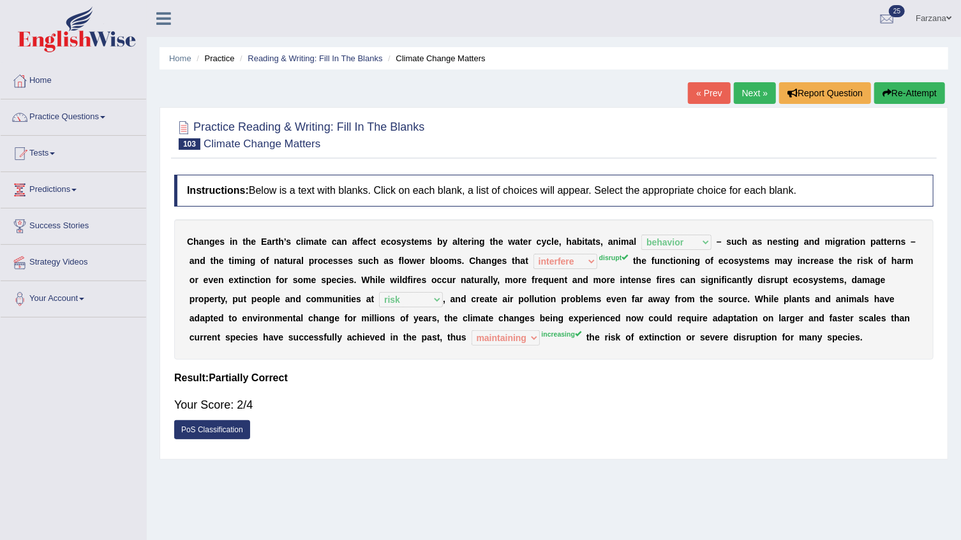
click at [755, 96] on link "Next »" at bounding box center [755, 93] width 42 height 22
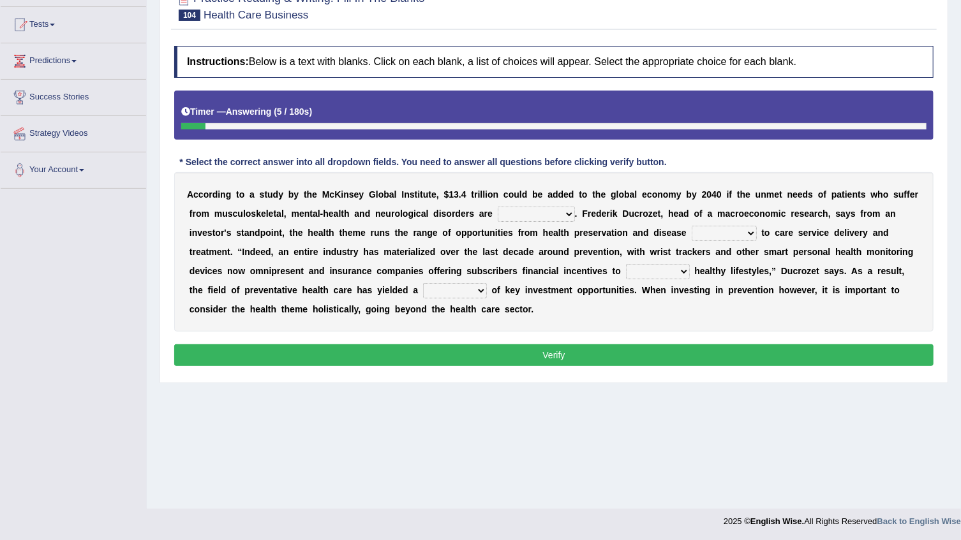
click at [498, 213] on select "demonstrated created addressed altered" at bounding box center [536, 214] width 77 height 15
select select "addressed"
click at [498, 207] on select "demonstrated created addressed altered" at bounding box center [536, 214] width 77 height 15
click at [692, 235] on select "prevention projection promotion prohibition" at bounding box center [724, 233] width 65 height 15
select select "prevention"
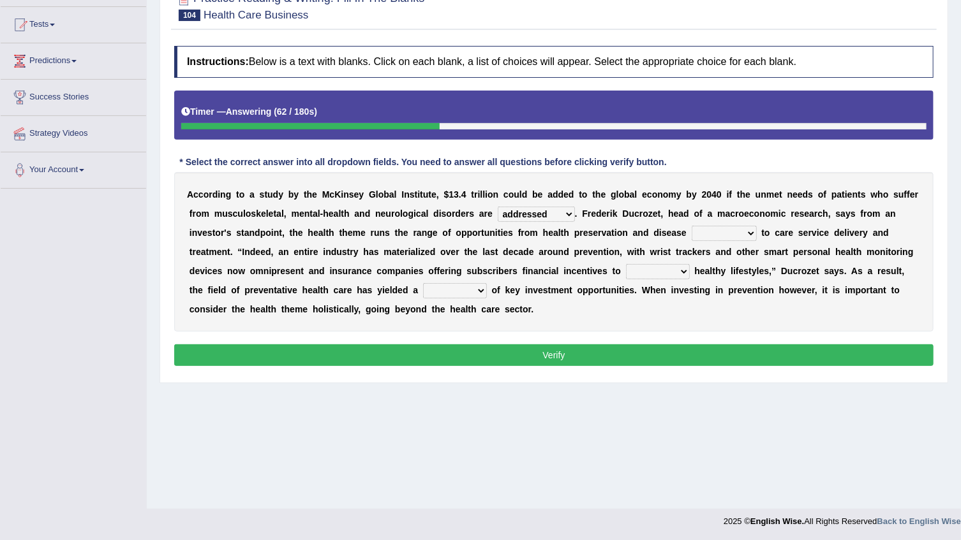
click at [692, 226] on select "prevention projection promotion prohibition" at bounding box center [724, 233] width 65 height 15
click at [626, 271] on select "adopt effect abandon extend" at bounding box center [658, 271] width 64 height 15
select select "extend"
click at [626, 264] on select "adopt effect abandon extend" at bounding box center [658, 271] width 64 height 15
click at [626, 272] on select "adopt effect abandon extend" at bounding box center [658, 271] width 64 height 15
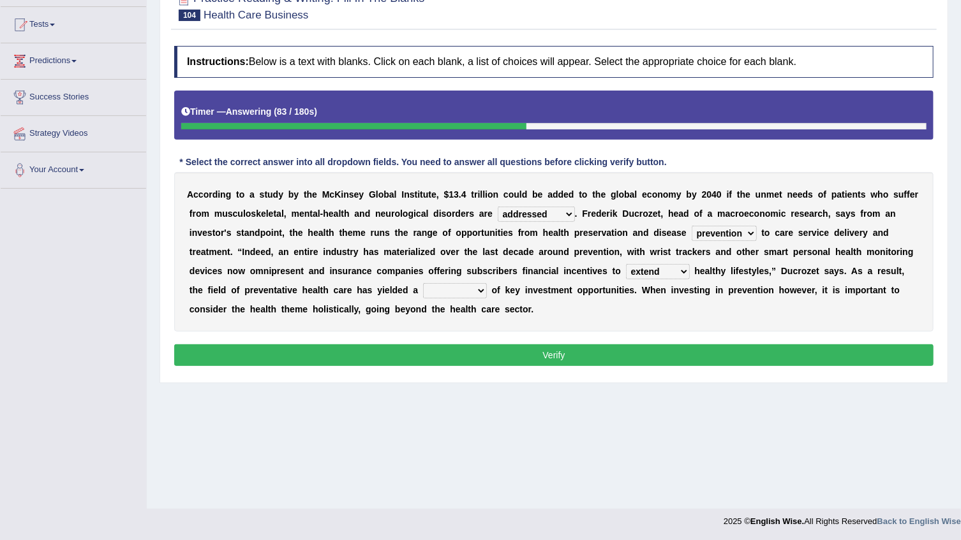
click at [570, 308] on div "A c c o r d i n g t o a s t u d y b y t h e M c K i n s e y G l o b a l I n s t…" at bounding box center [553, 251] width 759 height 159
click at [423, 293] on select "number means team network" at bounding box center [455, 290] width 64 height 15
click at [423, 283] on select "number means team network" at bounding box center [455, 290] width 64 height 15
click at [423, 289] on select "number means team network" at bounding box center [455, 290] width 64 height 15
select select "means"
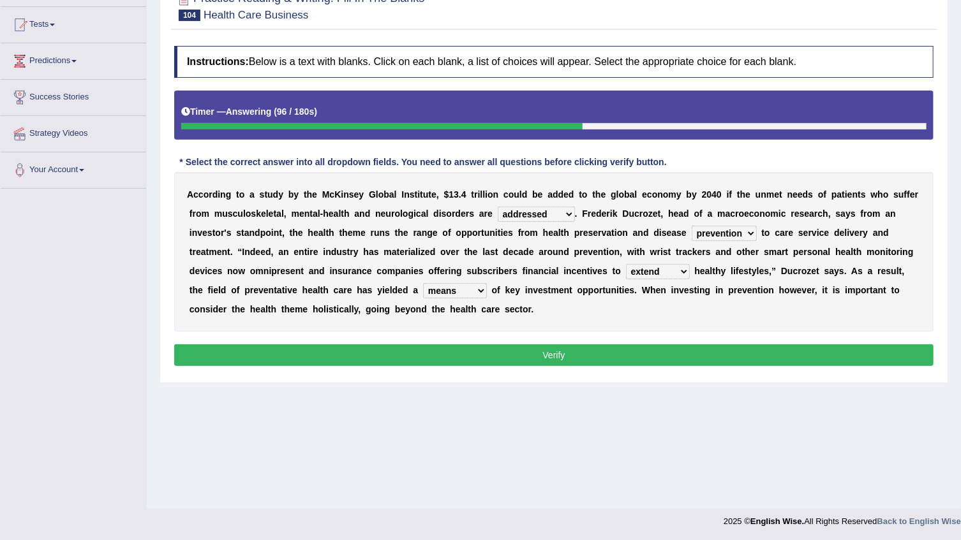
click at [423, 283] on select "number means team network" at bounding box center [455, 290] width 64 height 15
click at [307, 352] on button "Verify" at bounding box center [553, 356] width 759 height 22
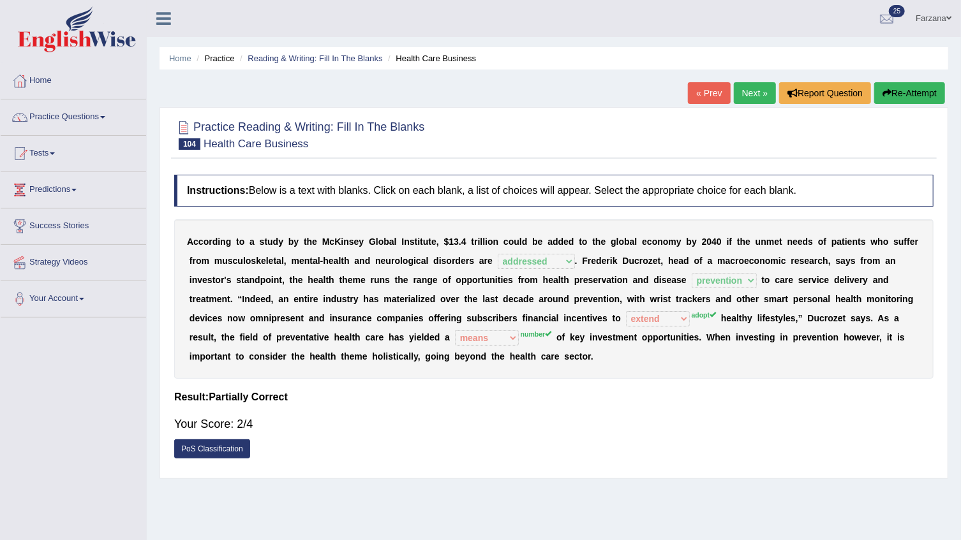
click at [747, 91] on link "Next »" at bounding box center [755, 93] width 42 height 22
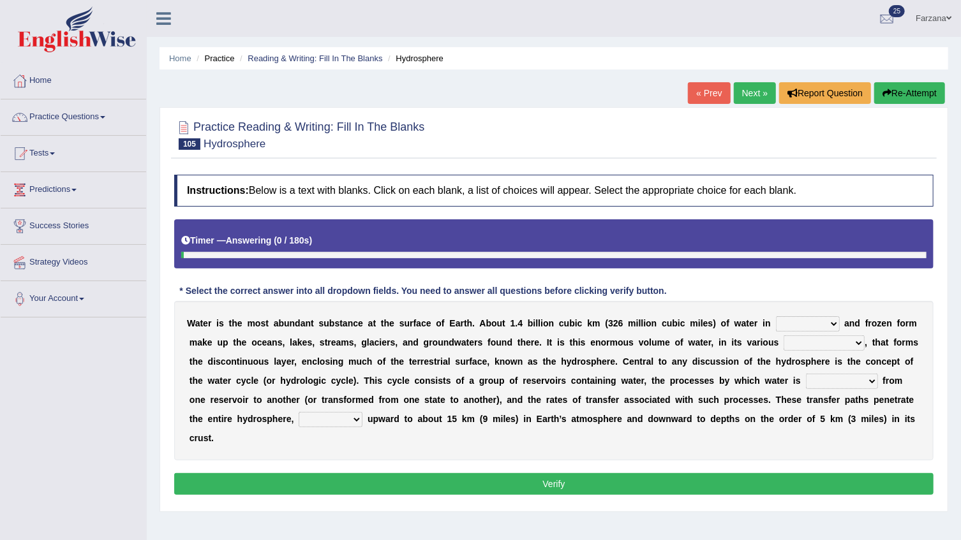
scroll to position [57, 0]
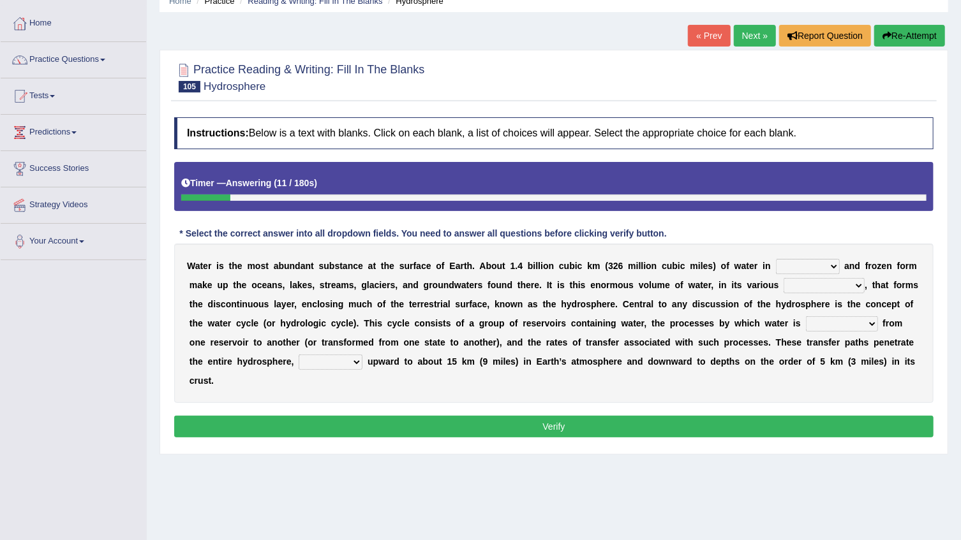
click at [776, 266] on select "liquid mixed gaseous solid" at bounding box center [808, 266] width 64 height 15
click at [776, 259] on select "liquid mixed gaseous solid" at bounding box center [808, 266] width 64 height 15
click at [776, 265] on select "liquid mixed gaseous solid" at bounding box center [808, 266] width 64 height 15
select select "liquid"
click at [776, 259] on select "liquid mixed gaseous solid" at bounding box center [808, 266] width 64 height 15
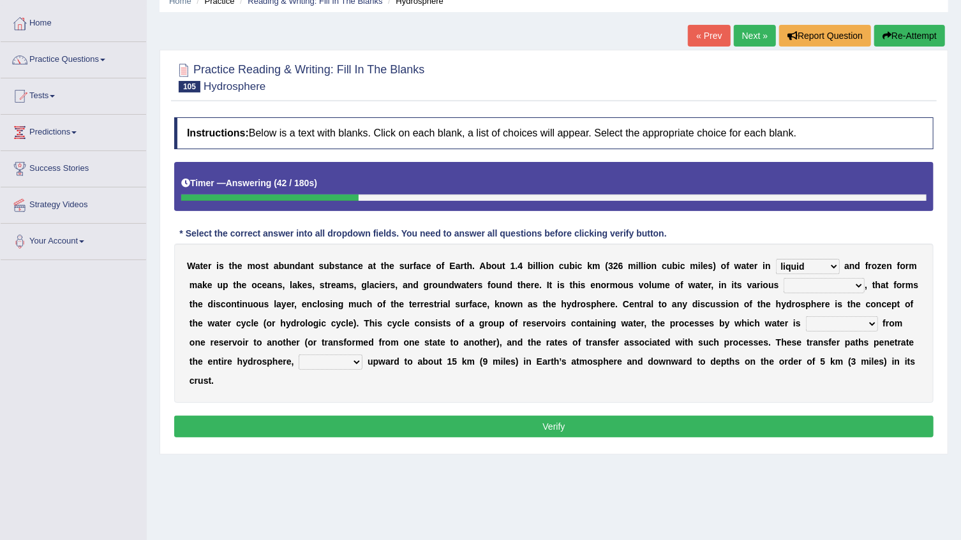
click at [783, 282] on select "levels formats fields manifestations" at bounding box center [823, 285] width 81 height 15
select select "formats"
click at [783, 278] on select "levels formats fields manifestations" at bounding box center [823, 285] width 81 height 15
click at [806, 325] on select "transmitted transferred translated transplanted" at bounding box center [842, 323] width 72 height 15
select select "transferred"
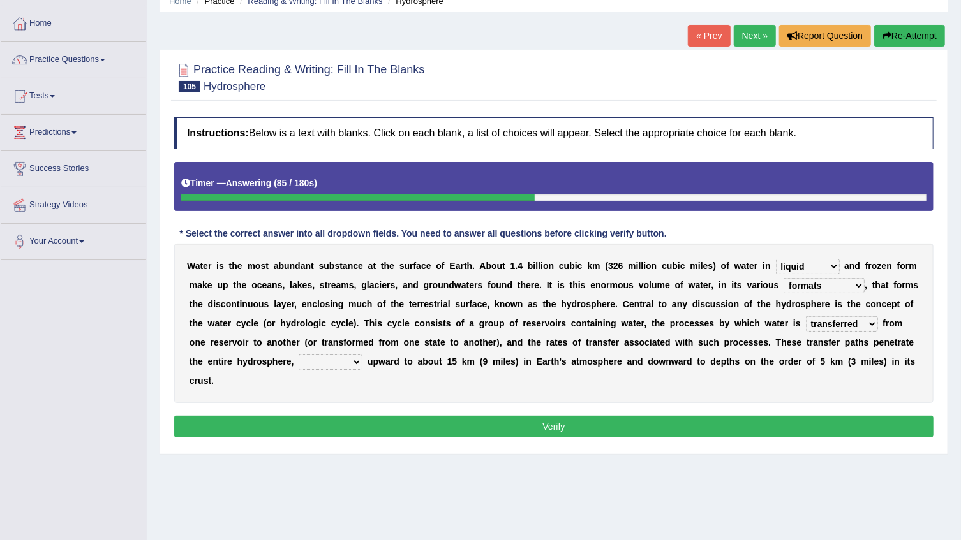
click at [806, 316] on select "transmitted transferred translated transplanted" at bounding box center [842, 323] width 72 height 15
click at [362, 355] on select "extending diving flying soanng" at bounding box center [331, 362] width 64 height 15
drag, startPoint x: 806, startPoint y: 299, endPoint x: 796, endPoint y: 334, distance: 35.9
click at [797, 321] on div "W a t e r i s t h e m o s t a b u n d a n t s u b s t a n c e a t t h e s u r f…" at bounding box center [553, 323] width 759 height 159
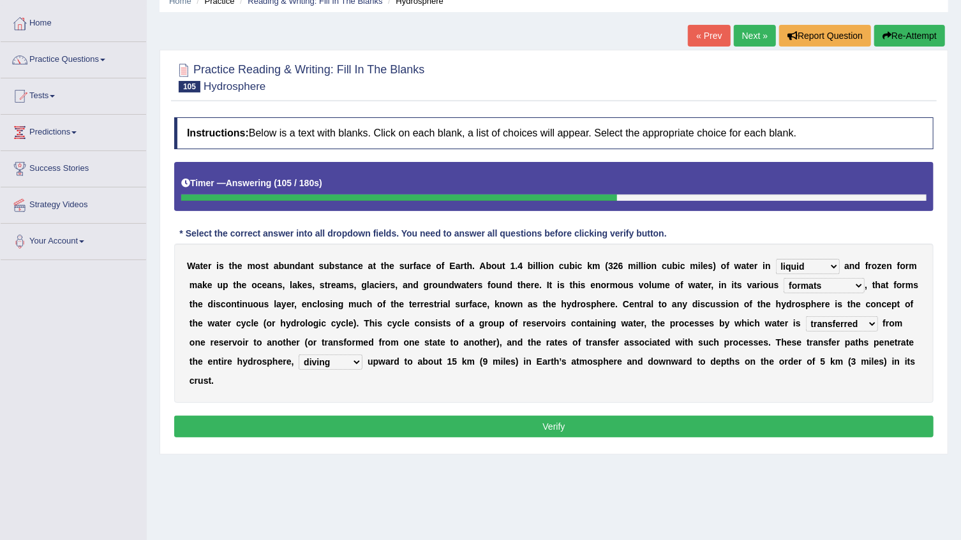
click at [362, 355] on select "extending diving flying soanng" at bounding box center [331, 362] width 64 height 15
select select "extending"
click at [362, 355] on select "extending diving flying soanng" at bounding box center [331, 362] width 64 height 15
click at [779, 416] on button "Verify" at bounding box center [553, 427] width 759 height 22
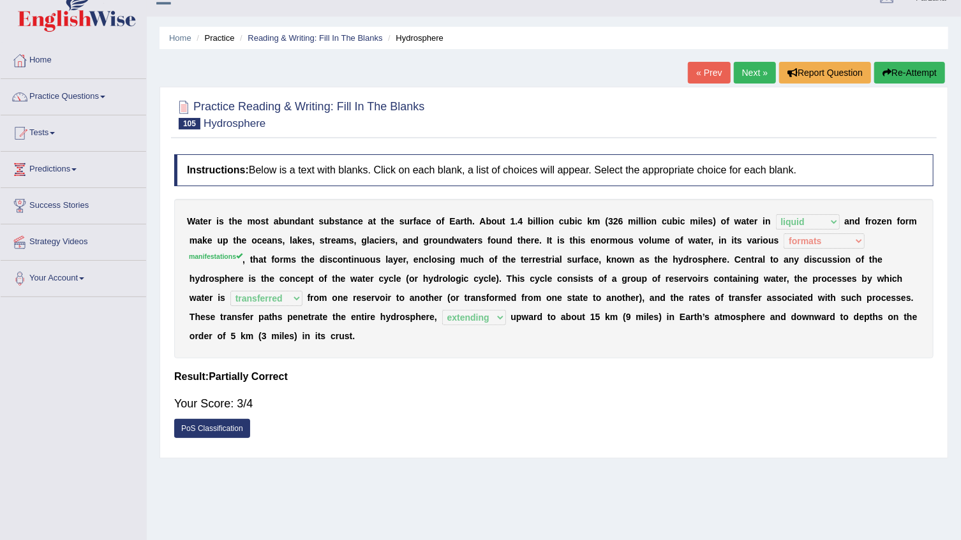
scroll to position [0, 0]
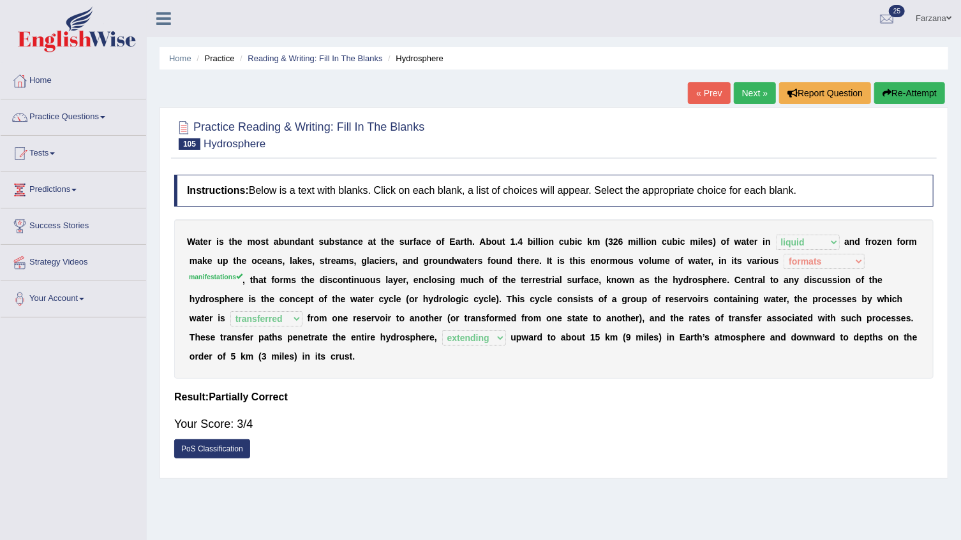
click at [752, 93] on link "Next »" at bounding box center [755, 93] width 42 height 22
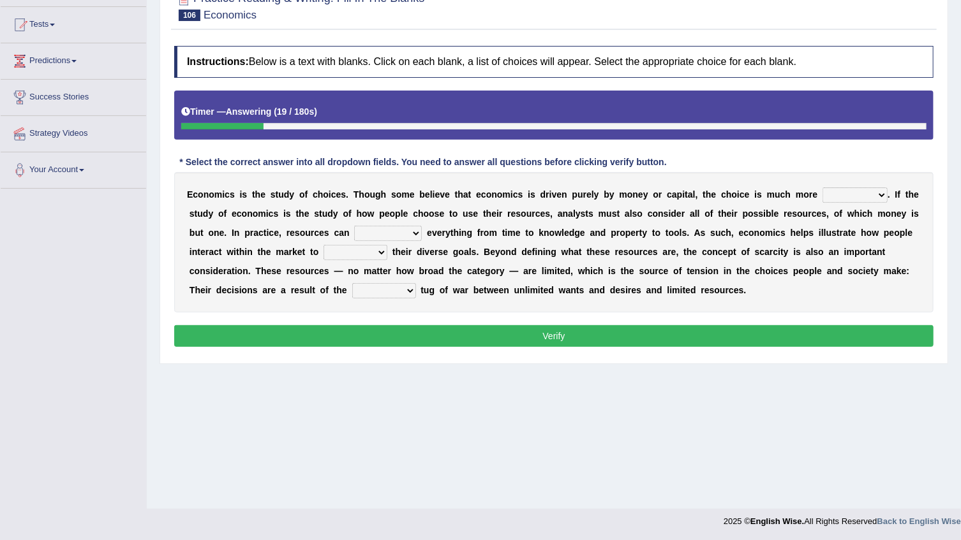
click at [822, 195] on select "discursive permissive expansive expensive" at bounding box center [854, 195] width 65 height 15
select select "permissive"
click at [822, 188] on select "discursive permissive expansive expensive" at bounding box center [854, 195] width 65 height 15
click at [354, 232] on select "trespass surpass debate encompass" at bounding box center [388, 233] width 68 height 15
select select "encompass"
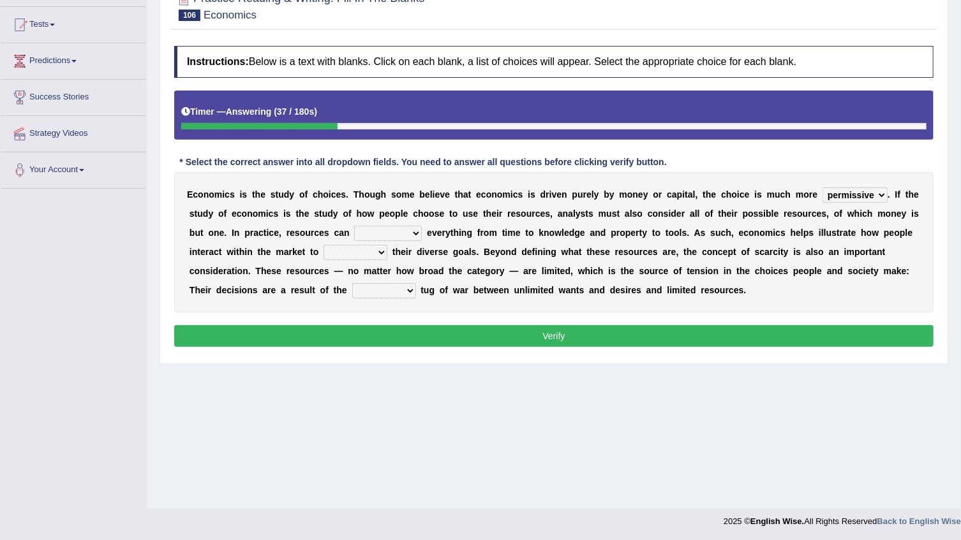
click at [354, 226] on select "trespass surpass debate encompass" at bounding box center [388, 233] width 68 height 15
click at [323, 249] on select "idolize realize utilize finalize" at bounding box center [355, 252] width 64 height 15
click at [264, 334] on button "Verify" at bounding box center [553, 336] width 759 height 22
click at [200, 239] on div "E c o n o m i c s i s t h e s t u d y o f c h o i c e s . T h o u g h s o m e b…" at bounding box center [553, 242] width 759 height 140
click at [323, 249] on select "idolize realize utilize finalize" at bounding box center [355, 252] width 64 height 15
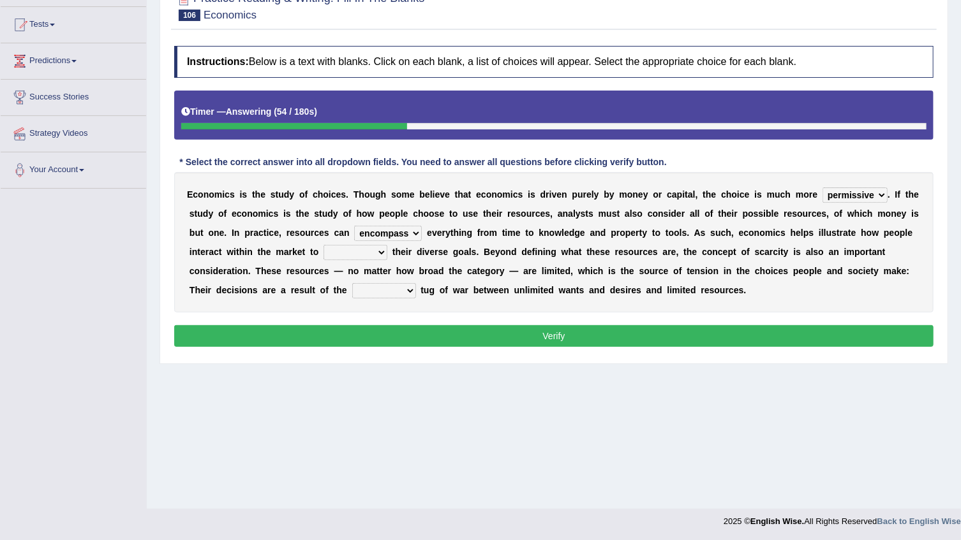
select select "finalize"
click at [323, 245] on select "idolize realize utilize finalize" at bounding box center [355, 252] width 64 height 15
click at [416, 283] on select "resonant extant blatant constant" at bounding box center [384, 290] width 64 height 15
select select "constant"
click at [416, 283] on select "resonant extant blatant constant" at bounding box center [384, 290] width 64 height 15
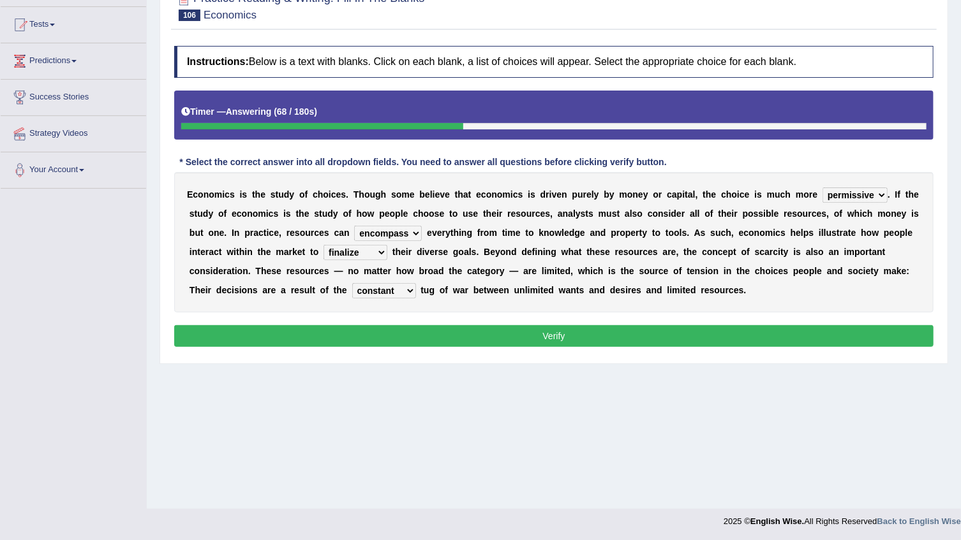
click at [791, 335] on button "Verify" at bounding box center [553, 336] width 759 height 22
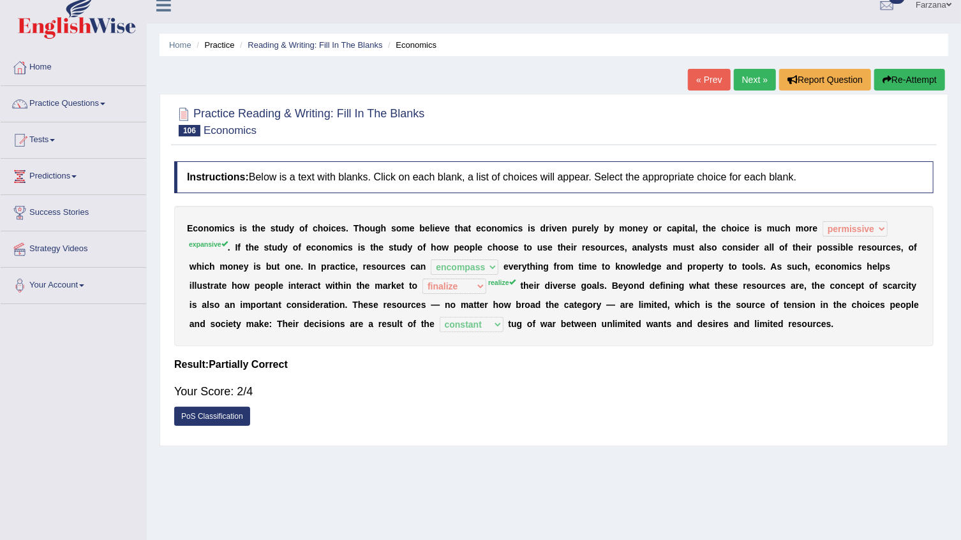
scroll to position [13, 0]
click at [752, 80] on link "Next »" at bounding box center [755, 81] width 42 height 22
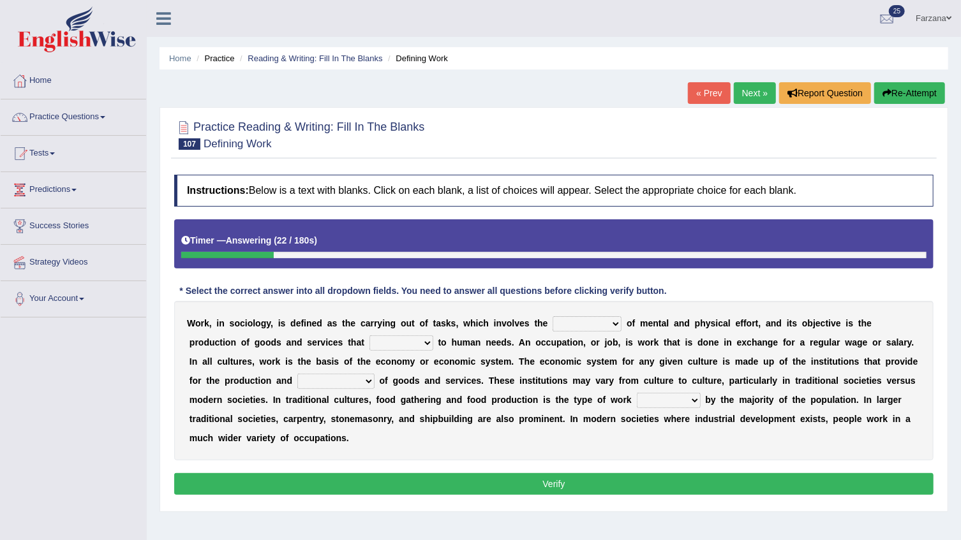
click at [552, 325] on select "conjecture apiculture posture expenditure" at bounding box center [586, 323] width 69 height 15
select select "expenditure"
click at [552, 316] on select "conjecture apiculture posture expenditure" at bounding box center [586, 323] width 69 height 15
click at [369, 345] on select "add design relate cater" at bounding box center [401, 343] width 64 height 15
select select "relate"
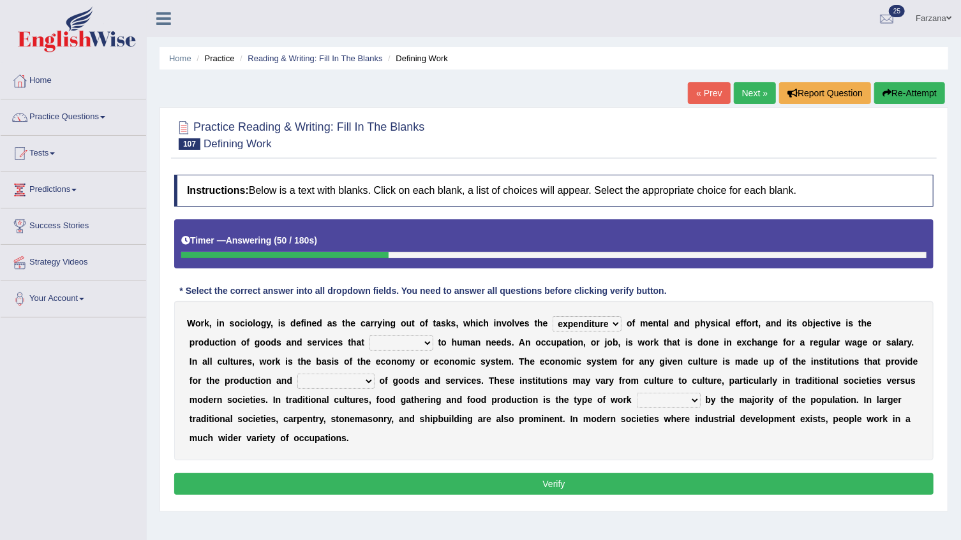
click at [369, 336] on select "add design relate cater" at bounding box center [401, 343] width 64 height 15
click at [180, 382] on div "W o r k , i n s o c i o l o g y , i s d e f i n e d a s t h e c a r r y i n g o…" at bounding box center [553, 380] width 759 height 159
click at [297, 376] on select "figuration distribution consumption disintegration" at bounding box center [335, 381] width 77 height 15
select select "figuration"
click at [297, 374] on select "figuration distribution consumption disintegration" at bounding box center [335, 381] width 77 height 15
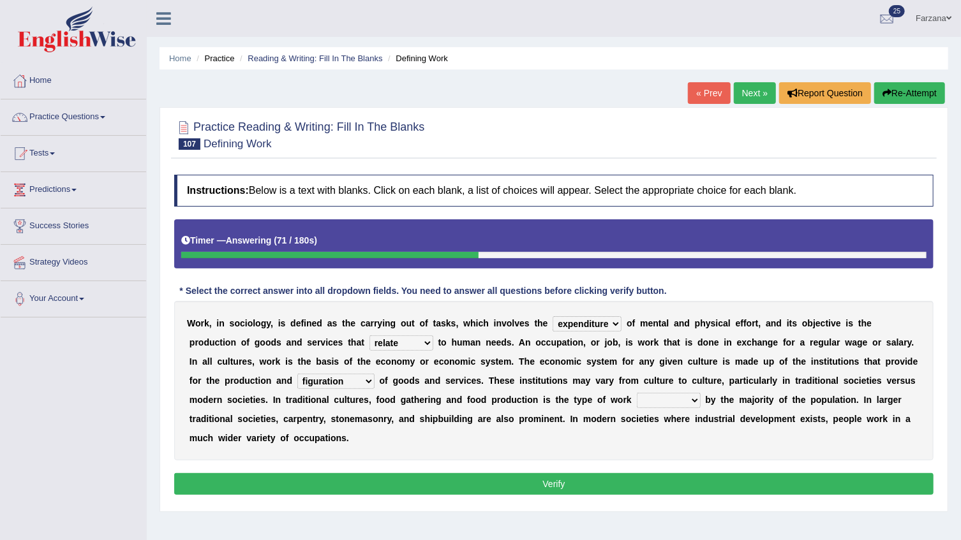
click at [637, 398] on select "canopied built occupied simplified" at bounding box center [669, 400] width 64 height 15
click at [637, 397] on select "canopied built occupied simplified" at bounding box center [669, 400] width 64 height 15
select select "built"
click at [637, 393] on select "canopied built occupied simplified" at bounding box center [669, 400] width 64 height 15
click at [480, 473] on button "Verify" at bounding box center [553, 484] width 759 height 22
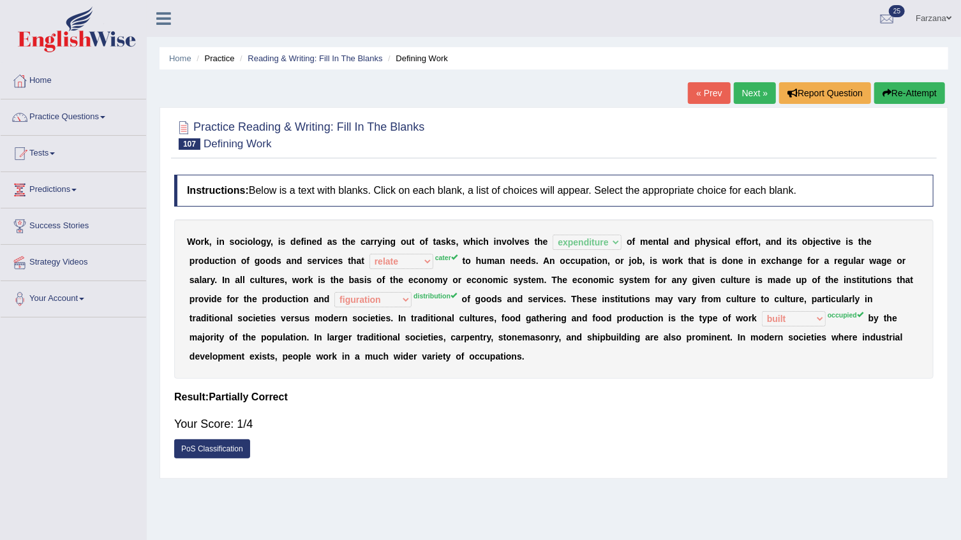
click at [776, 101] on div "« Prev Next » Report Question Re-Attempt" at bounding box center [818, 94] width 260 height 25
click at [746, 85] on link "Next »" at bounding box center [755, 93] width 42 height 22
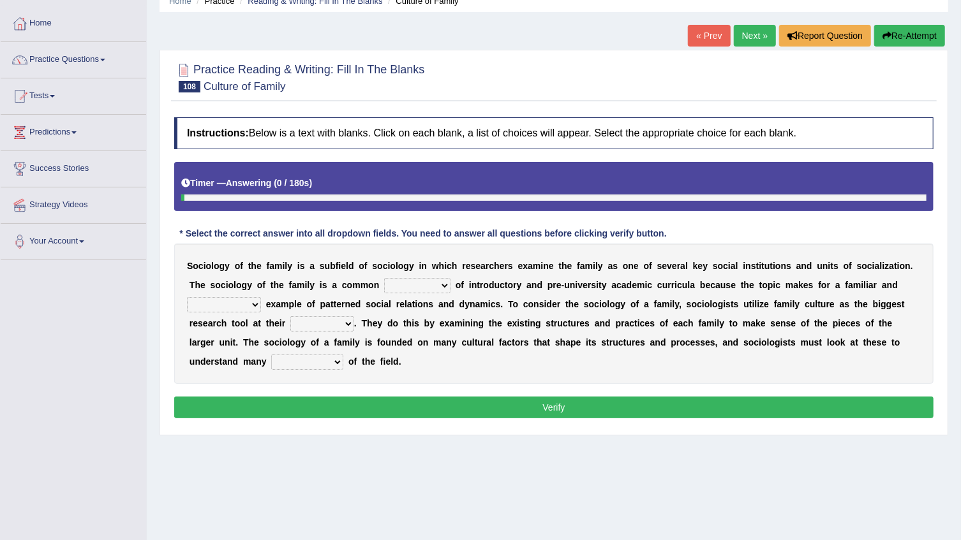
scroll to position [57, 0]
click at [390, 280] on select "component eminent opponent continent" at bounding box center [417, 285] width 66 height 15
select select "opponent"
click at [384, 278] on select "component eminent opponent continent" at bounding box center [417, 285] width 66 height 15
click at [261, 297] on select "ineffective introspective illustrative inoperative" at bounding box center [224, 304] width 74 height 15
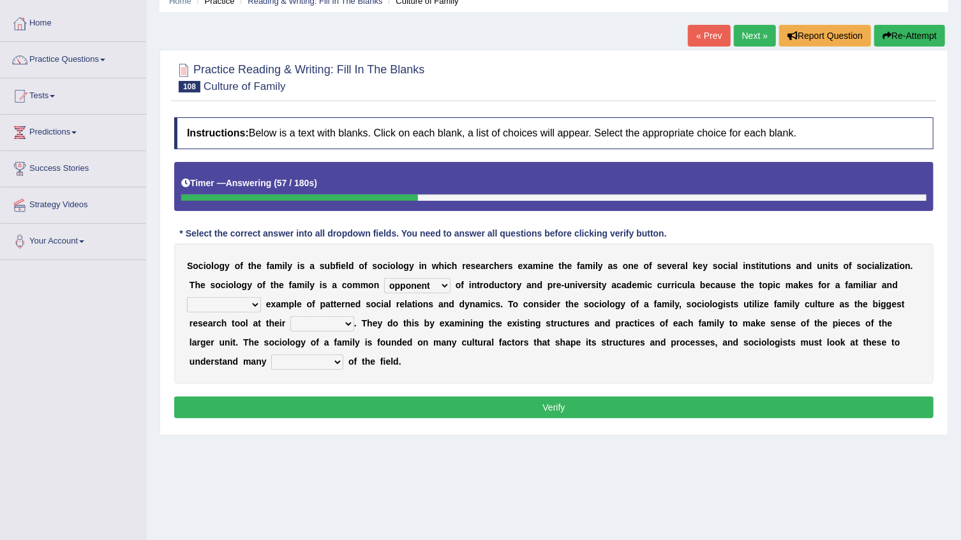
select select "illustrative"
click at [261, 297] on select "ineffective introspective illustrative inoperative" at bounding box center [224, 304] width 74 height 15
click at [290, 316] on select "disposal proposal rehearsal refusal" at bounding box center [322, 323] width 64 height 15
select select "proposal"
click at [290, 316] on select "disposal proposal rehearsal refusal" at bounding box center [322, 323] width 64 height 15
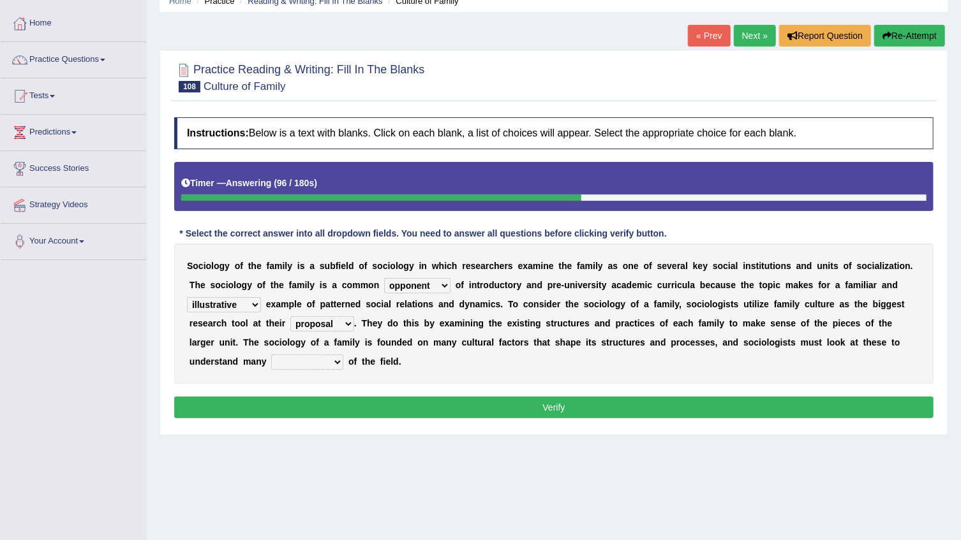
click at [343, 355] on select "refusal frailties amenities complexities" at bounding box center [307, 362] width 72 height 15
select select "complexities"
click at [343, 355] on select "refusal frailties amenities complexities" at bounding box center [307, 362] width 72 height 15
click at [761, 399] on div "Instructions: Below is a text with blanks. Click on each blank, a list of choic…" at bounding box center [554, 270] width 766 height 318
click at [743, 397] on button "Verify" at bounding box center [553, 408] width 759 height 22
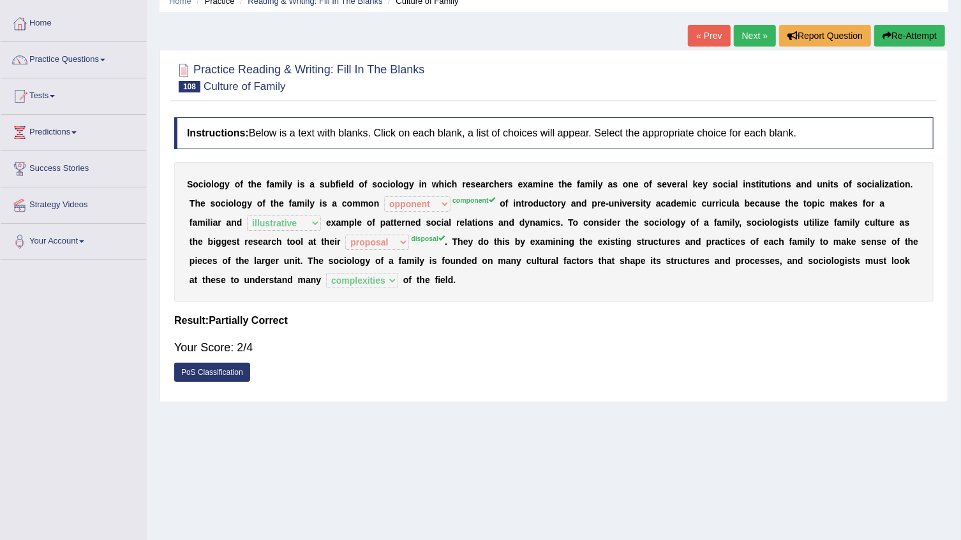
click at [221, 341] on div "Your Score: 2/4" at bounding box center [553, 347] width 759 height 31
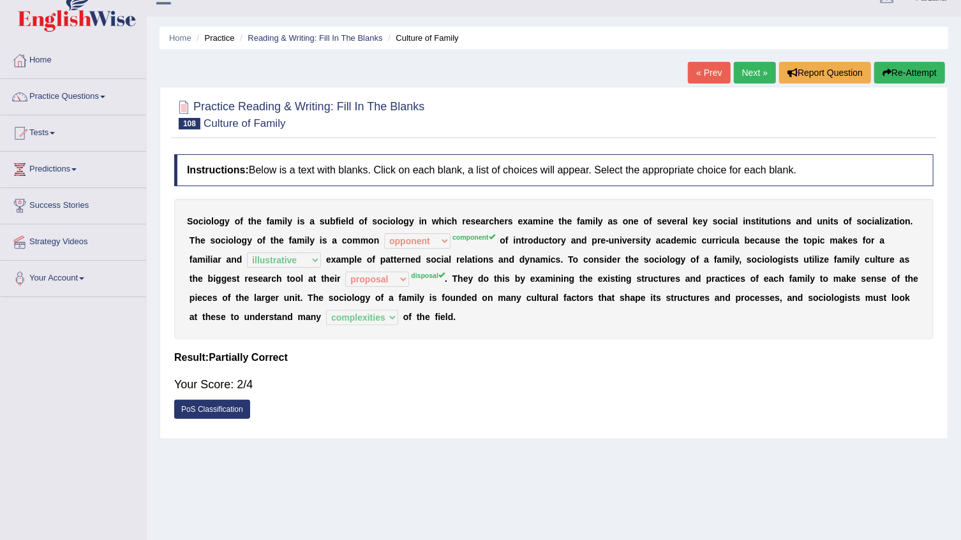
scroll to position [0, 0]
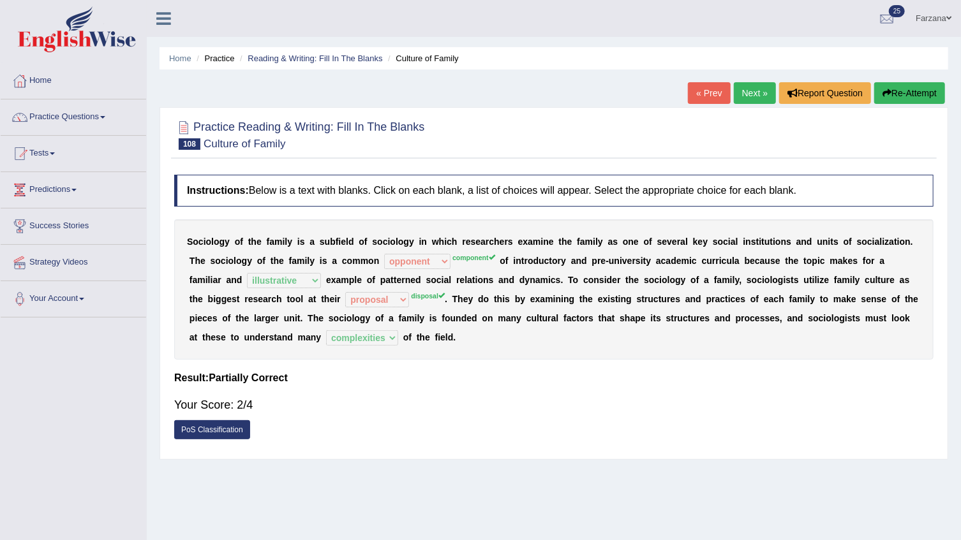
click at [326, 473] on div "Home Practice Reading & Writing: Fill In The Blanks Culture of Family « Prev Ne…" at bounding box center [554, 319] width 814 height 638
click at [746, 89] on link "Next »" at bounding box center [755, 93] width 42 height 22
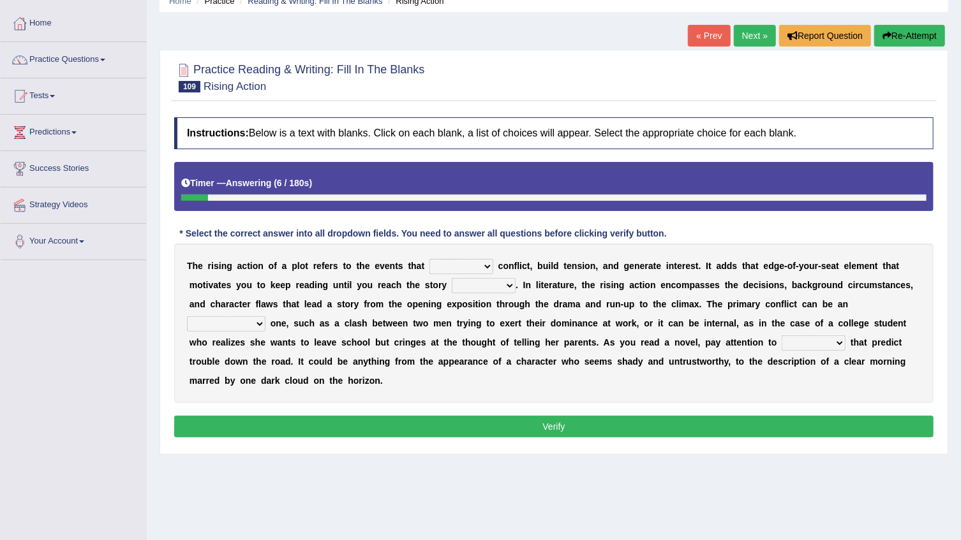
click at [424, 263] on b at bounding box center [426, 266] width 5 height 10
click at [432, 265] on select "provoke invoke revoke convoke" at bounding box center [461, 266] width 64 height 15
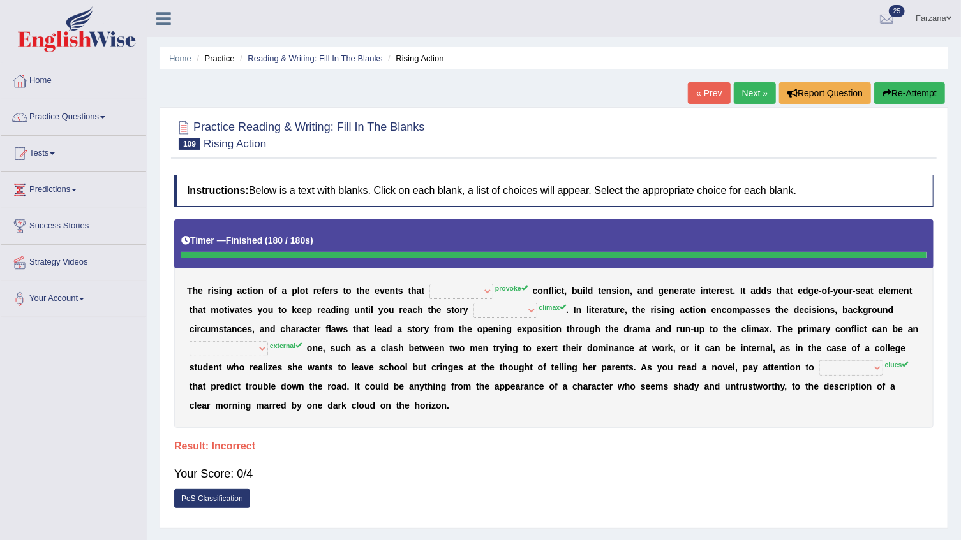
click at [917, 88] on button "Re-Attempt" at bounding box center [909, 93] width 71 height 22
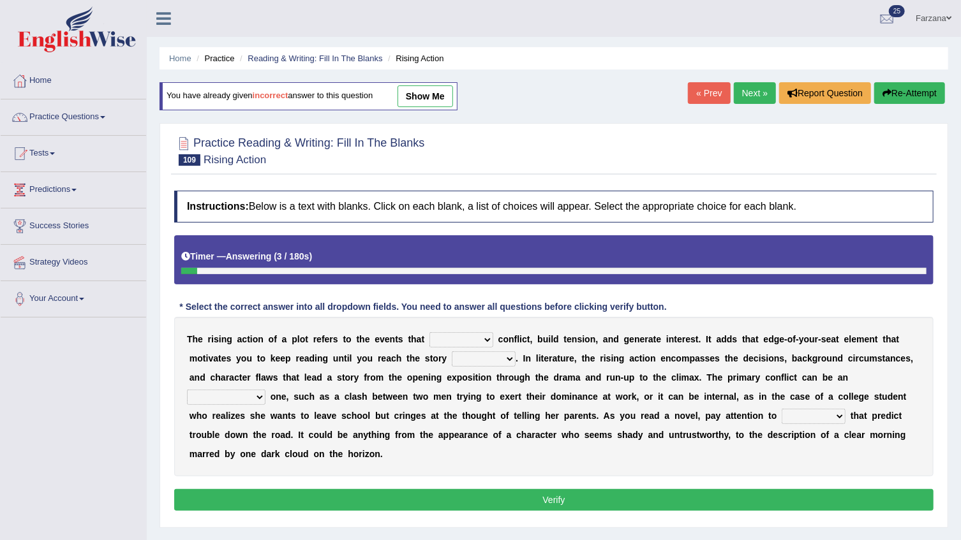
click at [455, 338] on select "provoke invoke revoke convoke" at bounding box center [461, 339] width 64 height 15
select select "provoke"
click at [429, 332] on select "provoke invoke revoke convoke" at bounding box center [461, 339] width 64 height 15
click at [452, 358] on select "element line flow climax" at bounding box center [484, 359] width 64 height 15
select select "line"
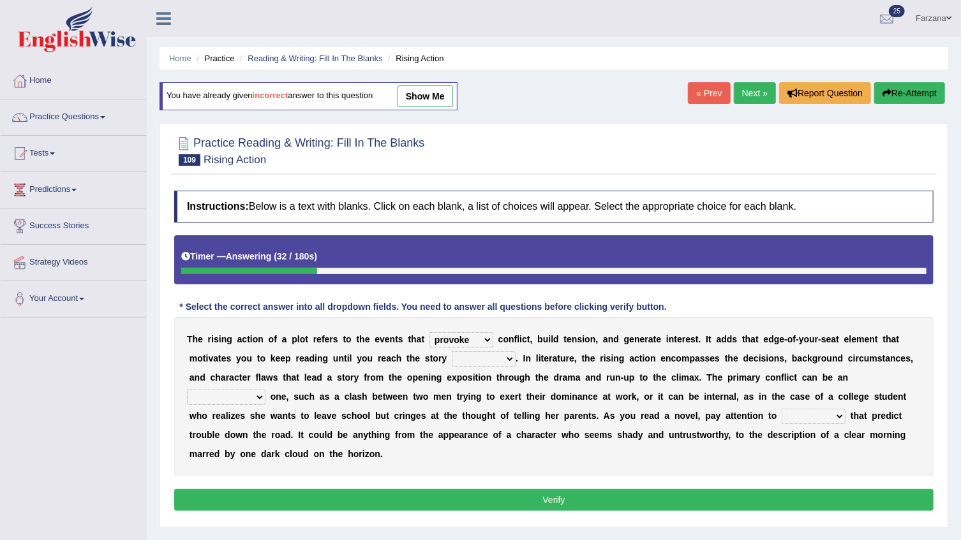
click at [452, 352] on select "element line flow climax" at bounding box center [484, 359] width 64 height 15
click at [265, 390] on select "conditional external compositional functional" at bounding box center [226, 397] width 78 height 15
select select "external"
click at [265, 390] on select "conditional external compositional functional" at bounding box center [226, 397] width 78 height 15
click at [764, 413] on b at bounding box center [766, 416] width 5 height 10
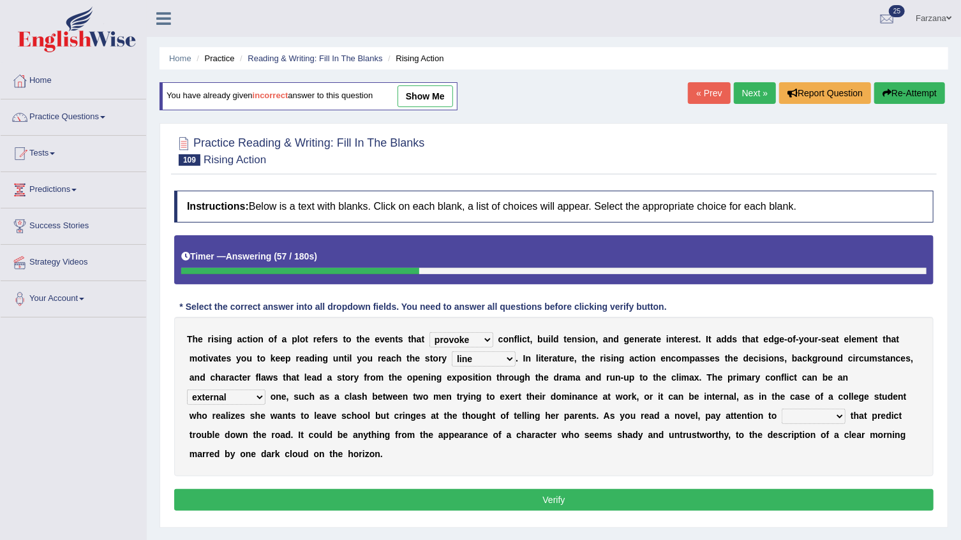
click at [782, 410] on select "features glues clues traits" at bounding box center [814, 416] width 64 height 15
select select "clues"
click at [782, 409] on select "features glues clues traits" at bounding box center [814, 416] width 64 height 15
click at [542, 489] on button "Verify" at bounding box center [553, 500] width 759 height 22
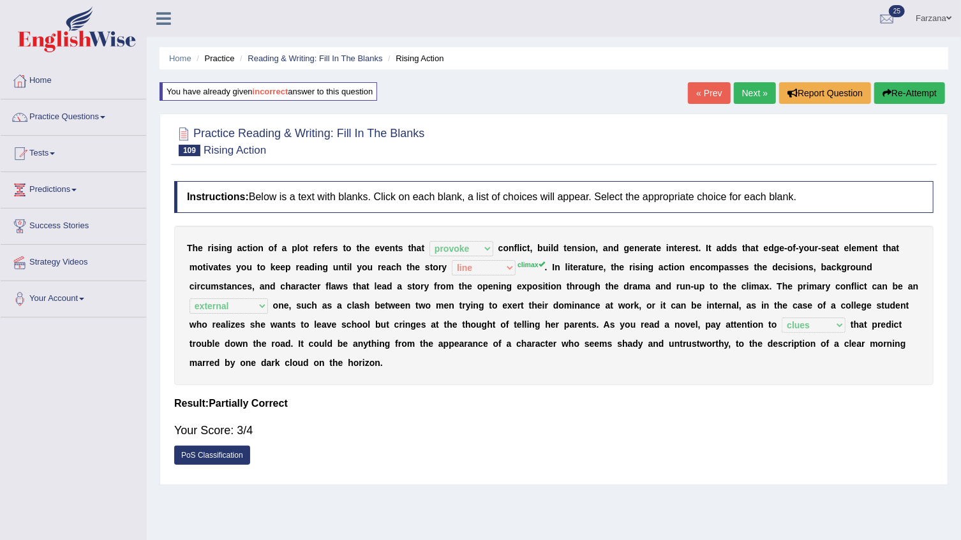
click at [748, 84] on link "Next »" at bounding box center [755, 93] width 42 height 22
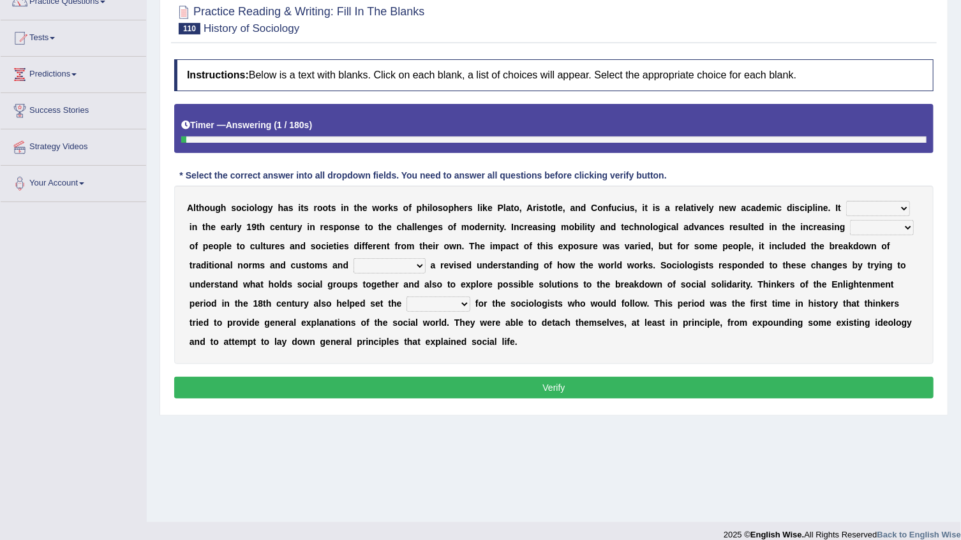
scroll to position [115, 0]
click at [846, 209] on select "emerged traversed survived invented" at bounding box center [878, 208] width 64 height 15
select select "emerged"
click at [846, 201] on select "emerged traversed survived invented" at bounding box center [878, 208] width 64 height 15
click at [850, 224] on select "embrasure closure enclosure exposure" at bounding box center [882, 227] width 64 height 15
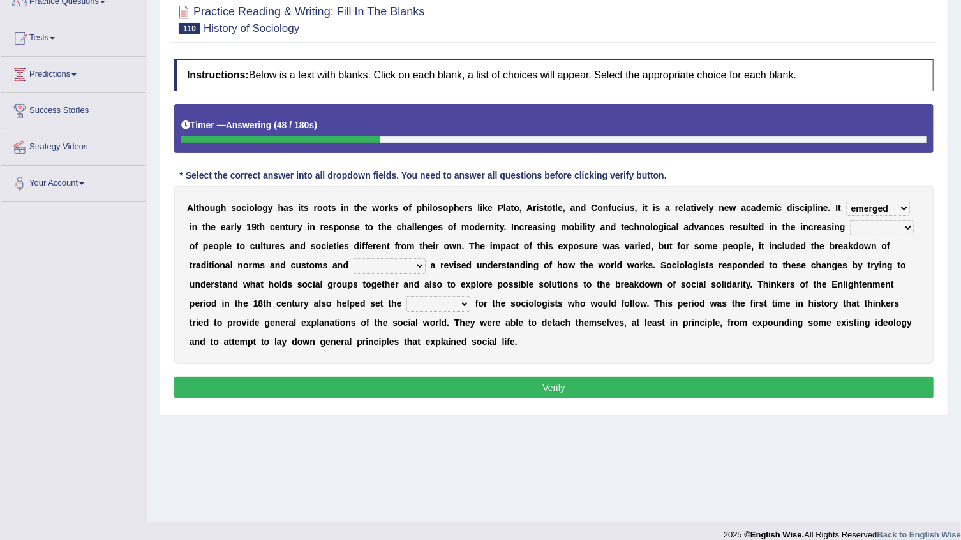
click at [850, 228] on select "embrasure closure enclosure exposure" at bounding box center [882, 227] width 64 height 15
select select "embrasure"
click at [850, 220] on select "embrasure closure enclosure exposure" at bounding box center [882, 227] width 64 height 15
click at [353, 262] on select "unwarranted transplanted warranted implanted" at bounding box center [389, 265] width 72 height 15
click at [353, 258] on select "unwarranted transplanted warranted implanted" at bounding box center [389, 265] width 72 height 15
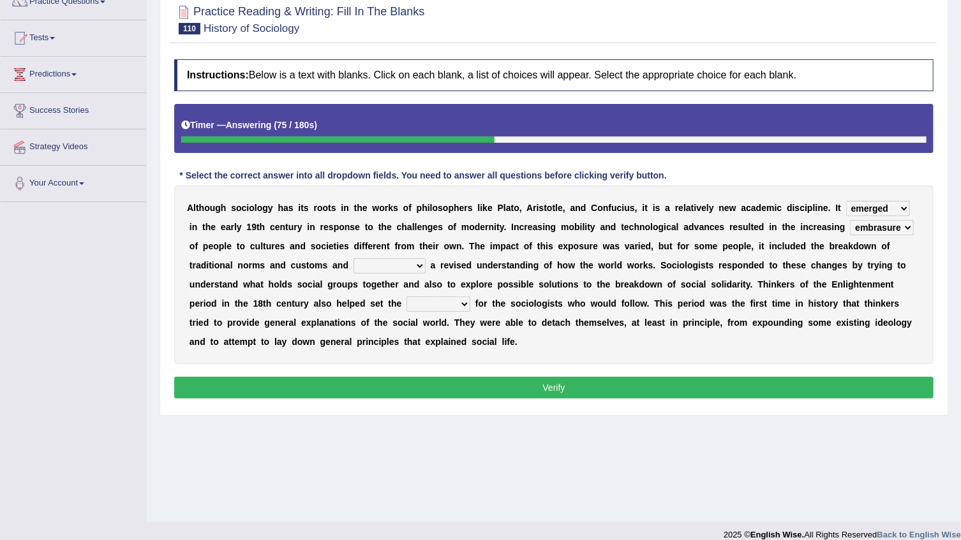
click at [353, 263] on select "unwarranted transplanted warranted implanted" at bounding box center [389, 265] width 72 height 15
select select "warranted"
click at [353, 258] on select "unwarranted transplanted warranted implanted" at bounding box center [389, 265] width 72 height 15
click at [353, 261] on select "unwarranted transplanted warranted implanted" at bounding box center [389, 265] width 72 height 15
click at [318, 290] on div "A l t h o u g h s o c i o l o g y h a s i t s r o o t s i n t h e w o r k s o f…" at bounding box center [553, 275] width 759 height 179
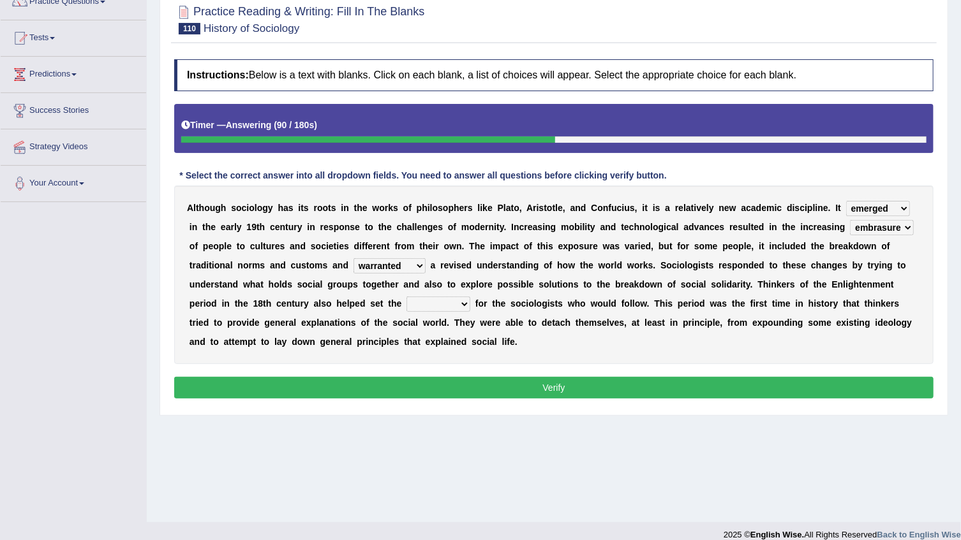
click at [470, 297] on select "rule standard tone stage" at bounding box center [438, 304] width 64 height 15
select select "rule"
click at [470, 297] on select "rule standard tone stage" at bounding box center [438, 304] width 64 height 15
click at [643, 377] on button "Verify" at bounding box center [553, 388] width 759 height 22
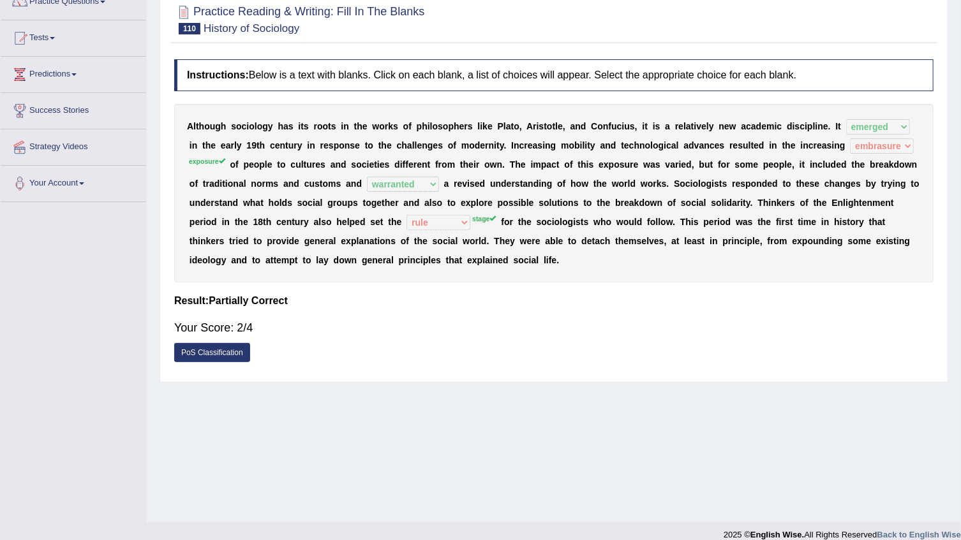
click at [481, 350] on div "PoS Classification" at bounding box center [553, 354] width 759 height 22
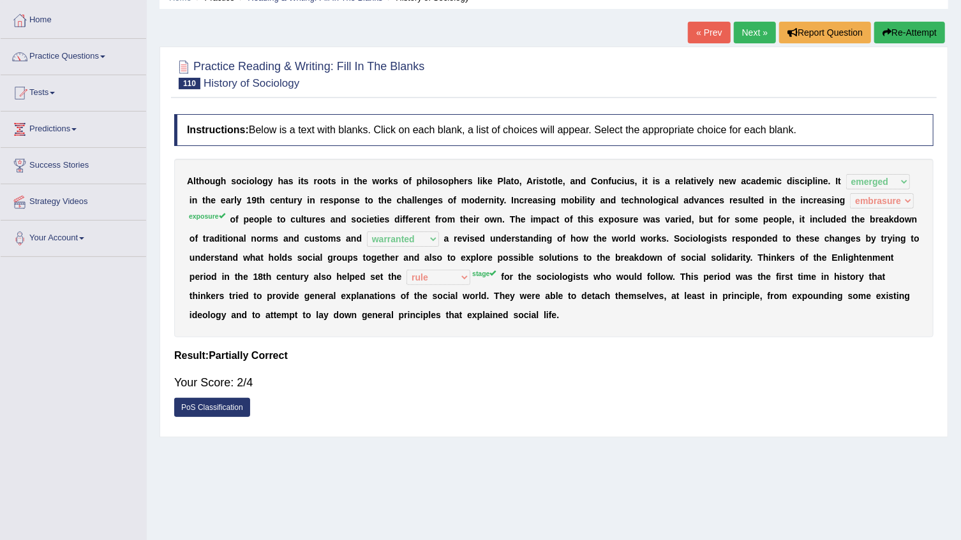
scroll to position [0, 0]
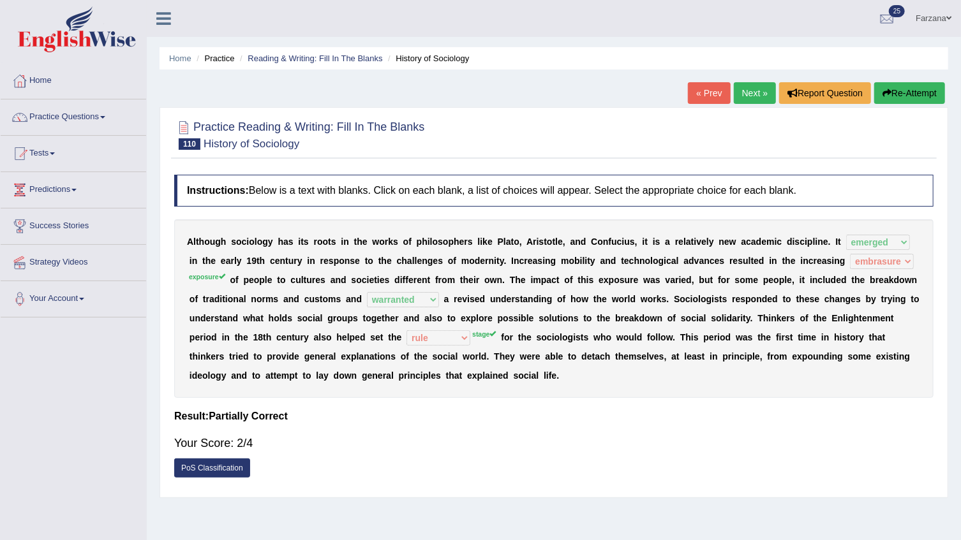
click at [759, 95] on link "Next »" at bounding box center [755, 93] width 42 height 22
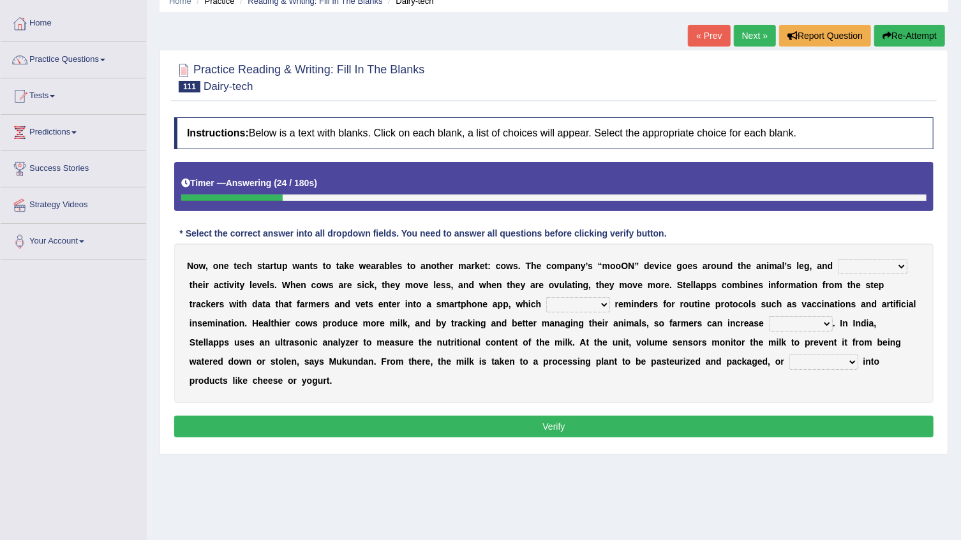
click at [838, 261] on select "stabilizes tracks polls overwhelms" at bounding box center [873, 266] width 70 height 15
select select "tracks"
click at [838, 259] on select "stabilizes tracks polls overwhelms" at bounding box center [873, 266] width 70 height 15
click at [546, 306] on select "argues imbues issues retrieves" at bounding box center [578, 304] width 64 height 15
click at [546, 305] on select "argues imbues issues retrieves" at bounding box center [578, 304] width 64 height 15
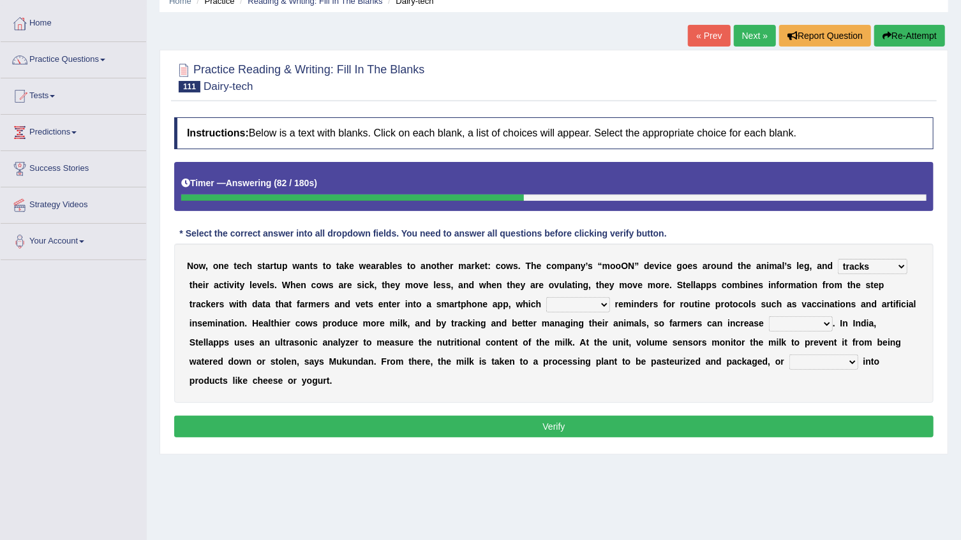
select select "retrieves"
click at [546, 297] on select "argues imbues issues retrieves" at bounding box center [578, 304] width 64 height 15
click at [769, 325] on select "fields infields yields heralds" at bounding box center [801, 323] width 64 height 15
click at [769, 316] on select "fields infields yields heralds" at bounding box center [801, 323] width 64 height 15
click at [769, 329] on select "fields infields yields heralds" at bounding box center [801, 323] width 64 height 15
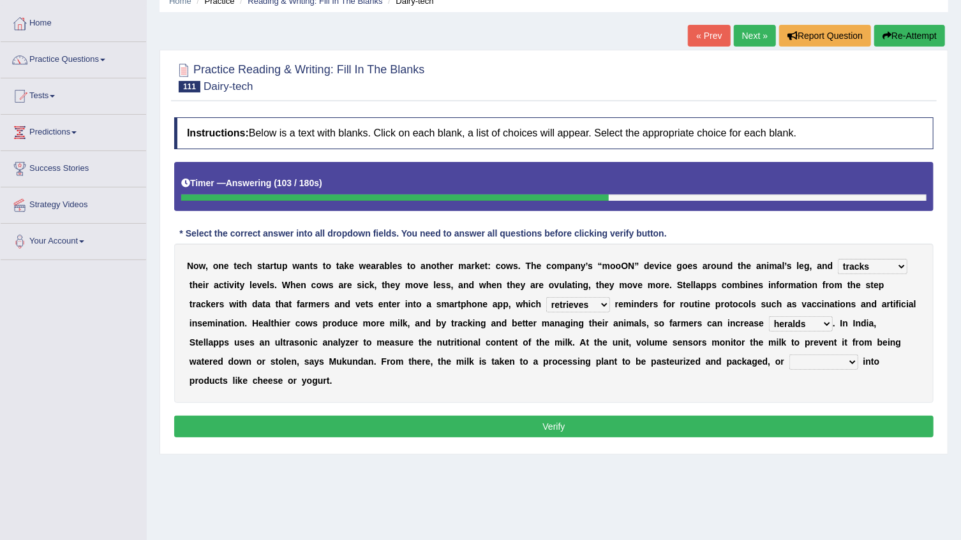
select select "fields"
click at [769, 316] on select "fields infields yields heralds" at bounding box center [801, 323] width 64 height 15
click at [789, 357] on select "contracted converted combated constrained" at bounding box center [823, 362] width 69 height 15
select select "converted"
click at [789, 355] on select "contracted converted combated constrained" at bounding box center [823, 362] width 69 height 15
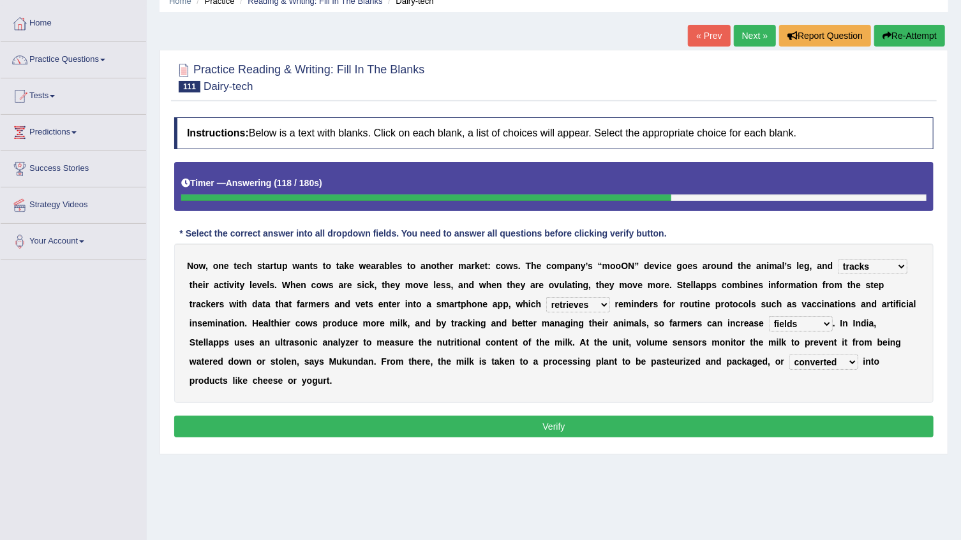
click at [511, 416] on button "Verify" at bounding box center [553, 427] width 759 height 22
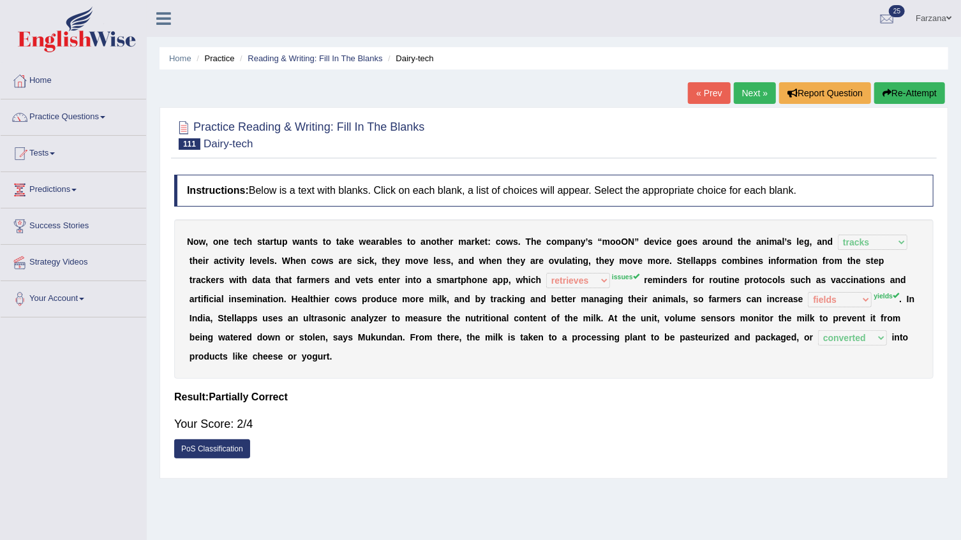
drag, startPoint x: 759, startPoint y: 76, endPoint x: 752, endPoint y: 94, distance: 19.2
click at [753, 91] on div "Home Practice Reading & Writing: Fill In The Blanks Dairy-tech « Prev Next » Re…" at bounding box center [554, 319] width 814 height 638
click at [752, 94] on link "Next »" at bounding box center [755, 93] width 42 height 22
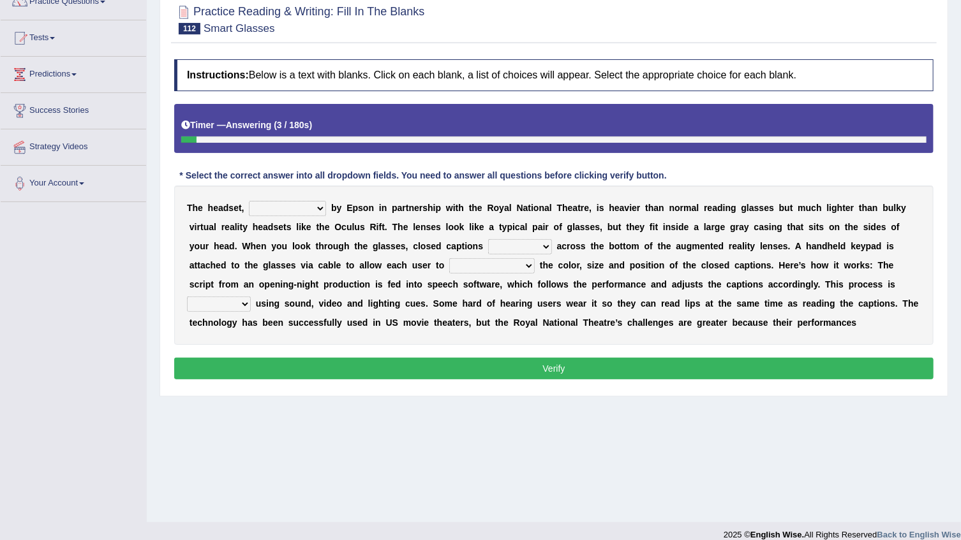
drag, startPoint x: 0, startPoint y: 0, endPoint x: 276, endPoint y: 210, distance: 346.9
click at [276, 210] on select "expended suspended manufactured criticized" at bounding box center [287, 208] width 77 height 15
select select "manufactured"
click at [249, 201] on select "expended suspended manufactured criticized" at bounding box center [287, 208] width 77 height 15
click at [488, 246] on select "process scroll come project" at bounding box center [520, 246] width 64 height 15
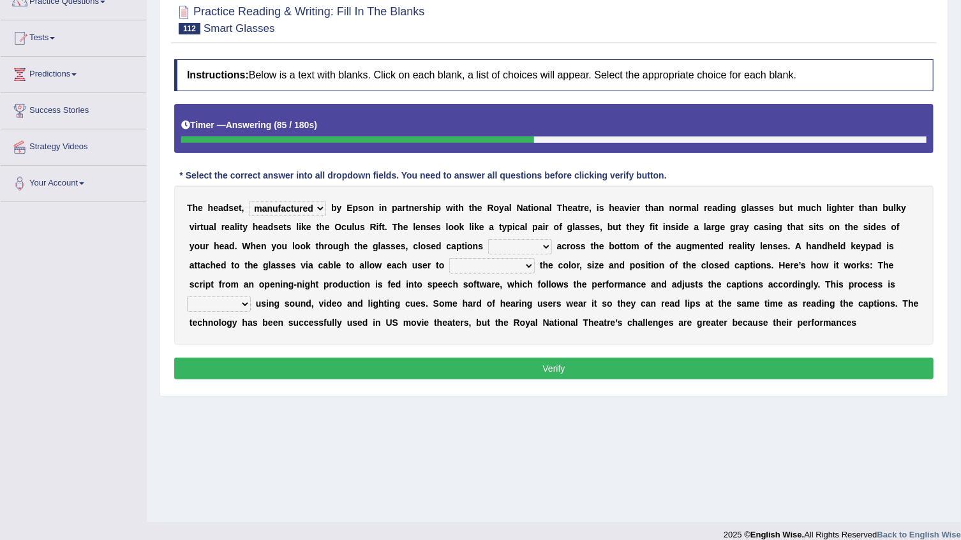
select select "come"
click at [488, 239] on select "process scroll come project" at bounding box center [520, 246] width 64 height 15
click at [449, 262] on select "capitalize particularize customize conventionalize" at bounding box center [491, 265] width 85 height 15
select select "customize"
click at [449, 258] on select "capitalize particularize customize conventionalize" at bounding box center [491, 265] width 85 height 15
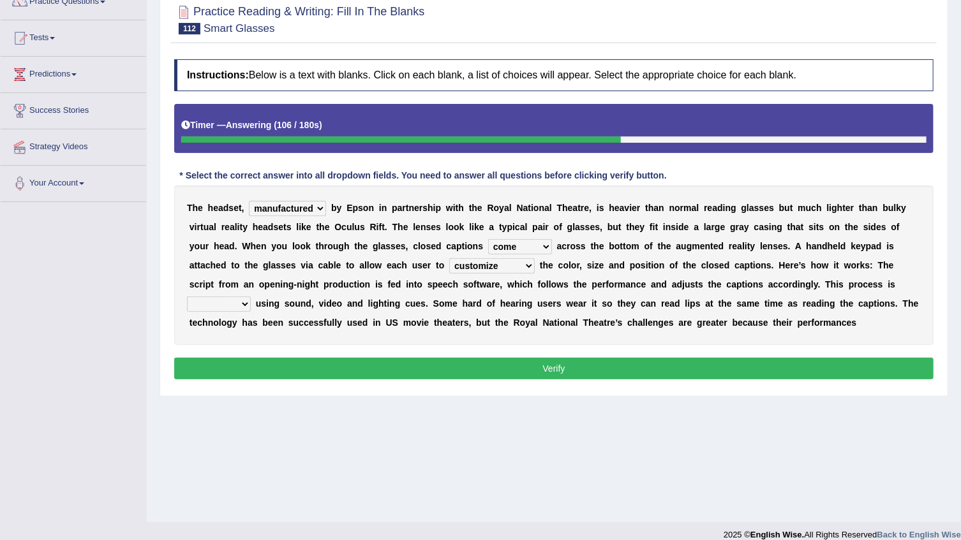
click at [625, 293] on div "T h e h e a d s e t , expended suspended manufactured criticized b y E p s o n …" at bounding box center [553, 265] width 759 height 159
click at [251, 297] on select "confined denied refined defined" at bounding box center [219, 304] width 64 height 15
select select "denied"
click at [251, 297] on select "confined denied refined defined" at bounding box center [219, 304] width 64 height 15
click at [489, 378] on div "Instructions: Below is a text with blanks. Click on each blank, a list of choic…" at bounding box center [554, 221] width 766 height 337
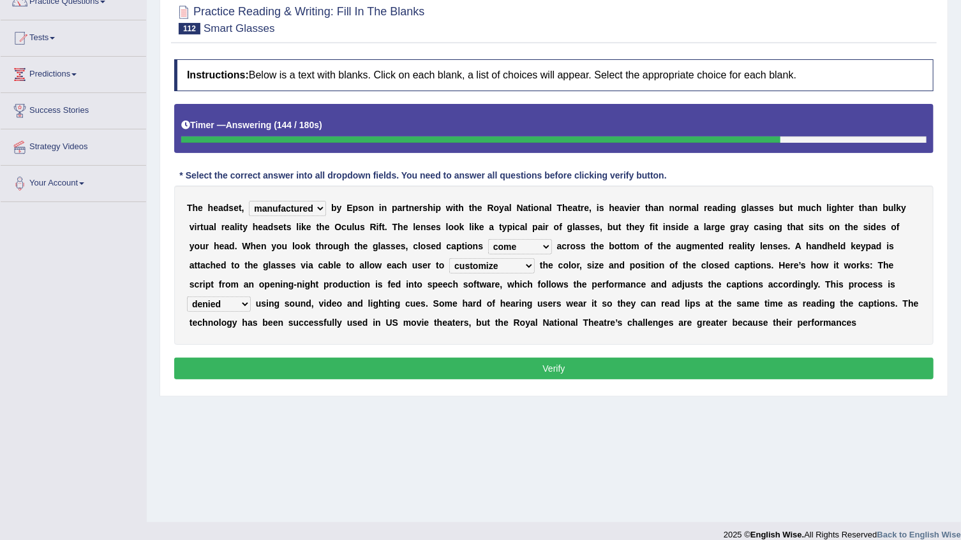
click at [486, 370] on button "Verify" at bounding box center [553, 369] width 759 height 22
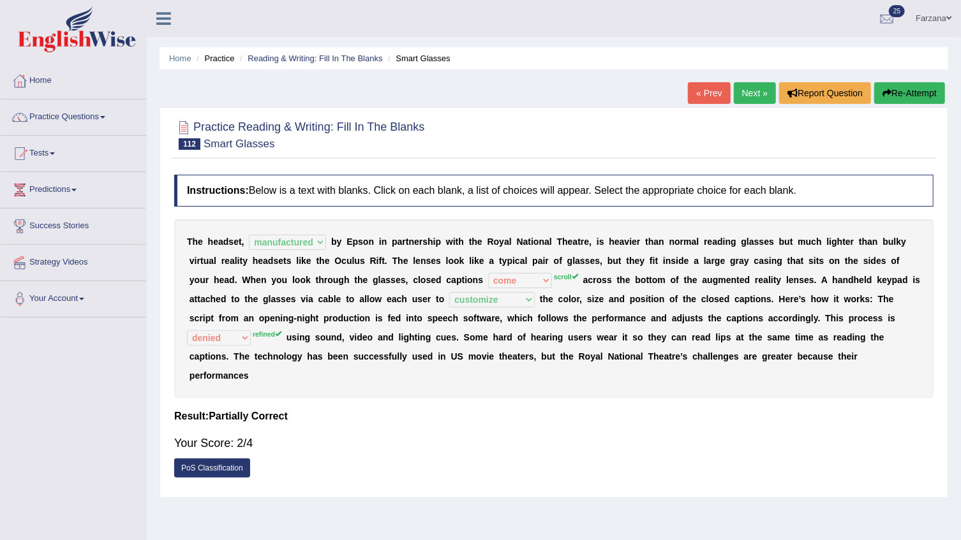
click at [746, 87] on link "Next »" at bounding box center [755, 93] width 42 height 22
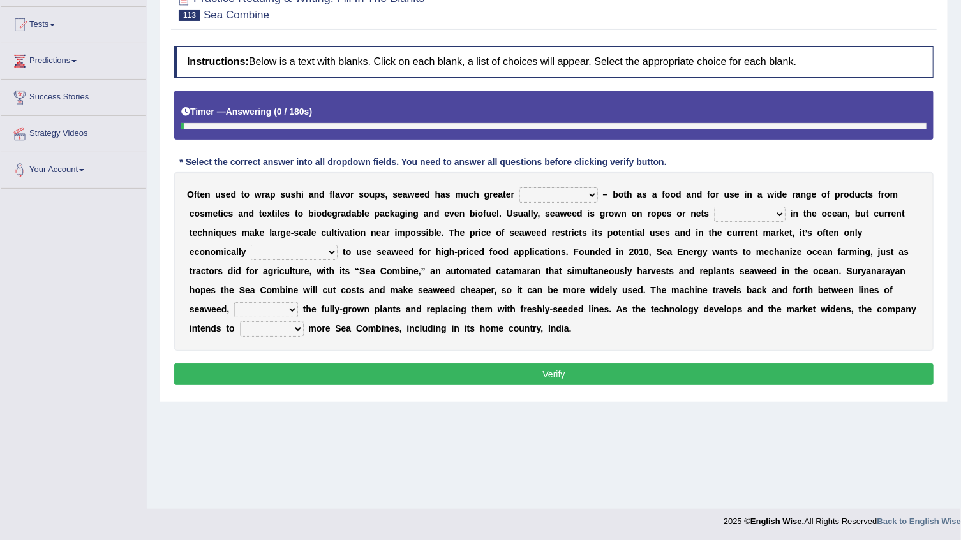
scroll to position [129, 0]
click at [541, 189] on select "spatial consequential initial potential" at bounding box center [558, 195] width 78 height 15
select select "potential"
click at [519, 188] on select "spatial consequential initial potential" at bounding box center [558, 195] width 78 height 15
click at [714, 216] on select "purchased suspended transcended amended" at bounding box center [749, 214] width 71 height 15
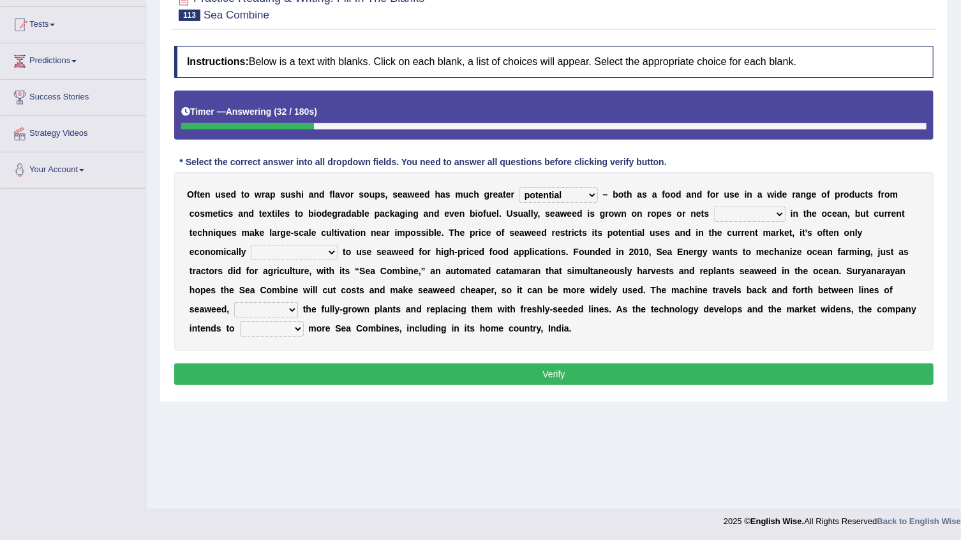
select select "purchased"
click at [714, 207] on select "purchased suspended transcended amended" at bounding box center [749, 214] width 71 height 15
click at [714, 211] on select "purchased suspended transcended amended" at bounding box center [749, 214] width 71 height 15
click at [563, 282] on div "O f t e n u s e d t o w r a p s u s h i a n d f l a v o r s o u p s , s e a w e…" at bounding box center [553, 261] width 759 height 179
click at [337, 245] on select "convertible predictable comprehensible viable" at bounding box center [294, 252] width 87 height 15
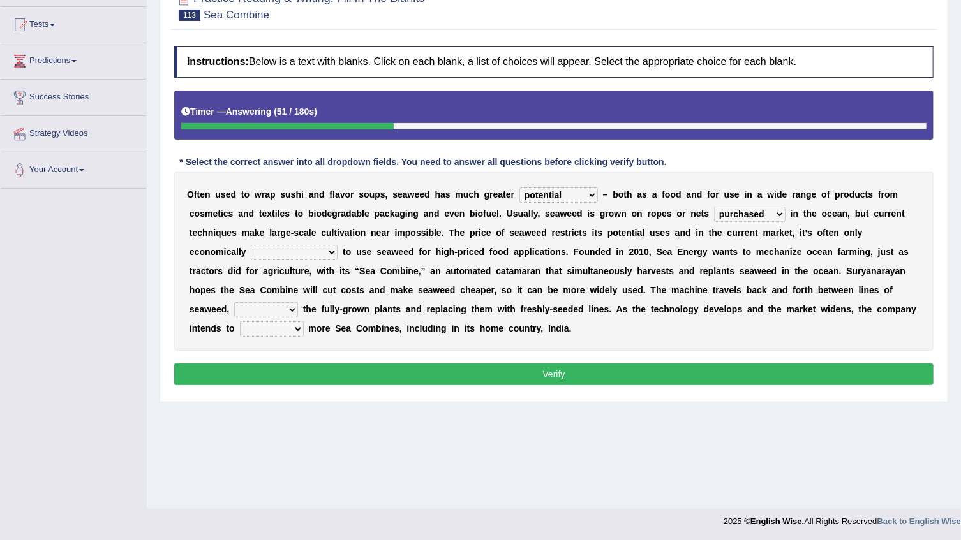
click at [337, 245] on select "convertible predictable comprehensible viable" at bounding box center [294, 252] width 87 height 15
select select "comprehensible"
click at [337, 245] on select "convertible predictable comprehensible viable" at bounding box center [294, 252] width 87 height 15
click at [298, 302] on select "planting disposing harvesting seeding" at bounding box center [266, 309] width 64 height 15
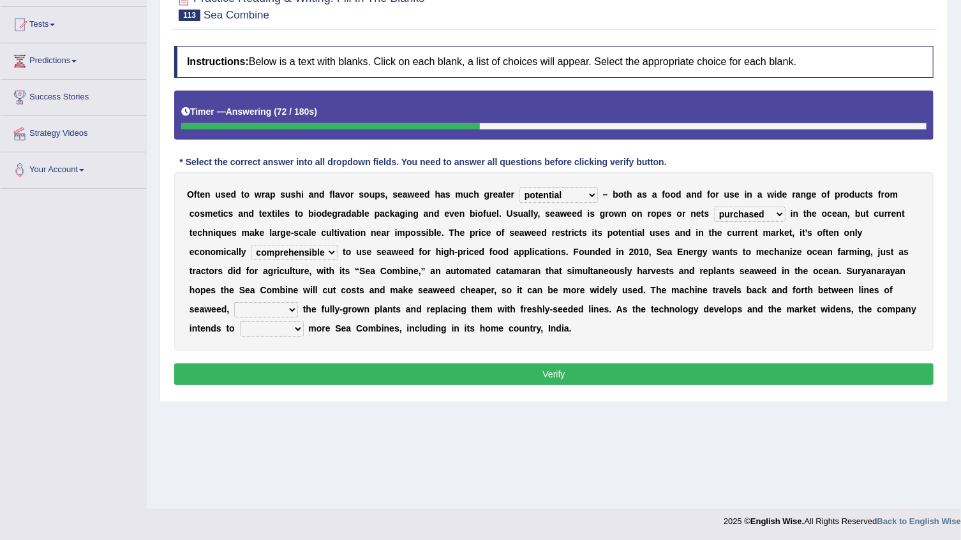
select select "harvesting"
click at [298, 302] on select "planting disposing harvesting seeding" at bounding box center [266, 309] width 64 height 15
click at [304, 322] on select "replace employ deploy recycle" at bounding box center [272, 329] width 64 height 15
select select "replace"
click at [304, 322] on select "replace employ deploy recycle" at bounding box center [272, 329] width 64 height 15
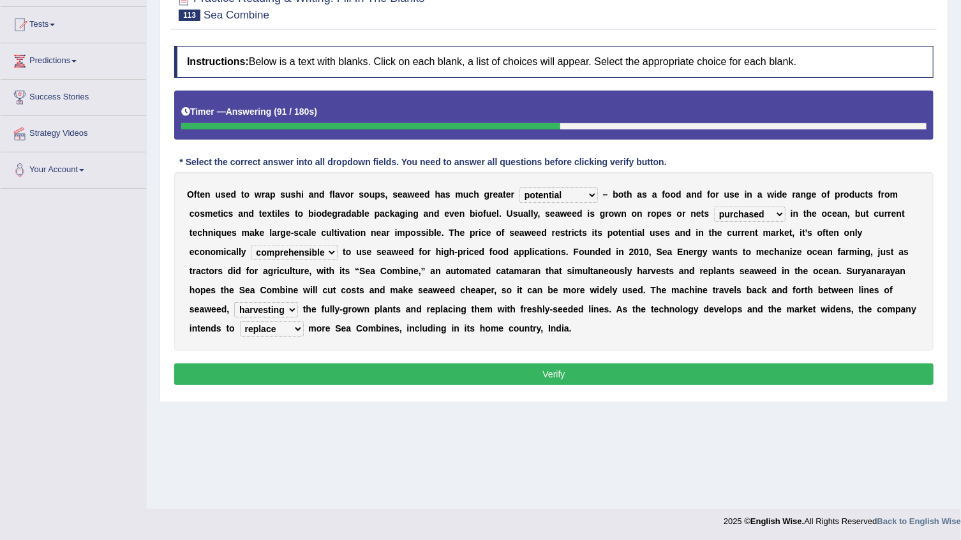
click at [599, 364] on button "Verify" at bounding box center [553, 375] width 759 height 22
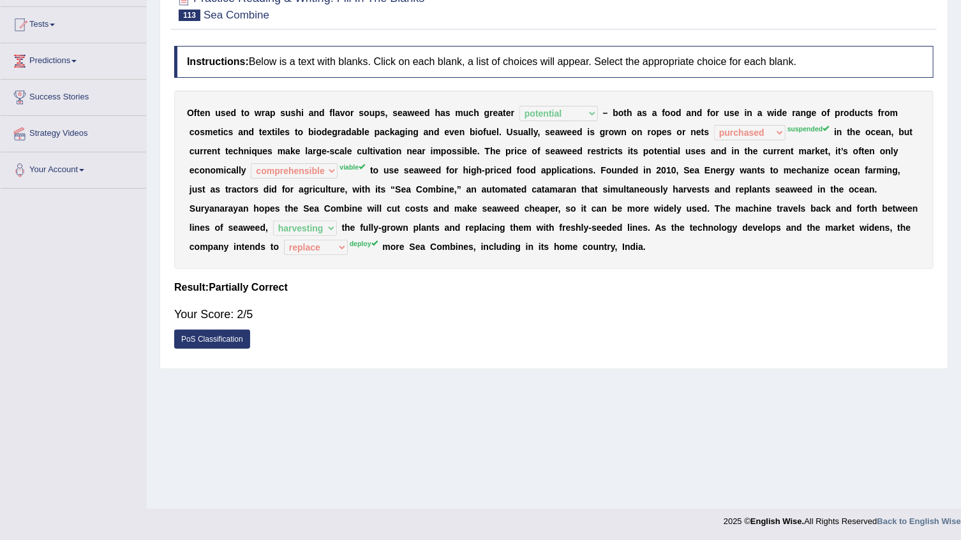
drag, startPoint x: 843, startPoint y: 110, endPoint x: 783, endPoint y: 255, distance: 156.5
drag, startPoint x: 785, startPoint y: 292, endPoint x: 778, endPoint y: 308, distance: 18.0
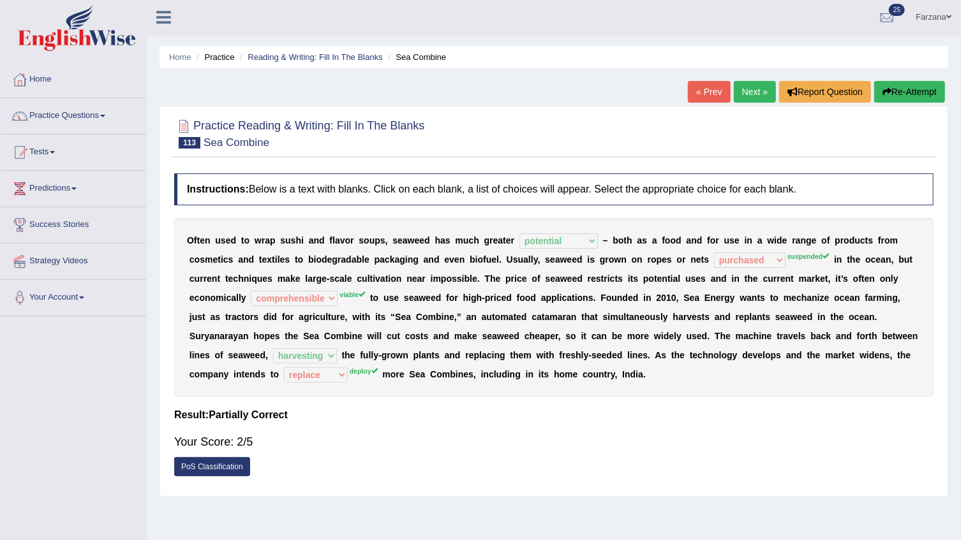
scroll to position [0, 0]
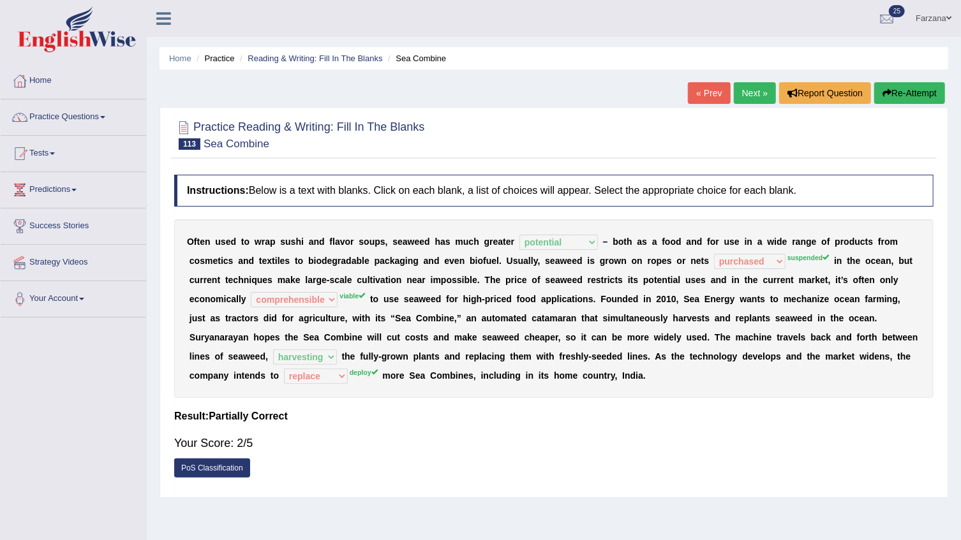
click at [709, 366] on div "O f t e n u s e d t o w r a p s u s h i a n d f l a v o r s o u p s , s e a w e…" at bounding box center [553, 308] width 759 height 179
click at [641, 268] on div "O f t e n u s e d t o w r a p s u s h i a n d f l a v o r s o u p s , s e a w e…" at bounding box center [553, 308] width 759 height 179
click at [223, 294] on b "m" at bounding box center [220, 299] width 8 height 10
click at [751, 89] on link "Next »" at bounding box center [755, 93] width 42 height 22
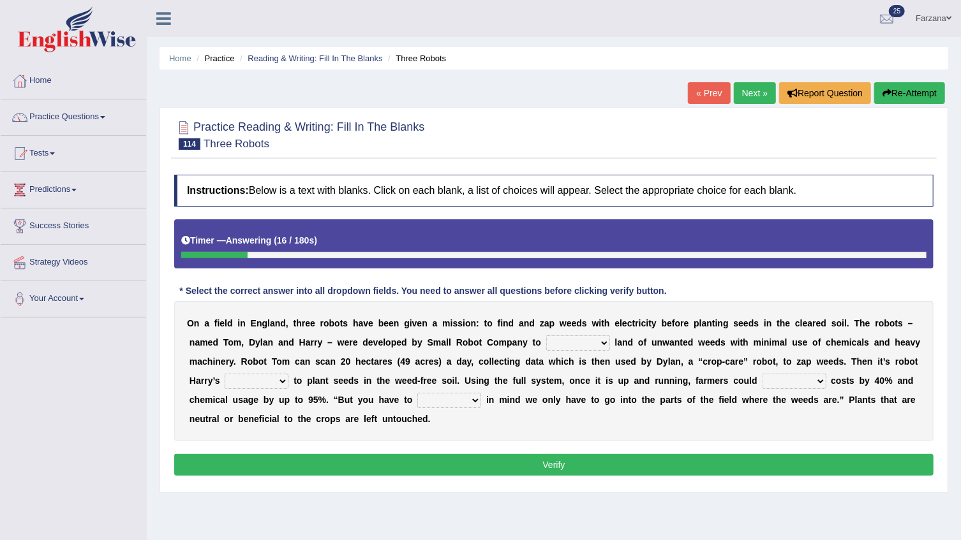
click at [546, 346] on select "rid [PERSON_NAME] cultivate" at bounding box center [578, 343] width 64 height 15
select select "rig"
click at [546, 336] on select "rid [PERSON_NAME] cultivate" at bounding box center [578, 343] width 64 height 15
click at [227, 378] on select "turn field luck homeland" at bounding box center [257, 381] width 64 height 15
select select "turn"
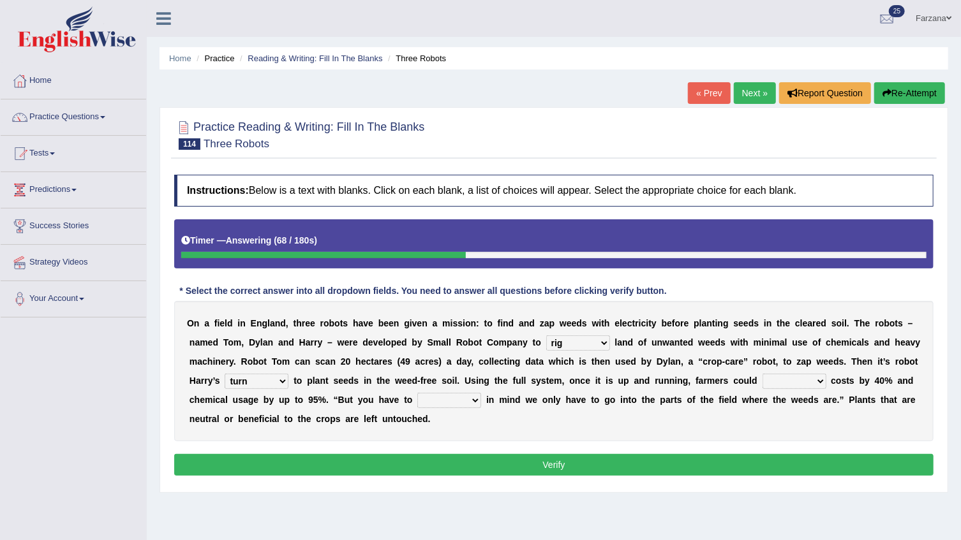
click at [225, 374] on select "turn field luck homeland" at bounding box center [257, 381] width 64 height 15
click at [417, 397] on select "bear catch flee bend" at bounding box center [449, 400] width 64 height 15
click at [762, 381] on select "reduce deduce distribute Increase" at bounding box center [794, 381] width 64 height 15
select select "reduce"
click at [762, 374] on select "reduce deduce distribute Increase" at bounding box center [794, 381] width 64 height 15
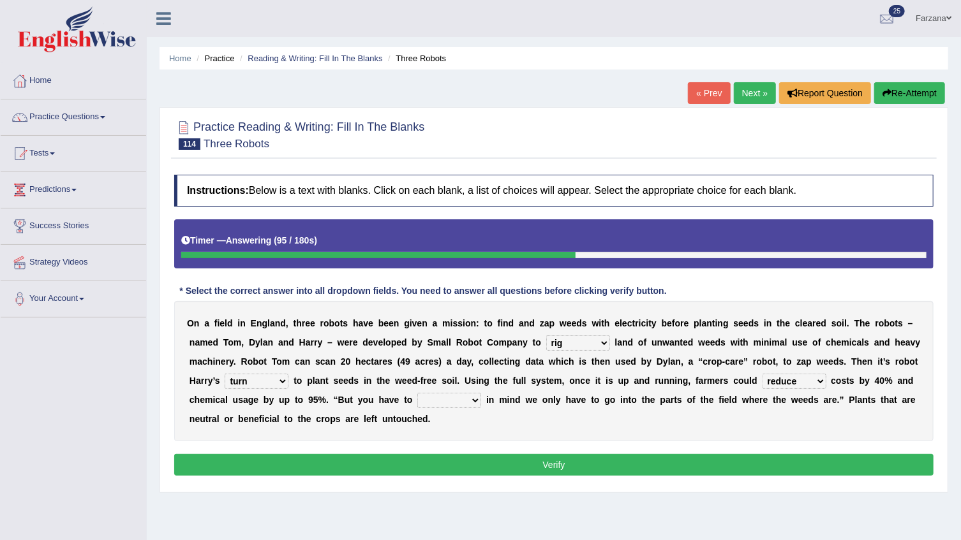
click at [417, 398] on select "bear catch flee bend" at bounding box center [449, 400] width 64 height 15
select select "catch"
click at [417, 393] on select "bear catch flee bend" at bounding box center [449, 400] width 64 height 15
click at [371, 459] on button "Verify" at bounding box center [553, 465] width 759 height 22
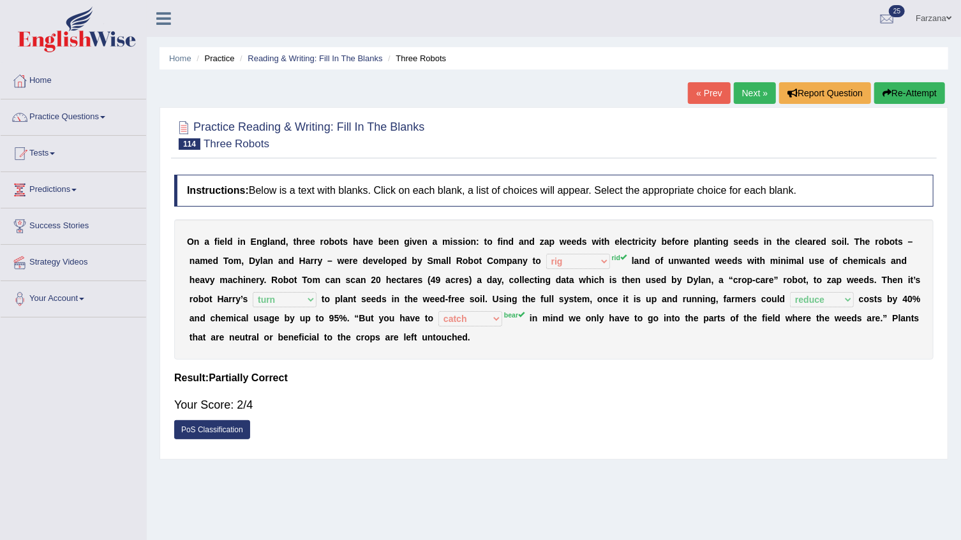
click at [382, 330] on div "O n a f i e l d i n E n g l a n d , t h r e e r o b o t s h a v e b e e n g i v…" at bounding box center [553, 289] width 759 height 140
click at [927, 89] on button "Re-Attempt" at bounding box center [909, 93] width 71 height 22
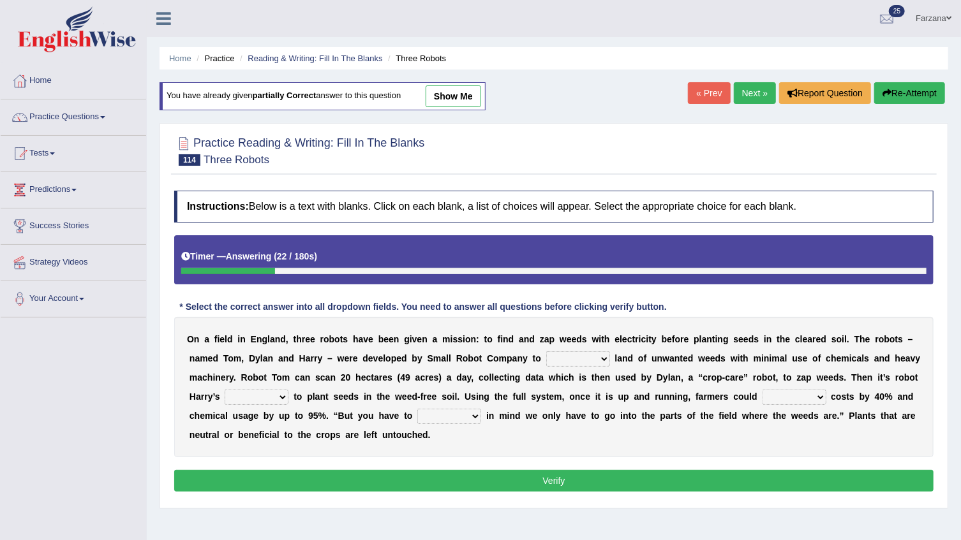
click at [760, 98] on link "Next »" at bounding box center [755, 93] width 42 height 22
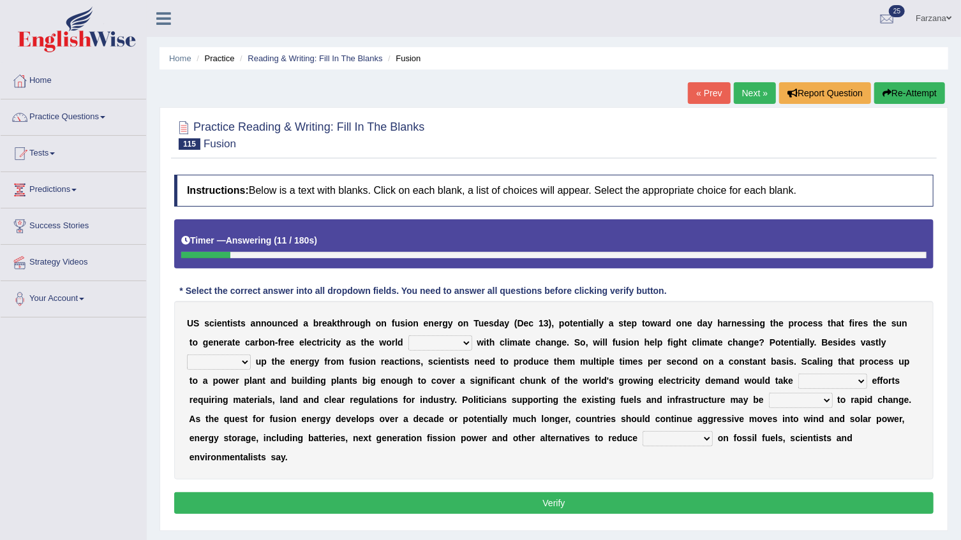
click at [408, 345] on select "disagrees struggles combines compares" at bounding box center [440, 343] width 64 height 15
select select "disagrees"
click at [408, 336] on select "disagrees struggles combines compares" at bounding box center [440, 343] width 64 height 15
click at [251, 355] on select "declining receding retaining ramping" at bounding box center [219, 362] width 64 height 15
select select "ramping"
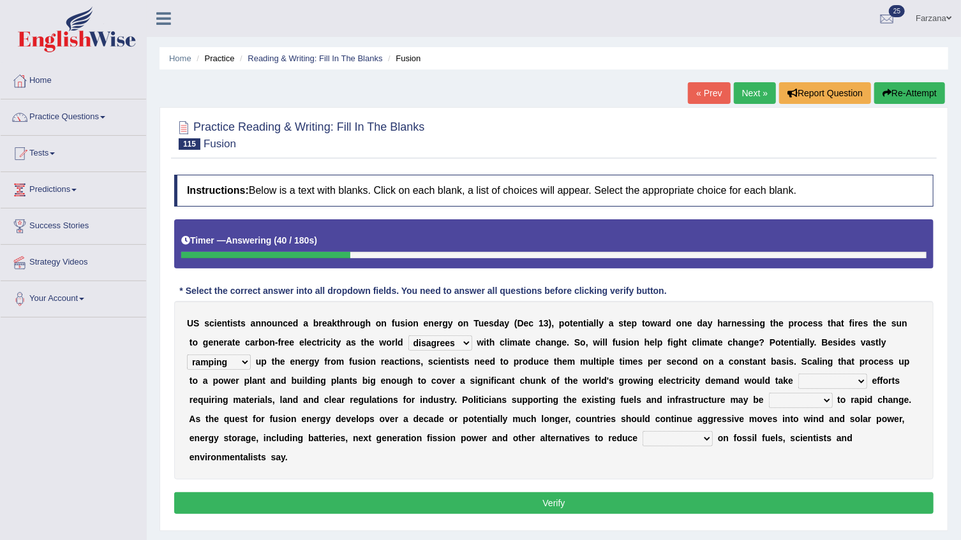
click at [251, 355] on select "declining receding retaining ramping" at bounding box center [219, 362] width 64 height 15
click at [798, 384] on select "mental limited futile momentous" at bounding box center [832, 381] width 69 height 15
select select "limited"
click at [798, 374] on select "mental limited futile momentous" at bounding box center [832, 381] width 69 height 15
click at [769, 401] on select "rebellious resistant hospitable receptive" at bounding box center [801, 400] width 64 height 15
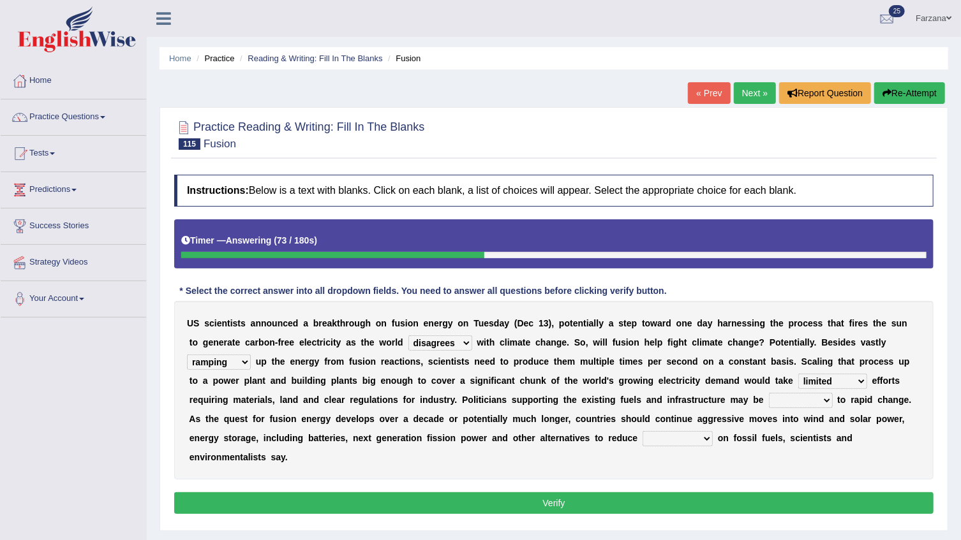
select select "rebellious"
click at [769, 393] on select "rebellious resistant hospitable receptive" at bounding box center [801, 400] width 64 height 15
click at [642, 438] on select "comments research influence dependence" at bounding box center [677, 438] width 70 height 15
select select "influence"
click at [642, 431] on select "comments research influence dependence" at bounding box center [677, 438] width 70 height 15
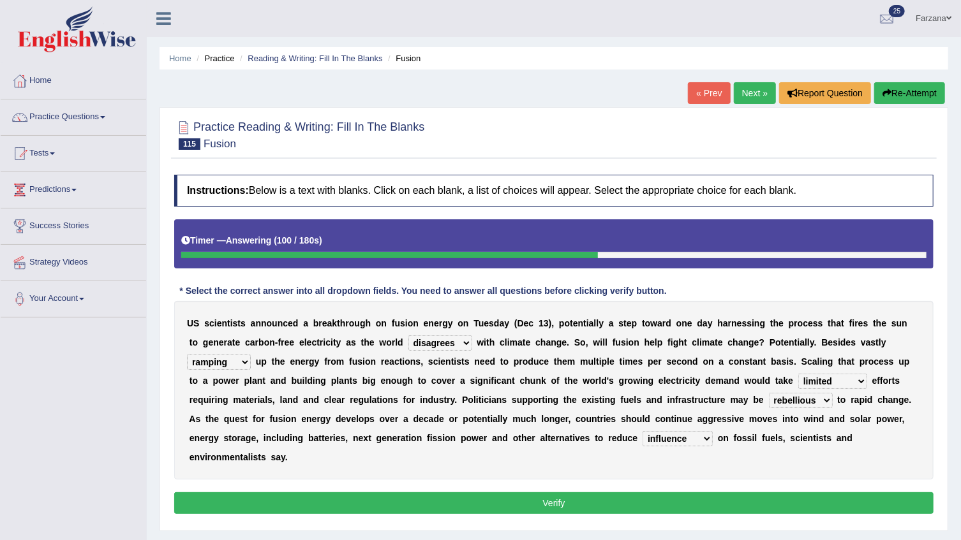
click at [372, 493] on button "Verify" at bounding box center [553, 504] width 759 height 22
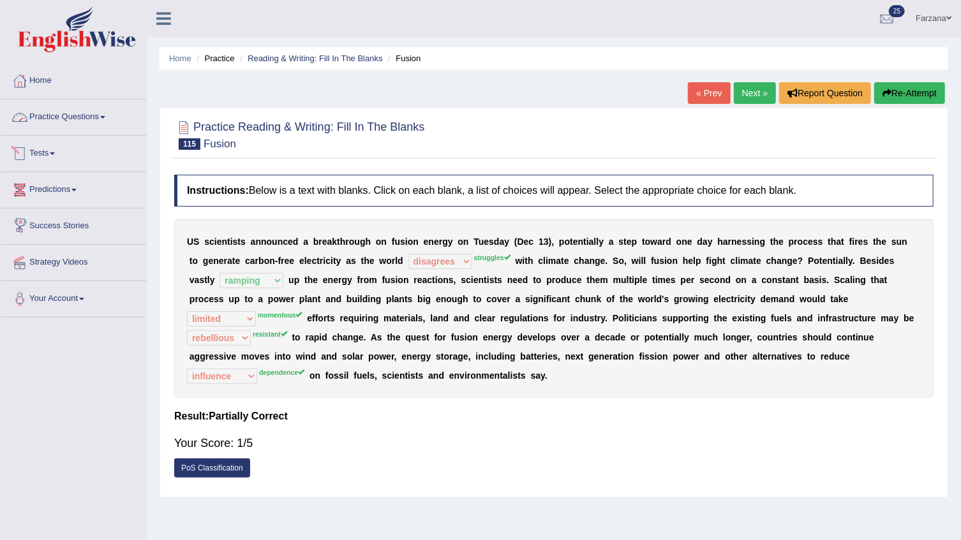
click at [63, 122] on link "Practice Questions" at bounding box center [73, 116] width 145 height 32
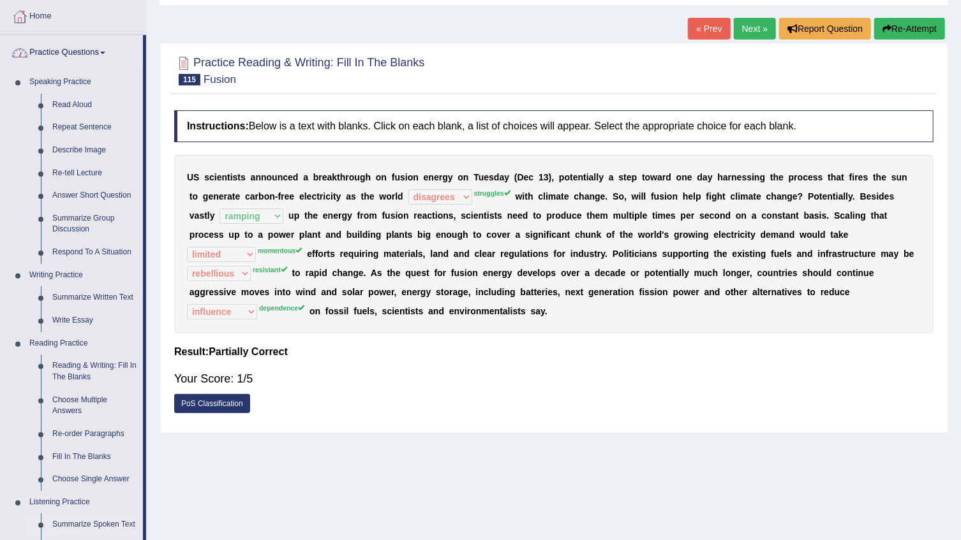
scroll to position [174, 0]
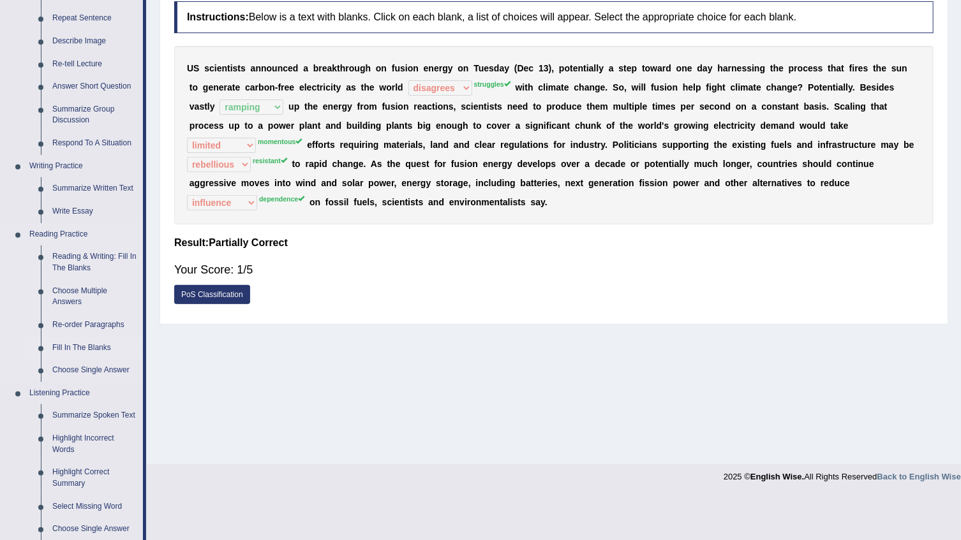
click at [68, 348] on link "Fill In The Blanks" at bounding box center [95, 348] width 96 height 23
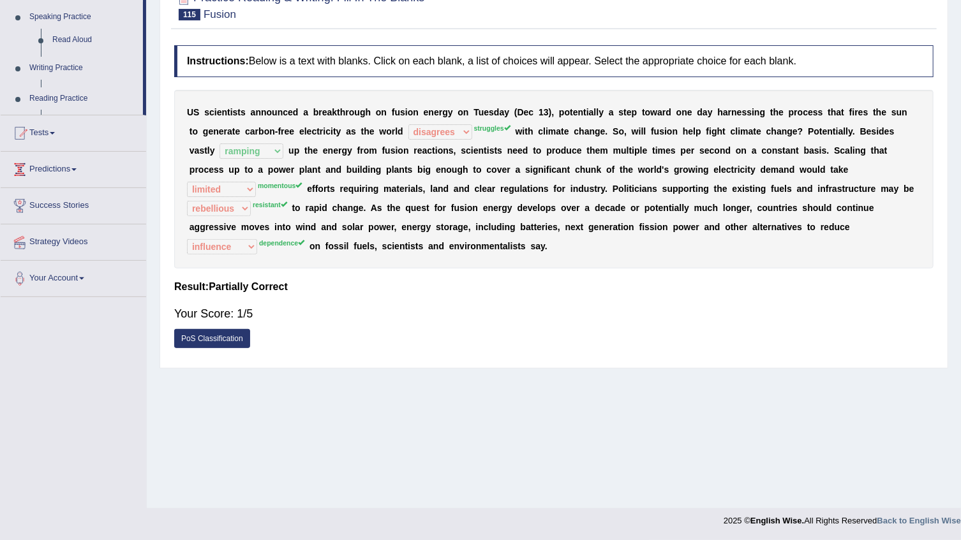
scroll to position [129, 0]
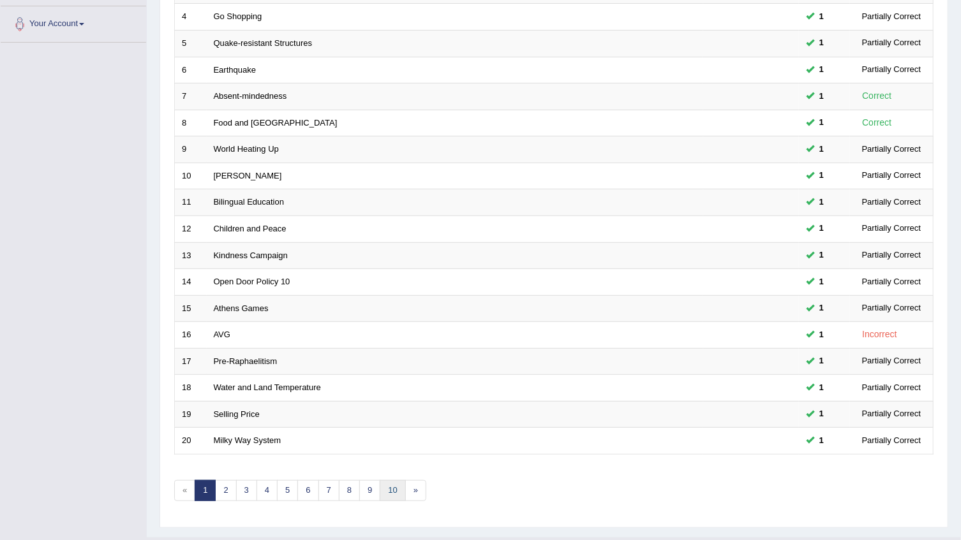
scroll to position [302, 0]
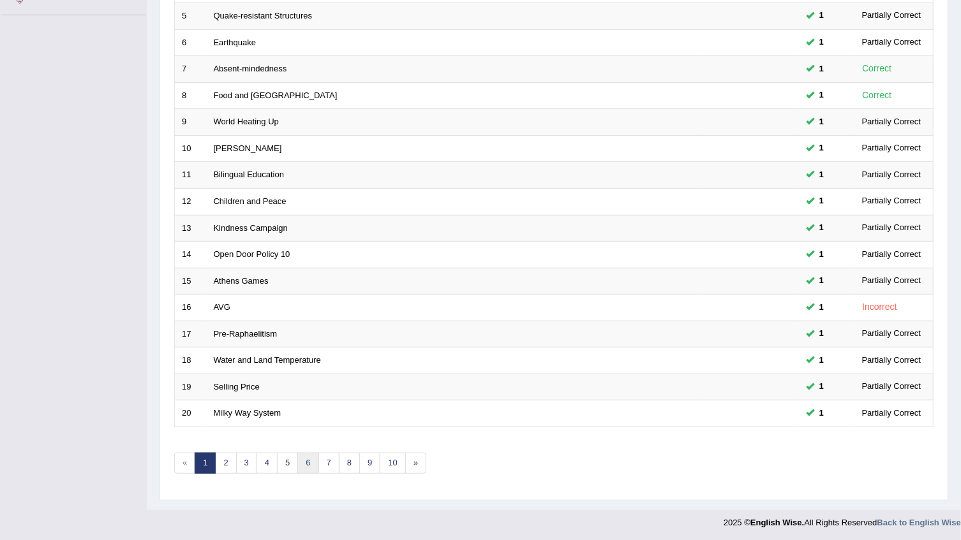
click at [299, 461] on link "6" at bounding box center [307, 463] width 21 height 21
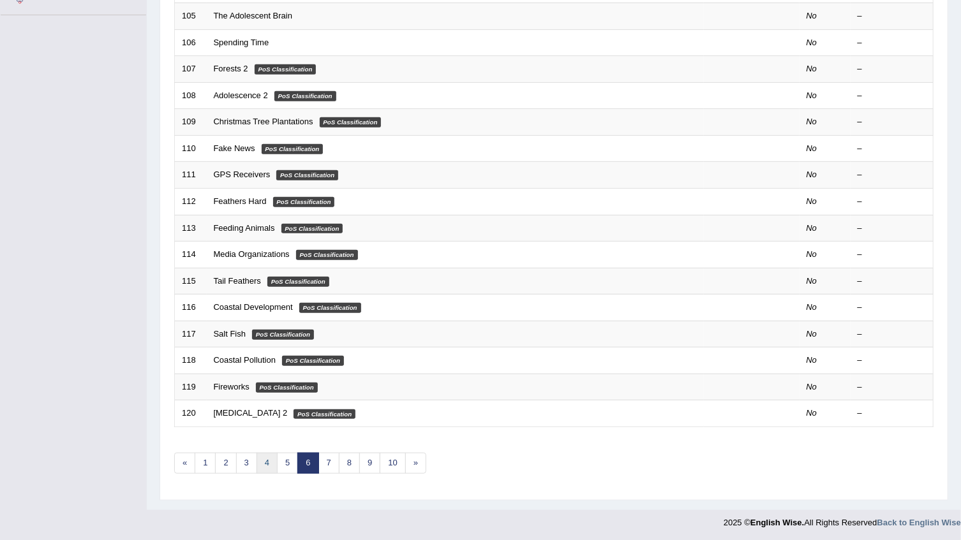
click at [272, 462] on link "4" at bounding box center [266, 463] width 21 height 21
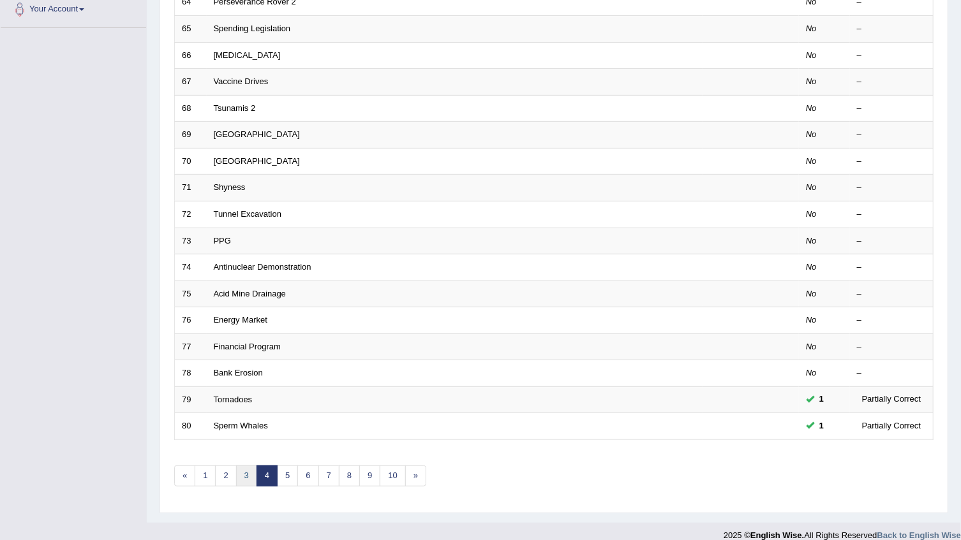
click at [248, 473] on link "3" at bounding box center [246, 476] width 21 height 21
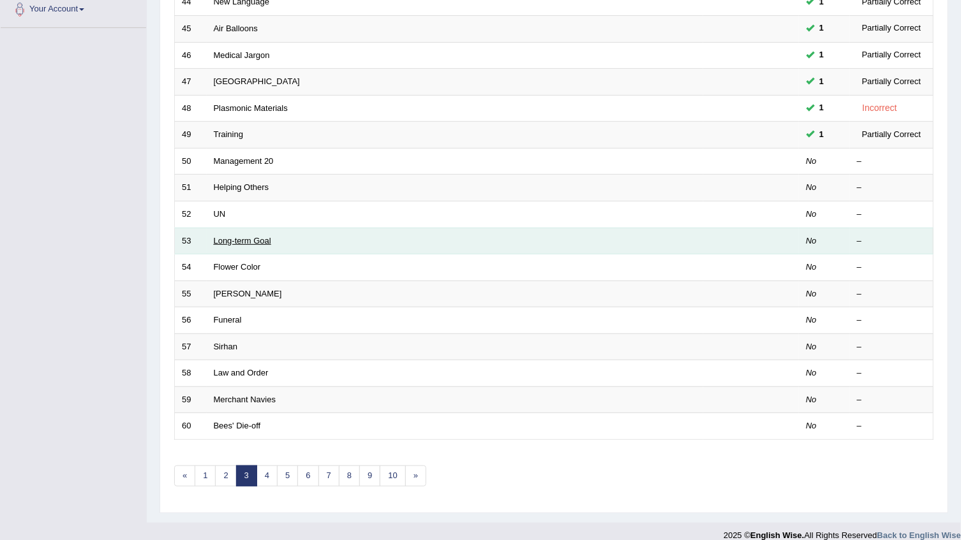
scroll to position [290, 0]
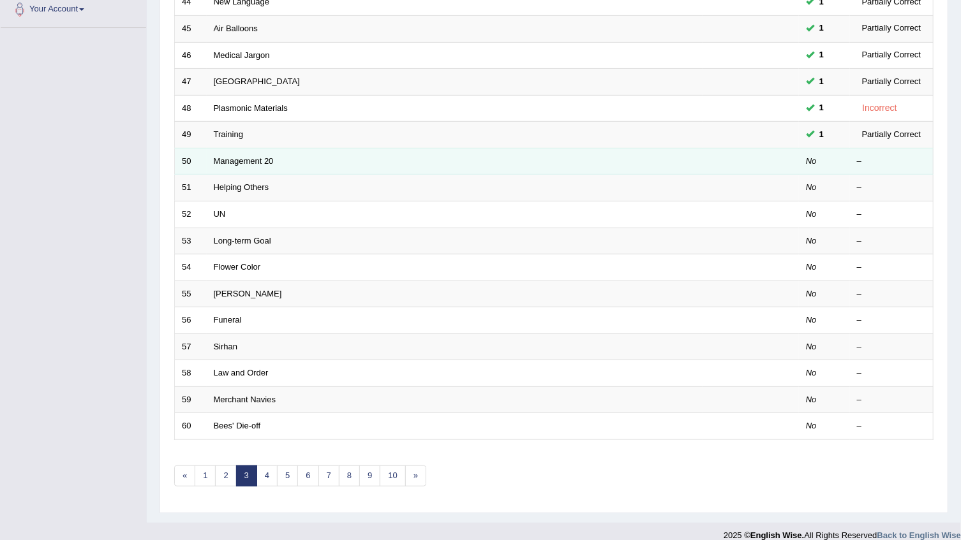
click at [237, 166] on td "Management 20" at bounding box center [455, 161] width 496 height 27
click at [235, 161] on link "Management 20" at bounding box center [244, 161] width 60 height 10
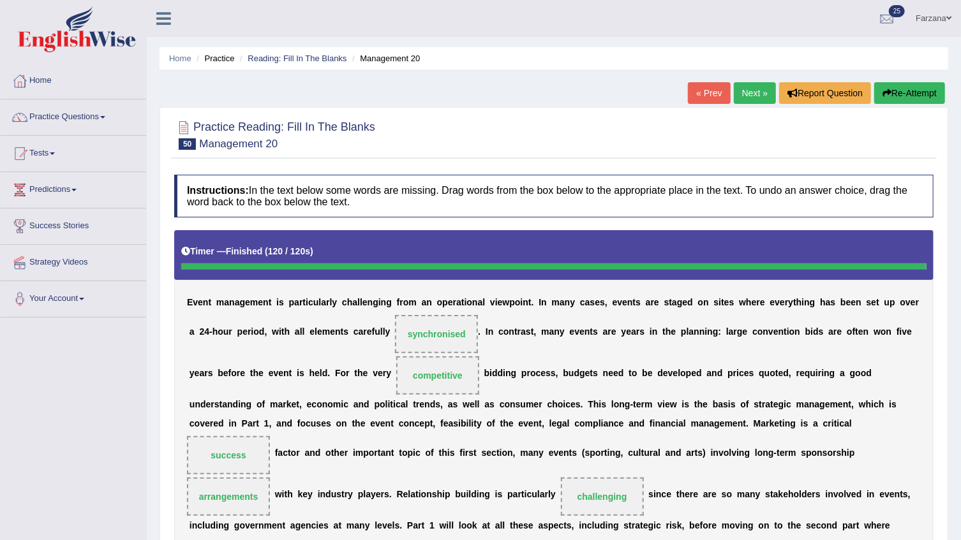
click at [919, 91] on button "Re-Attempt" at bounding box center [909, 93] width 71 height 22
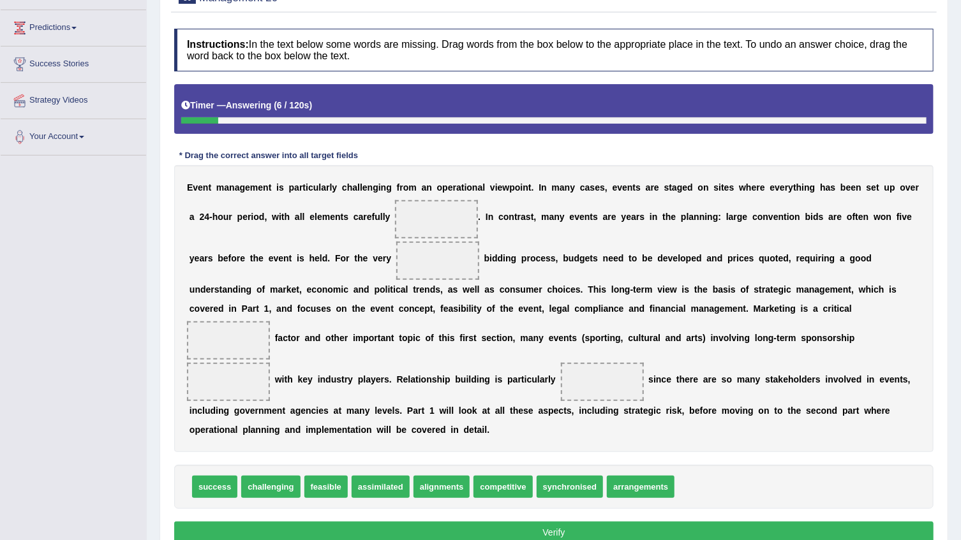
scroll to position [226, 0]
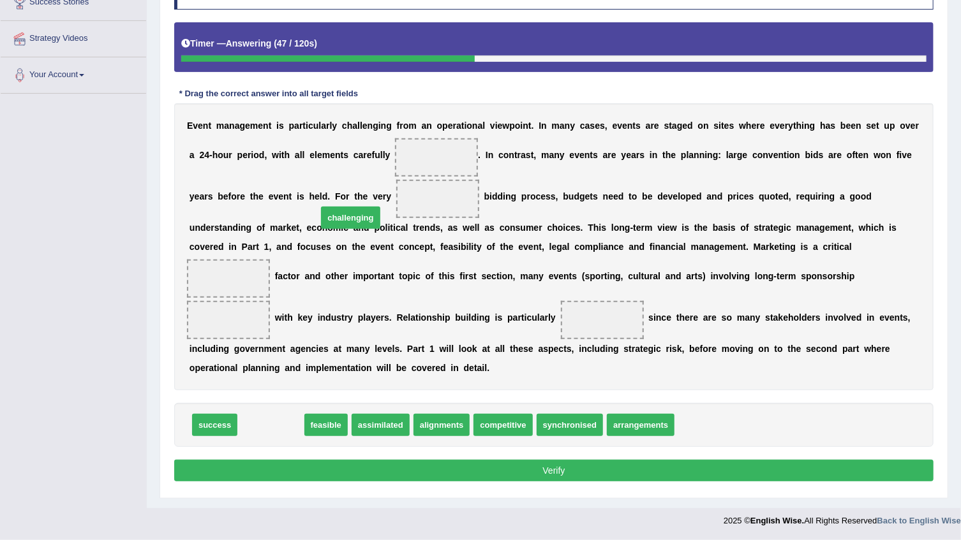
drag, startPoint x: 278, startPoint y: 427, endPoint x: 357, endPoint y: 214, distance: 227.5
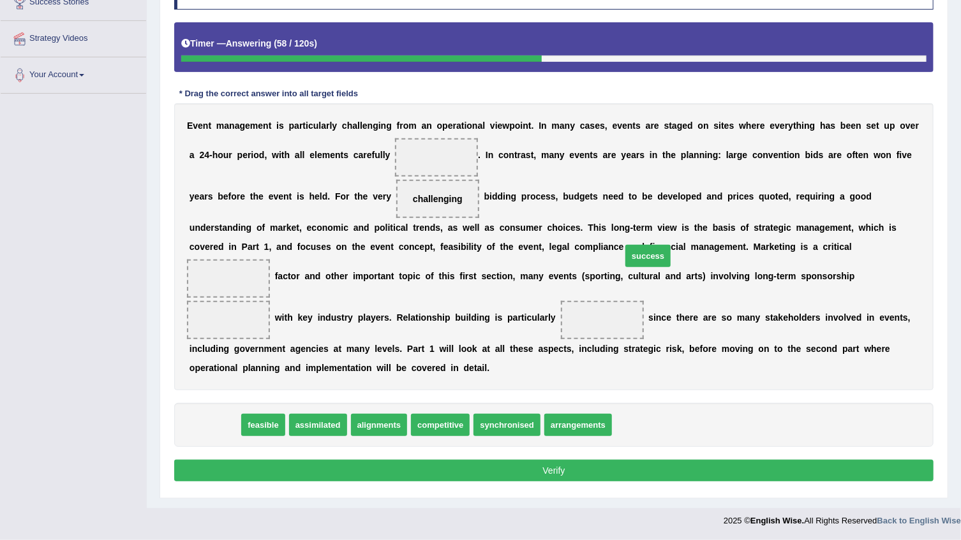
drag, startPoint x: 212, startPoint y: 420, endPoint x: 646, endPoint y: 250, distance: 465.2
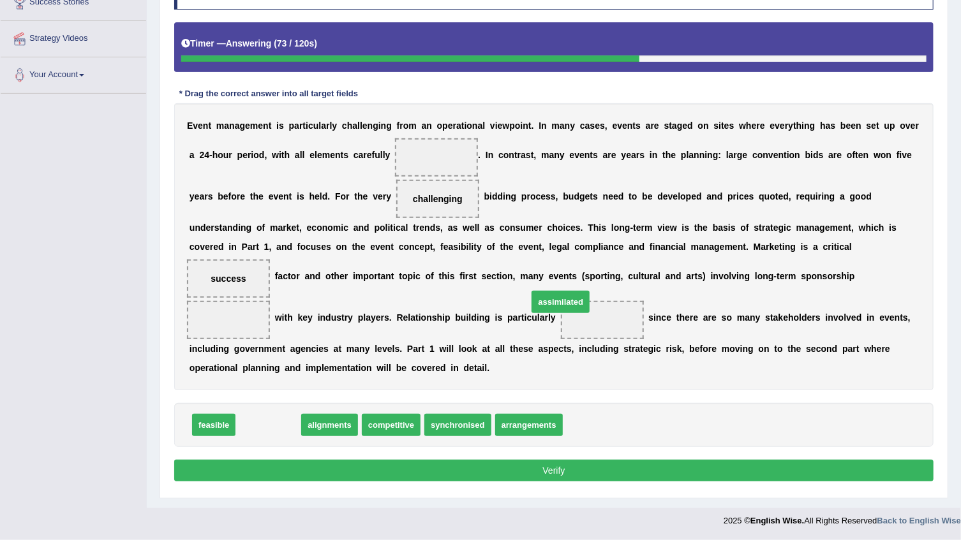
drag, startPoint x: 276, startPoint y: 427, endPoint x: 568, endPoint y: 304, distance: 317.1
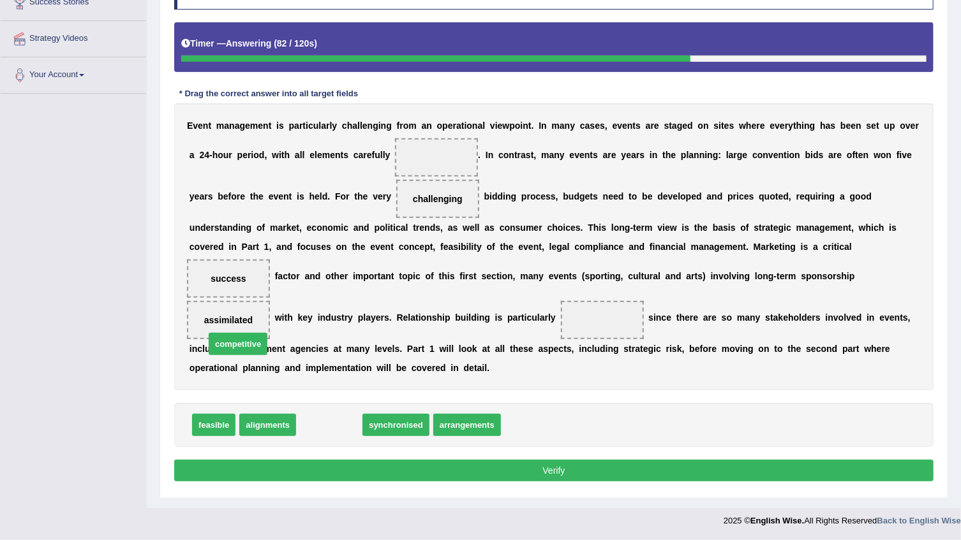
drag, startPoint x: 334, startPoint y: 427, endPoint x: 242, endPoint y: 345, distance: 122.4
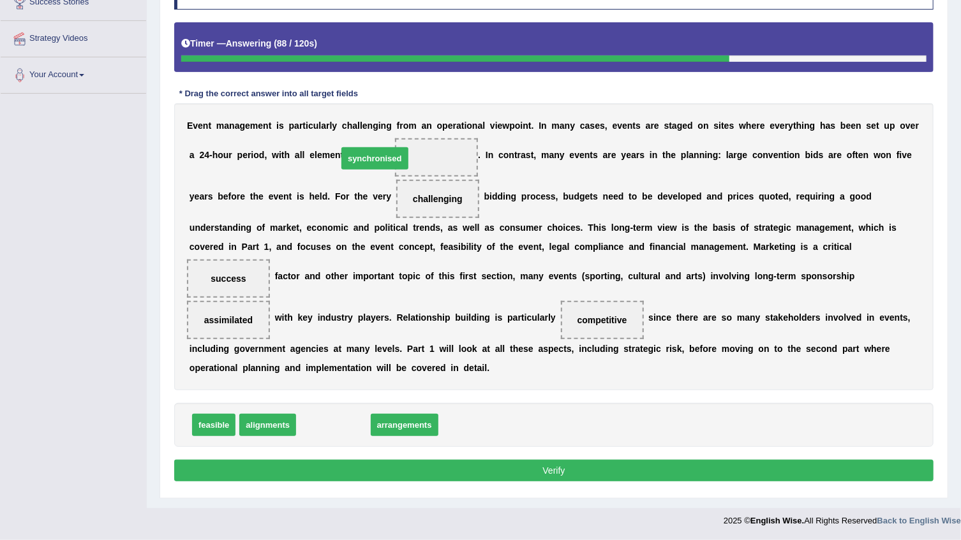
drag, startPoint x: 339, startPoint y: 429, endPoint x: 399, endPoint y: 241, distance: 198.1
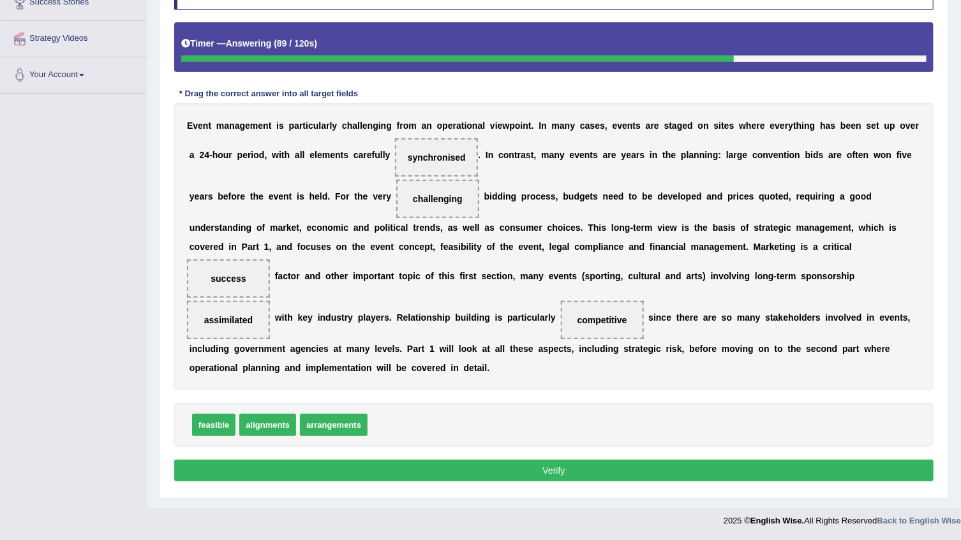
click at [343, 453] on div "Instructions: In the text below some words are missing. Drag words from the box…" at bounding box center [554, 225] width 766 height 531
drag, startPoint x: 337, startPoint y: 466, endPoint x: 342, endPoint y: 458, distance: 8.9
click at [337, 466] on button "Verify" at bounding box center [553, 471] width 759 height 22
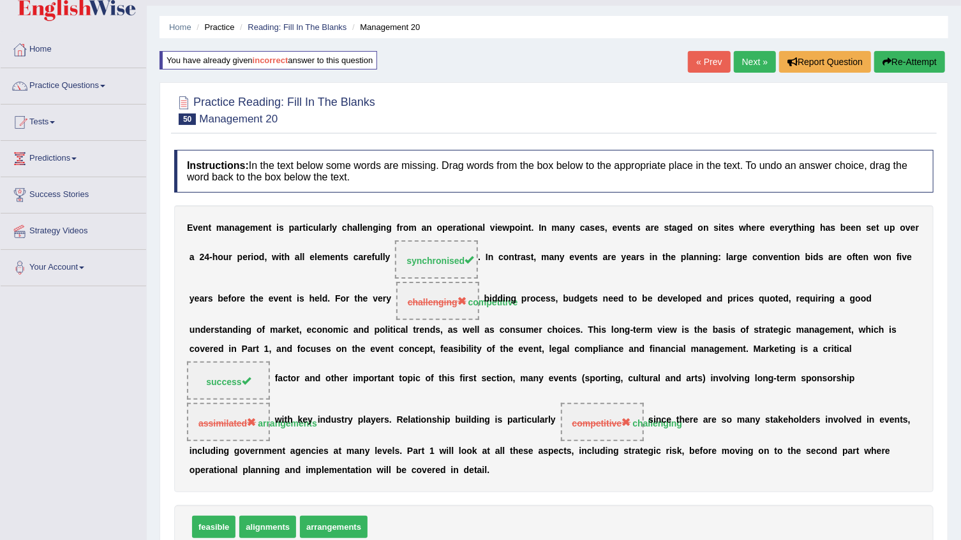
scroll to position [0, 0]
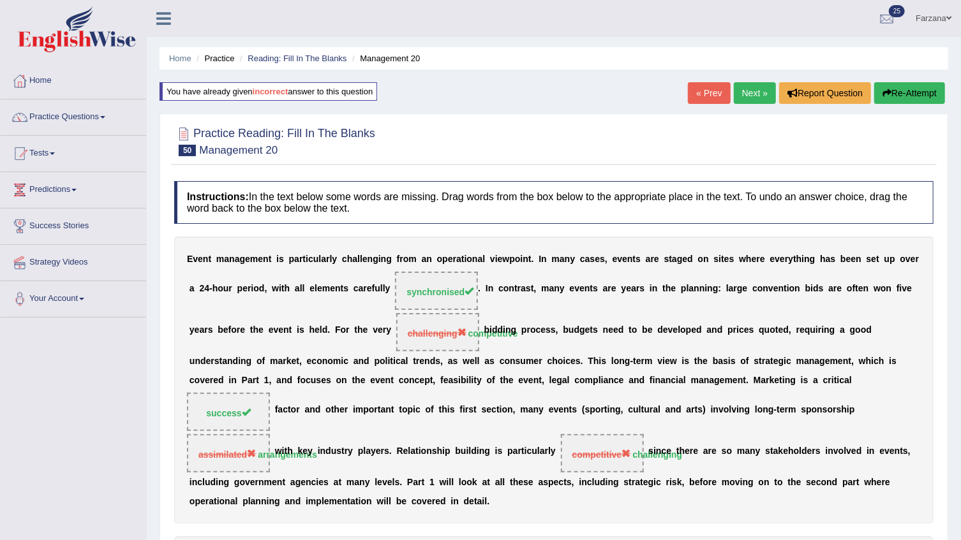
click at [751, 93] on link "Next »" at bounding box center [755, 93] width 42 height 22
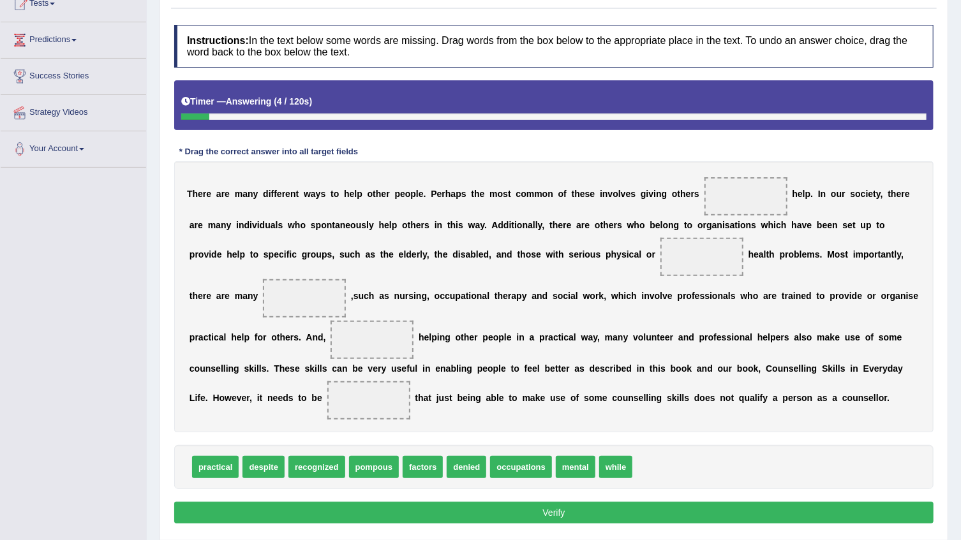
scroll to position [169, 0]
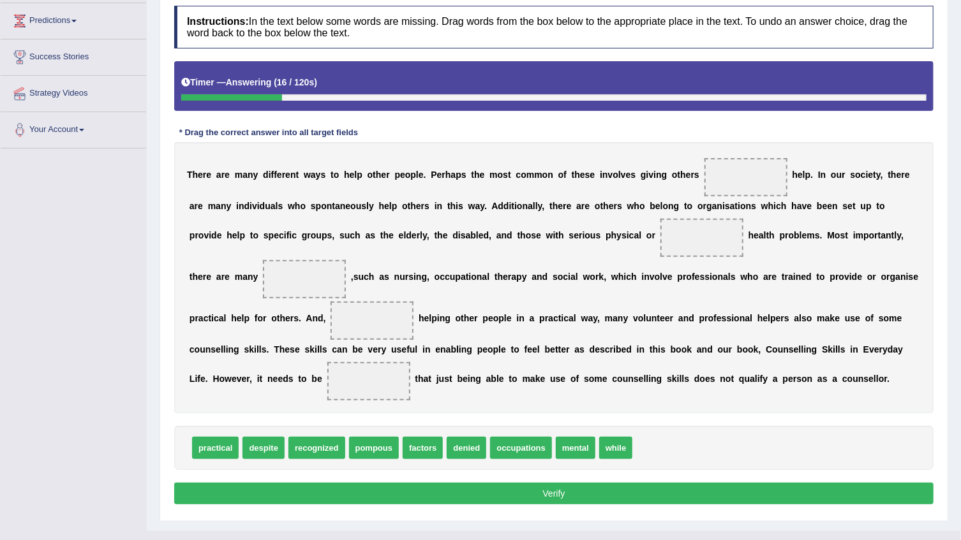
click at [199, 437] on span "practical" at bounding box center [215, 448] width 47 height 22
drag, startPoint x: 546, startPoint y: 422, endPoint x: 690, endPoint y: 172, distance: 288.4
drag, startPoint x: 339, startPoint y: 325, endPoint x: 313, endPoint y: 334, distance: 27.6
click at [316, 333] on div "T h e r e a r e m a n y d i f f e r e n t w a y s t o h e l p o t h e r p e o p…" at bounding box center [553, 277] width 759 height 271
drag, startPoint x: 704, startPoint y: 184, endPoint x: 620, endPoint y: 289, distance: 134.4
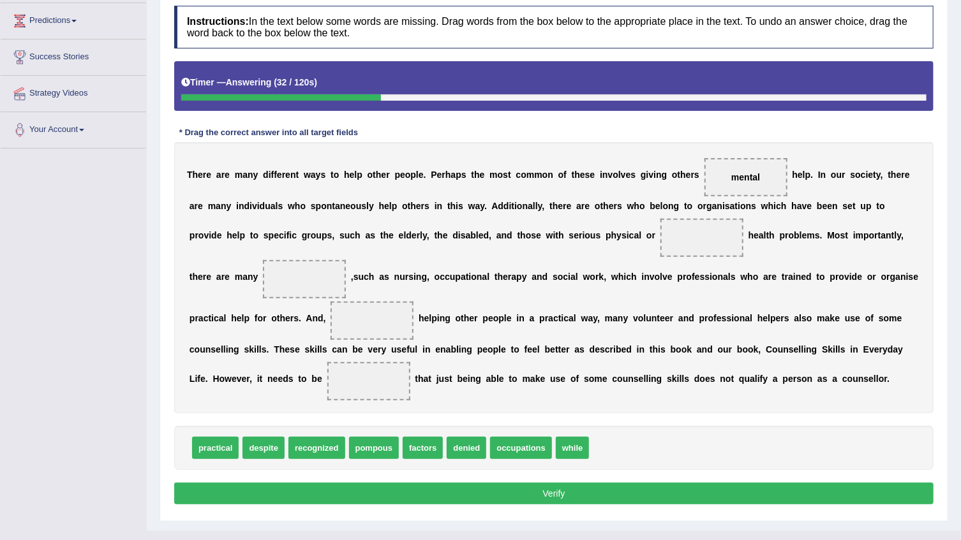
click at [611, 281] on div "T h e r e a r e m a n y d i f f e r e n t w a y s t o h e l p o t h e r p e o p…" at bounding box center [553, 277] width 759 height 271
drag, startPoint x: 730, startPoint y: 172, endPoint x: 682, endPoint y: 157, distance: 50.8
click at [568, 236] on div "T h e r e a r e m a n y d i f f e r e n t w a y s t o h e l p o t h e r p e o p…" at bounding box center [553, 277] width 759 height 271
drag, startPoint x: 718, startPoint y: 174, endPoint x: 572, endPoint y: 234, distance: 157.9
drag, startPoint x: 421, startPoint y: 425, endPoint x: 875, endPoint y: 228, distance: 494.9
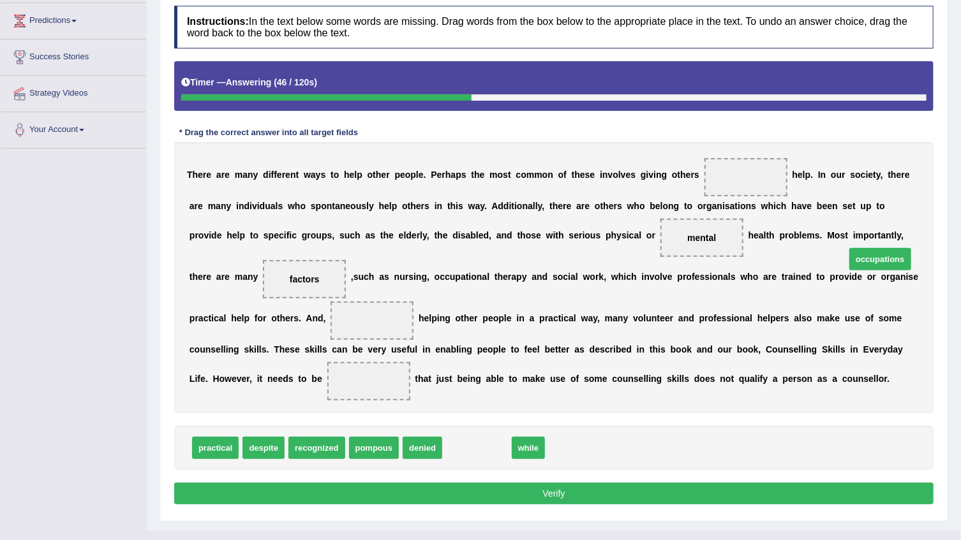
drag, startPoint x: 473, startPoint y: 422, endPoint x: 877, endPoint y: 234, distance: 445.0
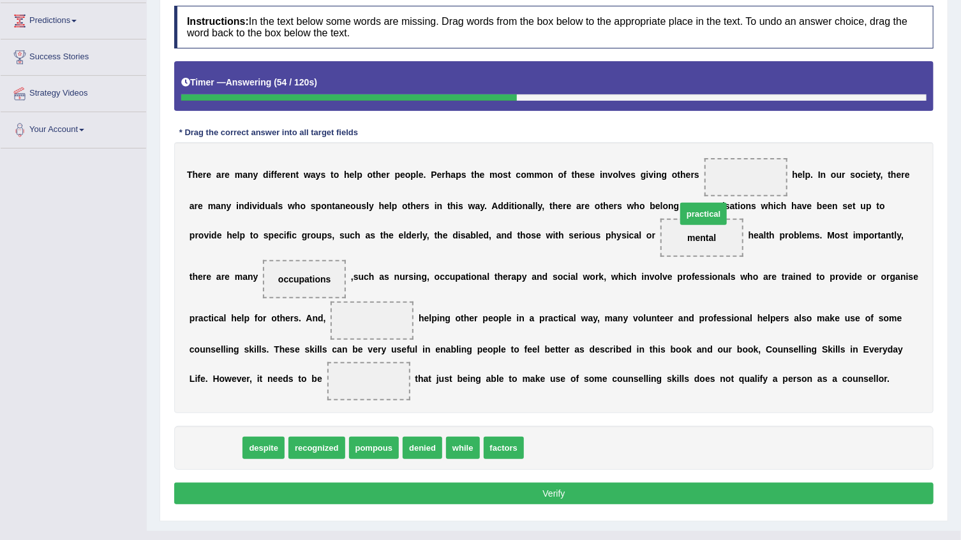
drag, startPoint x: 219, startPoint y: 422, endPoint x: 708, endPoint y: 189, distance: 541.0
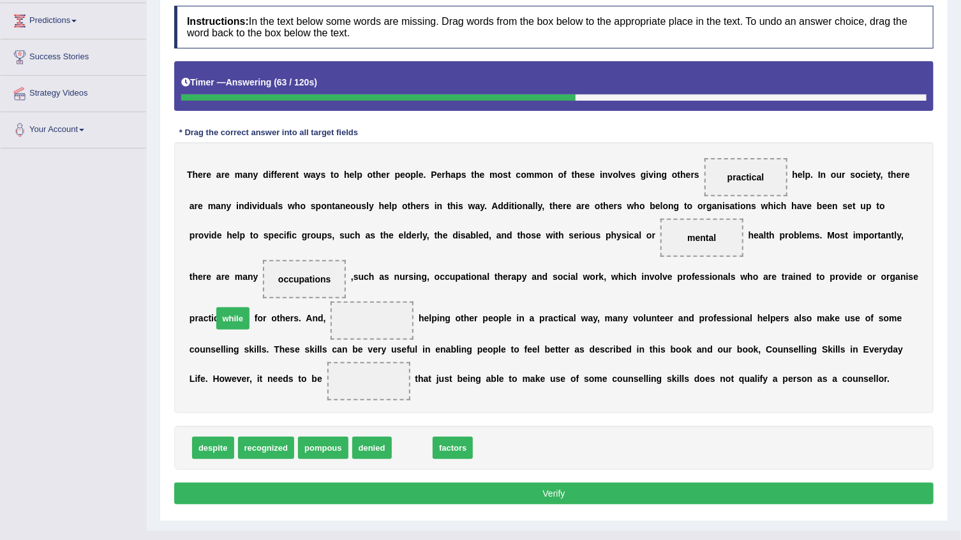
drag, startPoint x: 403, startPoint y: 423, endPoint x: 223, endPoint y: 293, distance: 221.2
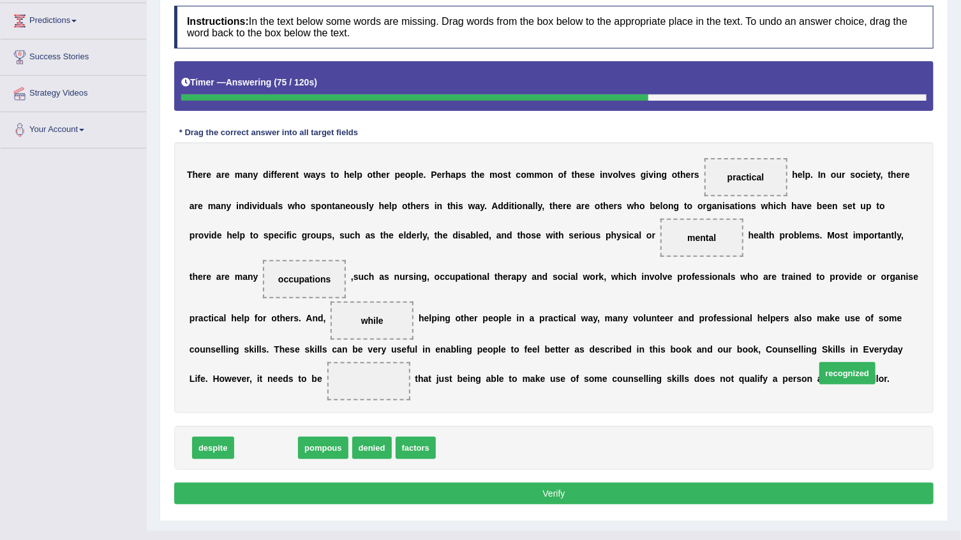
drag, startPoint x: 253, startPoint y: 423, endPoint x: 834, endPoint y: 349, distance: 585.9
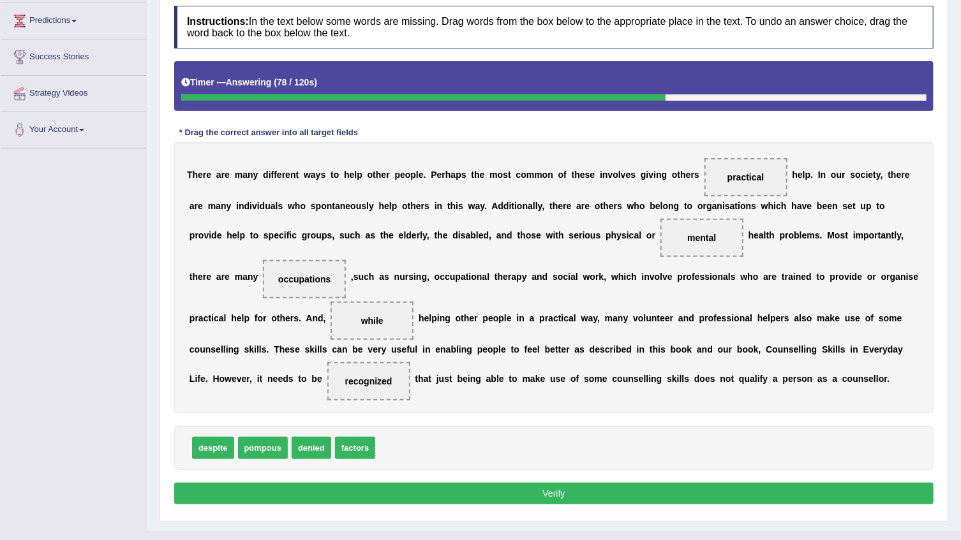
click at [427, 483] on button "Verify" at bounding box center [553, 494] width 759 height 22
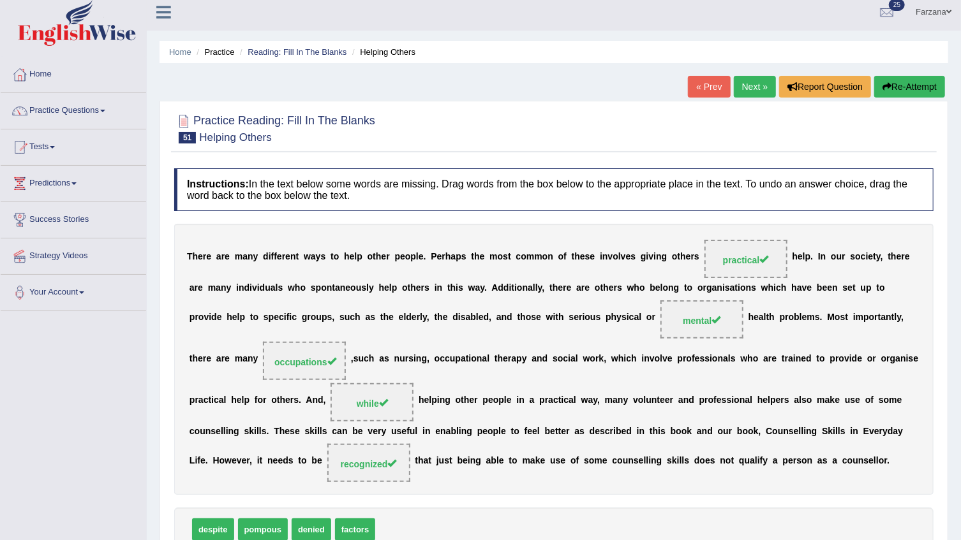
scroll to position [0, 0]
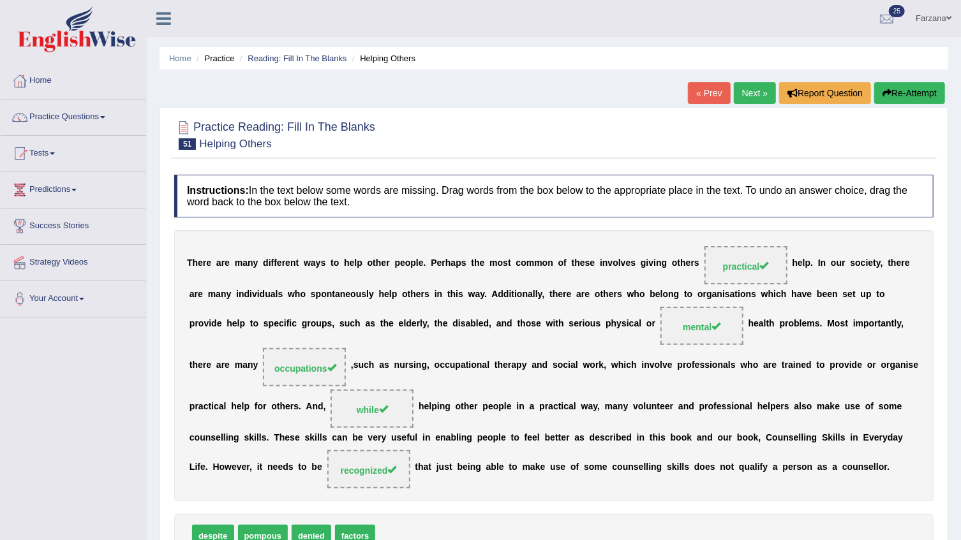
click at [742, 103] on link "Next »" at bounding box center [755, 93] width 42 height 22
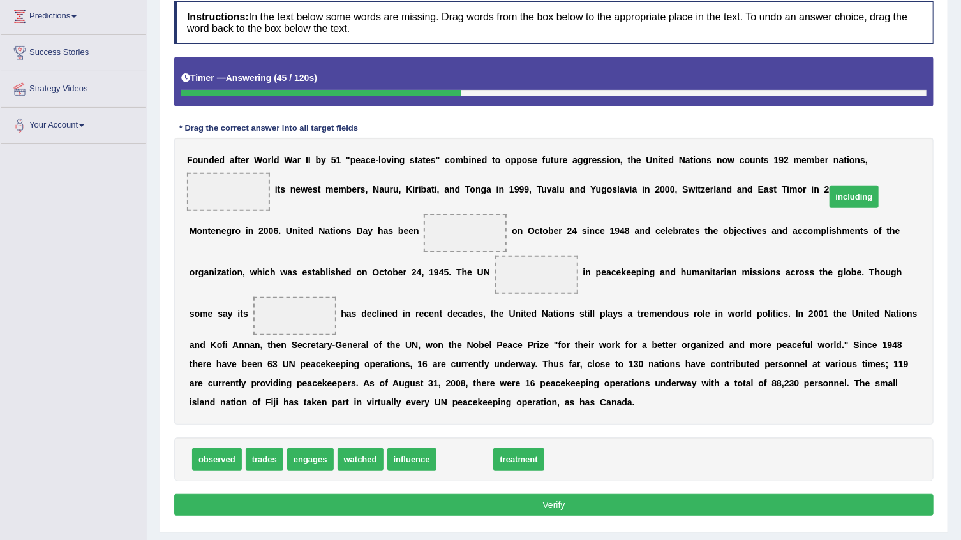
drag, startPoint x: 457, startPoint y: 435, endPoint x: 846, endPoint y: 172, distance: 469.6
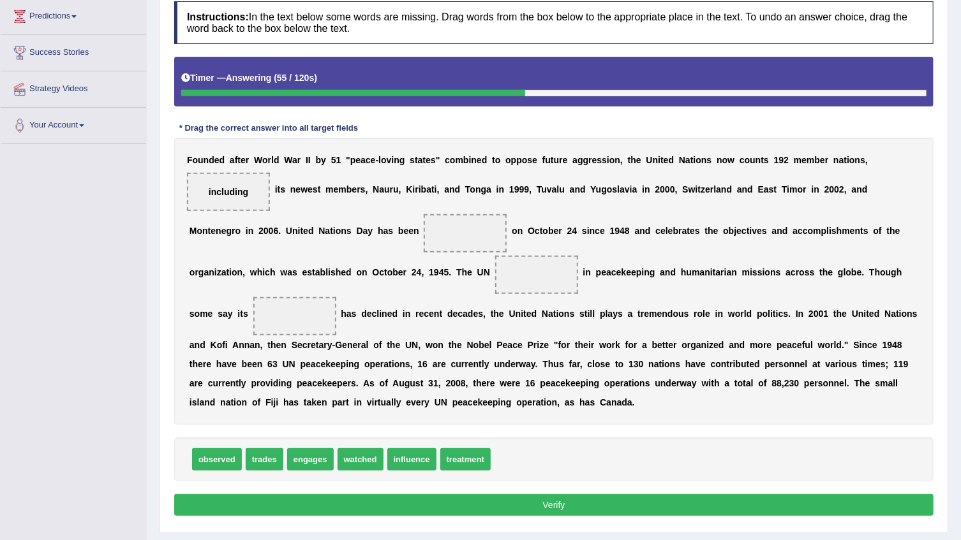
click at [218, 449] on span "observed" at bounding box center [217, 460] width 50 height 22
drag, startPoint x: 198, startPoint y: 435, endPoint x: 263, endPoint y: 242, distance: 203.6
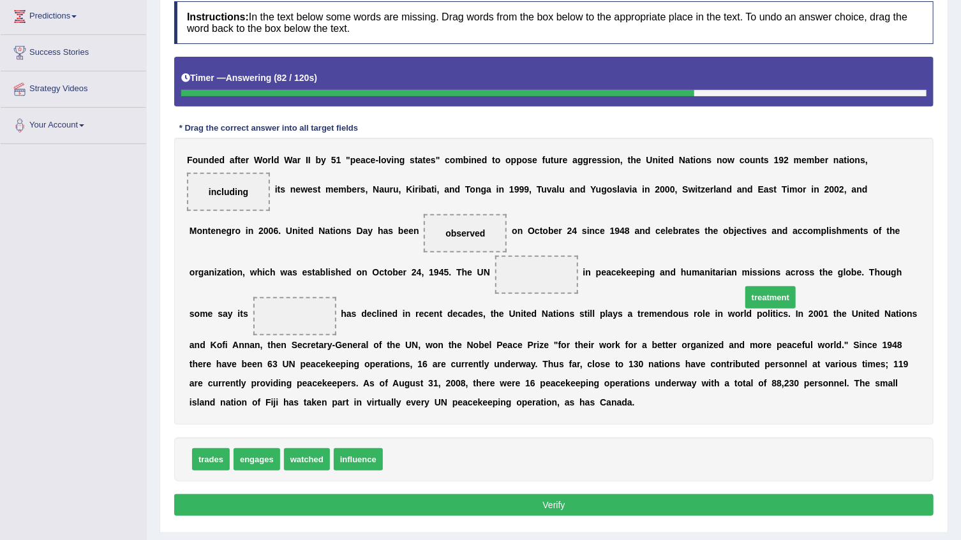
drag, startPoint x: 390, startPoint y: 440, endPoint x: 748, endPoint y: 278, distance: 393.1
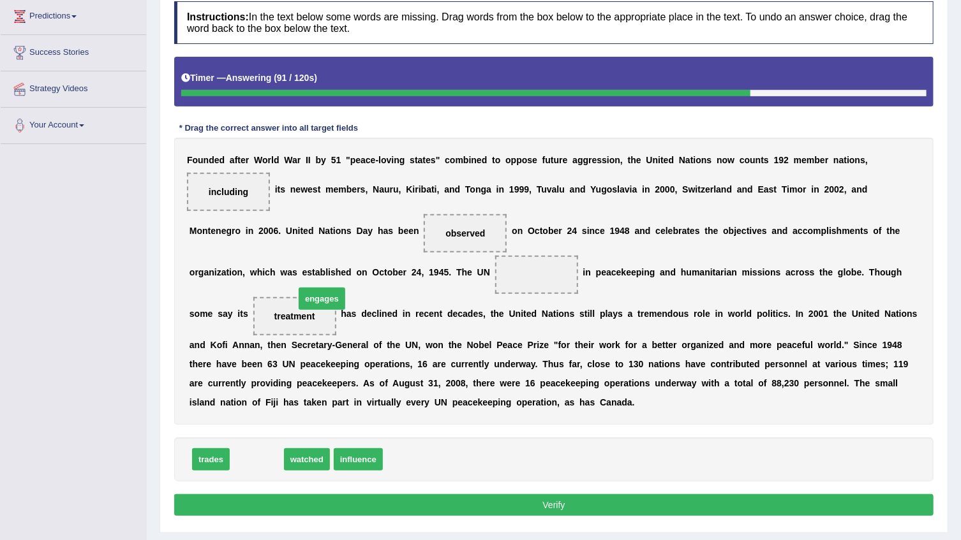
drag, startPoint x: 242, startPoint y: 436, endPoint x: 308, endPoint y: 275, distance: 173.4
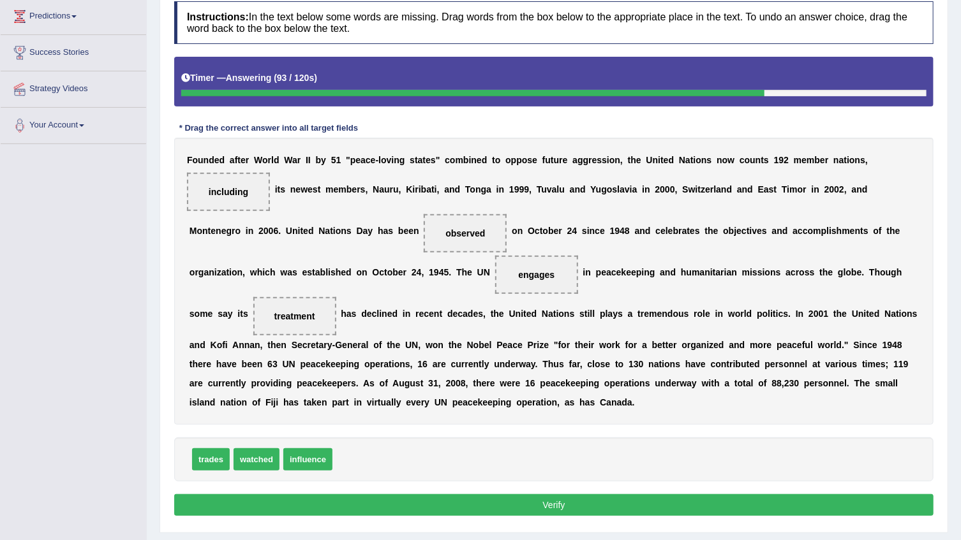
click at [304, 464] on div "Instructions: In the text below some words are missing. Drag words from the box…" at bounding box center [554, 260] width 766 height 531
click at [297, 494] on button "Verify" at bounding box center [553, 505] width 759 height 22
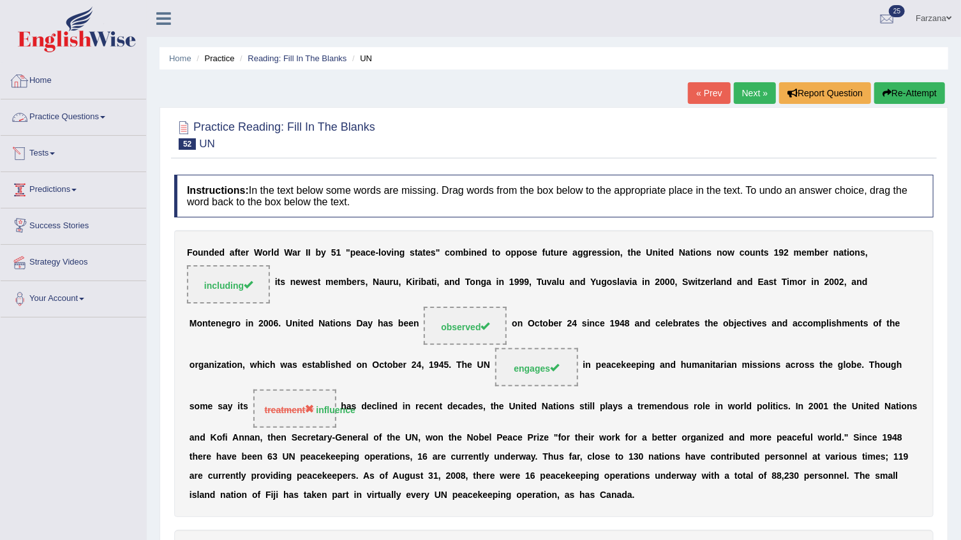
click at [57, 154] on link "Tests" at bounding box center [73, 152] width 145 height 32
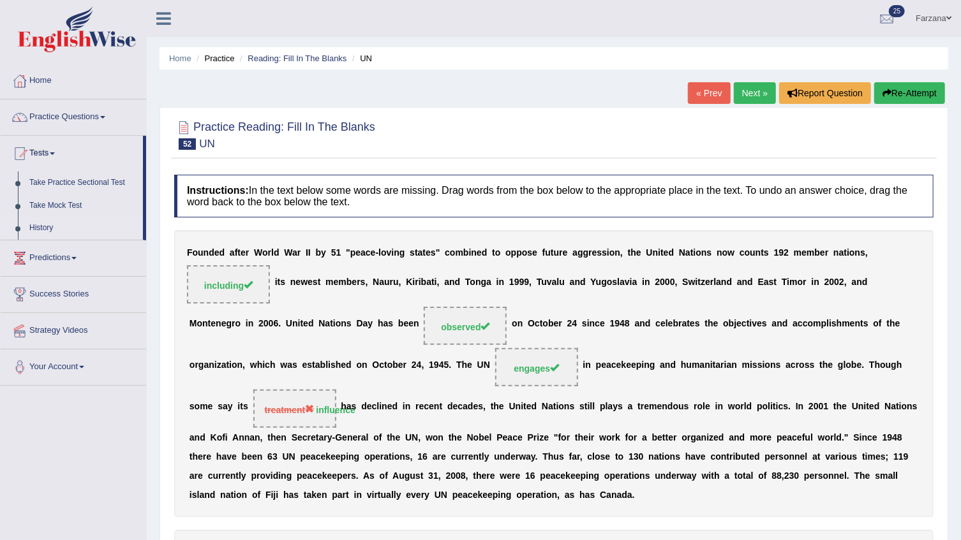
click at [54, 223] on link "History" at bounding box center [83, 228] width 119 height 23
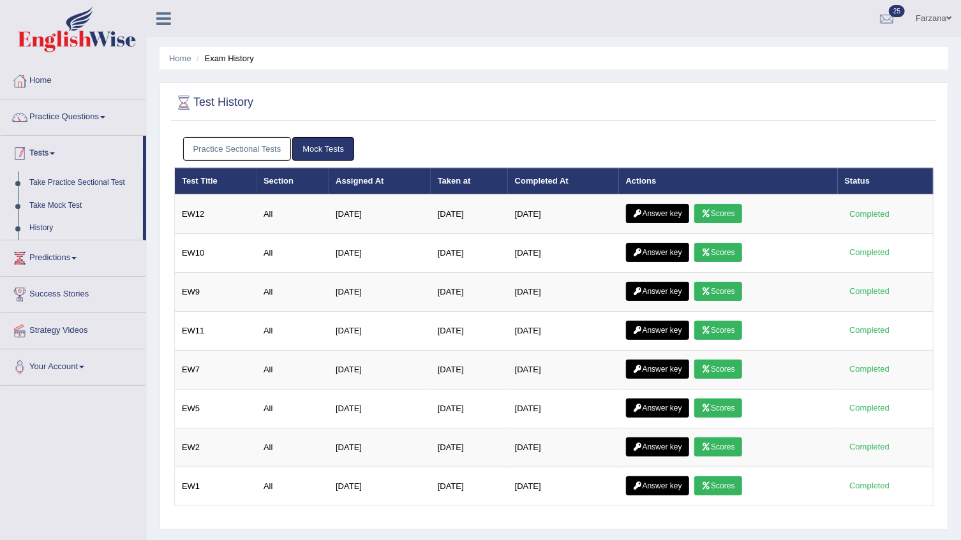
click at [49, 149] on link "Tests" at bounding box center [72, 152] width 142 height 32
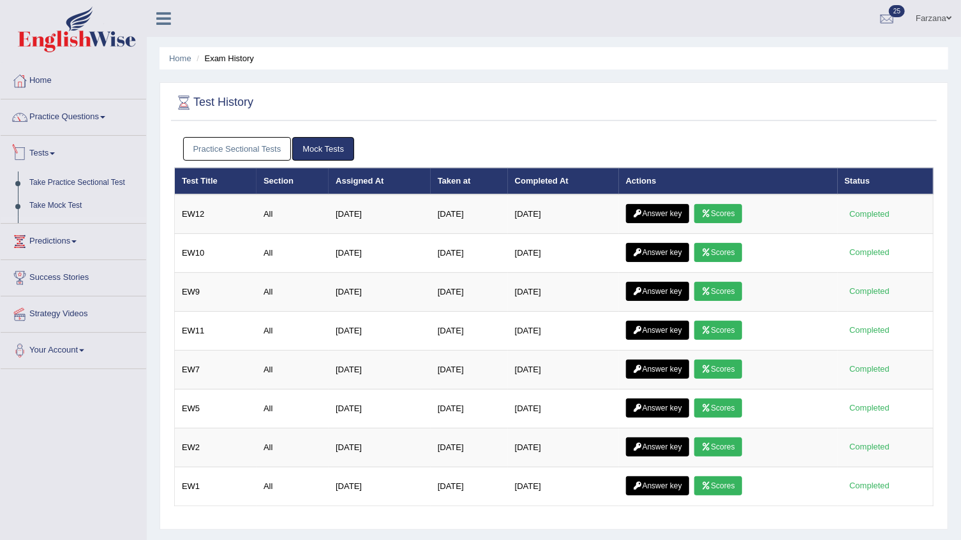
click at [49, 149] on link "Tests" at bounding box center [73, 152] width 145 height 32
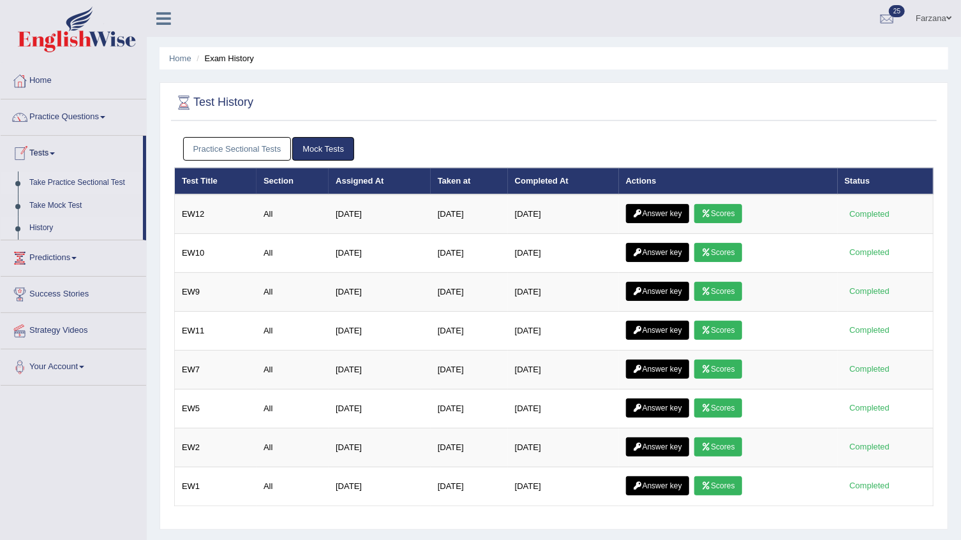
click at [51, 176] on link "Take Practice Sectional Test" at bounding box center [83, 183] width 119 height 23
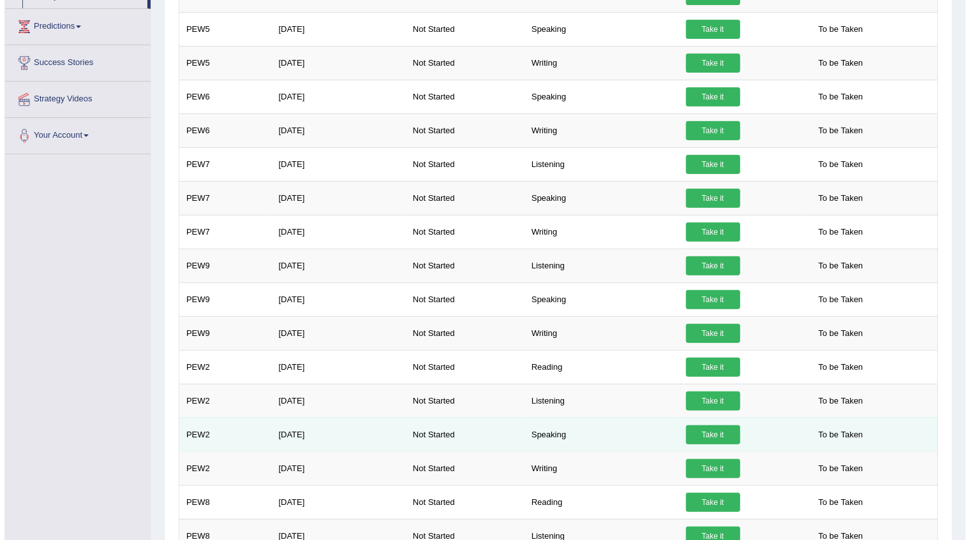
scroll to position [290, 0]
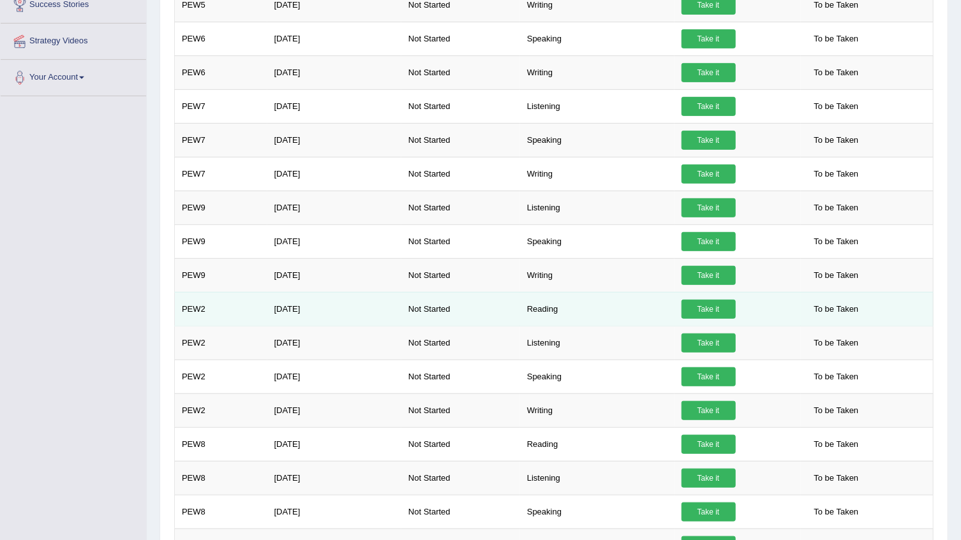
click at [695, 306] on link "Take it" at bounding box center [708, 309] width 54 height 19
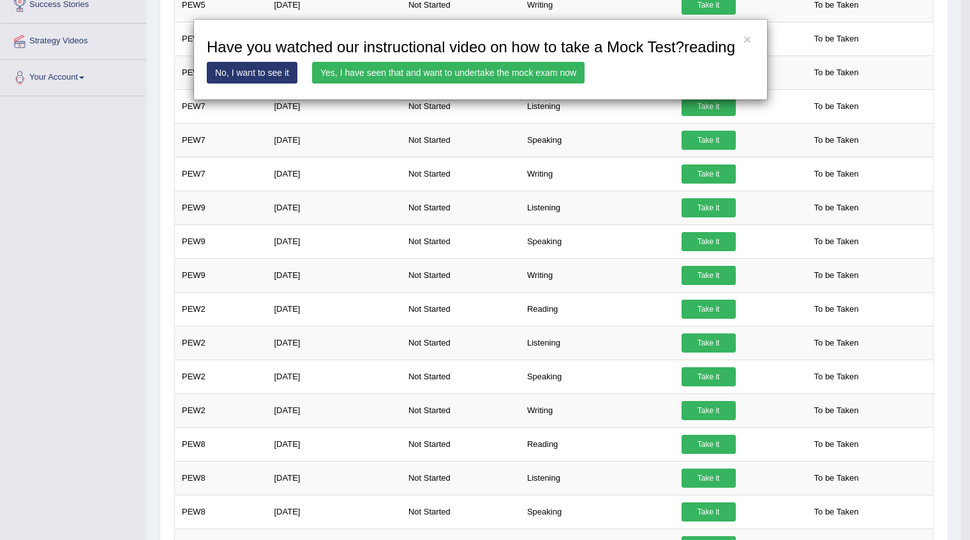
click at [448, 66] on link "Yes, I have seen that and want to undertake the mock exam now" at bounding box center [448, 73] width 272 height 22
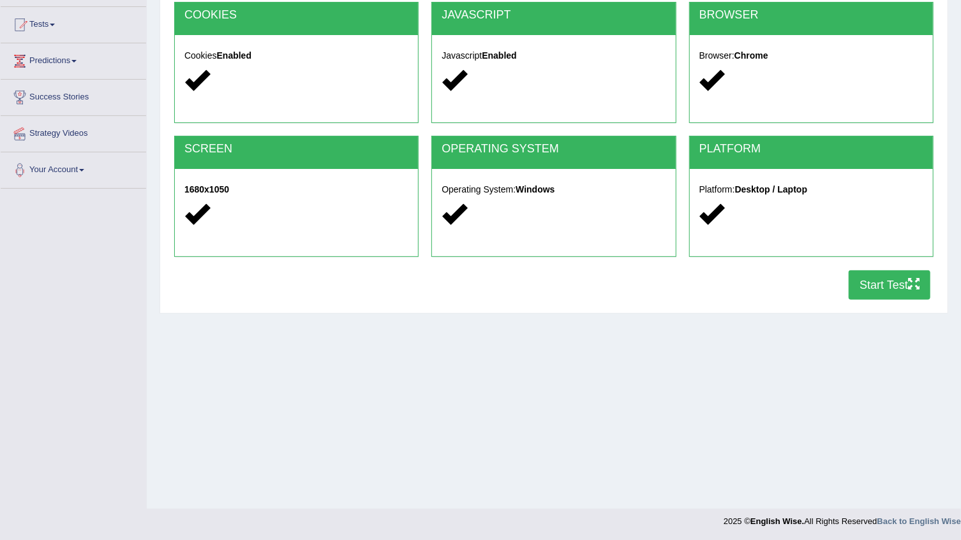
click at [894, 285] on button "Start Test" at bounding box center [890, 285] width 82 height 29
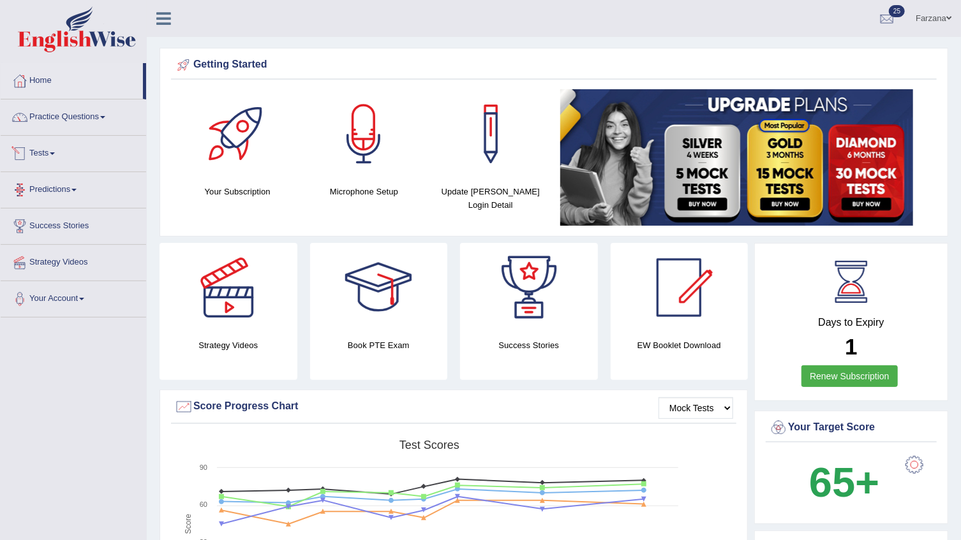
click at [47, 147] on link "Tests" at bounding box center [73, 152] width 145 height 32
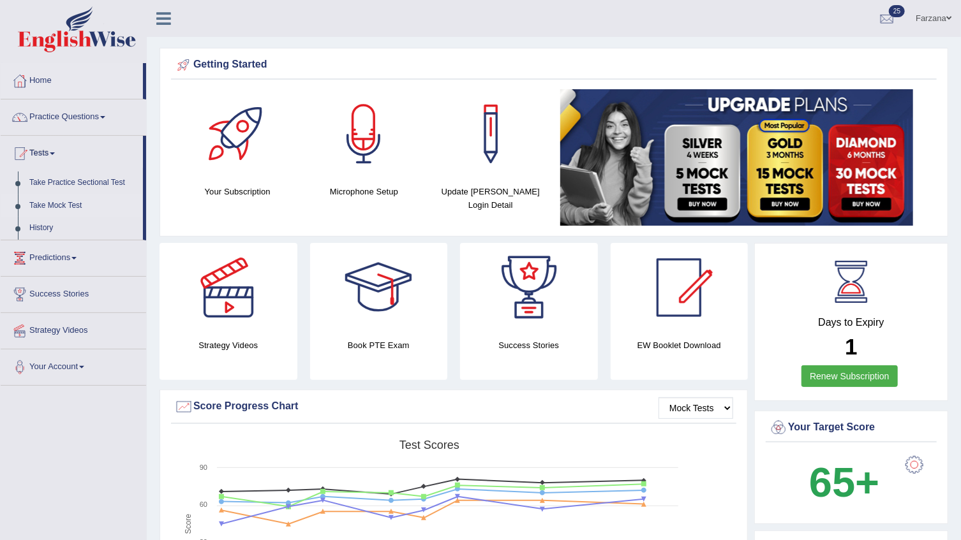
click at [64, 205] on link "Take Mock Test" at bounding box center [83, 206] width 119 height 23
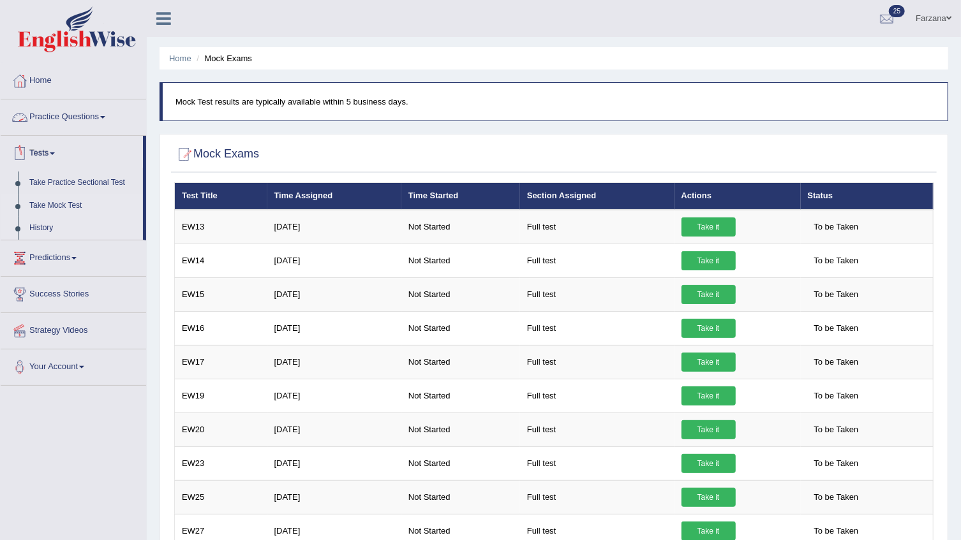
click at [50, 221] on link "History" at bounding box center [83, 228] width 119 height 23
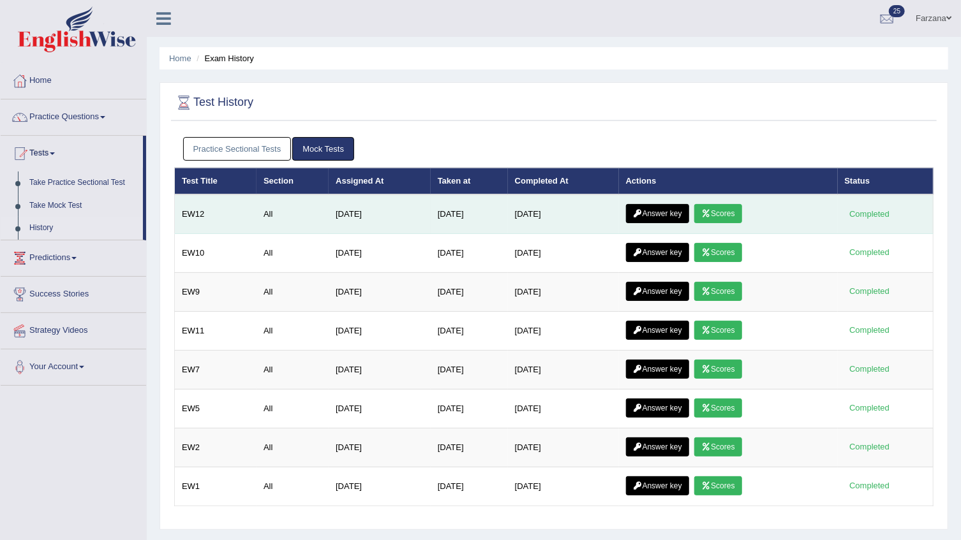
click at [638, 210] on icon at bounding box center [638, 214] width 10 height 8
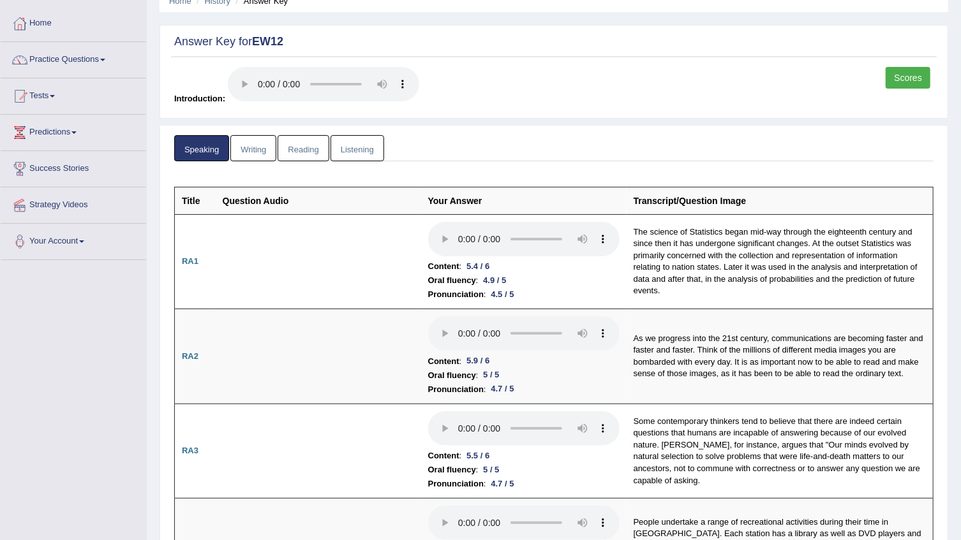
click at [362, 144] on link "Listening" at bounding box center [357, 148] width 54 height 26
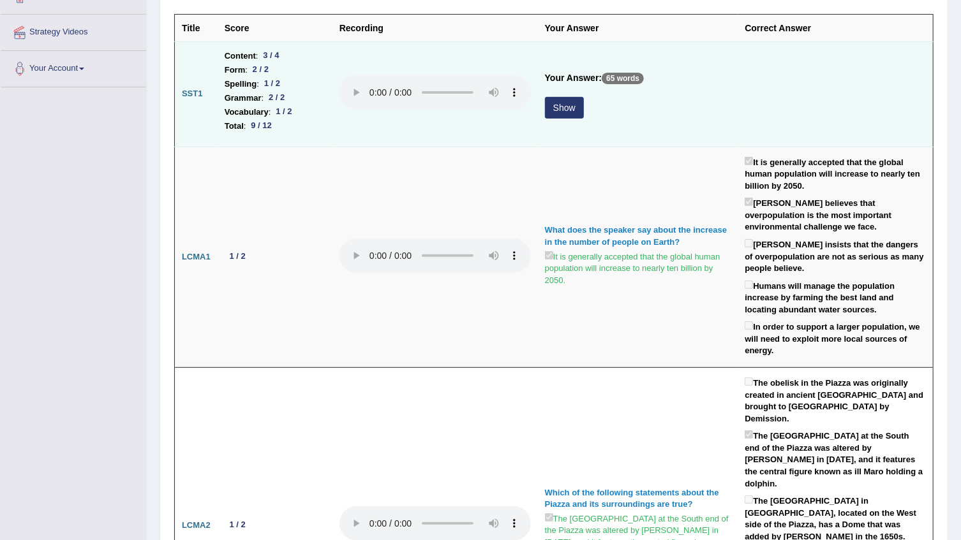
scroll to position [232, 0]
click at [568, 103] on button "Show" at bounding box center [564, 107] width 39 height 22
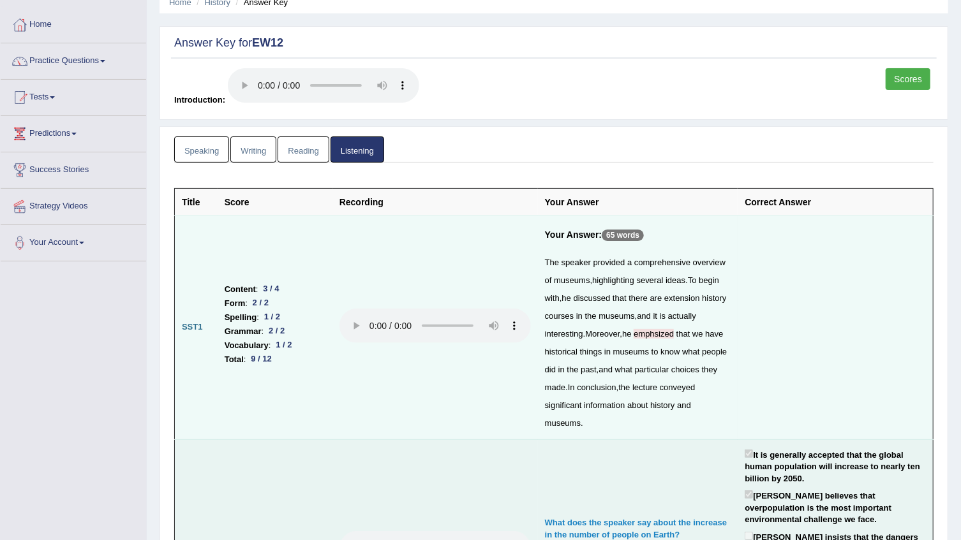
scroll to position [0, 0]
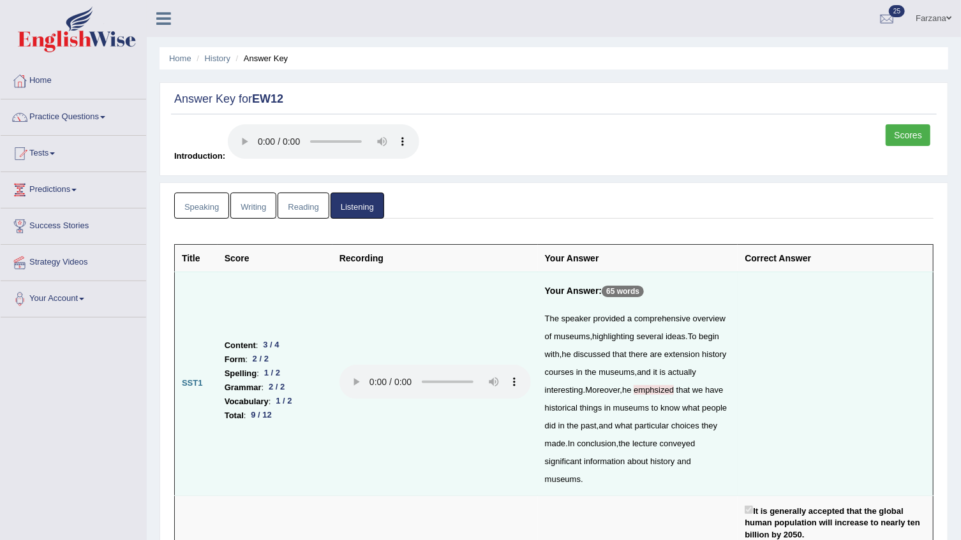
click at [312, 197] on link "Reading" at bounding box center [303, 206] width 51 height 26
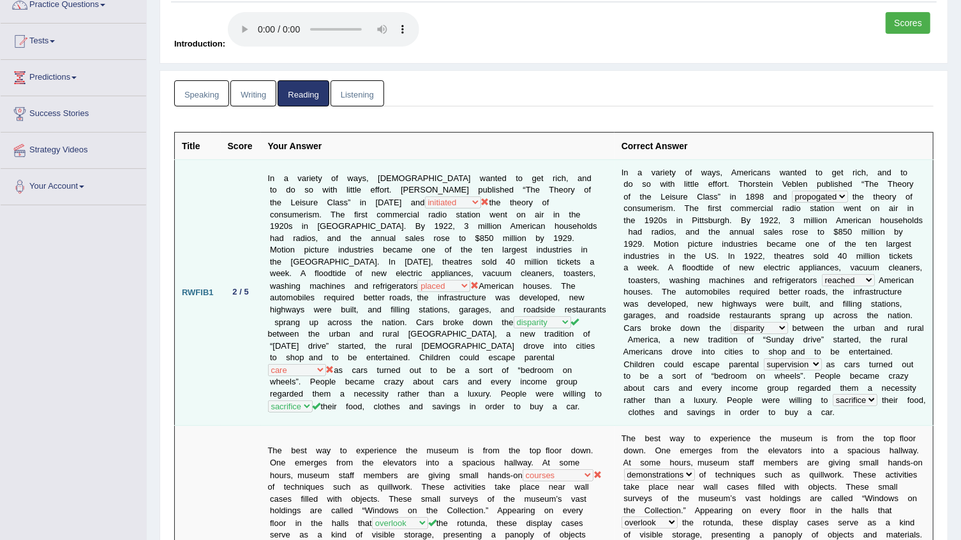
scroll to position [115, 0]
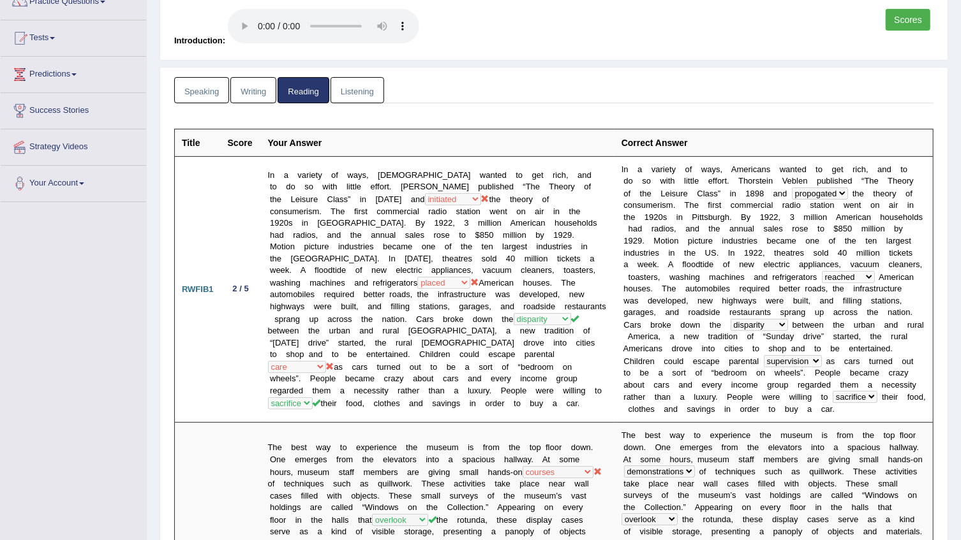
click at [248, 100] on link "Writing" at bounding box center [253, 90] width 46 height 26
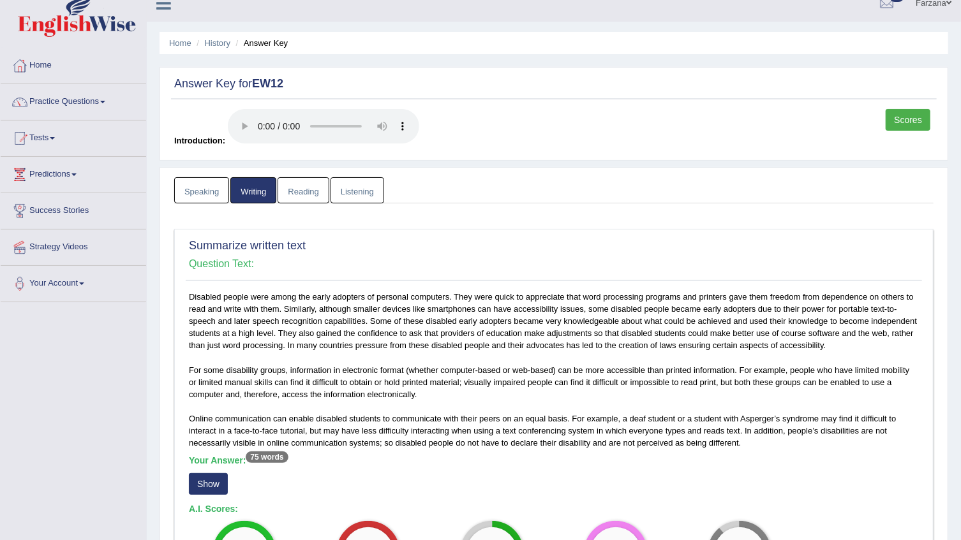
scroll to position [0, 0]
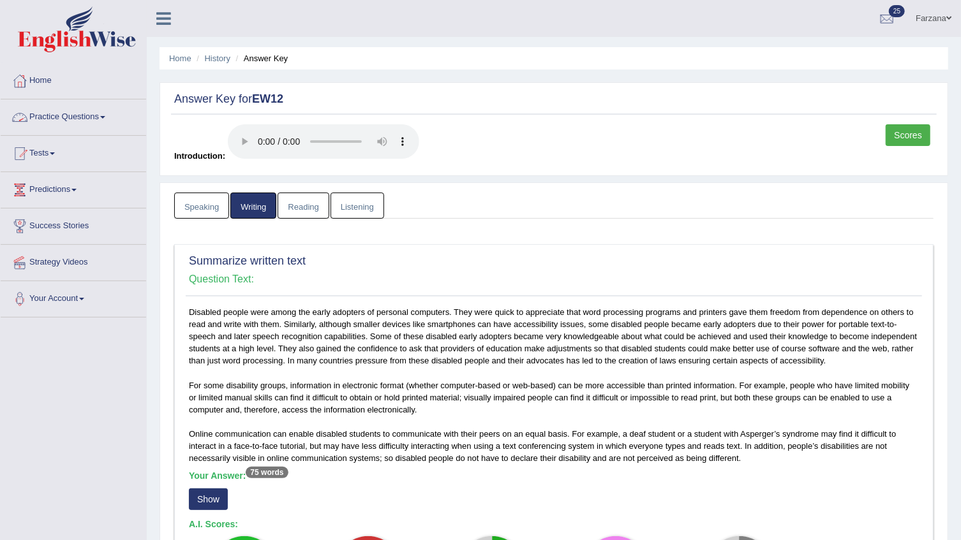
click at [47, 116] on link "Practice Questions" at bounding box center [73, 116] width 145 height 32
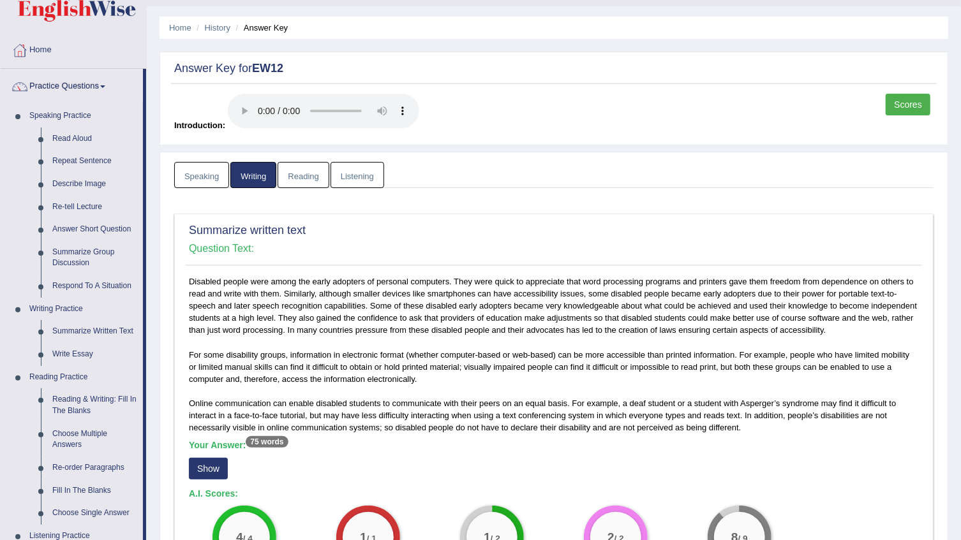
scroll to position [57, 0]
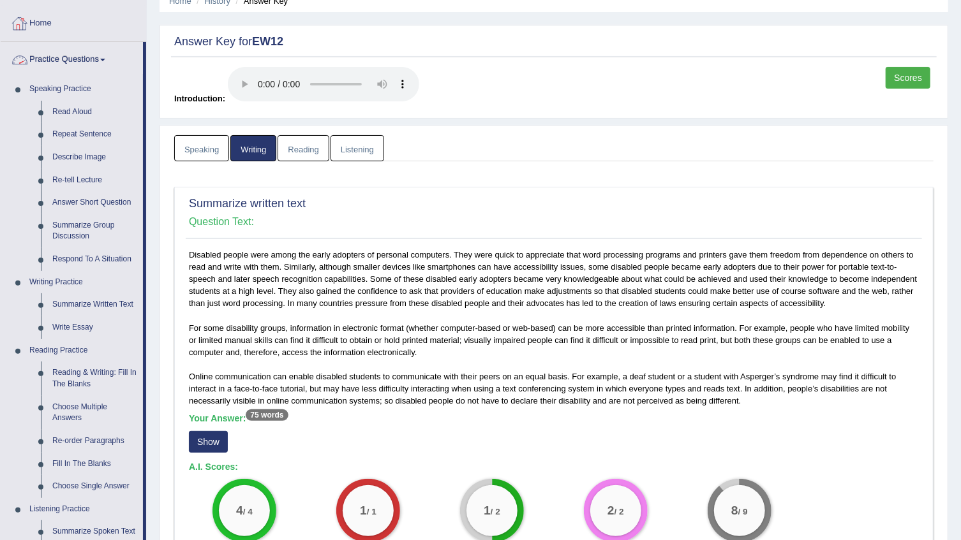
click at [50, 54] on link "Practice Questions" at bounding box center [72, 58] width 142 height 32
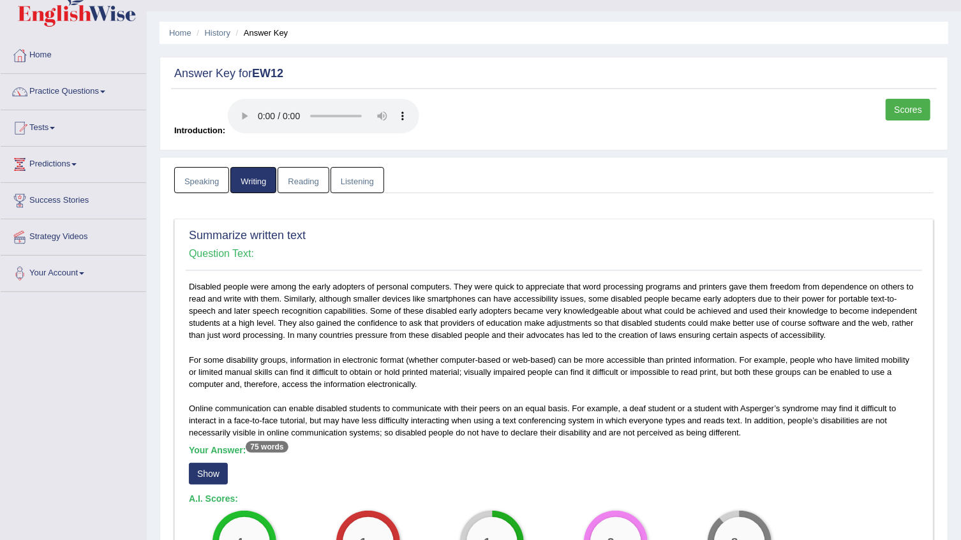
scroll to position [0, 0]
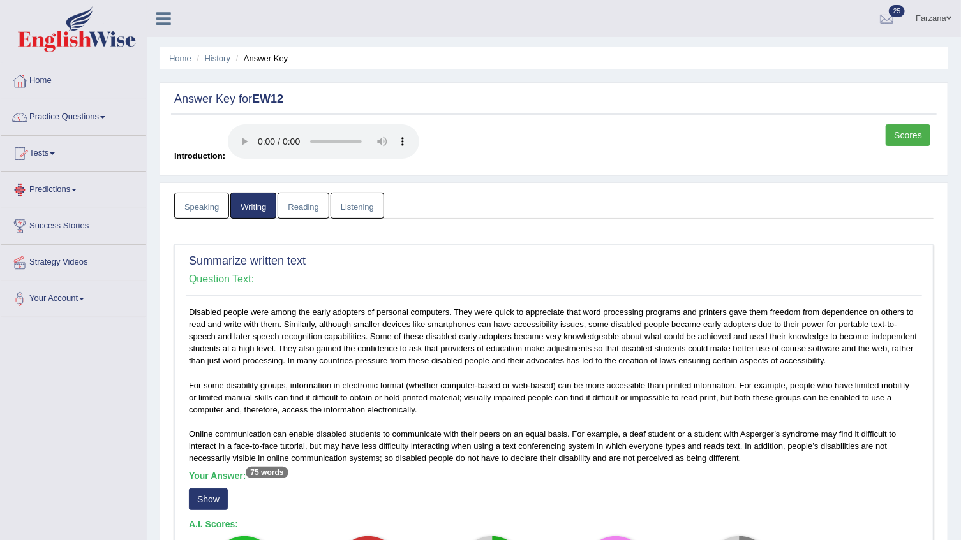
click at [19, 164] on link "Tests" at bounding box center [73, 152] width 145 height 32
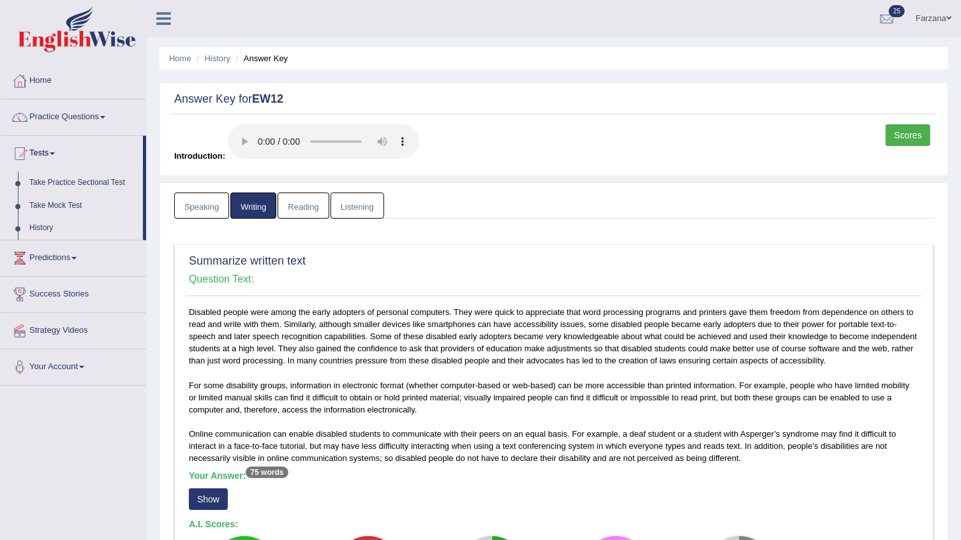
click at [39, 226] on link "History" at bounding box center [83, 228] width 119 height 23
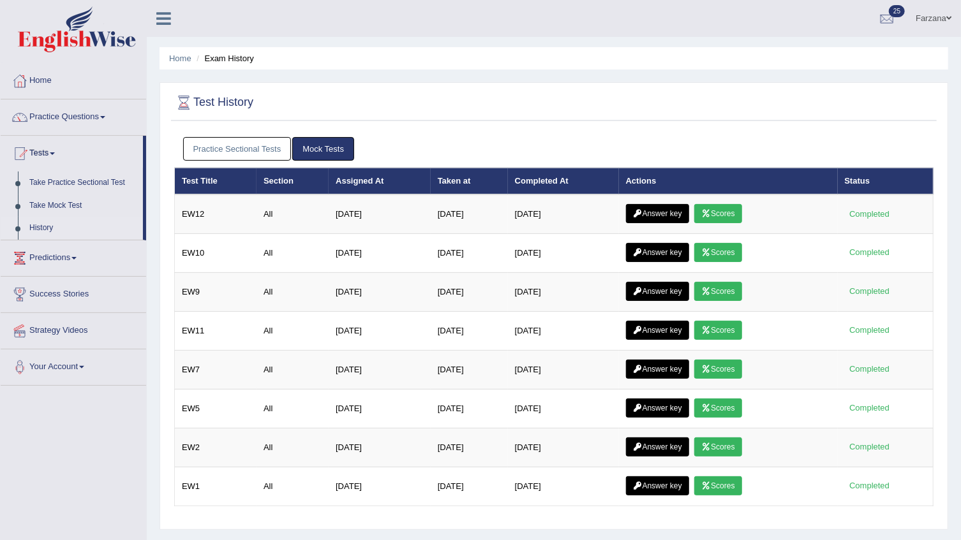
click at [230, 136] on div "Practice Sectional Tests Mock Tests" at bounding box center [553, 149] width 759 height 37
click at [230, 146] on link "Practice Sectional Tests" at bounding box center [237, 149] width 108 height 24
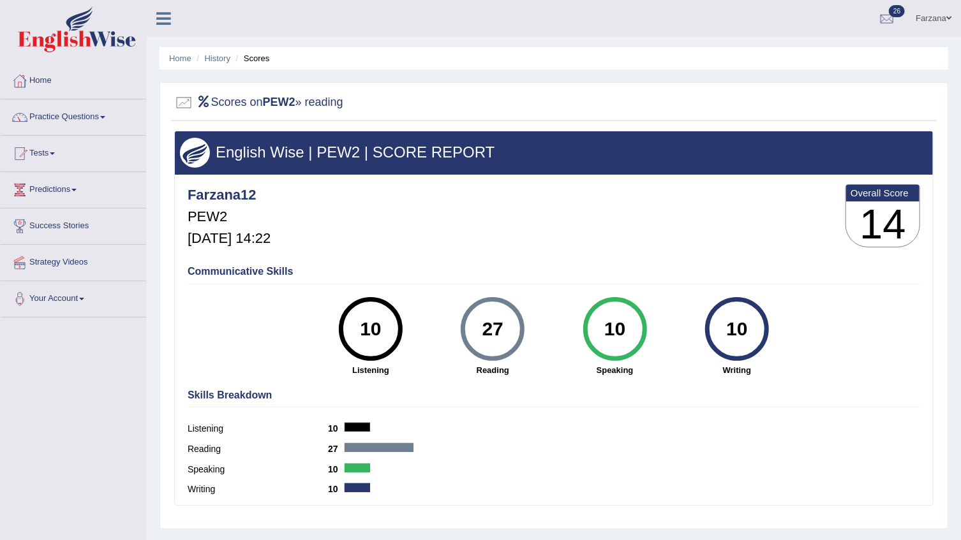
click at [219, 64] on li "History" at bounding box center [211, 58] width 37 height 12
click at [218, 56] on link "History" at bounding box center [218, 59] width 26 height 10
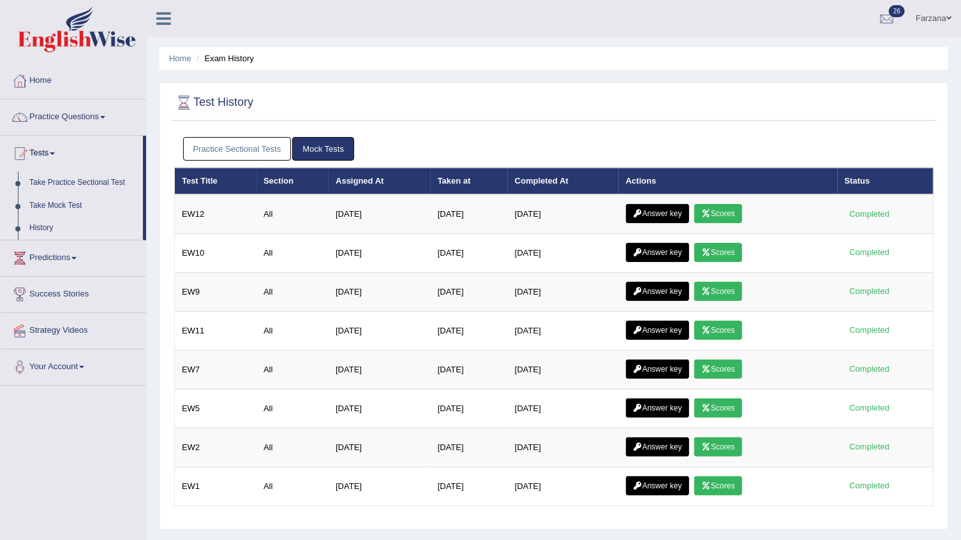
click at [232, 152] on link "Practice Sectional Tests" at bounding box center [237, 149] width 108 height 24
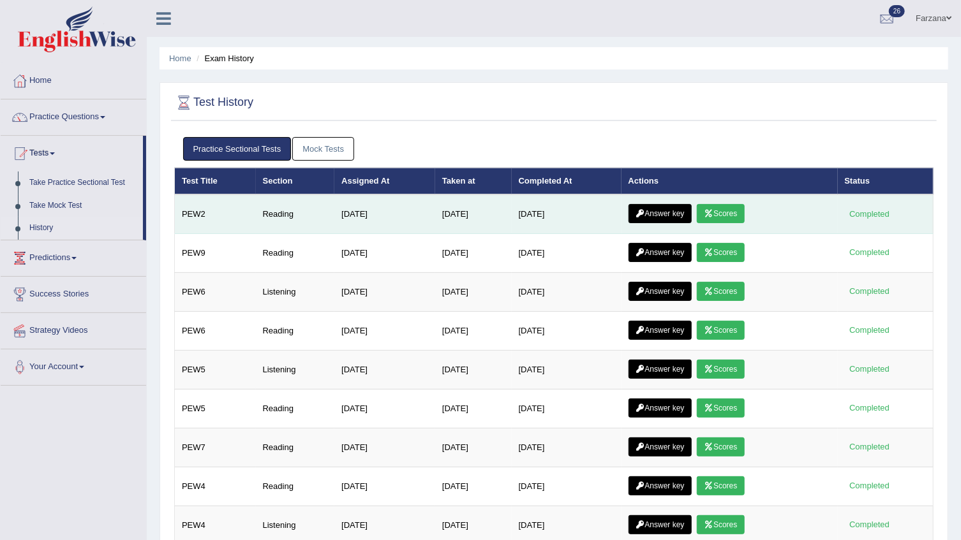
click at [649, 209] on link "Answer key" at bounding box center [659, 213] width 63 height 19
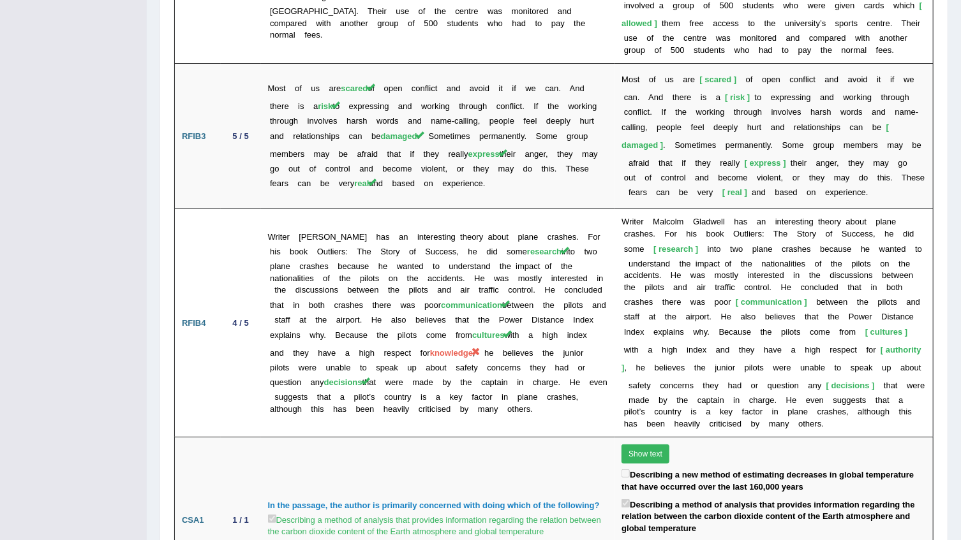
scroll to position [2437, 0]
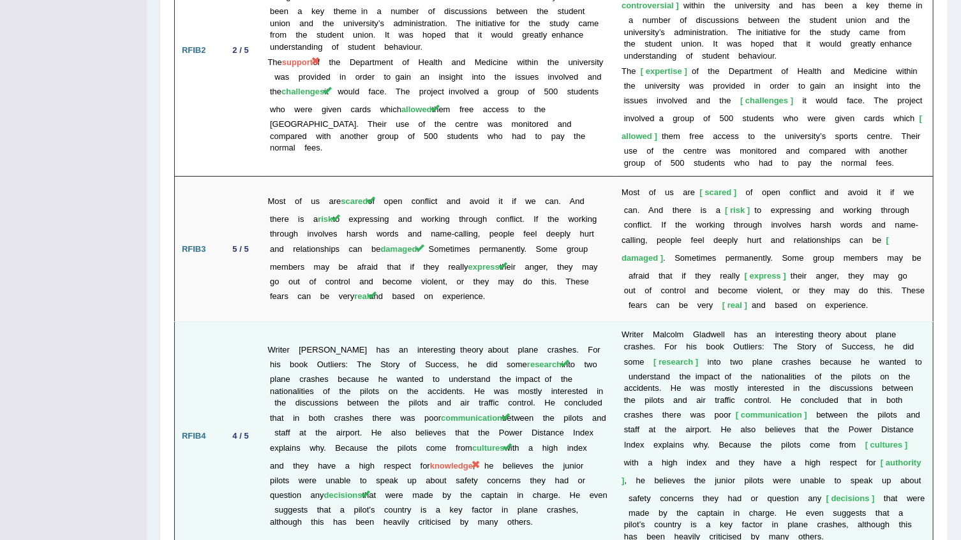
click at [313, 330] on td "Writer Malcolm Gladwell has an interesting theory about plane crashes. For his …" at bounding box center [438, 436] width 354 height 228
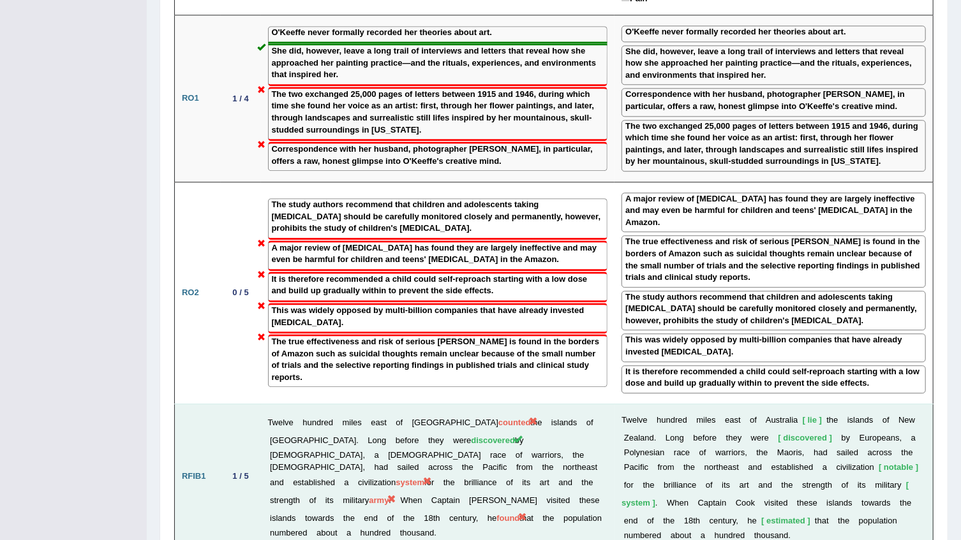
scroll to position [1799, 0]
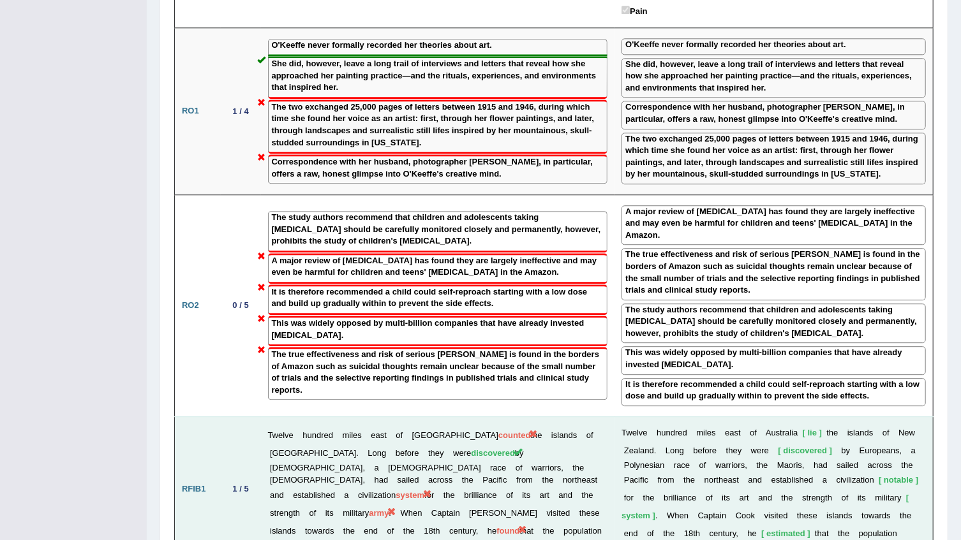
click at [498, 431] on span "counted" at bounding box center [514, 436] width 33 height 10
click at [424, 491] on span "system" at bounding box center [410, 496] width 29 height 10
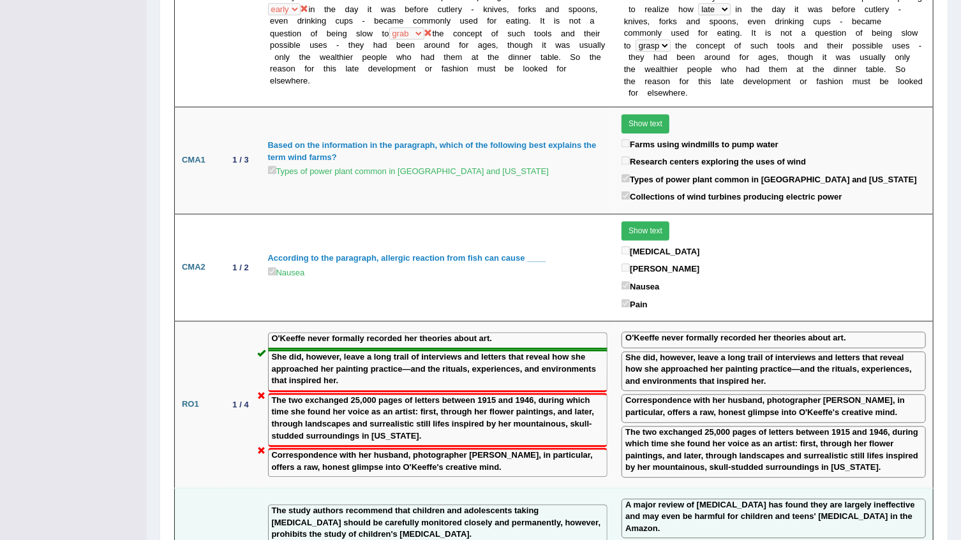
scroll to position [1451, 0]
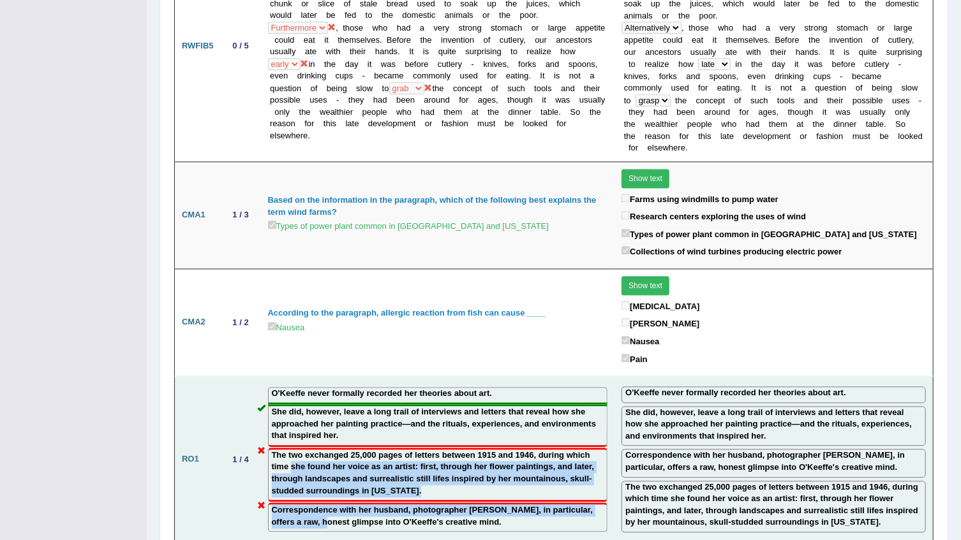
drag, startPoint x: 288, startPoint y: 385, endPoint x: 290, endPoint y: 440, distance: 54.3
click at [290, 440] on td "O'Keeffe never formally recorded her theories about art. She did, however, leav…" at bounding box center [438, 459] width 354 height 167
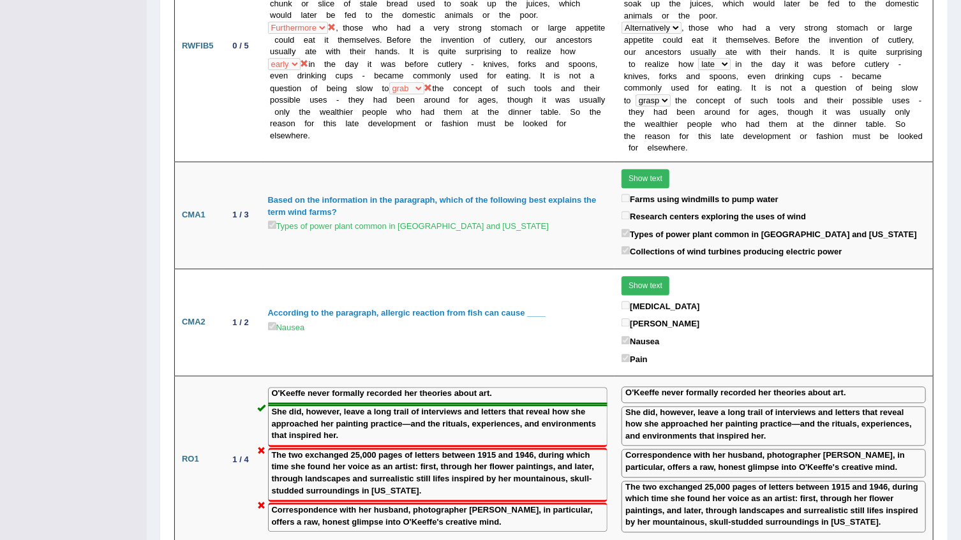
click at [3, 402] on div "Toggle navigation Home Practice Questions Speaking Practice Read Aloud Repeat S…" at bounding box center [480, 215] width 961 height 3332
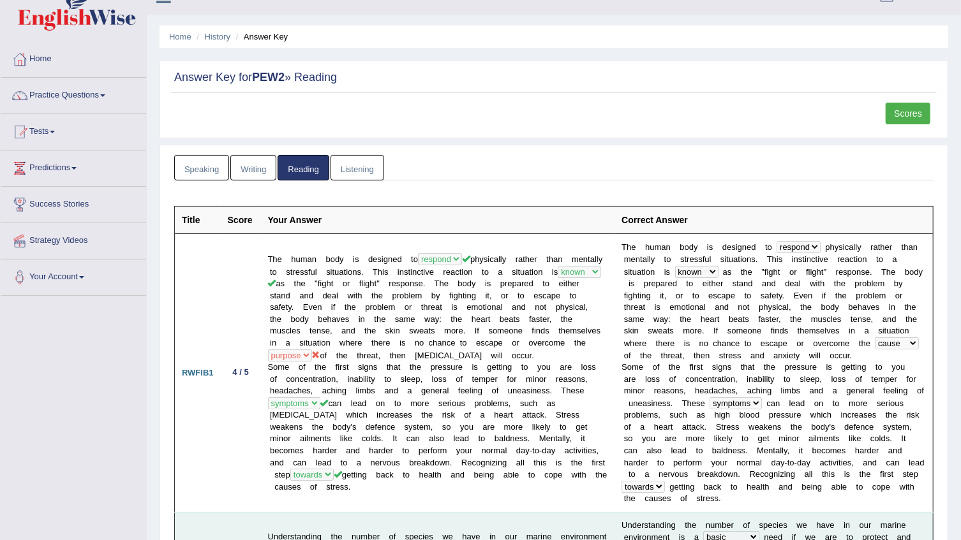
scroll to position [0, 0]
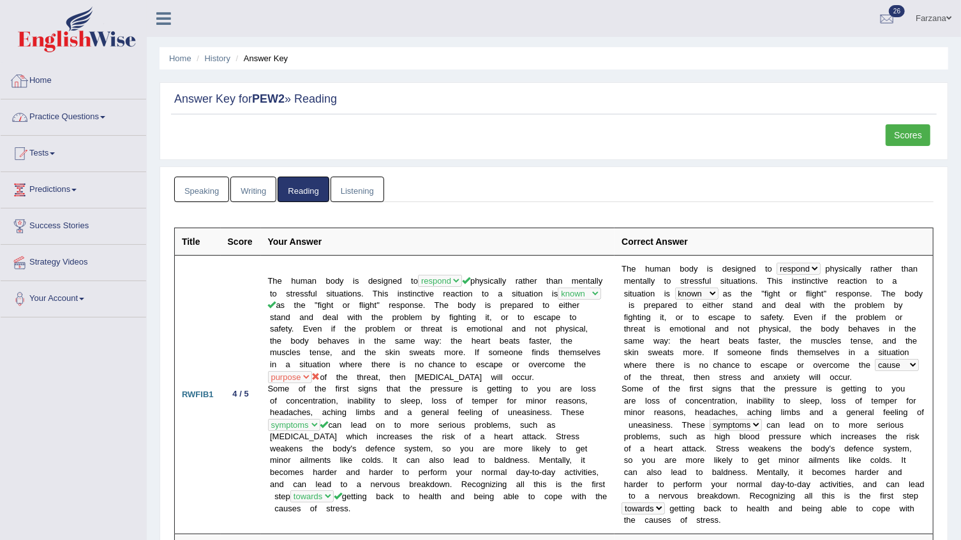
click at [52, 106] on link "Practice Questions" at bounding box center [73, 116] width 145 height 32
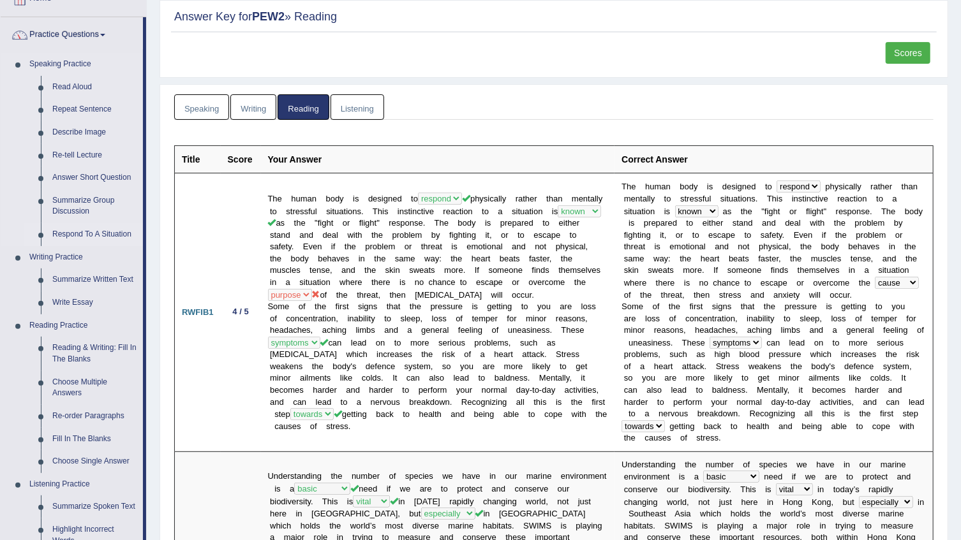
scroll to position [115, 0]
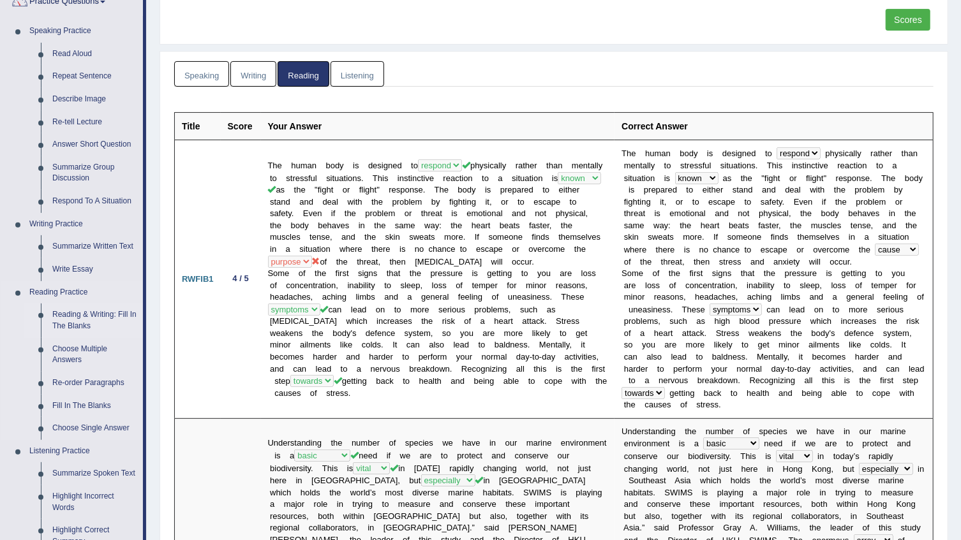
click at [94, 314] on link "Reading & Writing: Fill In The Blanks" at bounding box center [95, 321] width 96 height 34
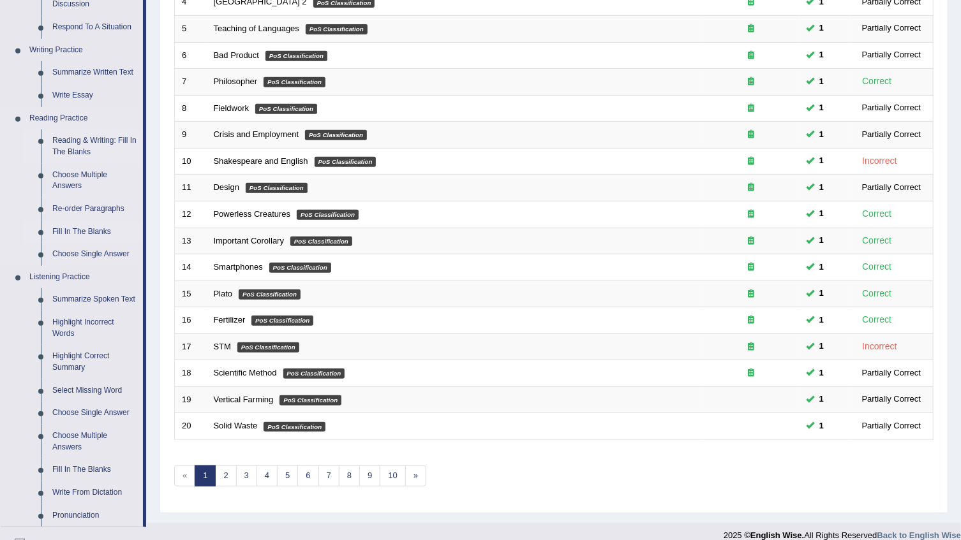
click at [93, 228] on link "Fill In The Blanks" at bounding box center [95, 232] width 96 height 23
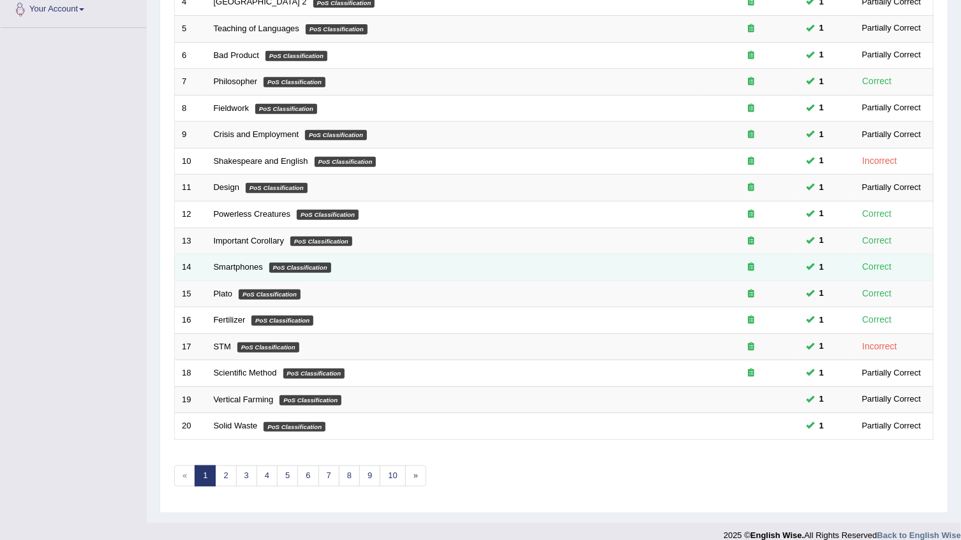
scroll to position [302, 0]
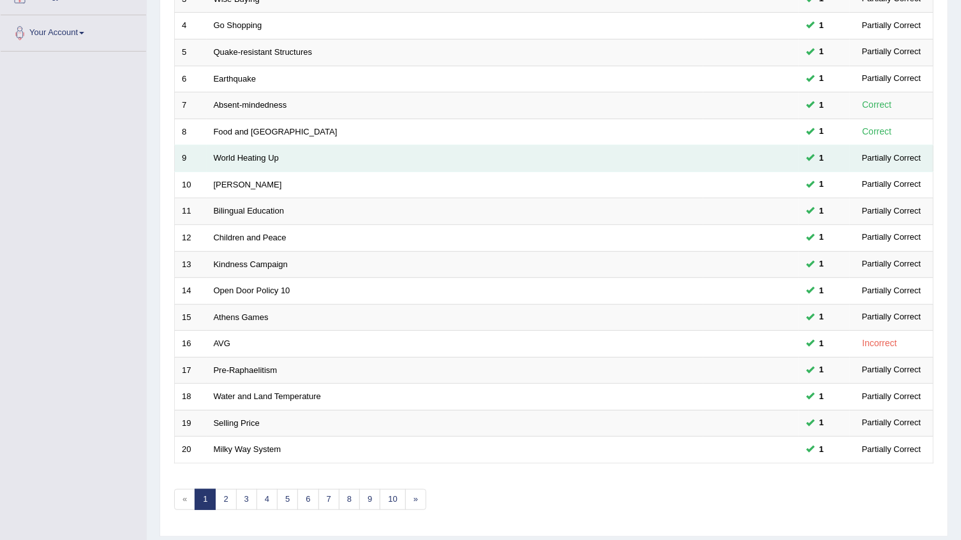
scroll to position [302, 0]
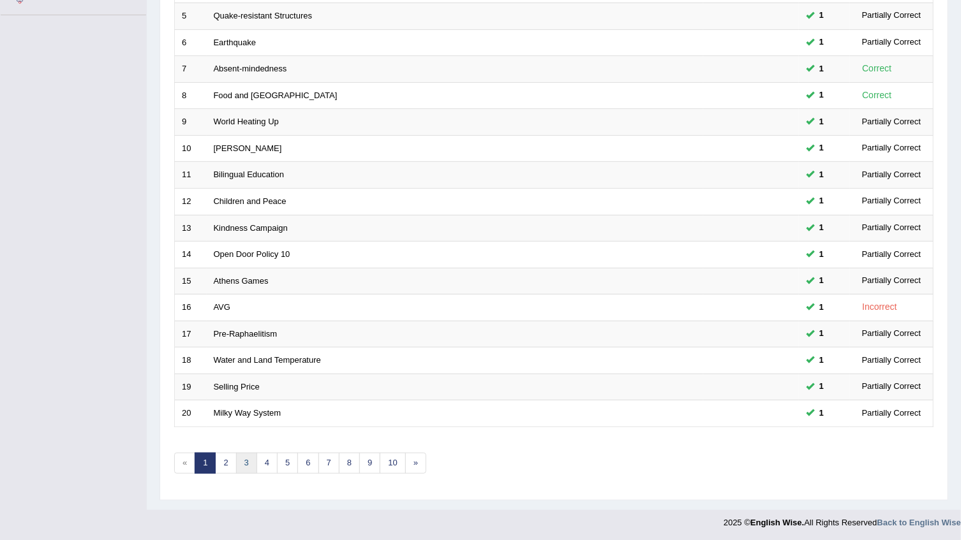
click at [248, 466] on link "3" at bounding box center [246, 463] width 21 height 21
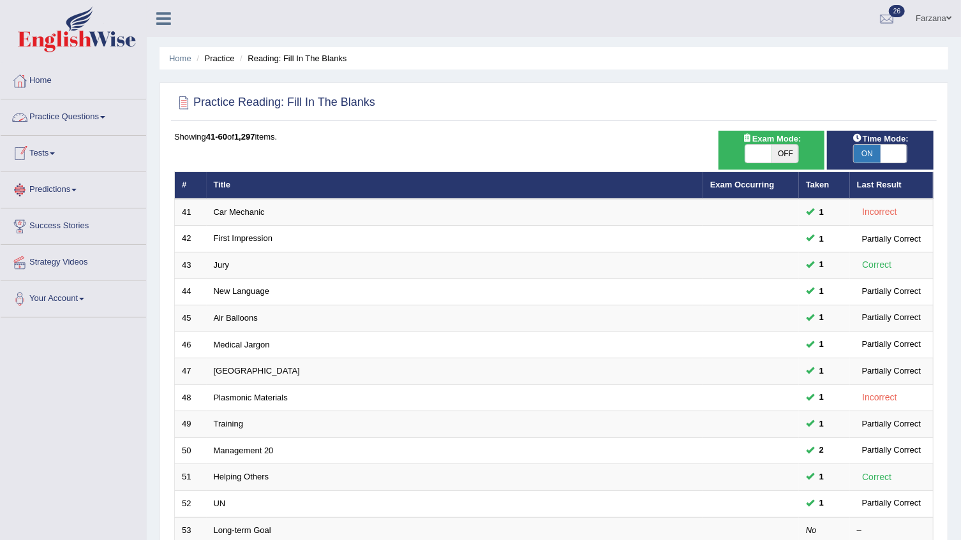
click at [45, 146] on link "Tests" at bounding box center [73, 152] width 145 height 32
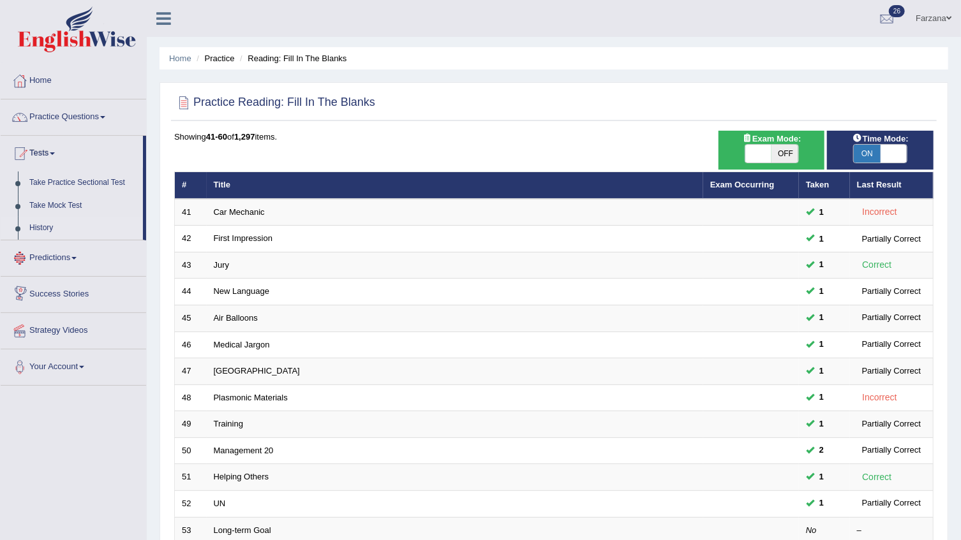
click at [53, 223] on link "History" at bounding box center [83, 228] width 119 height 23
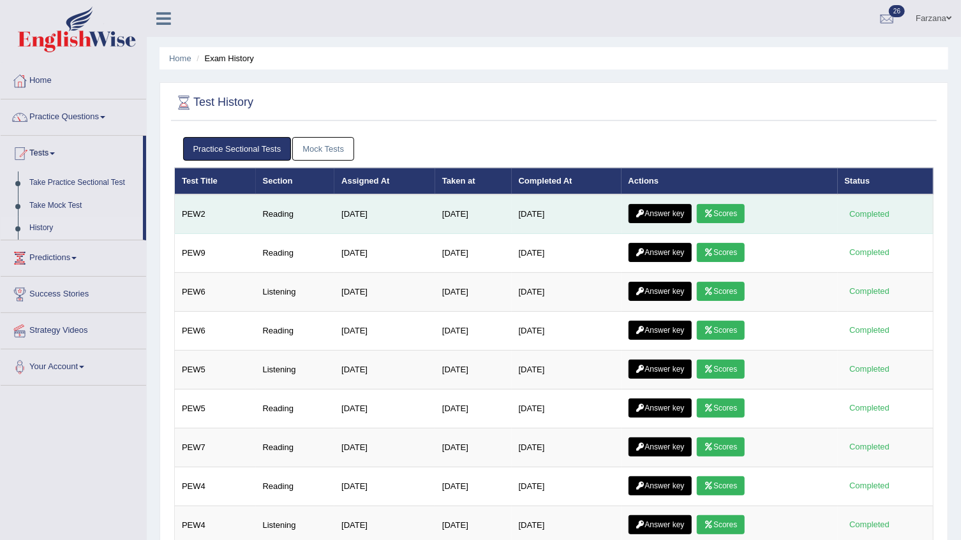
click at [713, 214] on icon at bounding box center [709, 214] width 10 height 8
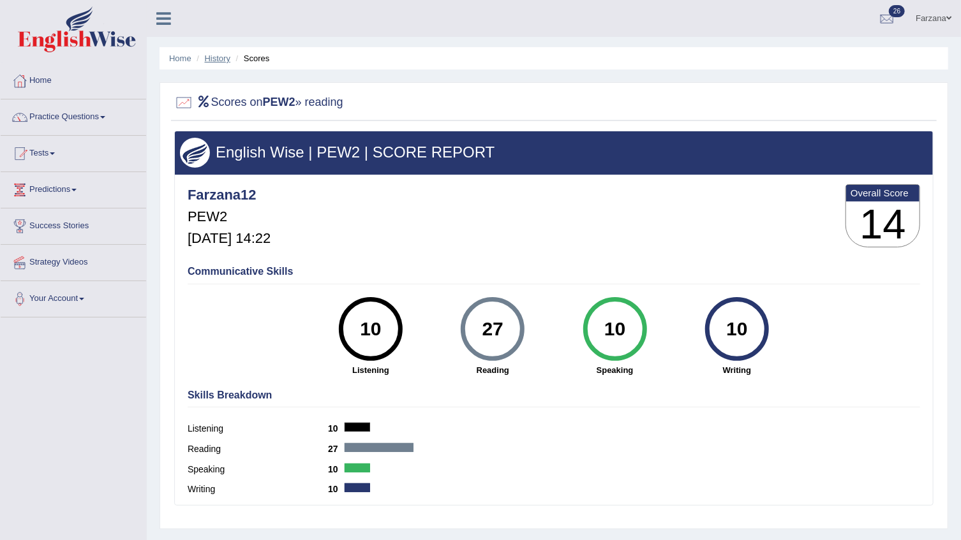
click at [208, 61] on link "History" at bounding box center [218, 59] width 26 height 10
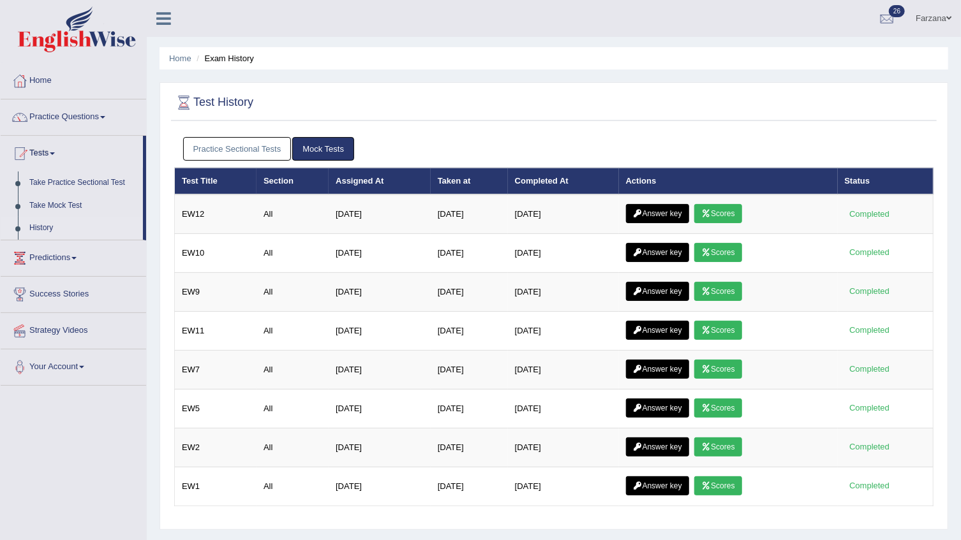
click at [263, 156] on link "Practice Sectional Tests" at bounding box center [237, 149] width 108 height 24
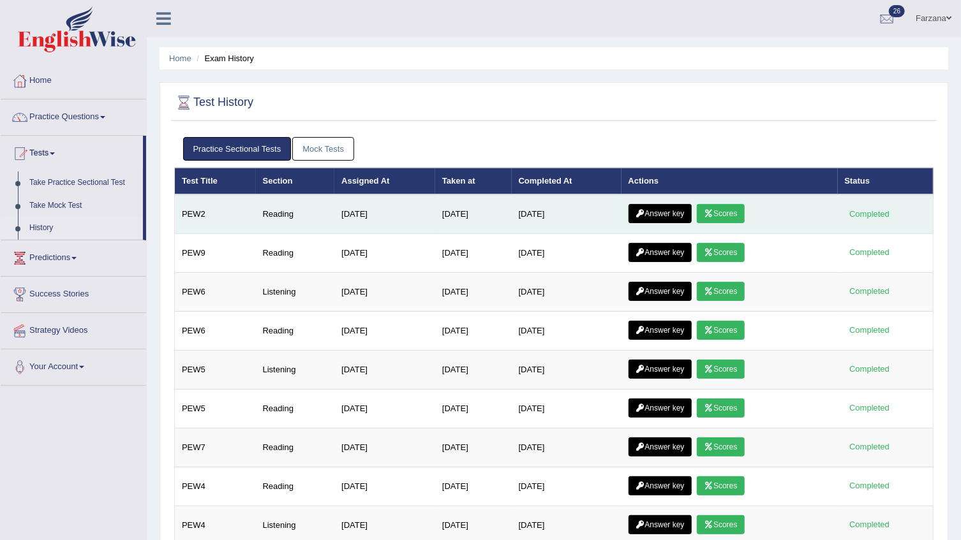
click at [655, 204] on link "Answer key" at bounding box center [659, 213] width 63 height 19
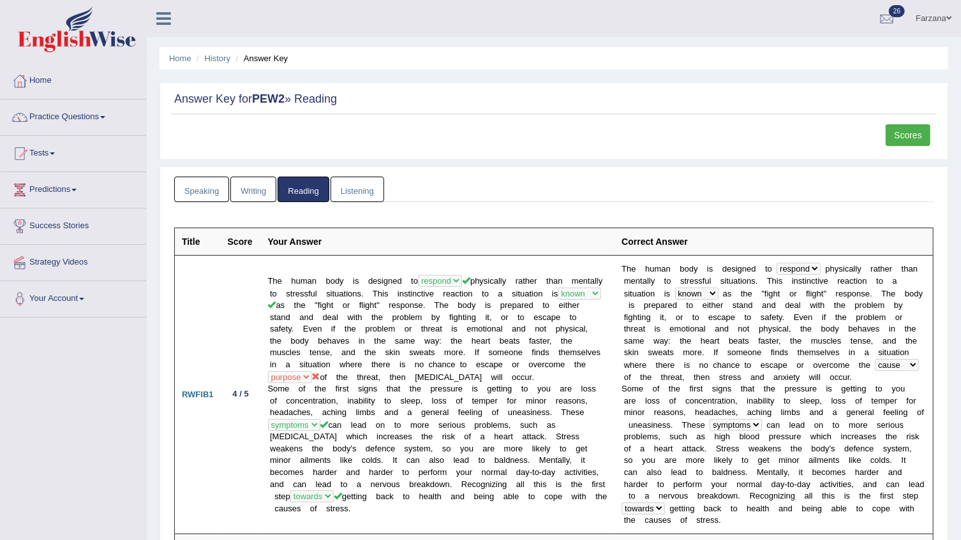
click at [925, 15] on link "Farzana" at bounding box center [933, 16] width 55 height 33
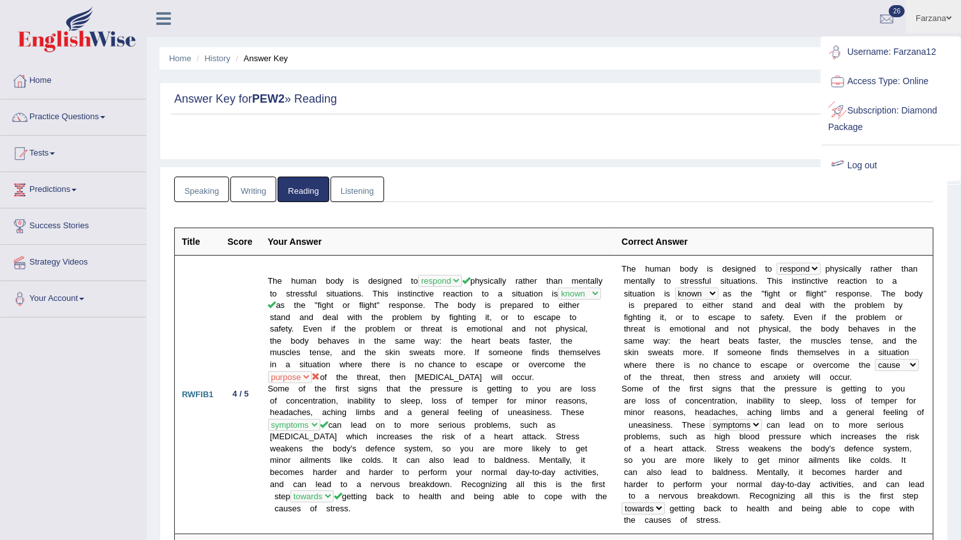
click at [845, 167] on div at bounding box center [837, 165] width 19 height 19
